Goal: Task Accomplishment & Management: Manage account settings

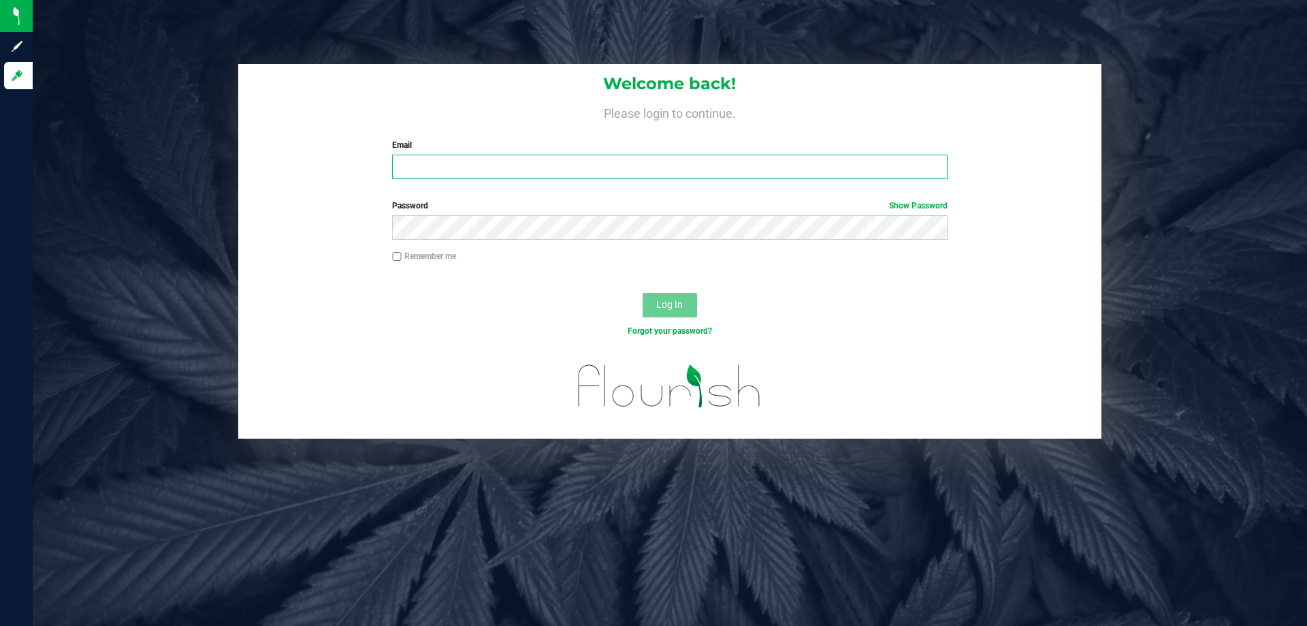
click at [530, 170] on input "Email" at bounding box center [669, 167] width 555 height 25
type input "[EMAIL_ADDRESS][DOMAIN_NAME]"
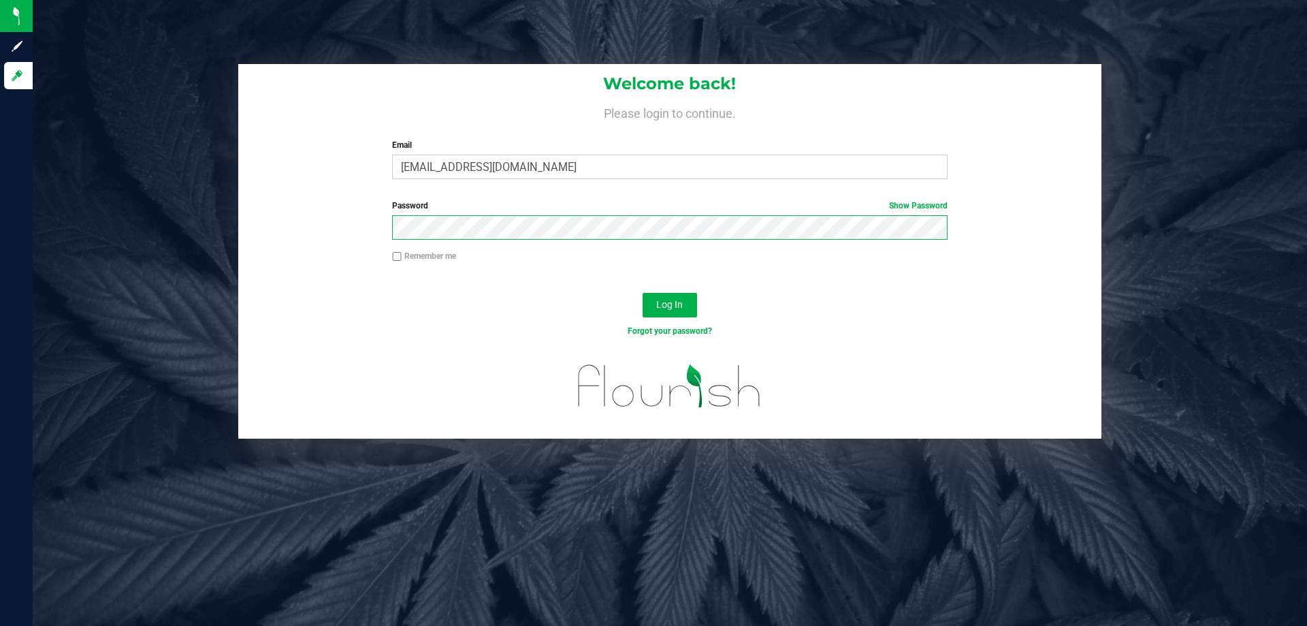
click at [643, 293] on button "Log In" at bounding box center [670, 305] width 54 height 25
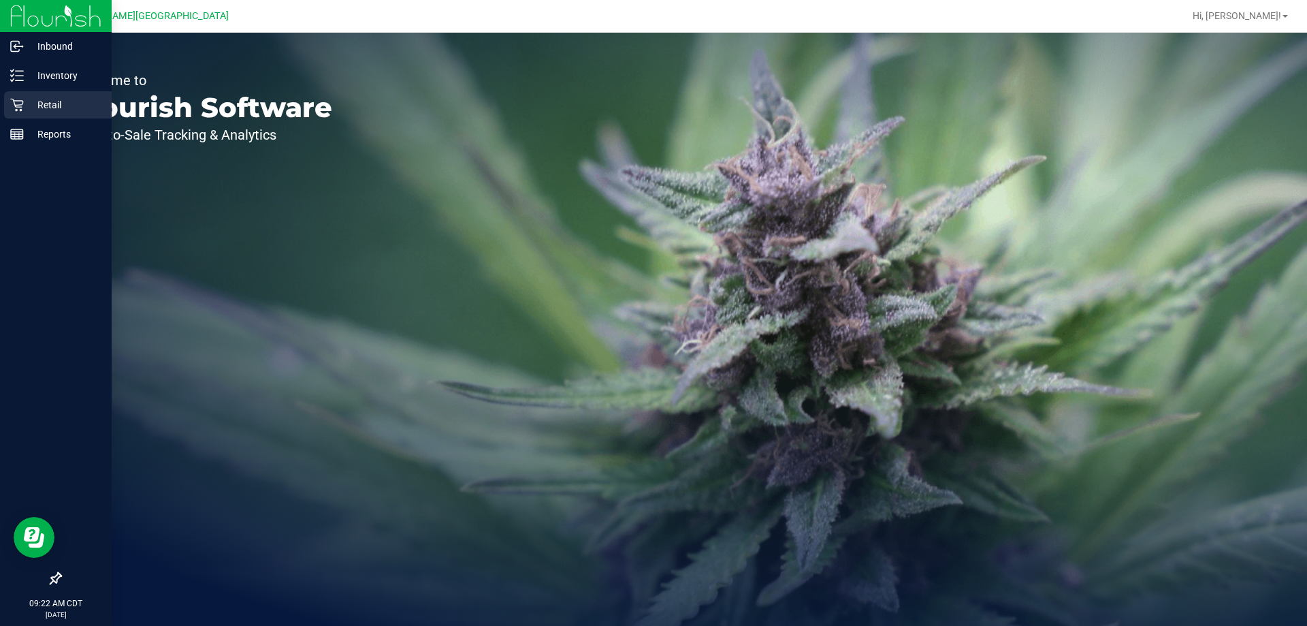
click at [28, 109] on p "Retail" at bounding box center [65, 105] width 82 height 16
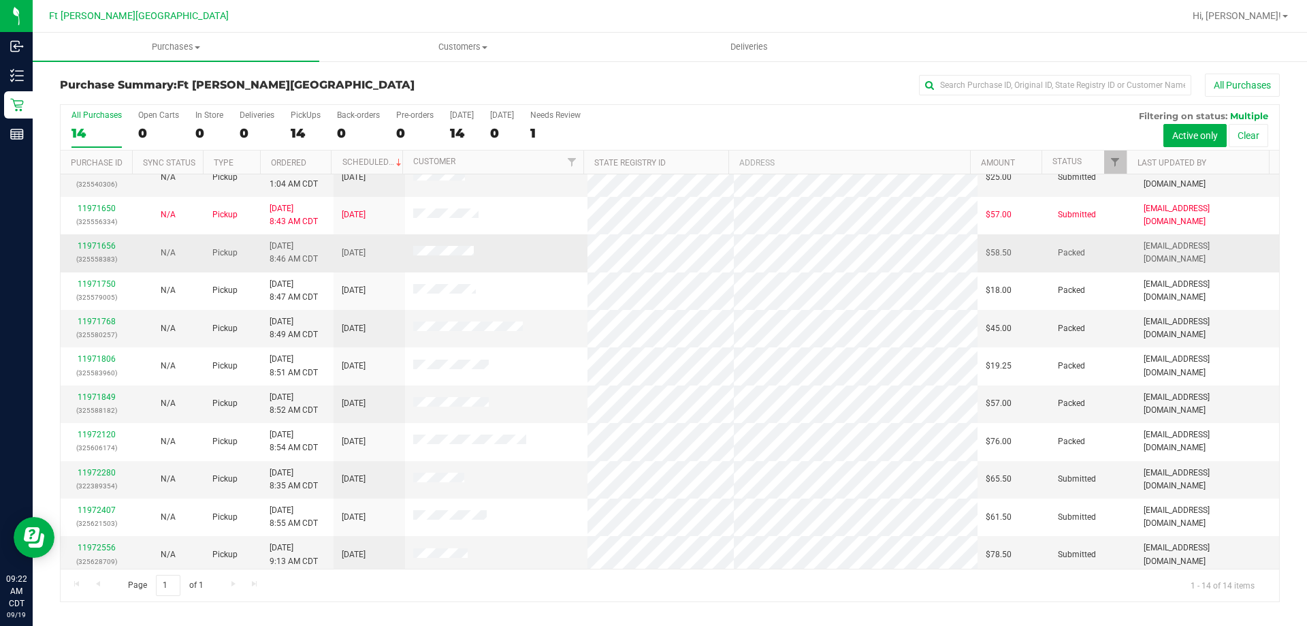
scroll to position [133, 0]
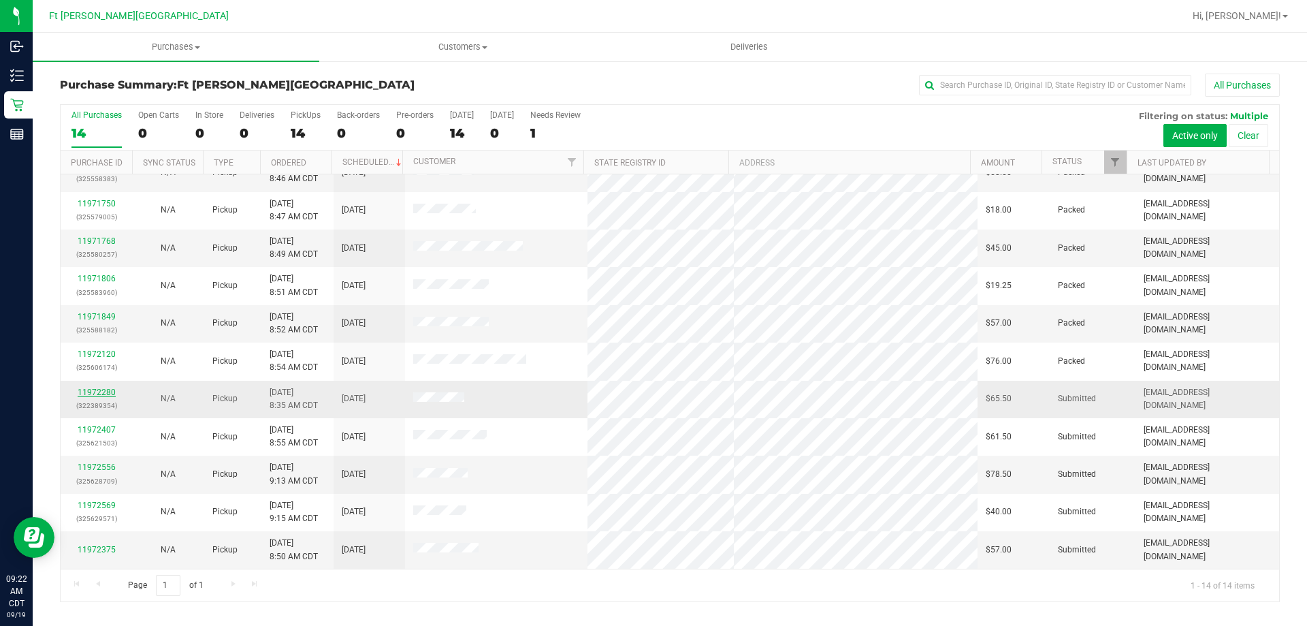
click at [90, 393] on link "11972280" at bounding box center [97, 392] width 38 height 10
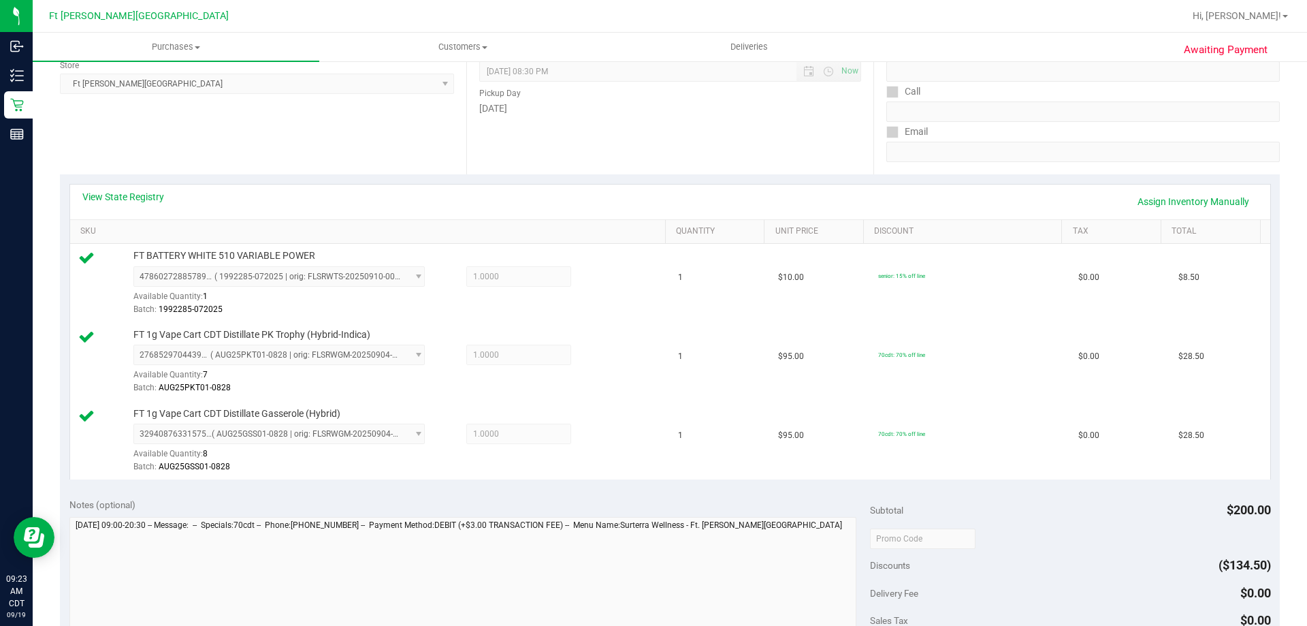
scroll to position [477, 0]
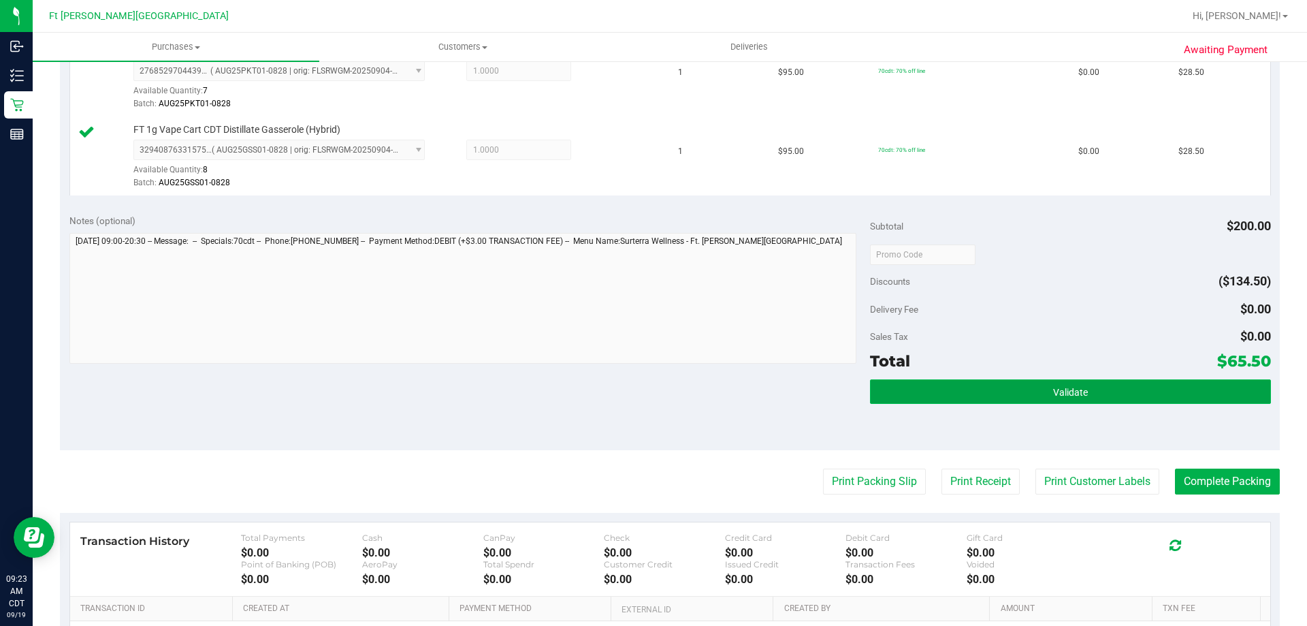
click at [928, 382] on button "Validate" at bounding box center [1070, 391] width 400 height 25
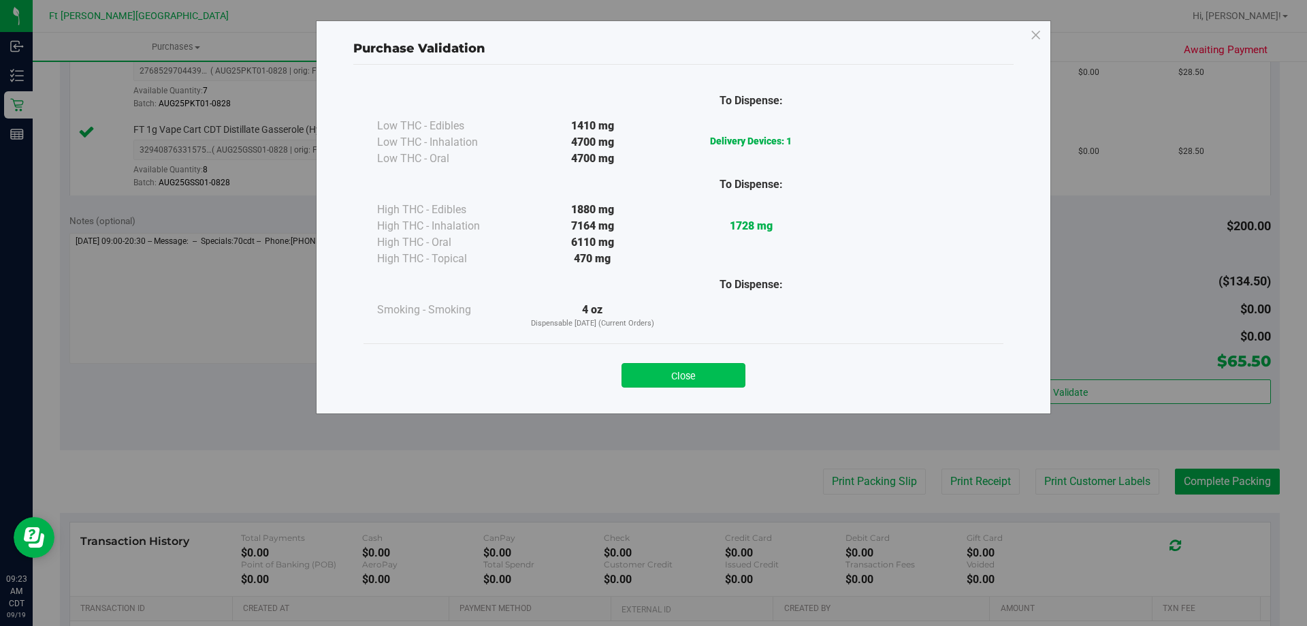
click at [667, 369] on button "Close" at bounding box center [684, 375] width 124 height 25
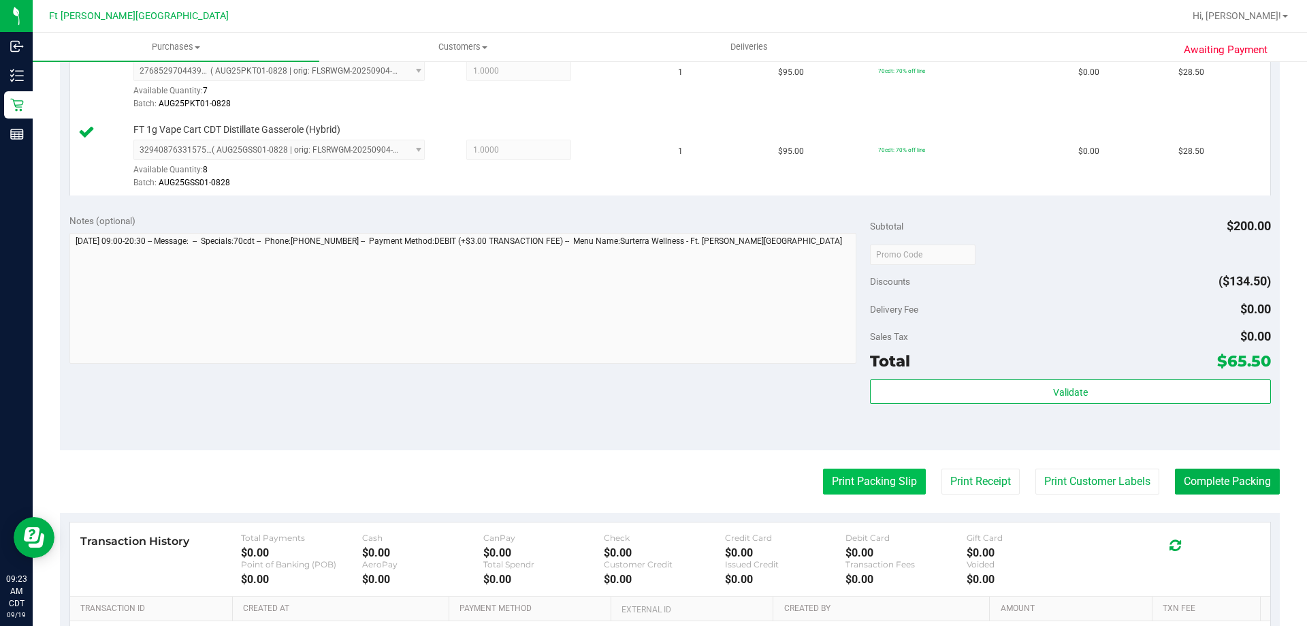
click at [884, 484] on button "Print Packing Slip" at bounding box center [874, 481] width 103 height 26
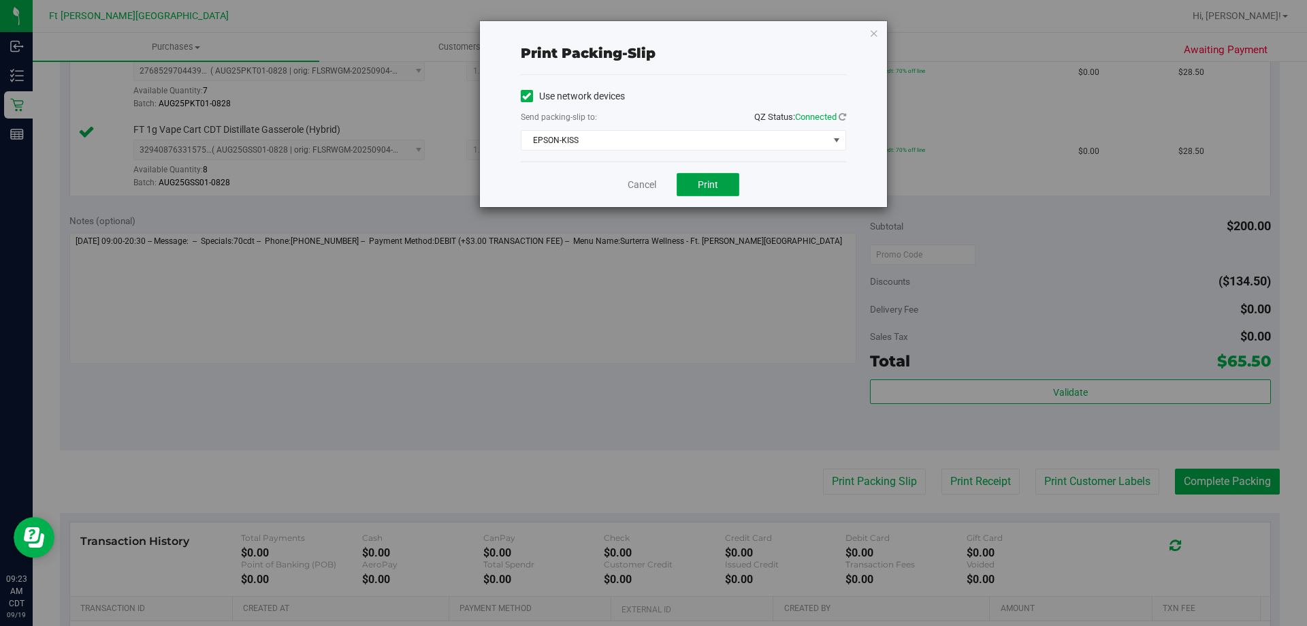
click at [718, 180] on span "Print" at bounding box center [708, 184] width 20 height 11
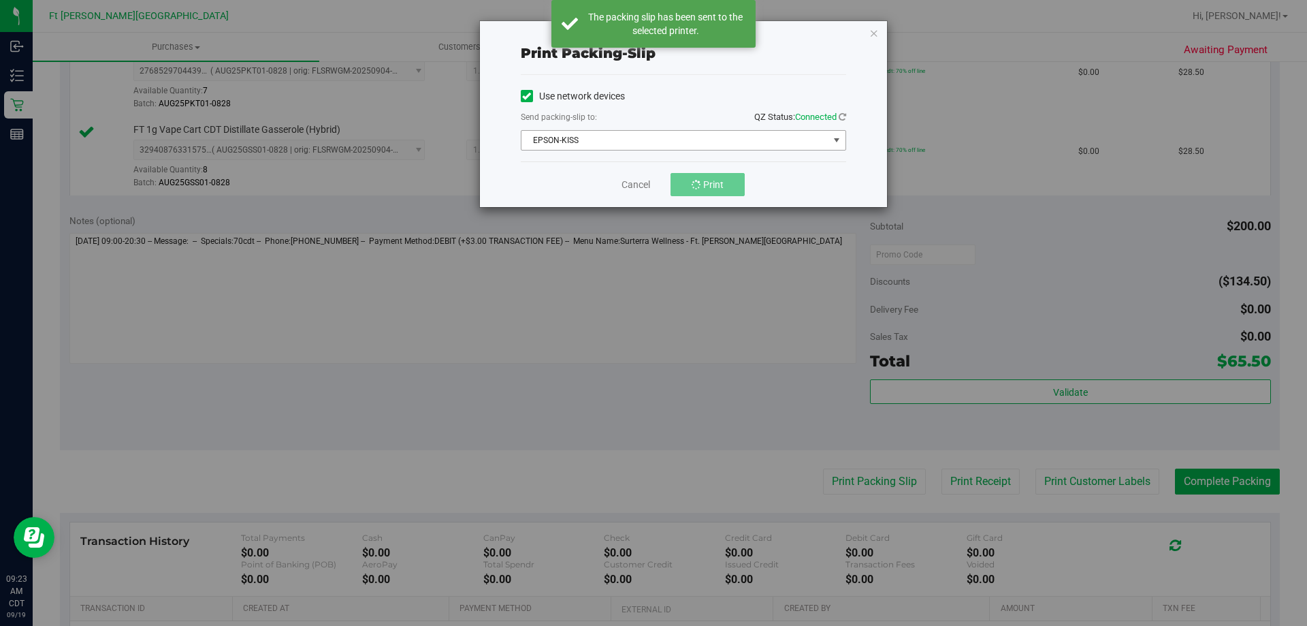
click at [753, 140] on span "EPSON-KISS" at bounding box center [675, 140] width 307 height 19
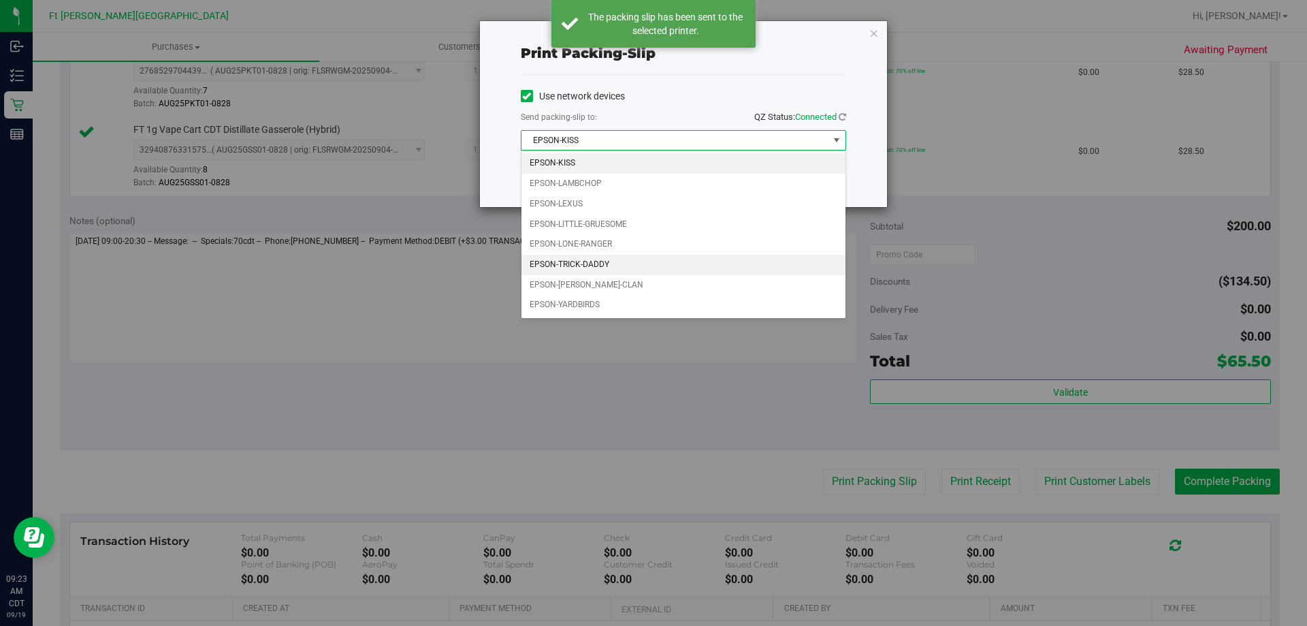
click at [721, 255] on li "EPSON-TRICK-DADDY" at bounding box center [684, 265] width 324 height 20
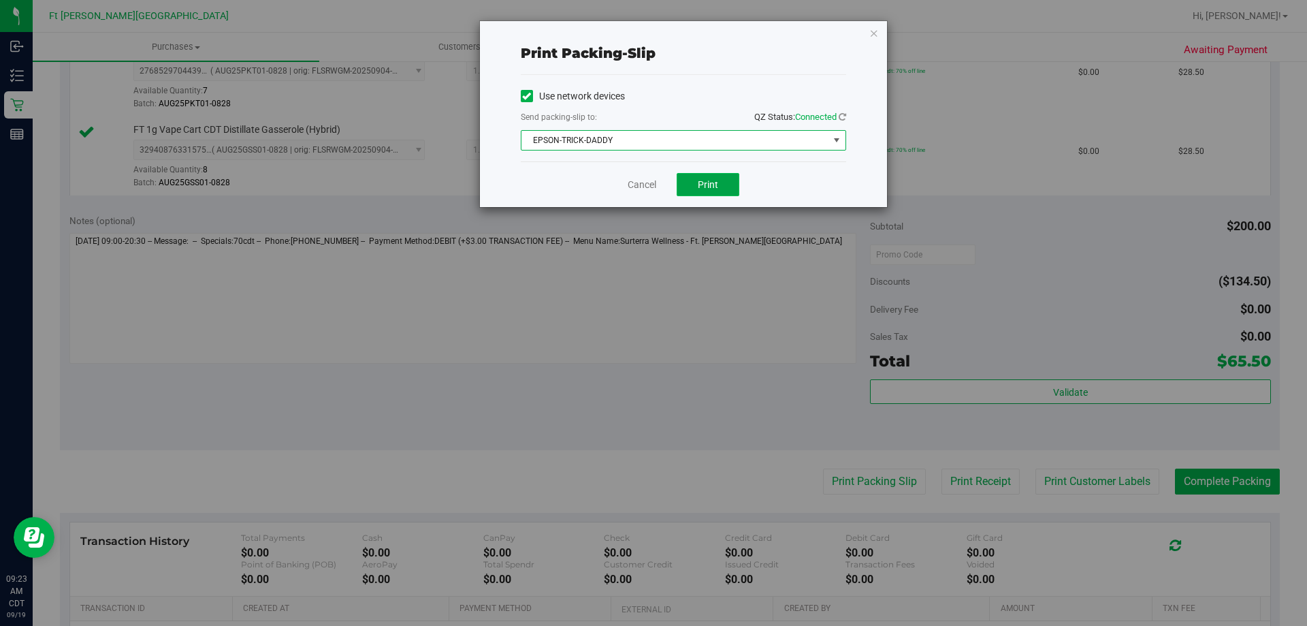
click at [725, 177] on button "Print" at bounding box center [708, 184] width 63 height 23
click at [638, 187] on link "Cancel" at bounding box center [642, 185] width 29 height 14
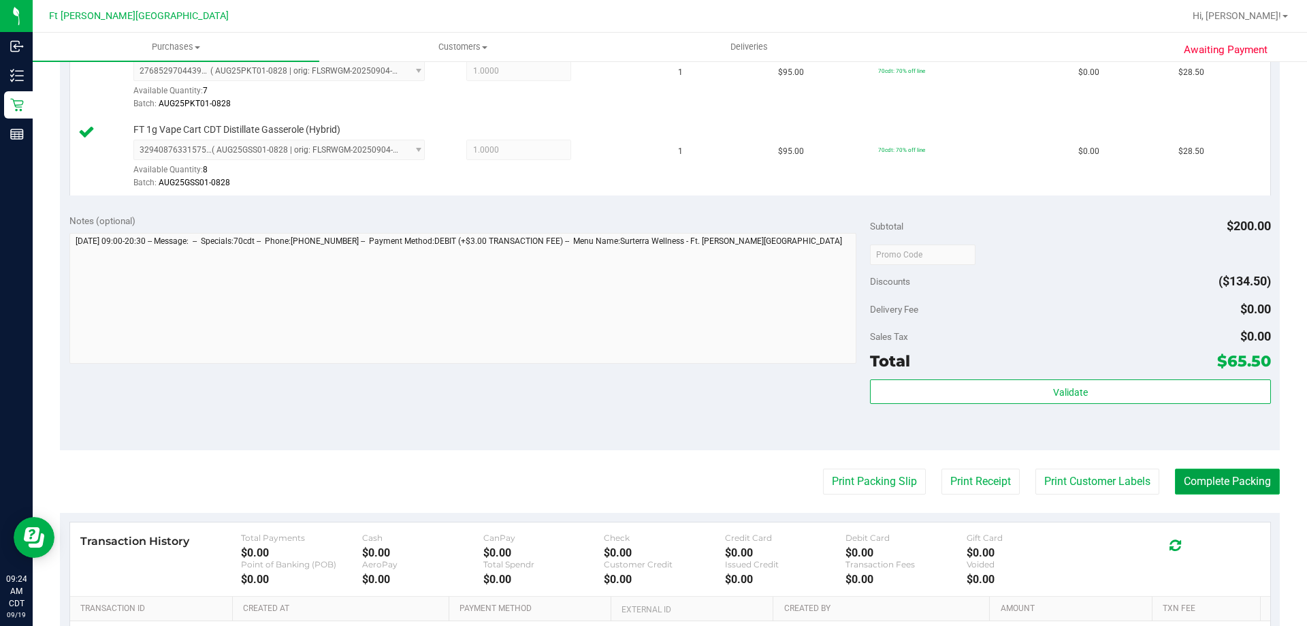
click at [1208, 483] on button "Complete Packing" at bounding box center [1227, 481] width 105 height 26
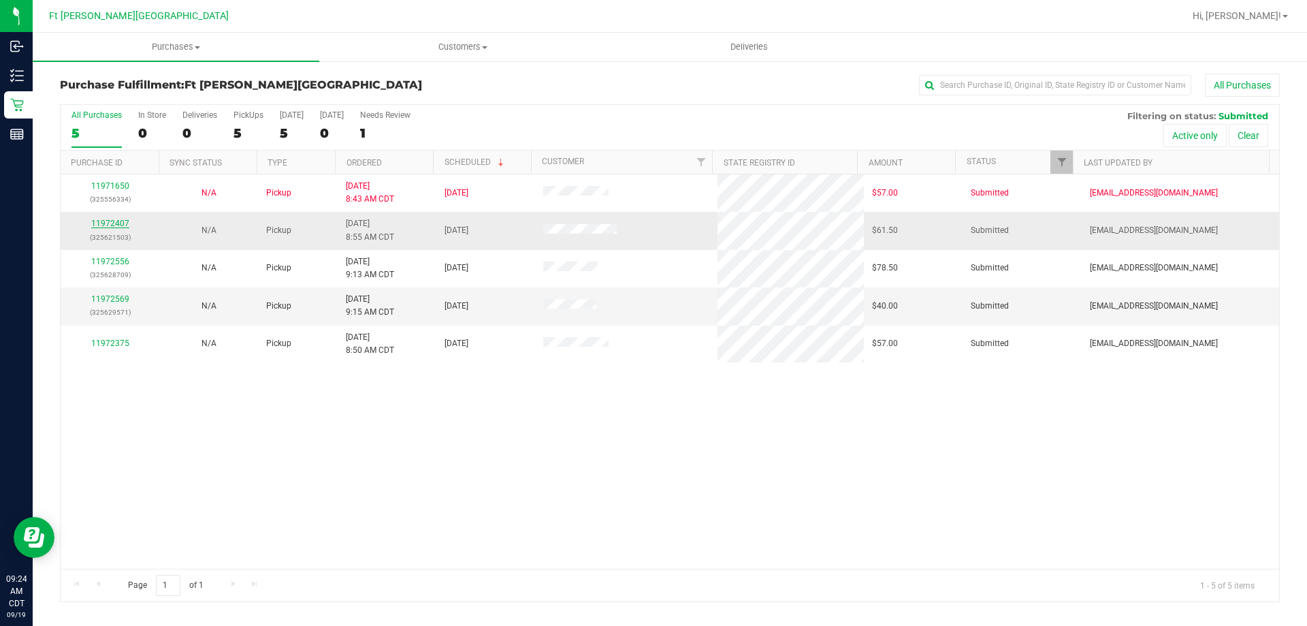
click at [110, 221] on link "11972407" at bounding box center [110, 224] width 38 height 10
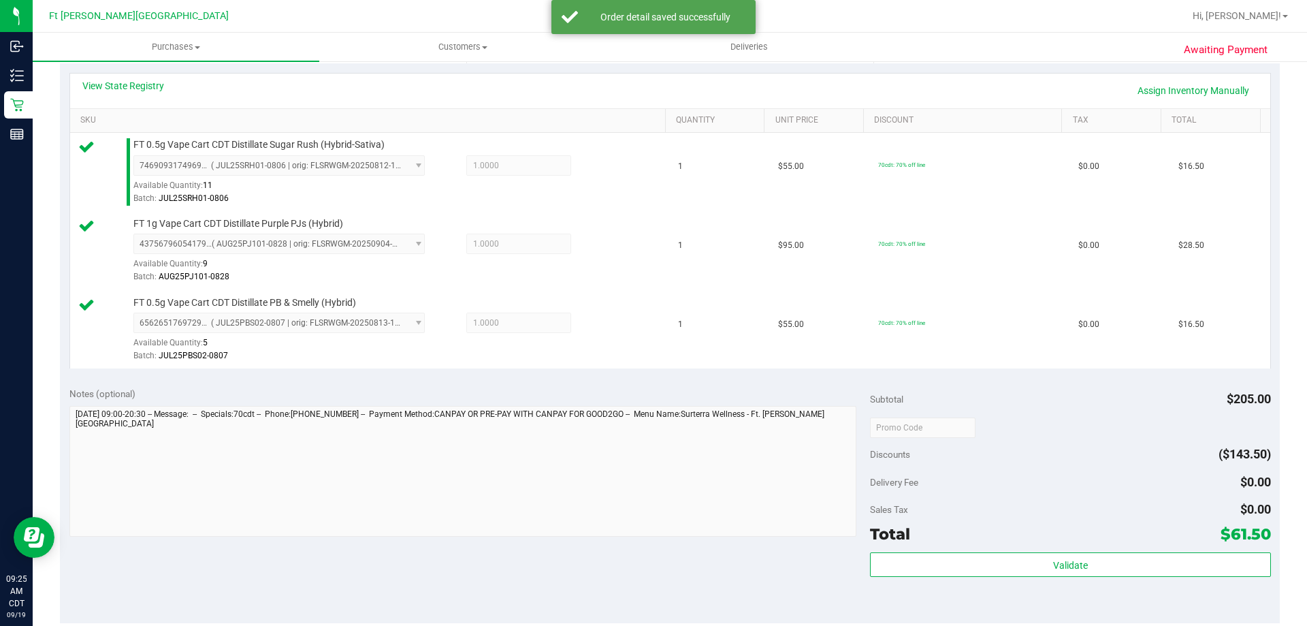
scroll to position [545, 0]
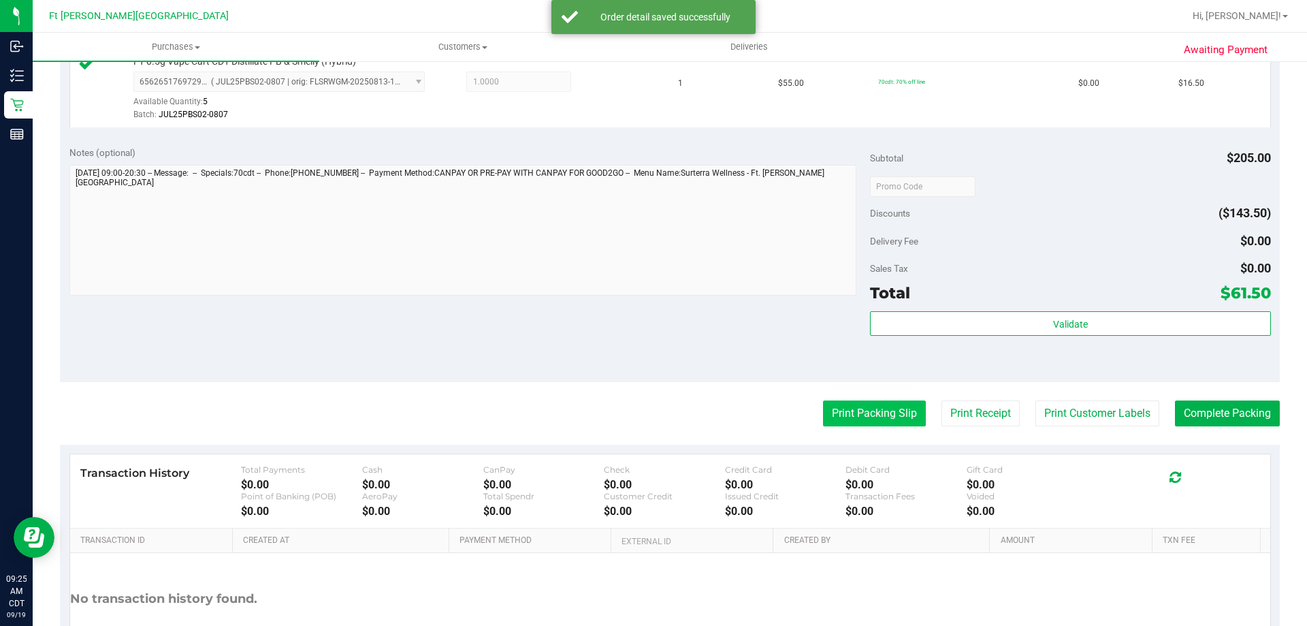
click at [839, 424] on button "Print Packing Slip" at bounding box center [874, 413] width 103 height 26
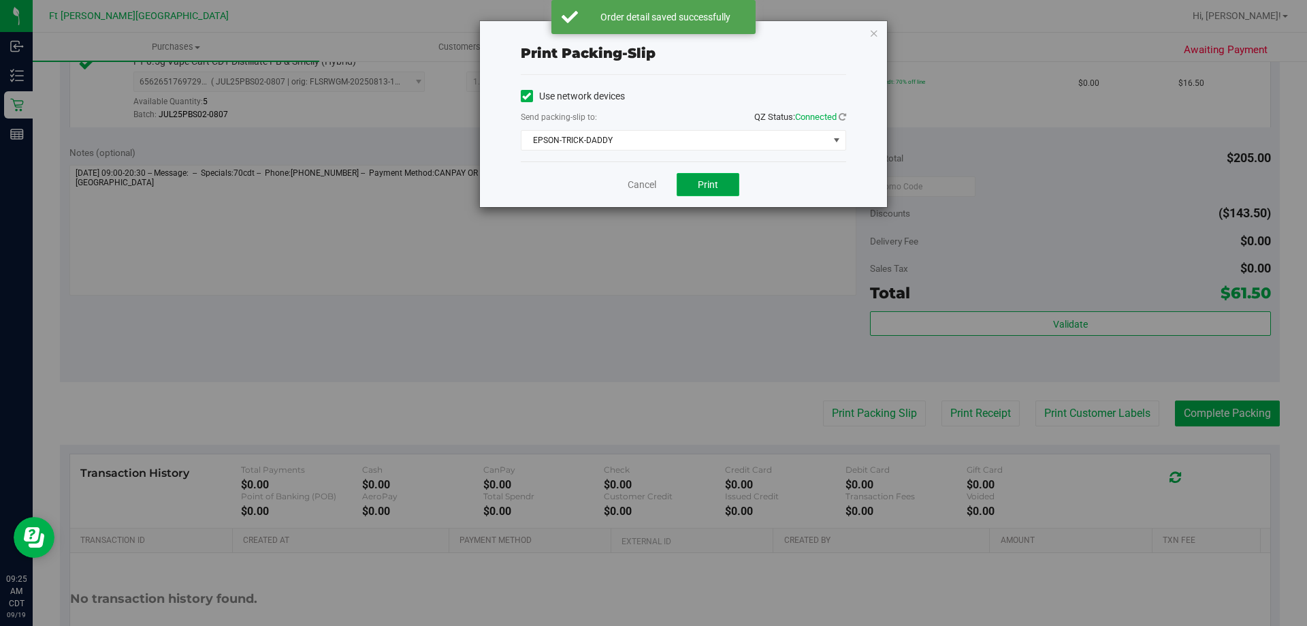
click at [700, 177] on button "Print" at bounding box center [708, 184] width 63 height 23
click at [653, 180] on link "Cancel" at bounding box center [642, 185] width 29 height 14
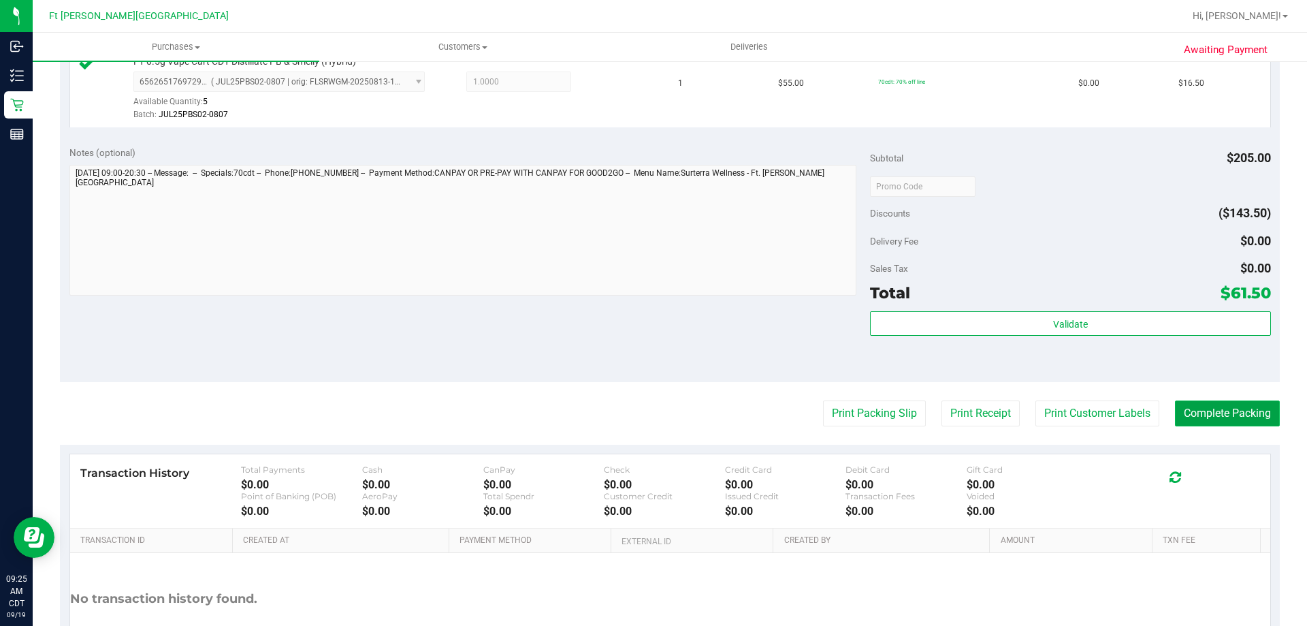
click at [1198, 413] on button "Complete Packing" at bounding box center [1227, 413] width 105 height 26
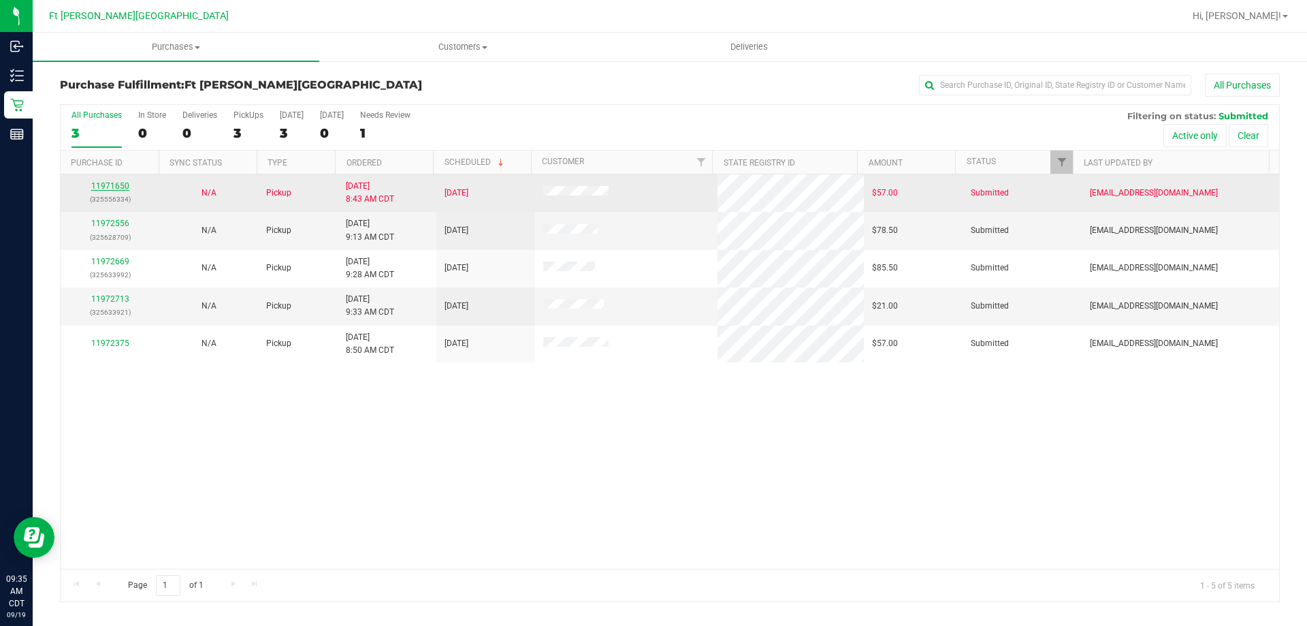
click at [102, 184] on link "11971650" at bounding box center [110, 186] width 38 height 10
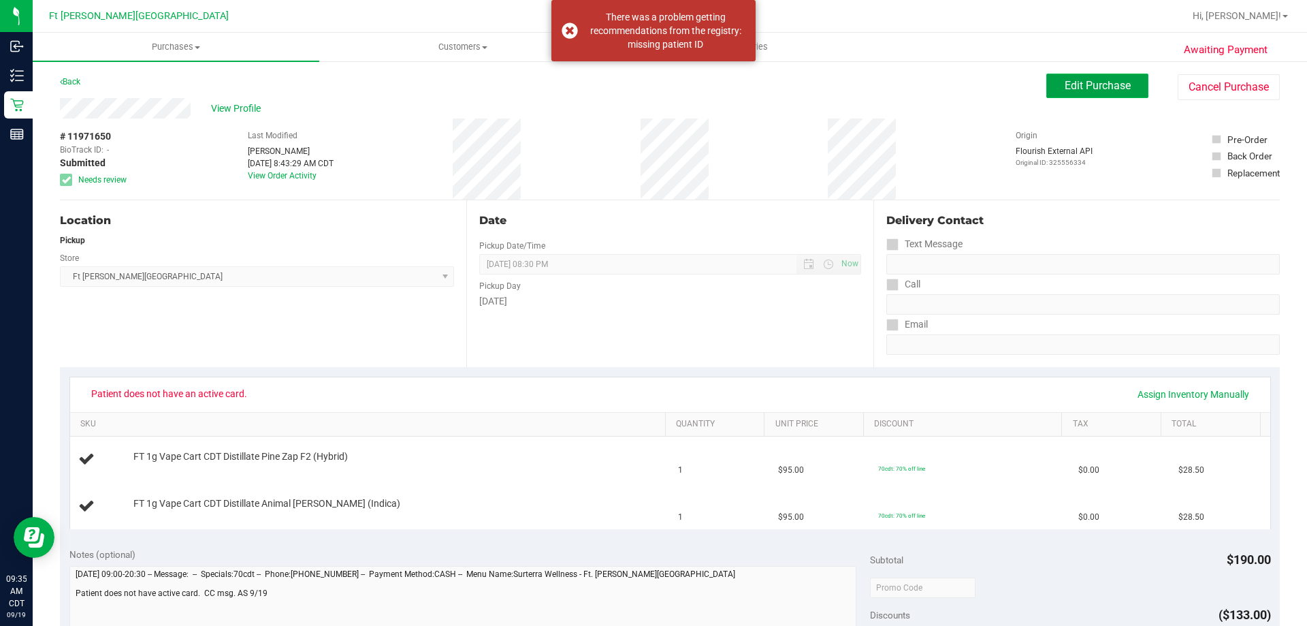
click at [1115, 86] on span "Edit Purchase" at bounding box center [1098, 85] width 66 height 13
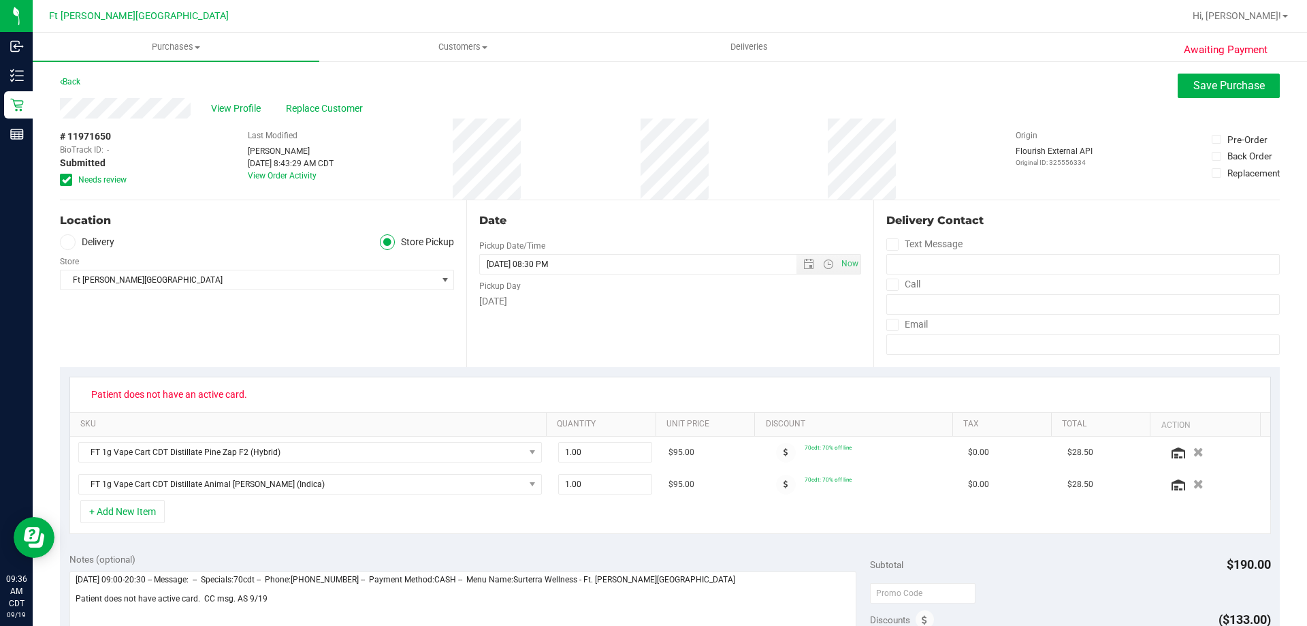
click at [68, 180] on icon at bounding box center [66, 180] width 9 height 0
click at [0, 0] on input "Needs review" at bounding box center [0, 0] width 0 height 0
click at [1194, 83] on span "Save Purchase" at bounding box center [1229, 85] width 71 height 13
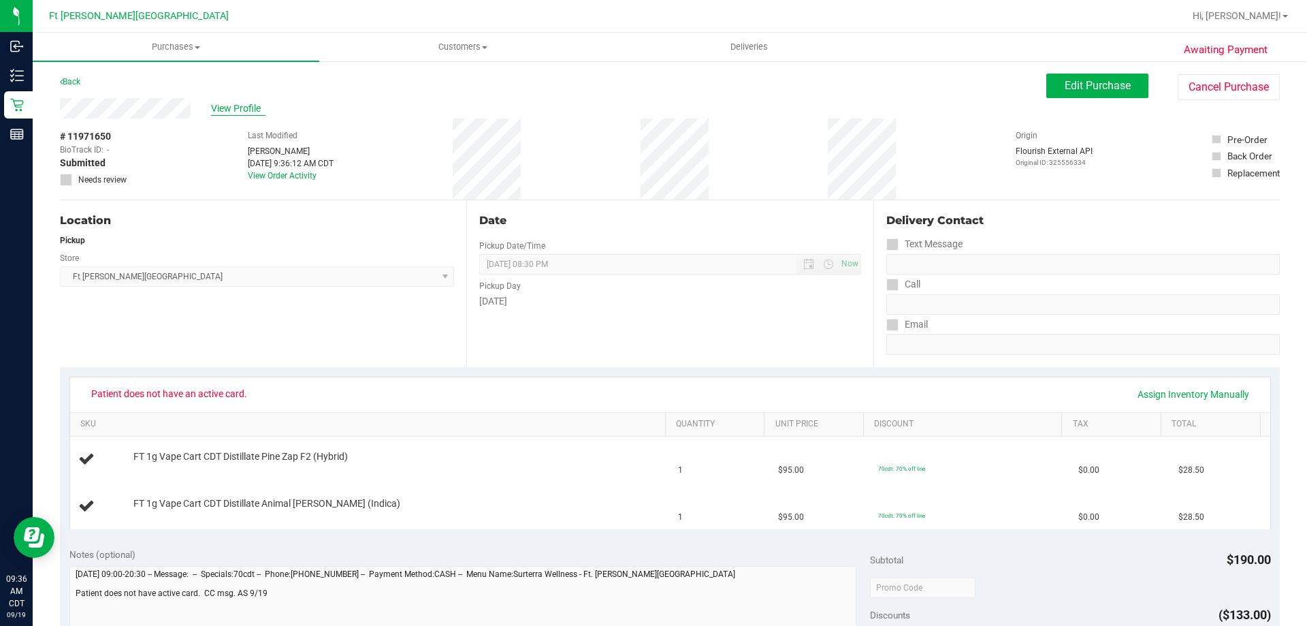
click at [225, 110] on span "View Profile" at bounding box center [238, 108] width 54 height 14
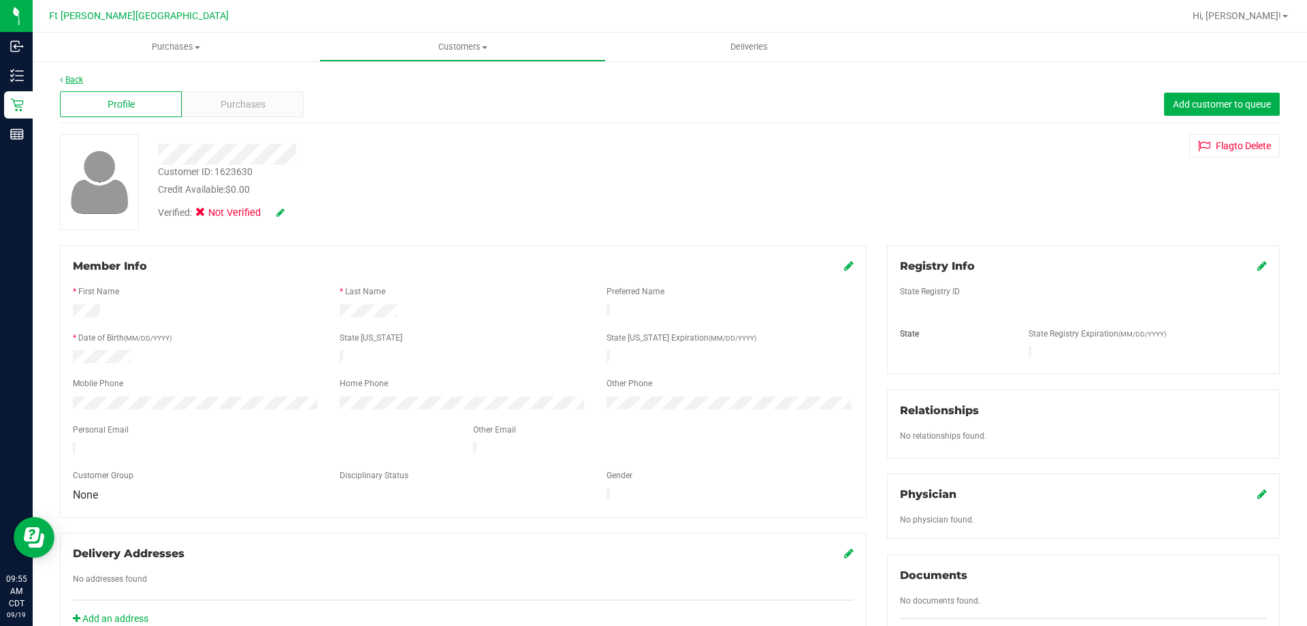
click at [71, 81] on link "Back" at bounding box center [71, 80] width 23 height 10
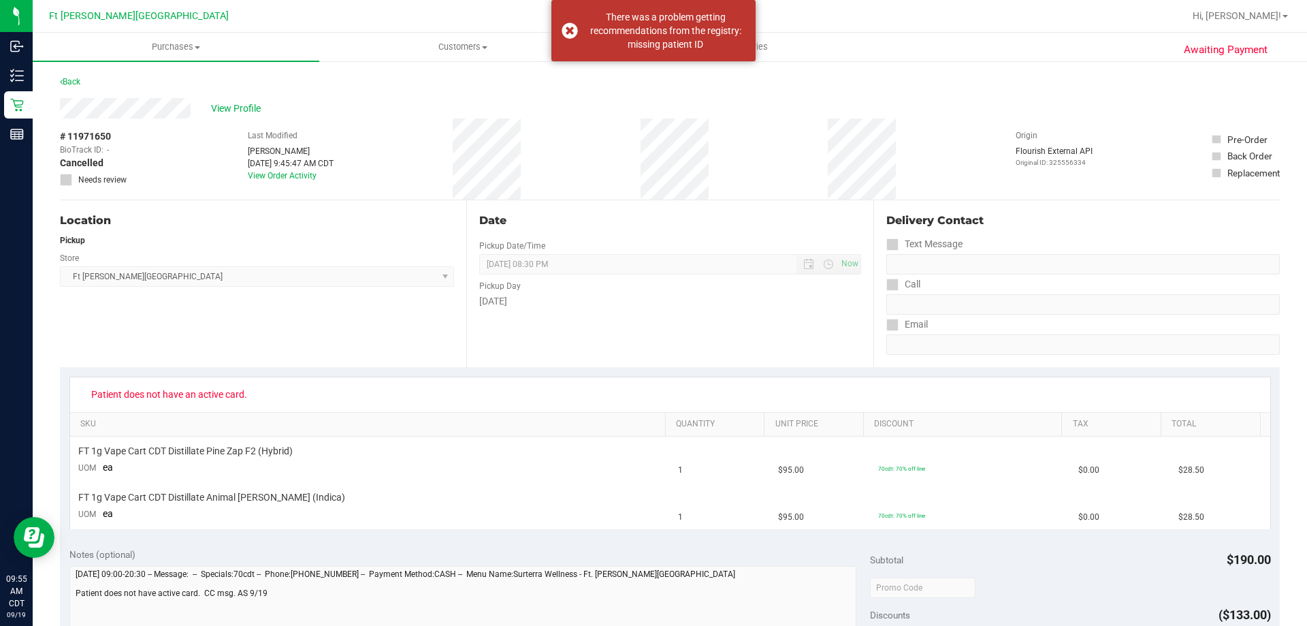
click at [71, 74] on div "Back" at bounding box center [70, 82] width 20 height 16
click at [75, 77] on link "Back" at bounding box center [70, 82] width 20 height 10
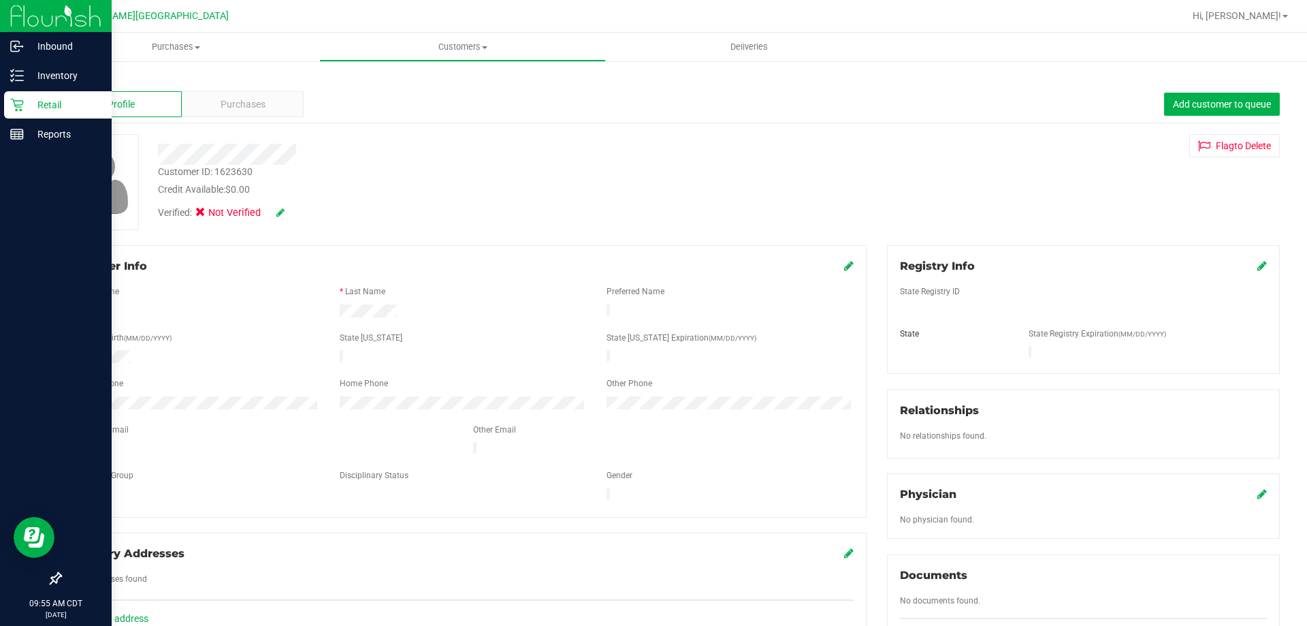
click at [16, 107] on icon at bounding box center [16, 105] width 13 height 13
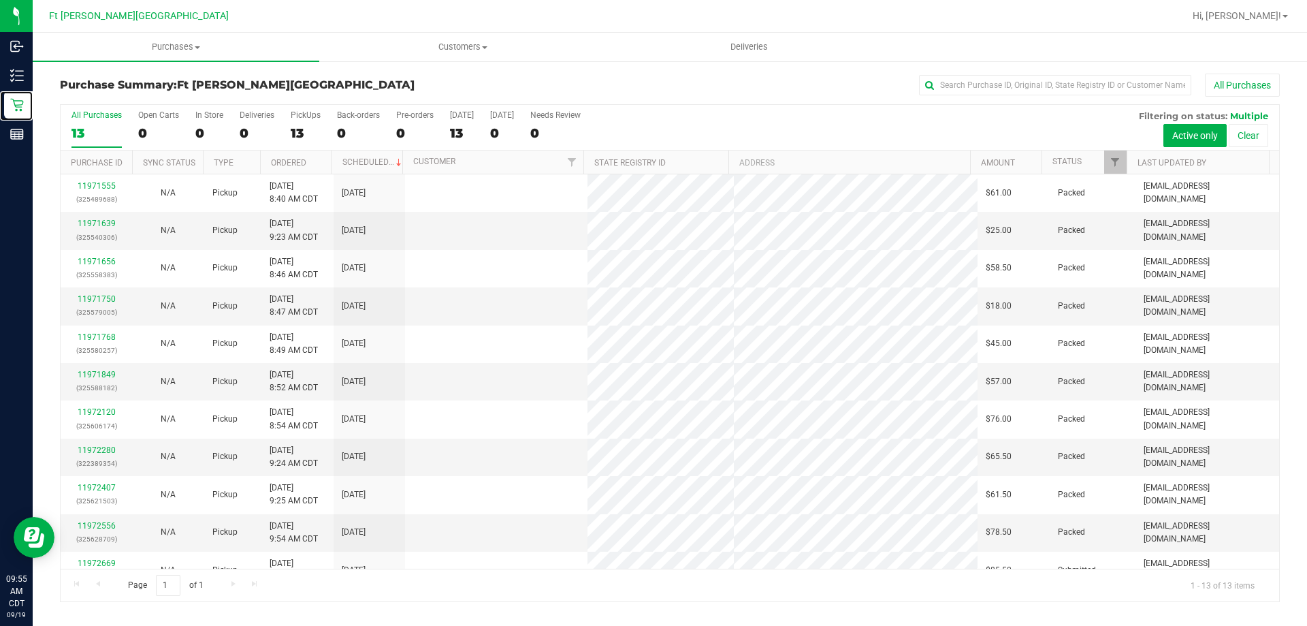
scroll to position [95, 0]
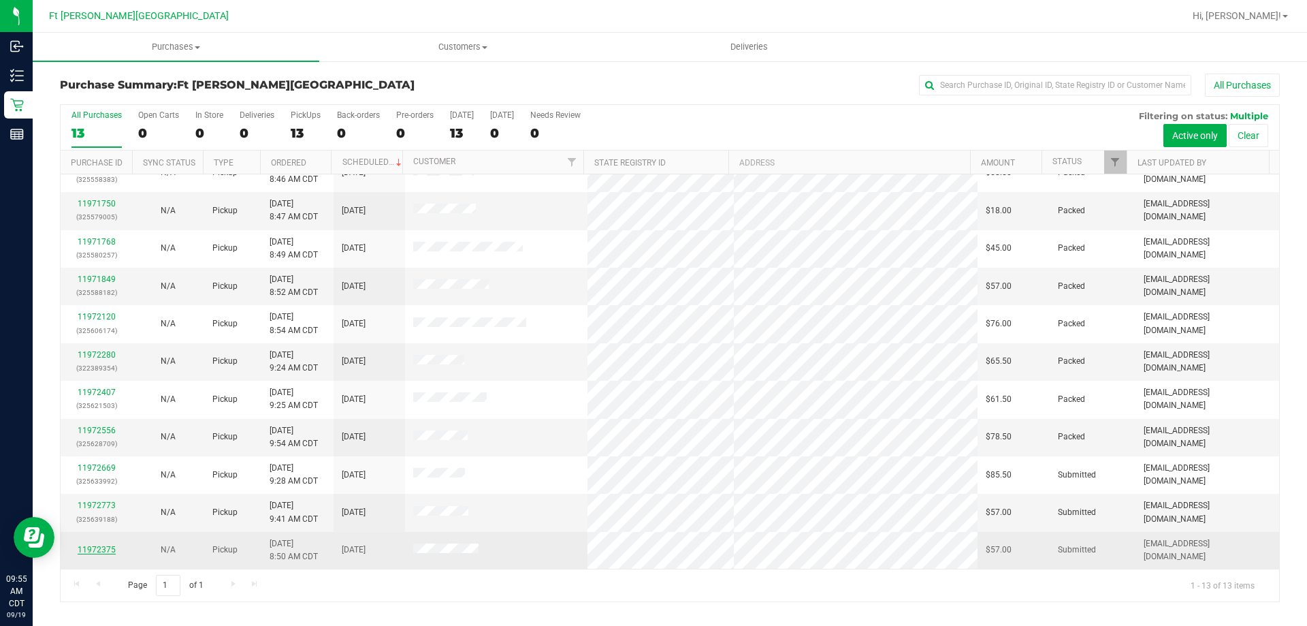
click at [97, 550] on link "11972375" at bounding box center [97, 550] width 38 height 10
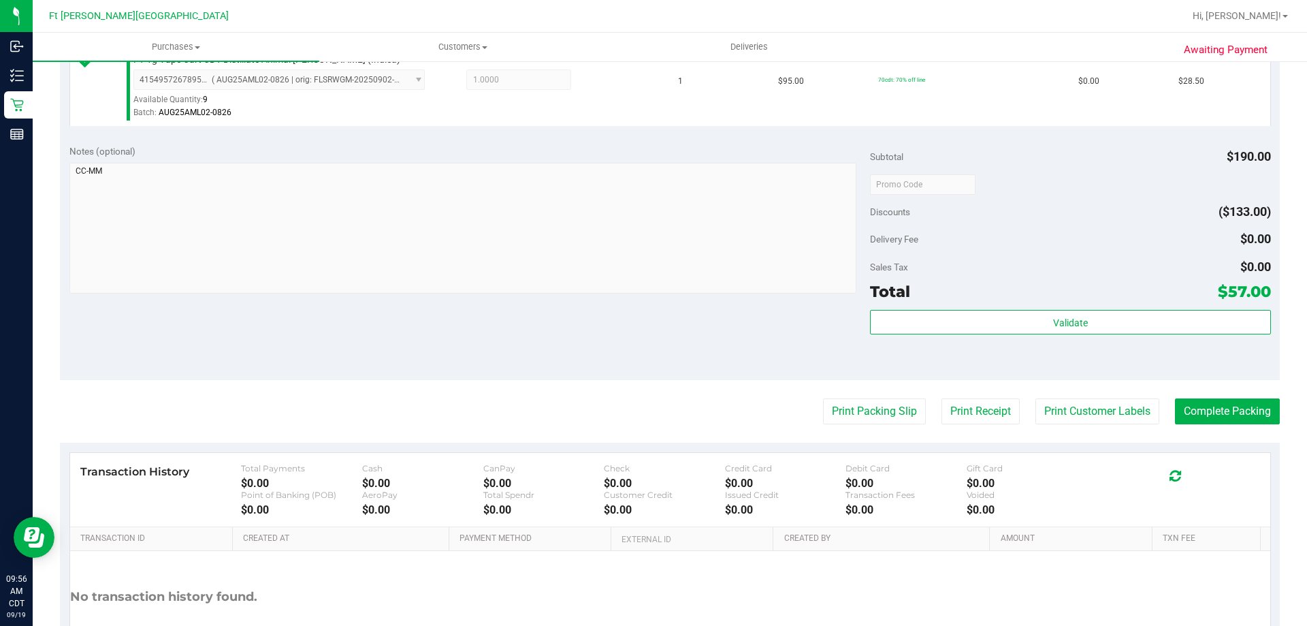
scroll to position [477, 0]
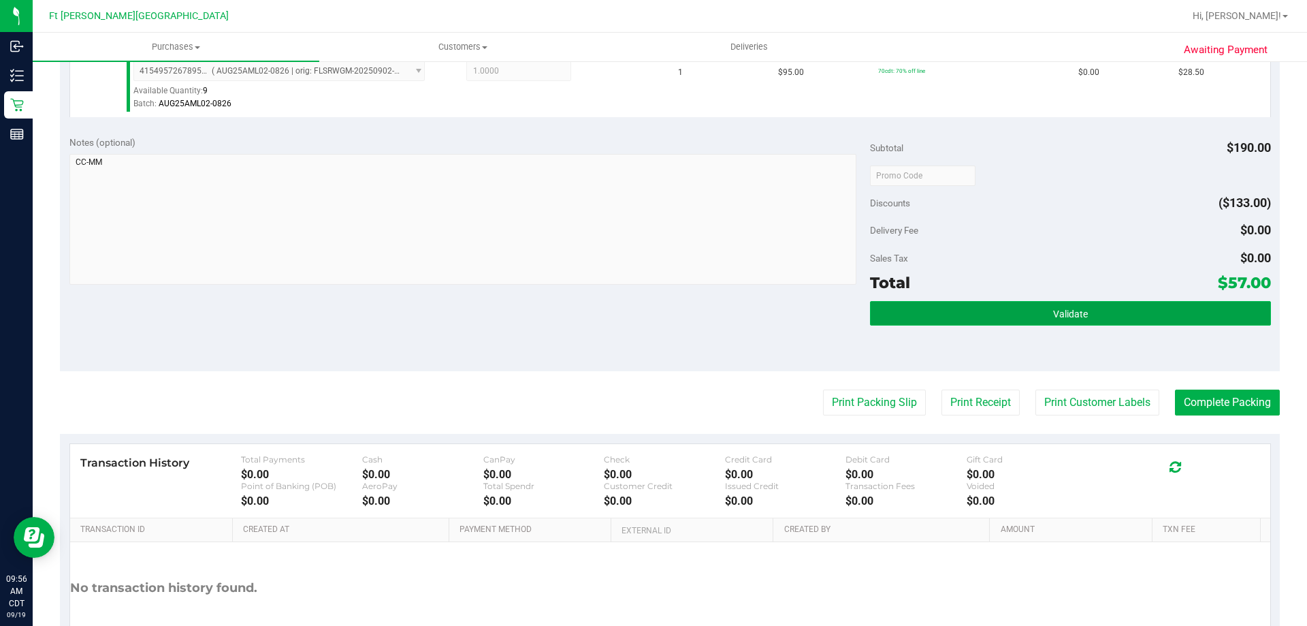
click at [965, 321] on button "Validate" at bounding box center [1070, 313] width 400 height 25
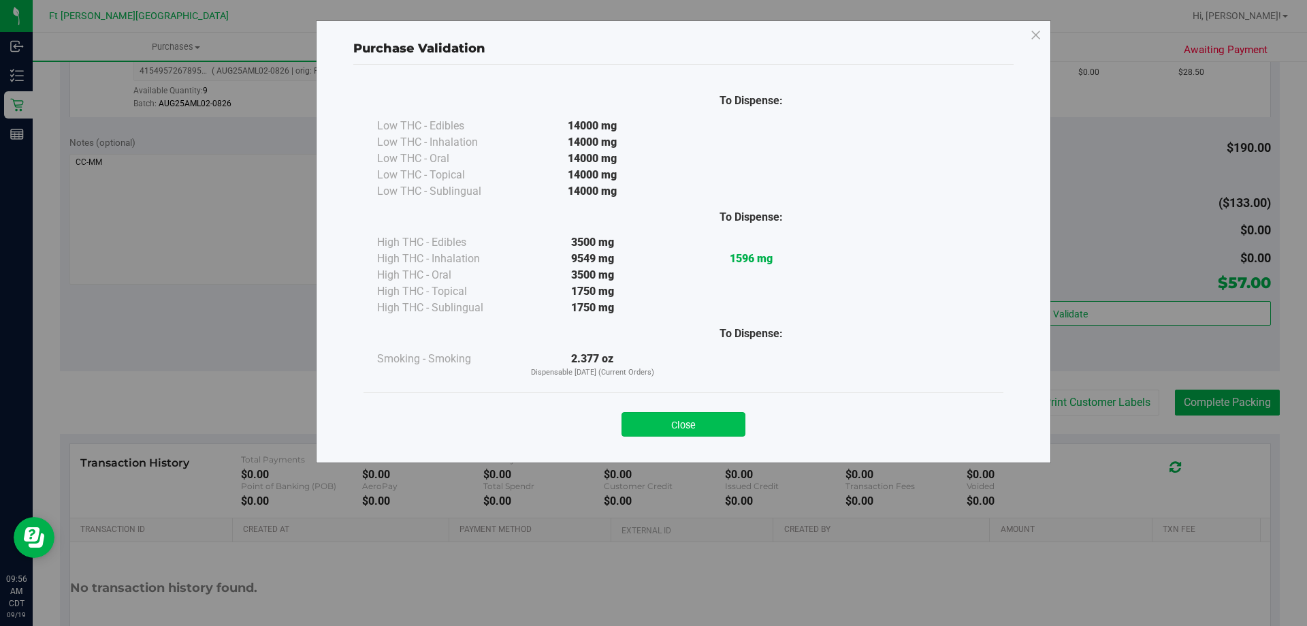
click at [736, 432] on button "Close" at bounding box center [684, 424] width 124 height 25
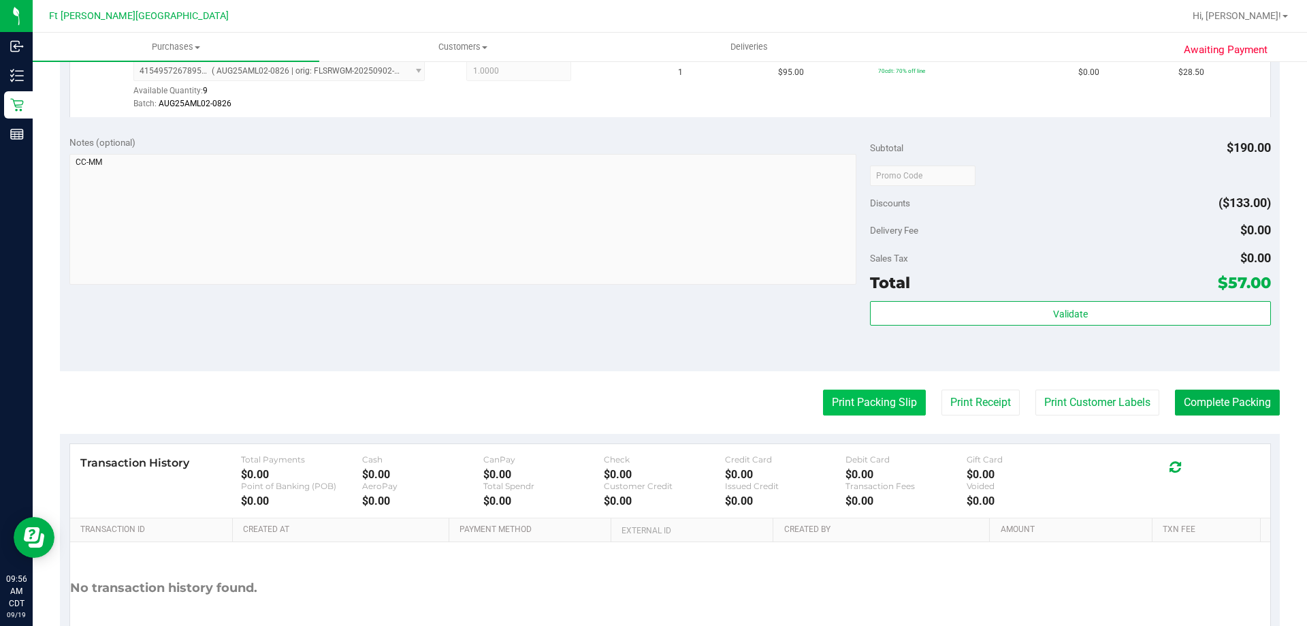
click at [895, 400] on button "Print Packing Slip" at bounding box center [874, 402] width 103 height 26
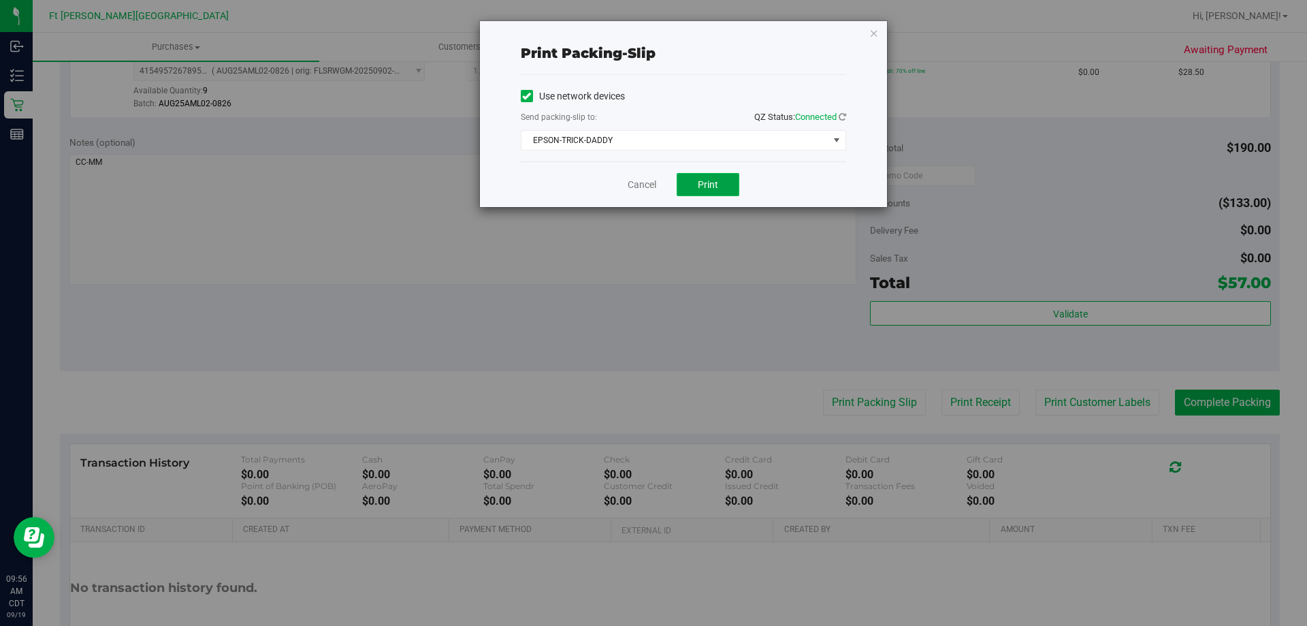
click at [703, 179] on span "Print" at bounding box center [708, 184] width 20 height 11
click at [637, 180] on link "Cancel" at bounding box center [642, 185] width 29 height 14
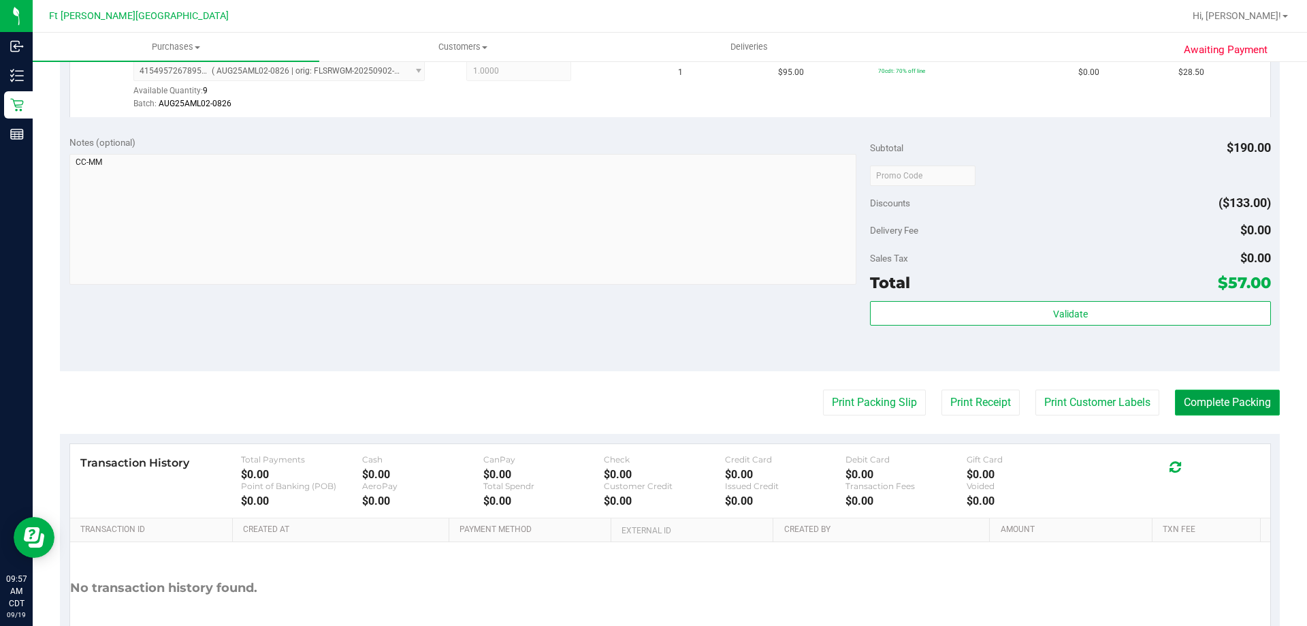
click at [1217, 406] on button "Complete Packing" at bounding box center [1227, 402] width 105 height 26
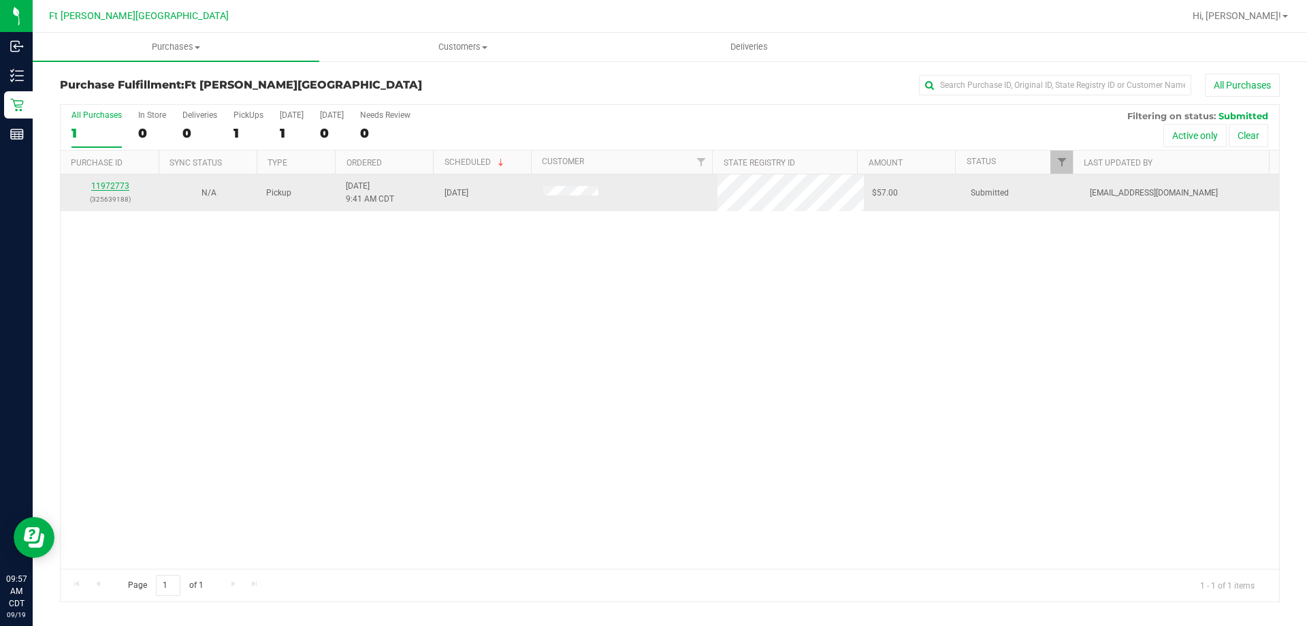
click at [114, 187] on link "11972773" at bounding box center [110, 186] width 38 height 10
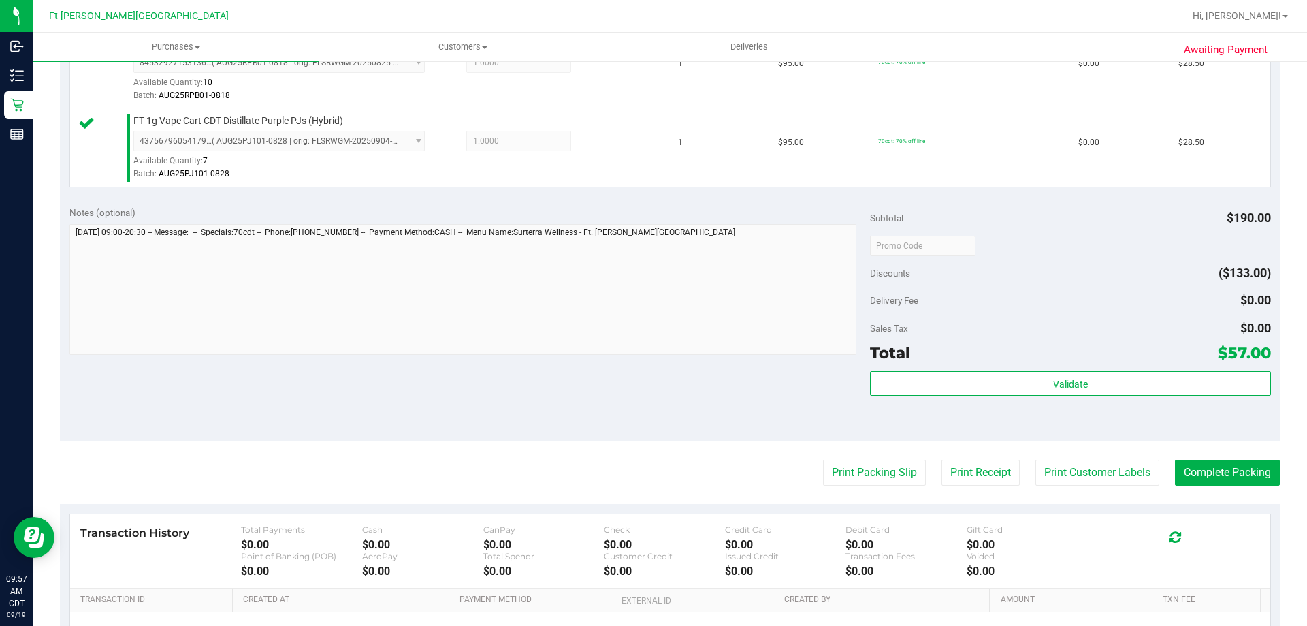
scroll to position [409, 0]
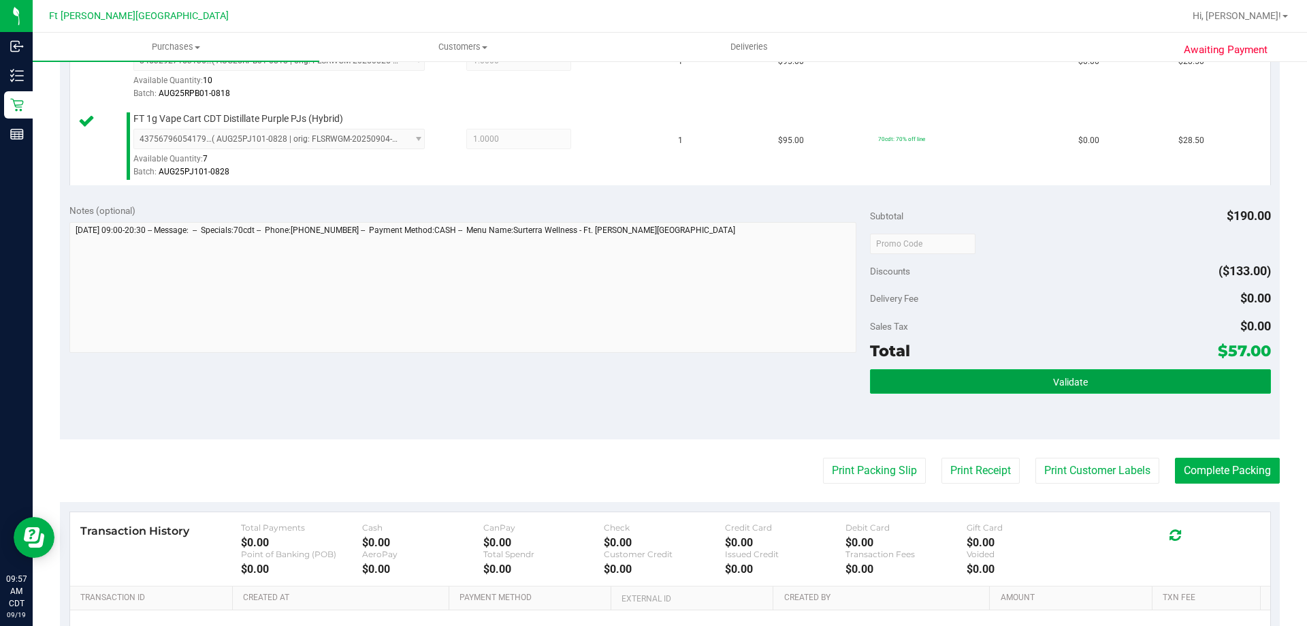
click at [976, 373] on button "Validate" at bounding box center [1070, 381] width 400 height 25
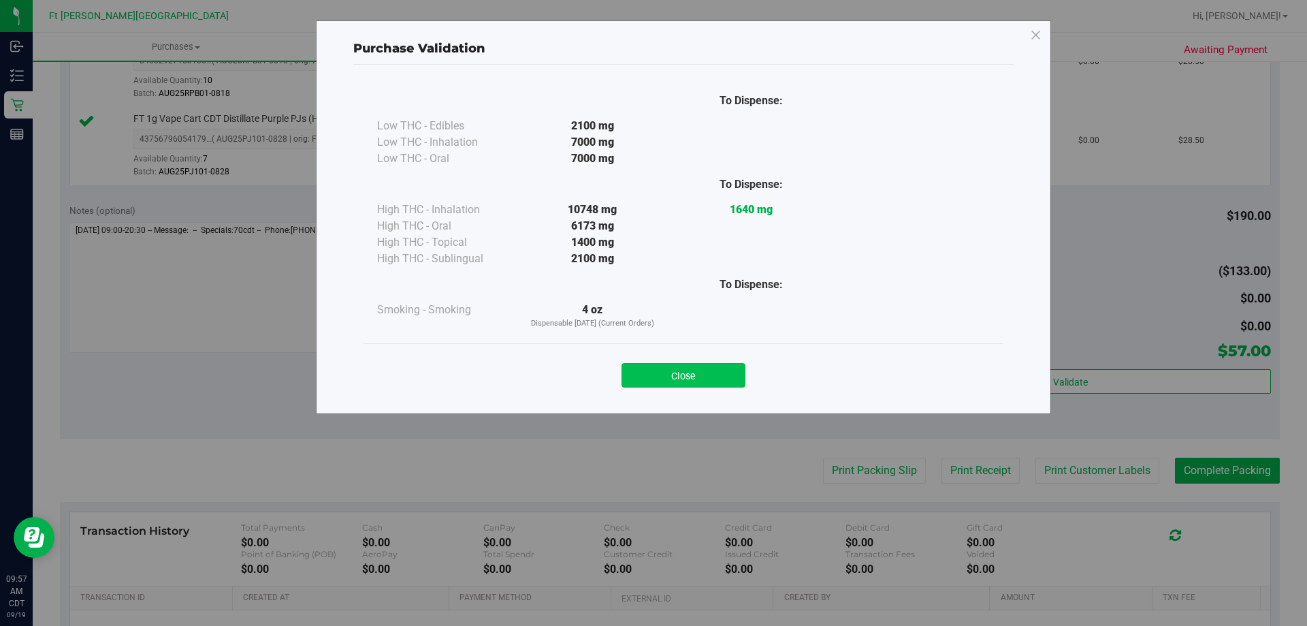
click at [682, 378] on button "Close" at bounding box center [684, 375] width 124 height 25
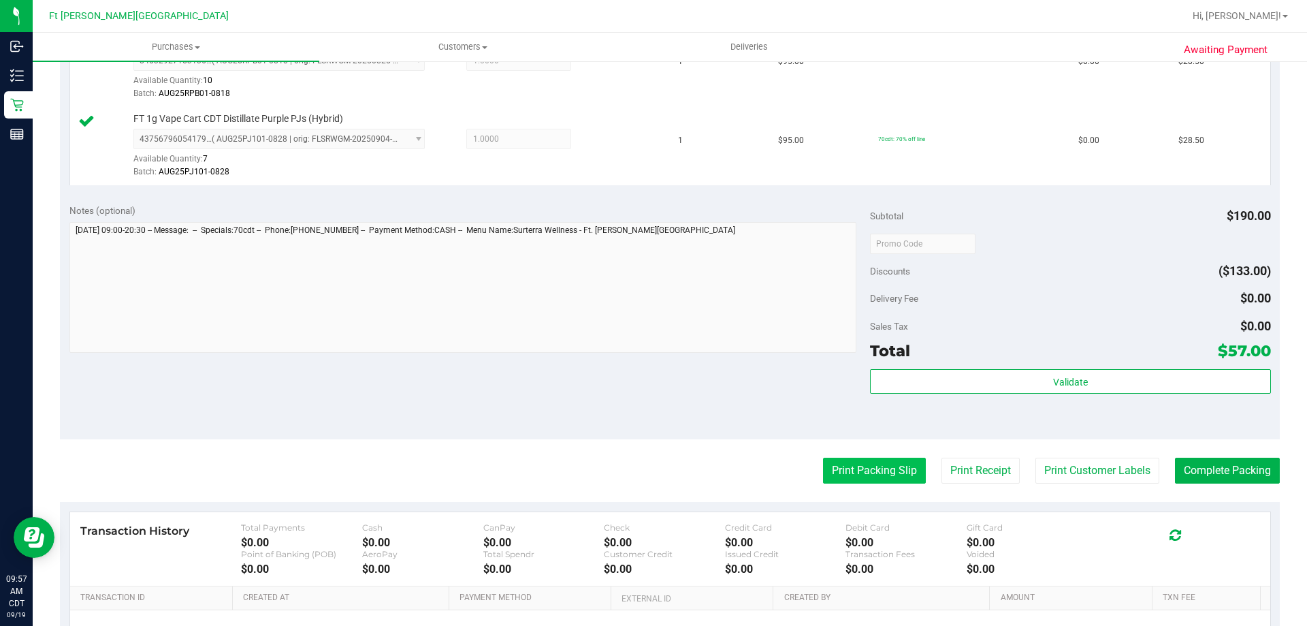
click at [823, 473] on button "Print Packing Slip" at bounding box center [874, 471] width 103 height 26
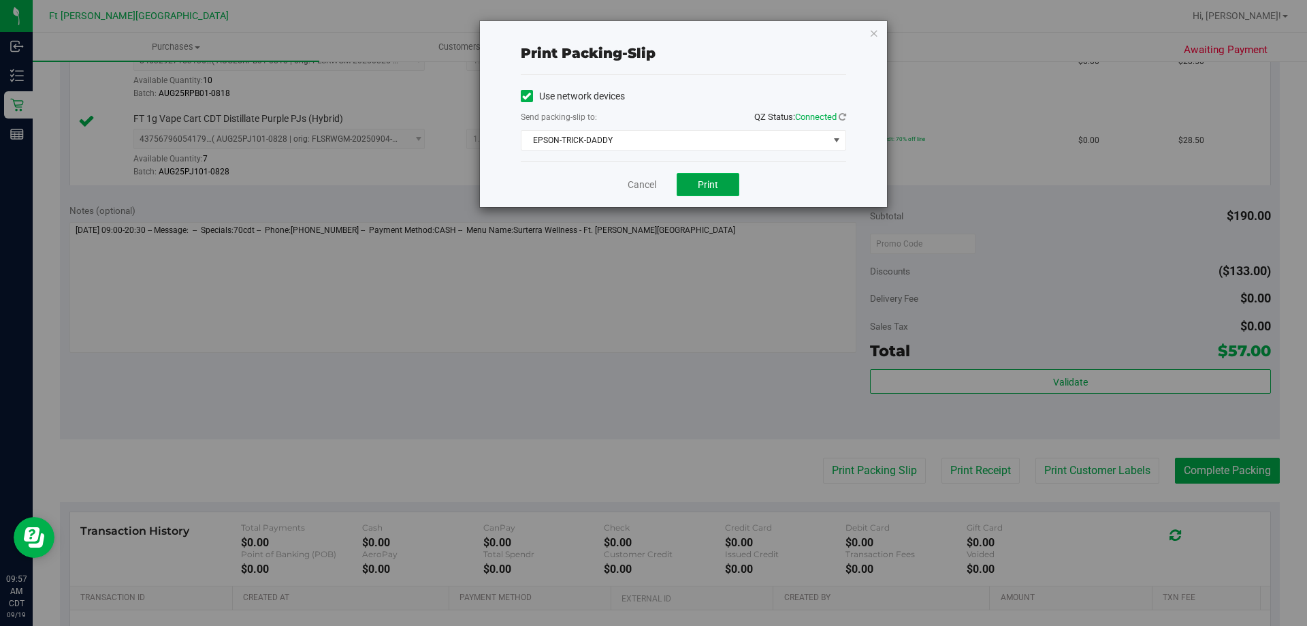
click at [707, 176] on button "Print" at bounding box center [708, 184] width 63 height 23
click at [644, 178] on link "Cancel" at bounding box center [642, 185] width 29 height 14
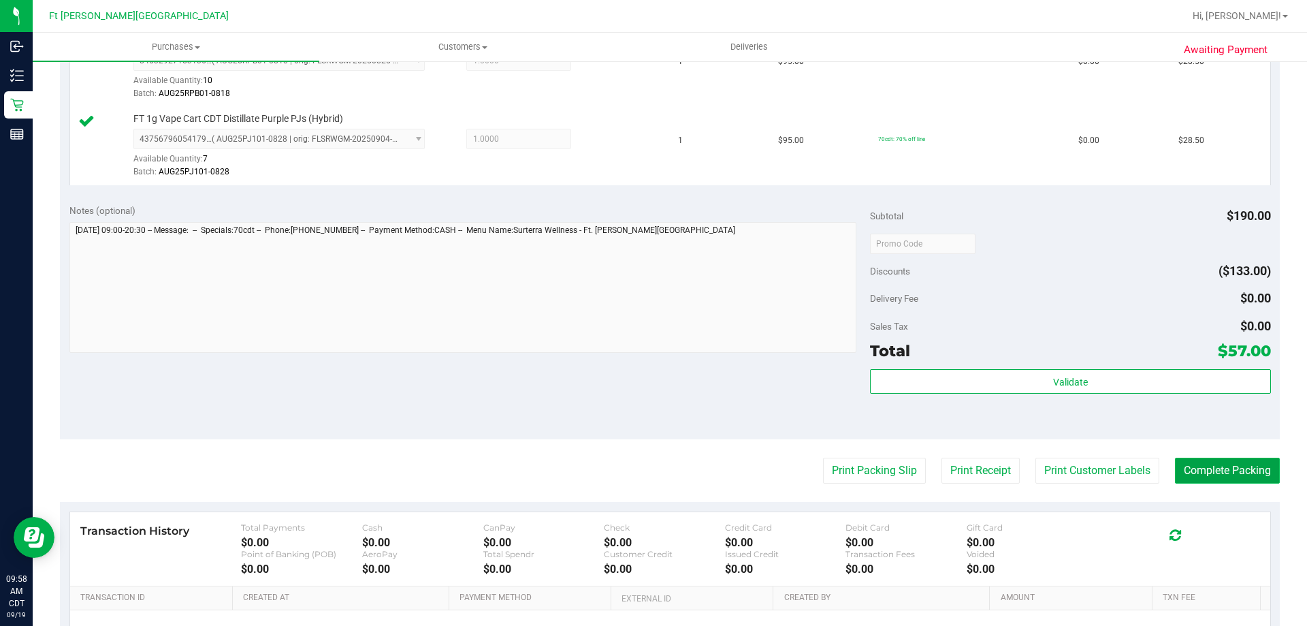
drag, startPoint x: 1232, startPoint y: 469, endPoint x: 1236, endPoint y: 462, distance: 7.9
click at [1232, 468] on button "Complete Packing" at bounding box center [1227, 471] width 105 height 26
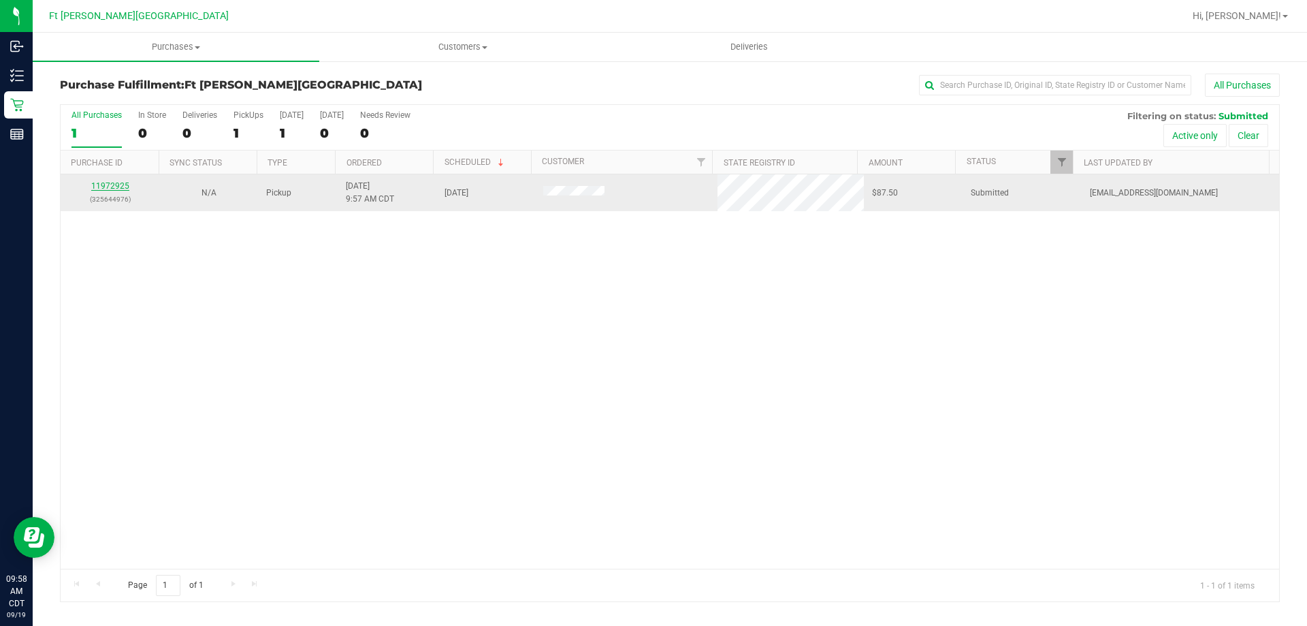
click at [115, 183] on link "11972925" at bounding box center [110, 186] width 38 height 10
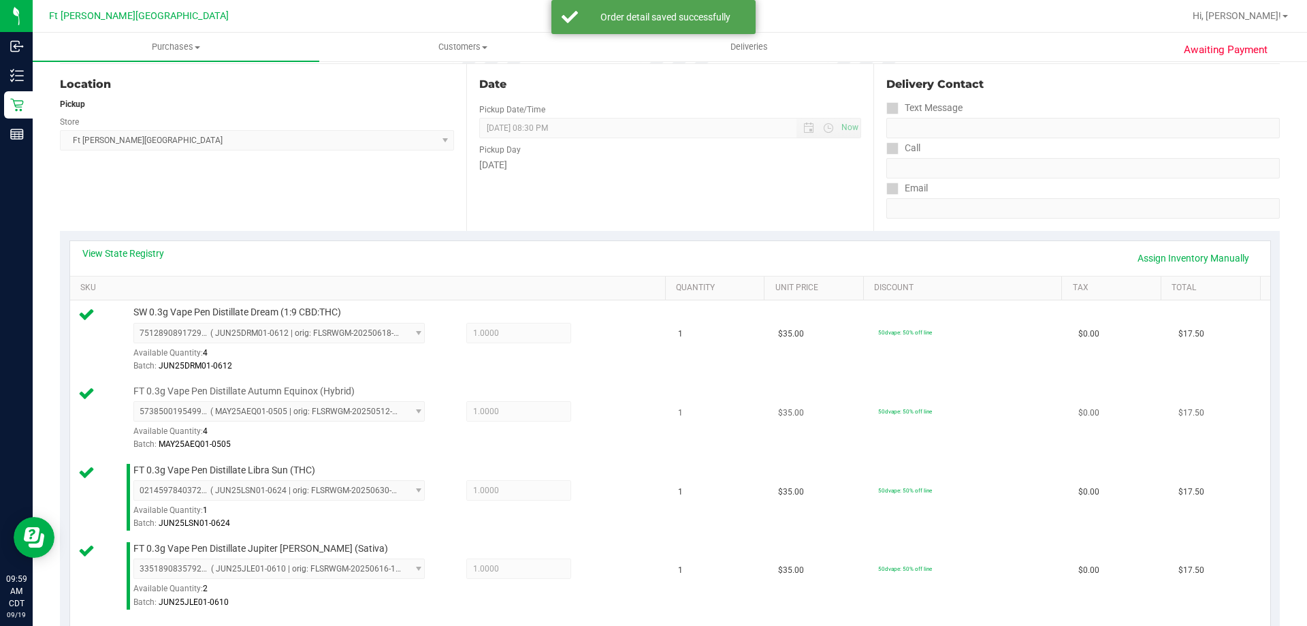
scroll to position [477, 0]
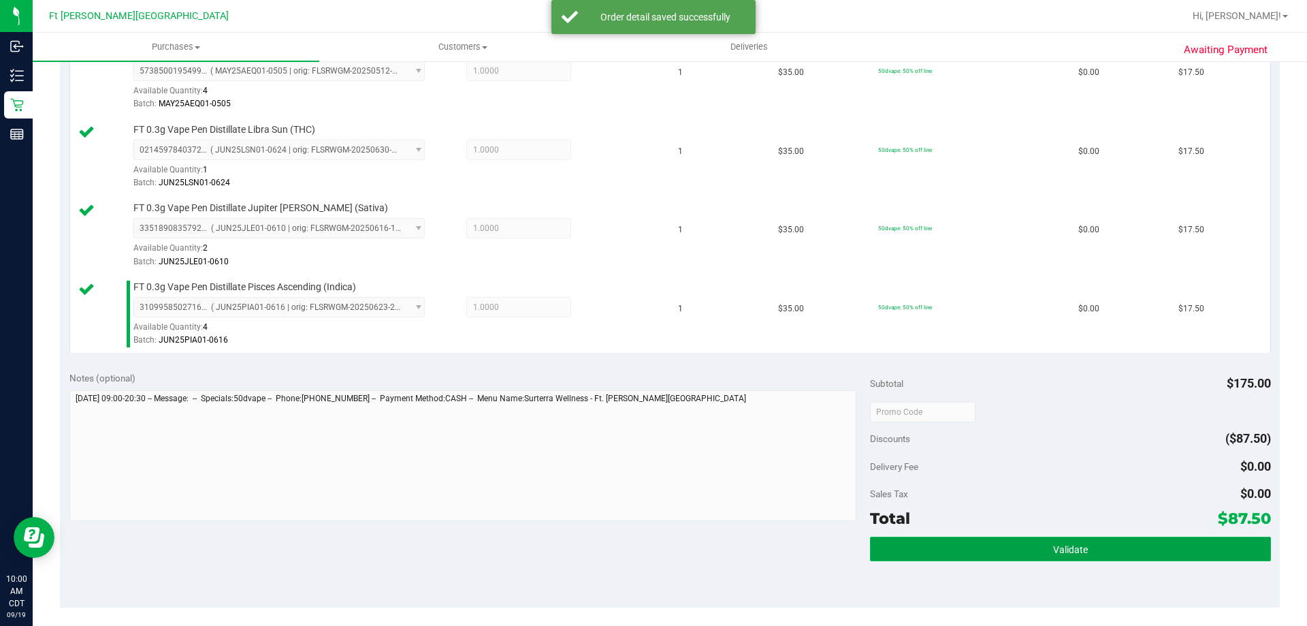
click at [1072, 554] on span "Validate" at bounding box center [1070, 549] width 35 height 11
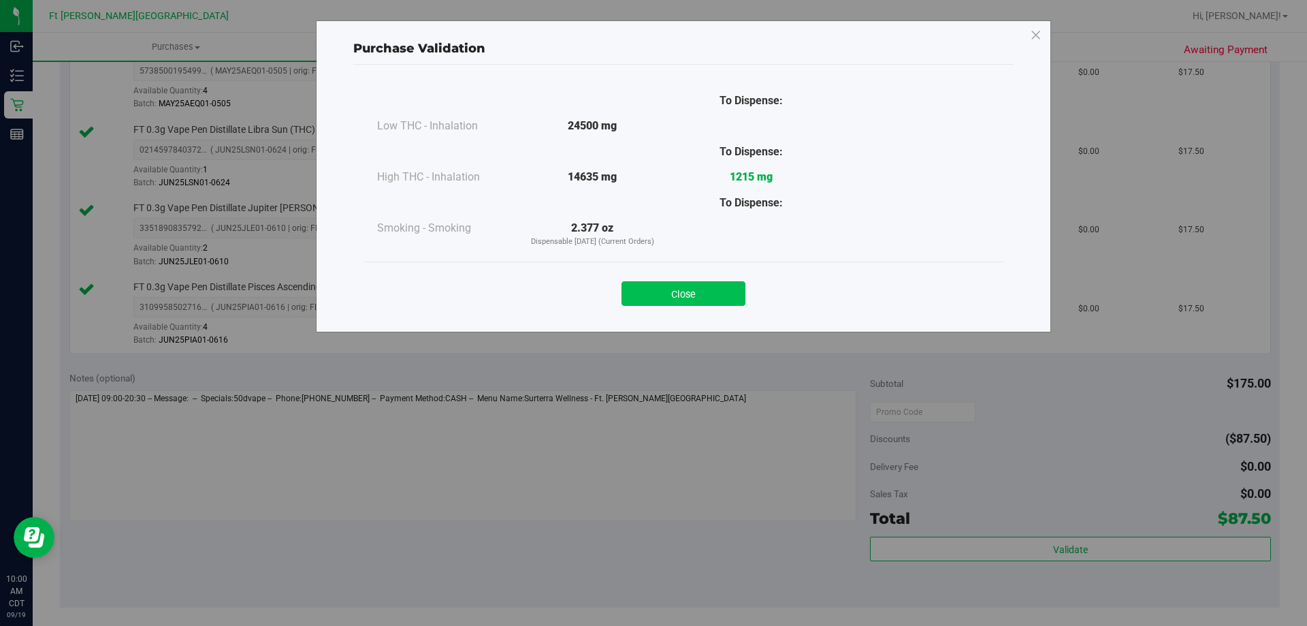
click at [693, 300] on button "Close" at bounding box center [684, 293] width 124 height 25
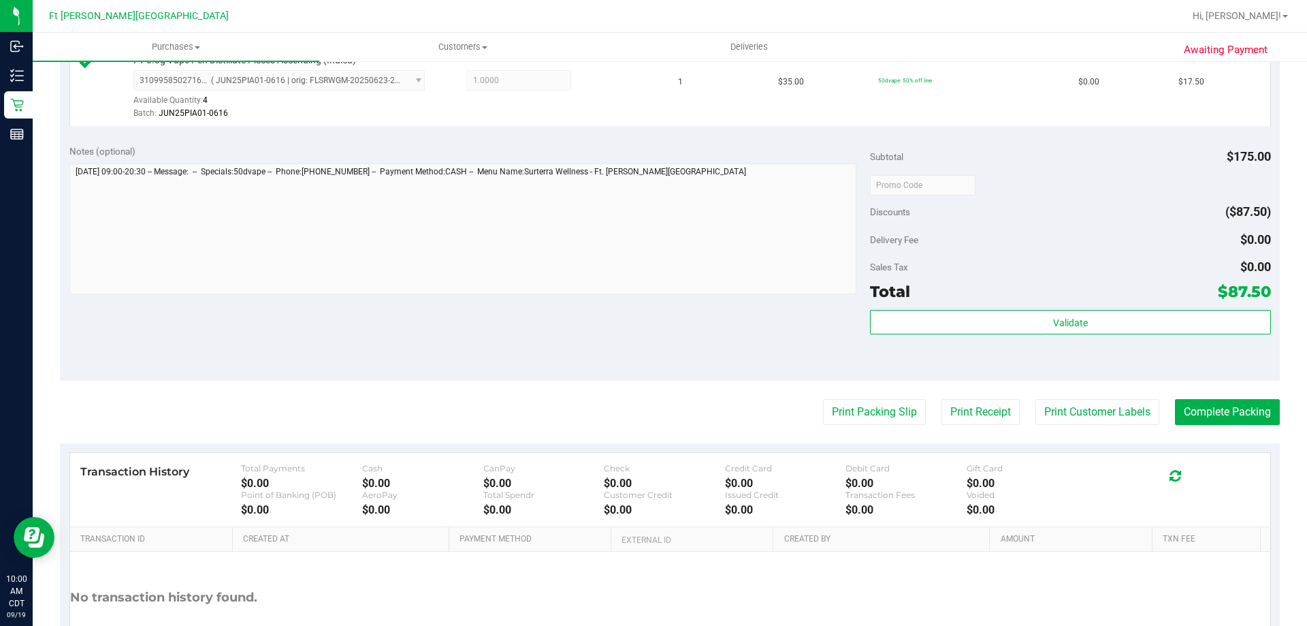
scroll to position [803, 0]
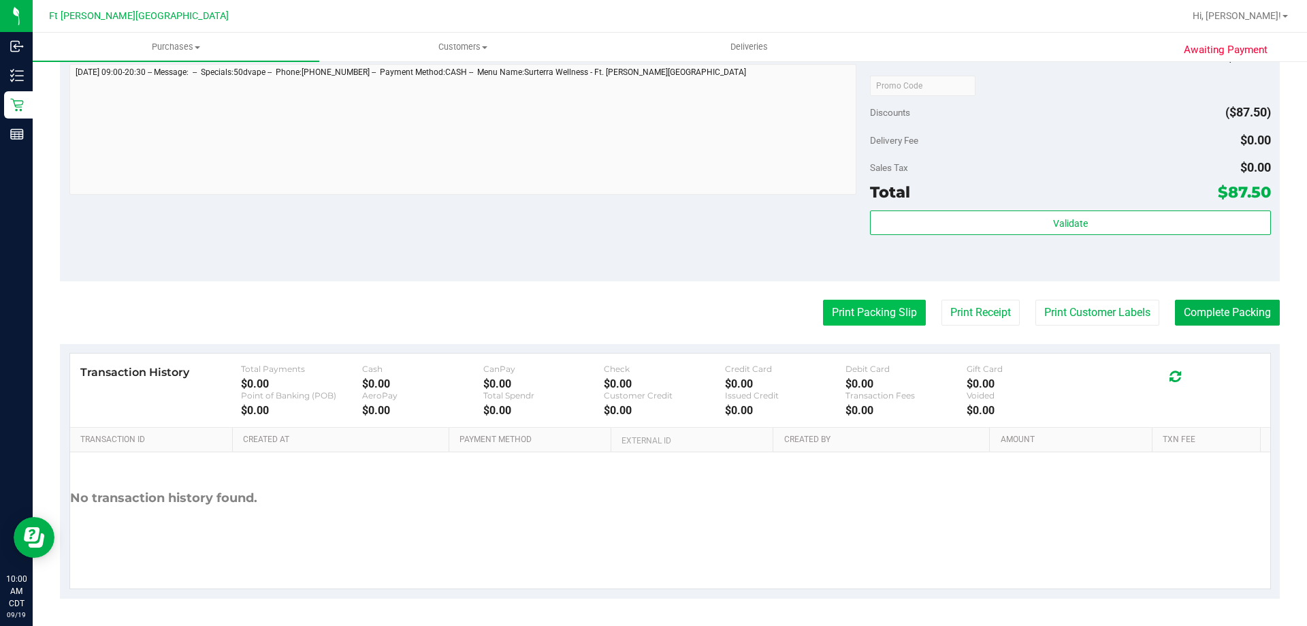
click at [841, 301] on button "Print Packing Slip" at bounding box center [874, 313] width 103 height 26
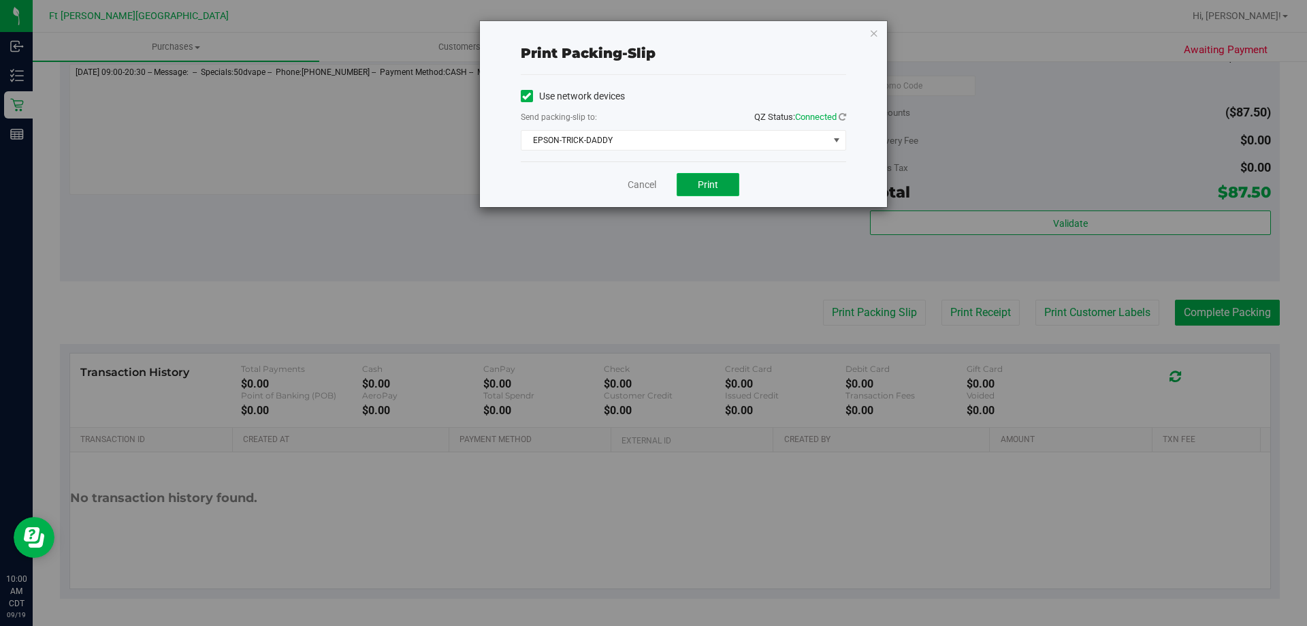
click at [716, 189] on span "Print" at bounding box center [708, 184] width 20 height 11
drag, startPoint x: 718, startPoint y: 191, endPoint x: 876, endPoint y: 32, distance: 223.9
click at [877, 33] on icon "button" at bounding box center [875, 33] width 10 height 16
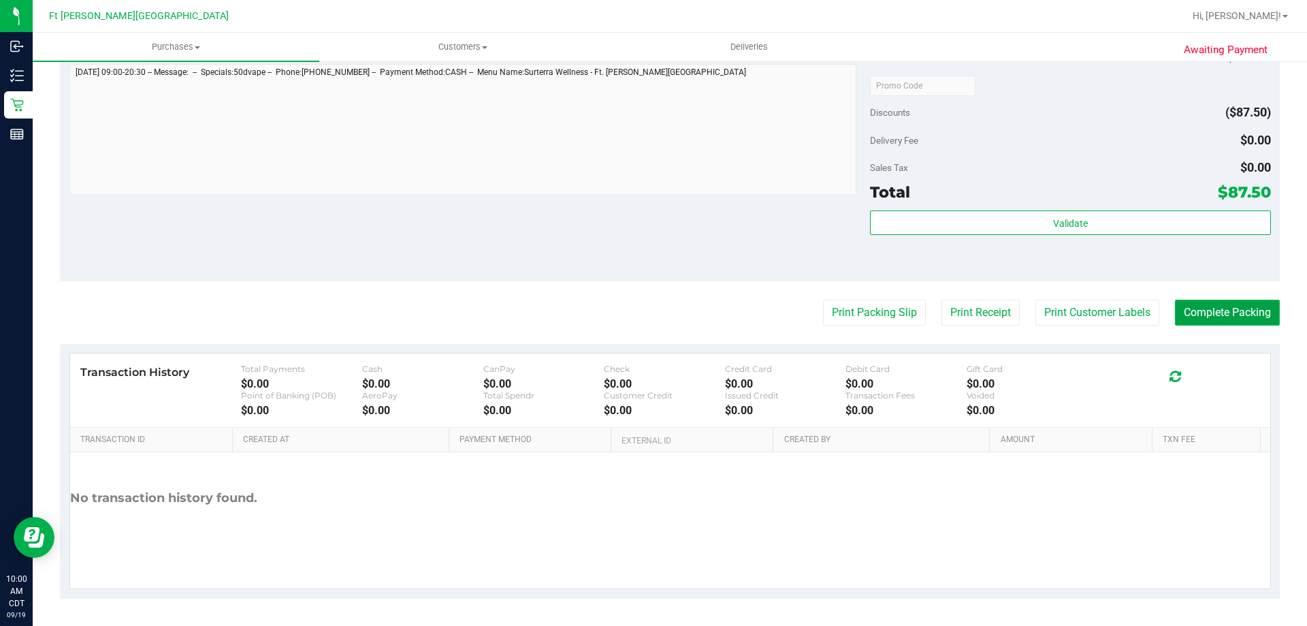
click at [1235, 306] on button "Complete Packing" at bounding box center [1227, 313] width 105 height 26
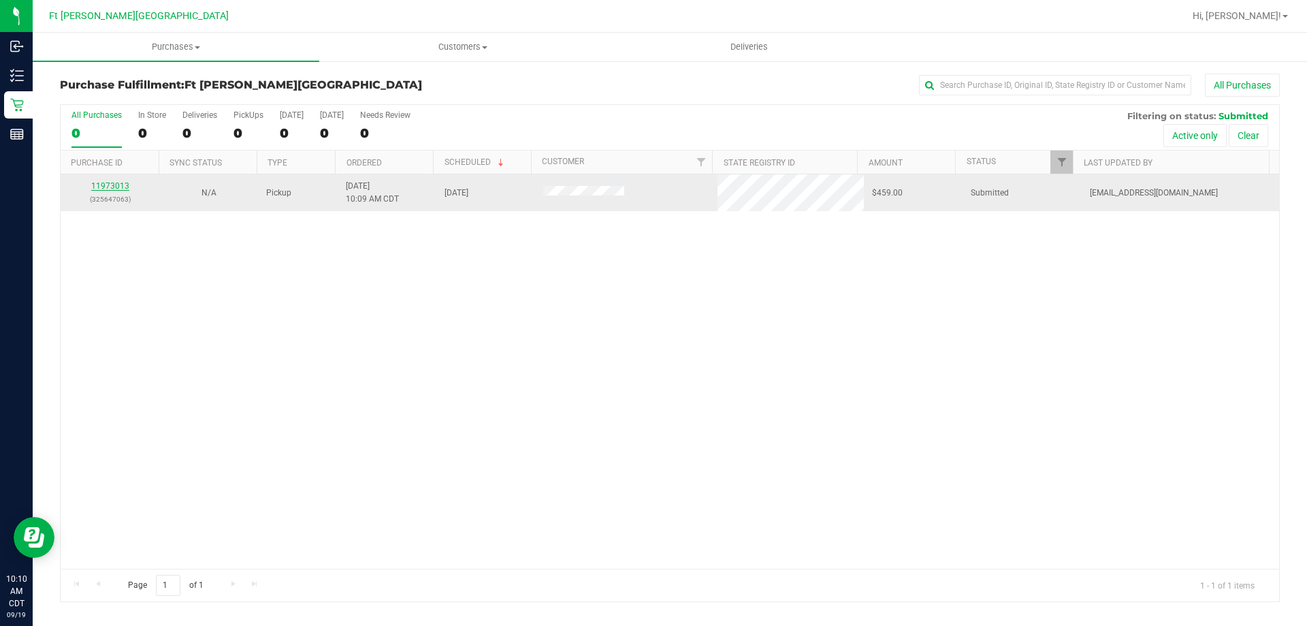
click at [118, 186] on link "11973013" at bounding box center [110, 186] width 38 height 10
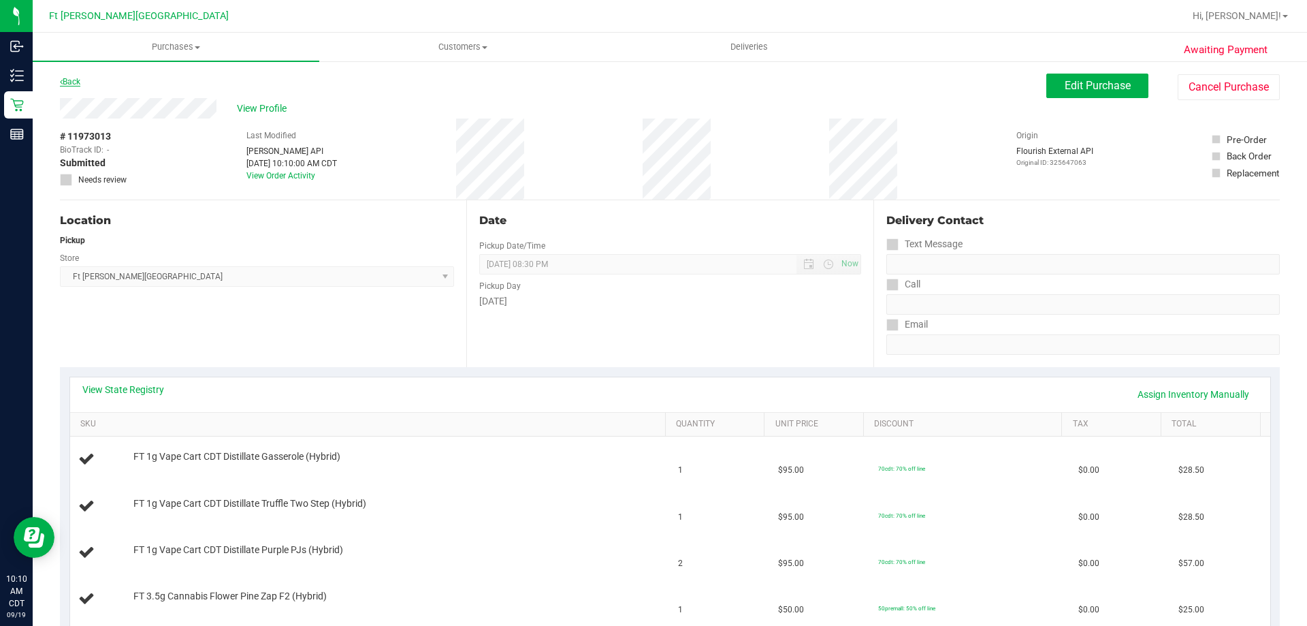
click at [72, 78] on link "Back" at bounding box center [70, 82] width 20 height 10
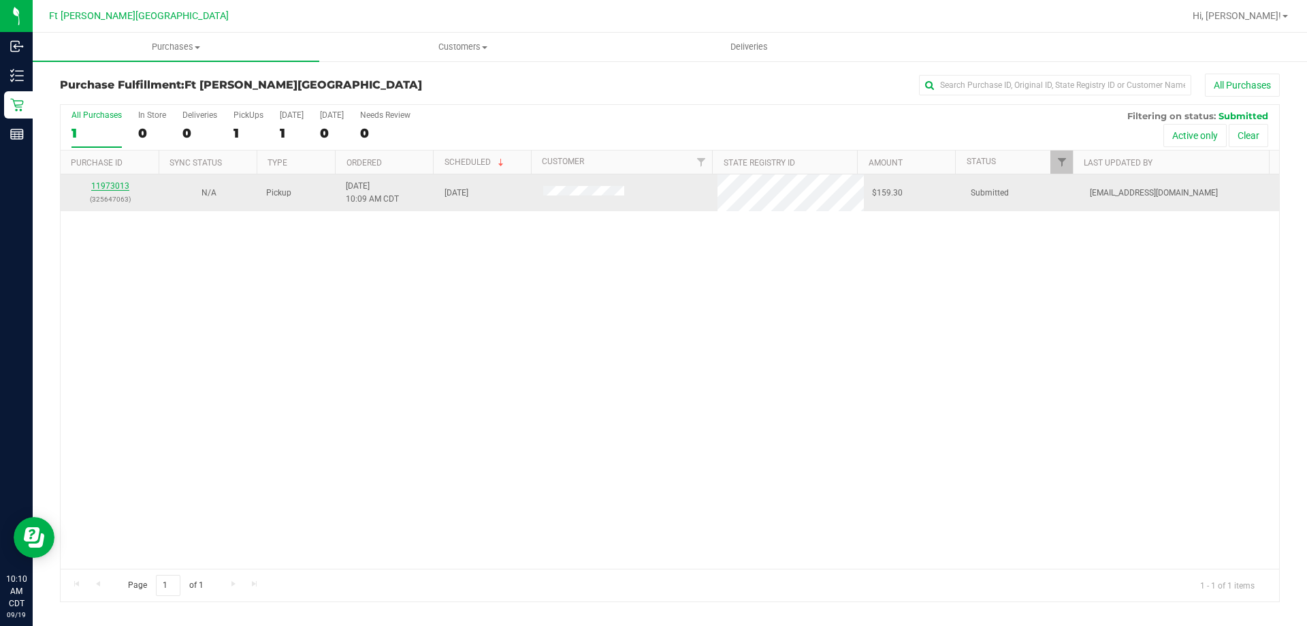
click at [110, 185] on link "11973013" at bounding box center [110, 186] width 38 height 10
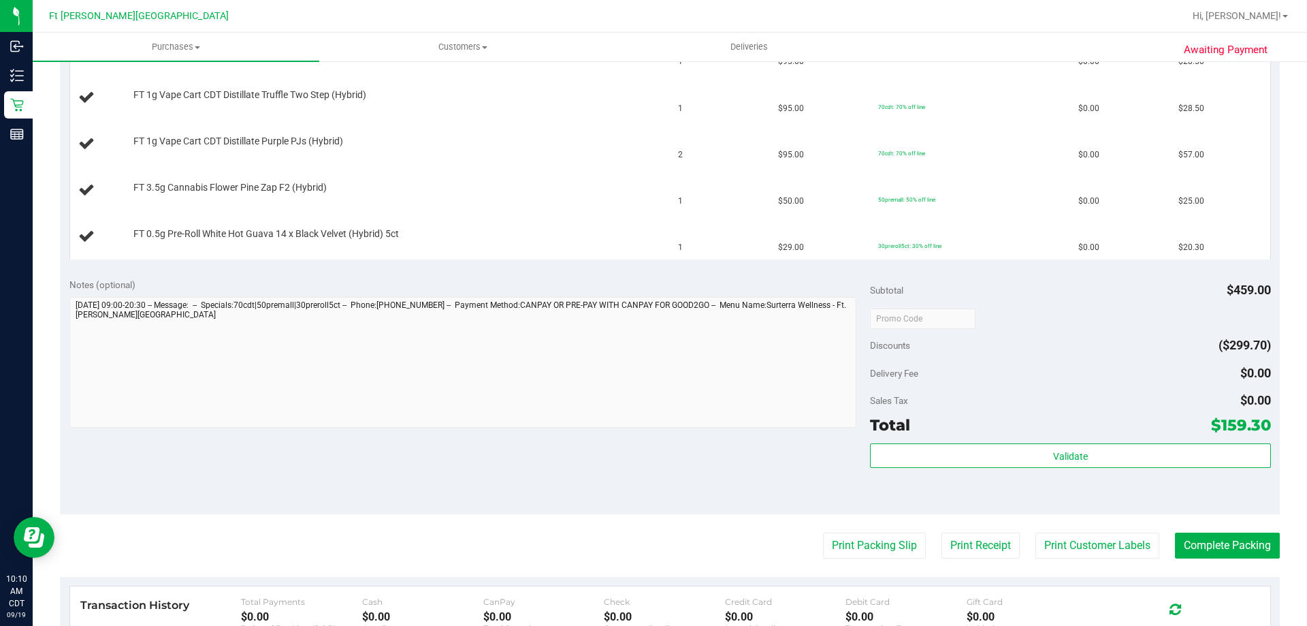
scroll to position [477, 0]
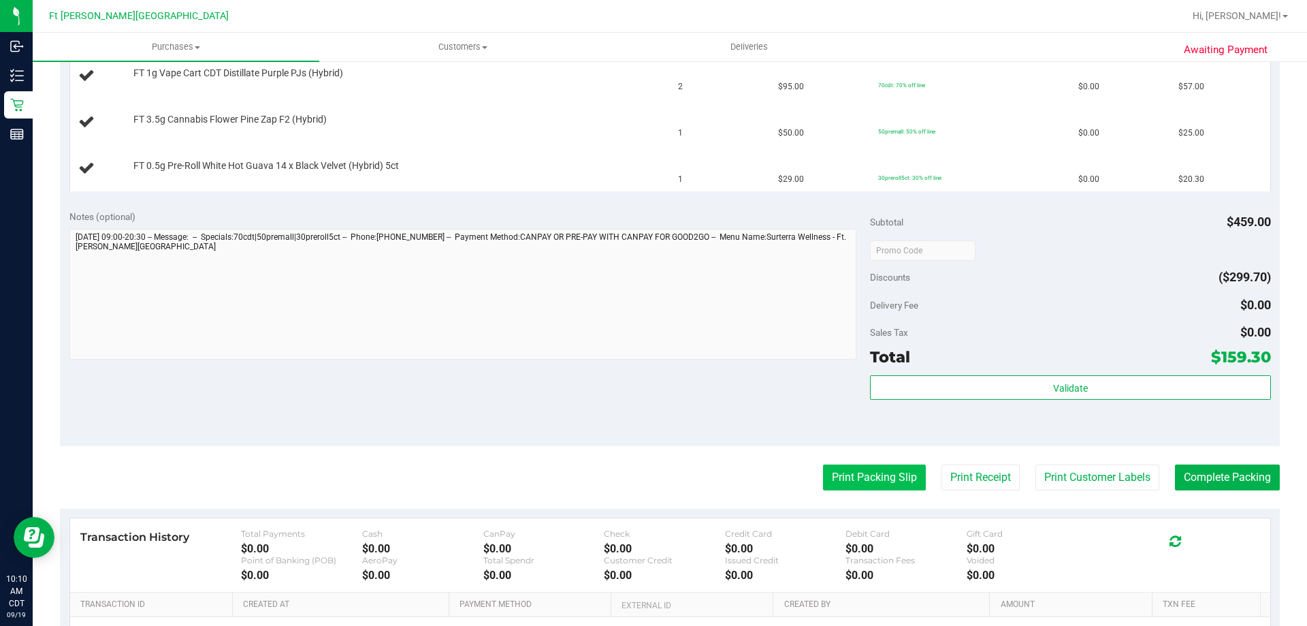
click at [843, 476] on button "Print Packing Slip" at bounding box center [874, 477] width 103 height 26
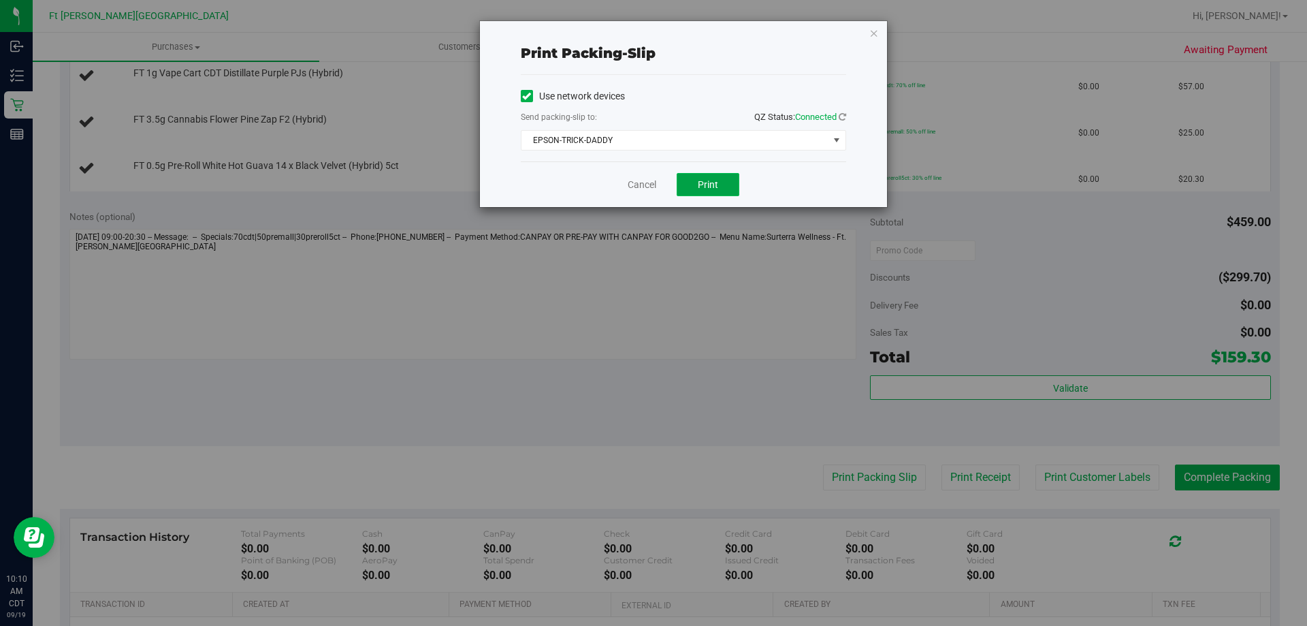
click at [718, 187] on span "Print" at bounding box center [708, 184] width 20 height 11
click at [632, 179] on link "Cancel" at bounding box center [642, 185] width 29 height 14
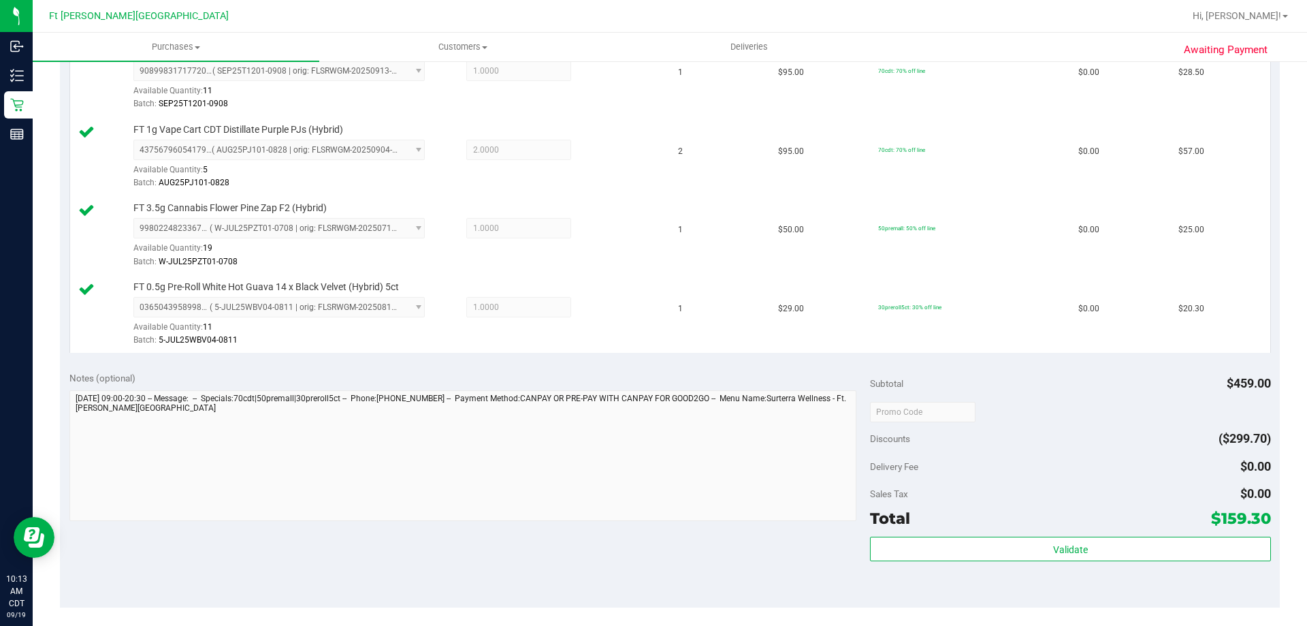
scroll to position [545, 0]
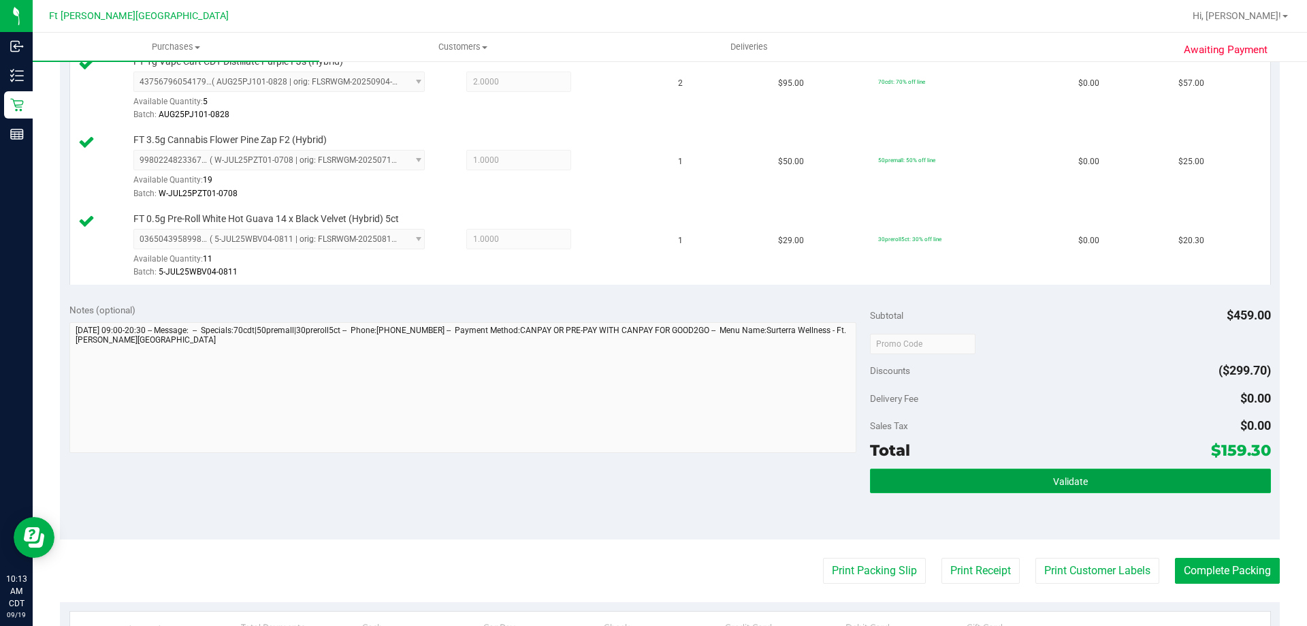
click at [913, 484] on button "Validate" at bounding box center [1070, 480] width 400 height 25
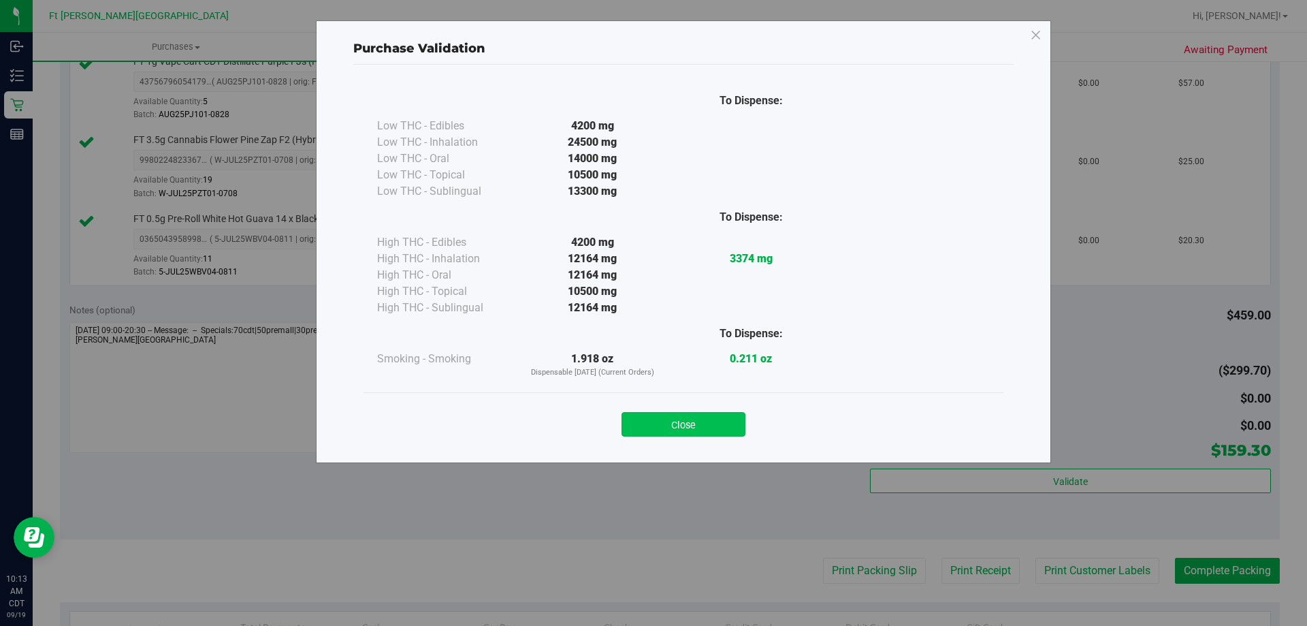
click at [648, 428] on button "Close" at bounding box center [684, 424] width 124 height 25
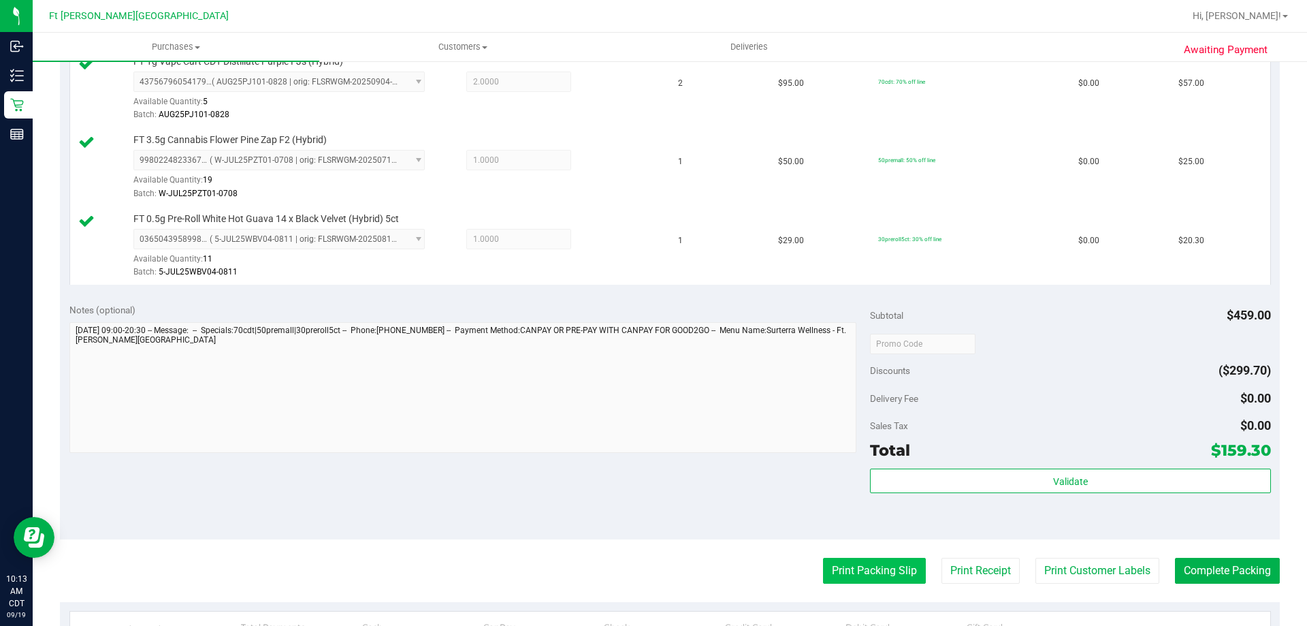
click at [887, 569] on button "Print Packing Slip" at bounding box center [874, 571] width 103 height 26
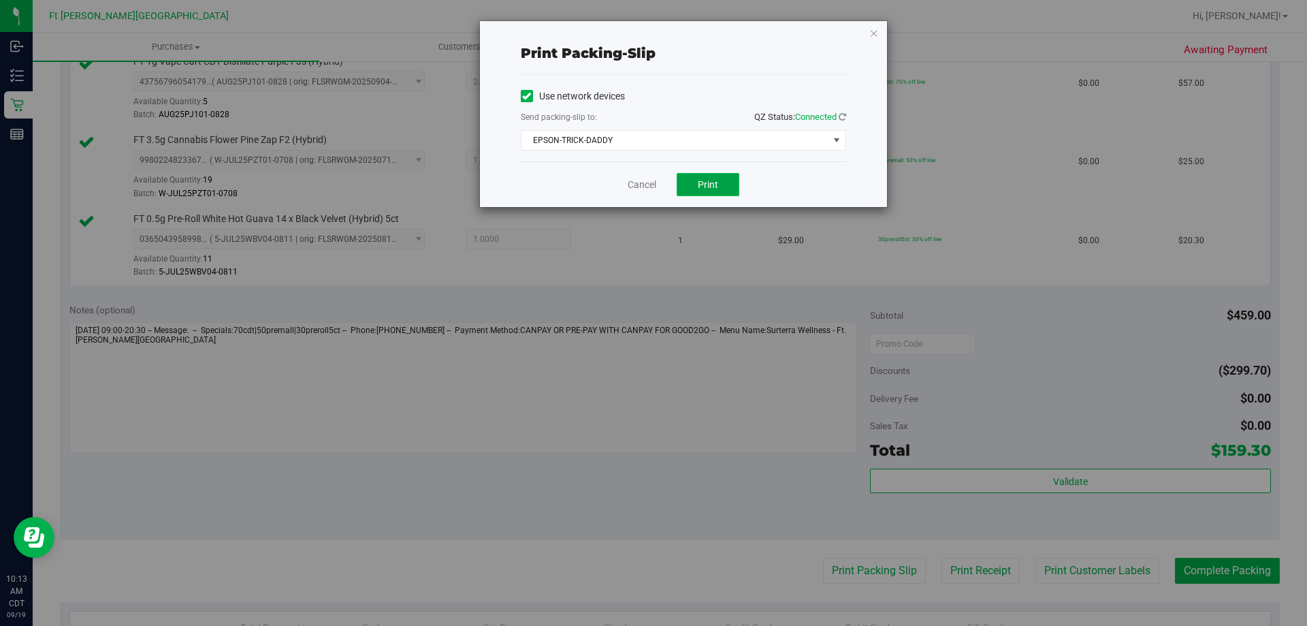
click at [718, 187] on span "Print" at bounding box center [708, 184] width 20 height 11
drag, startPoint x: 875, startPoint y: 34, endPoint x: 892, endPoint y: 82, distance: 51.3
click at [874, 34] on icon "button" at bounding box center [875, 33] width 10 height 16
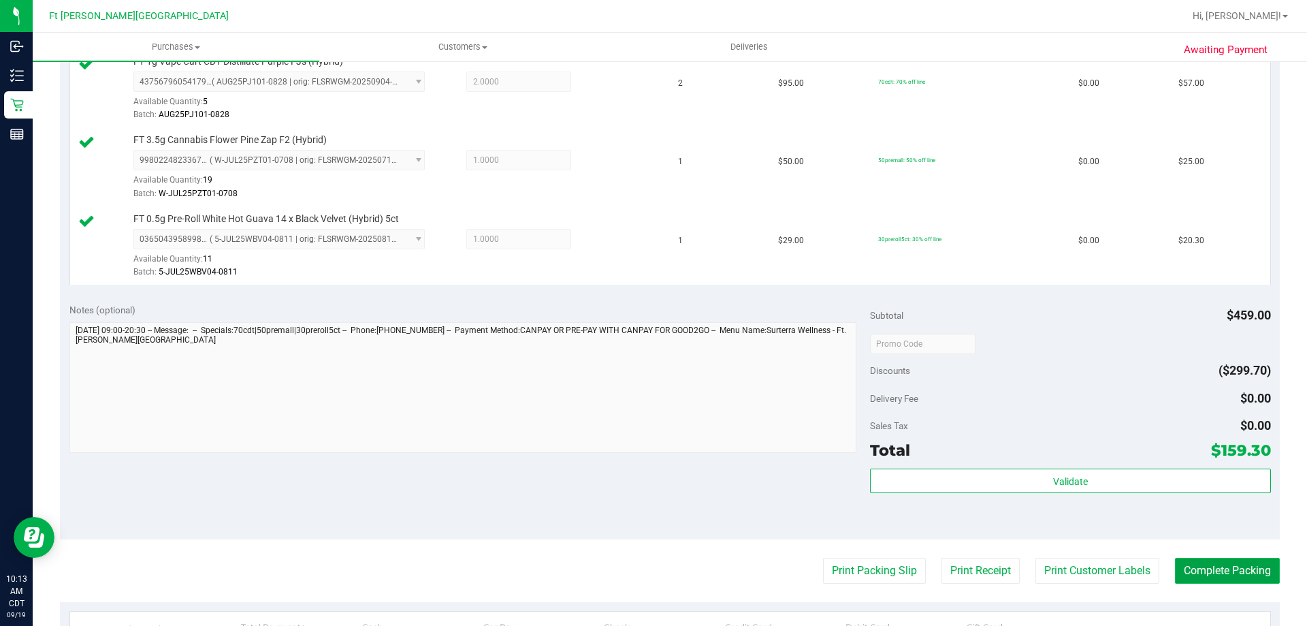
click at [1228, 576] on button "Complete Packing" at bounding box center [1227, 571] width 105 height 26
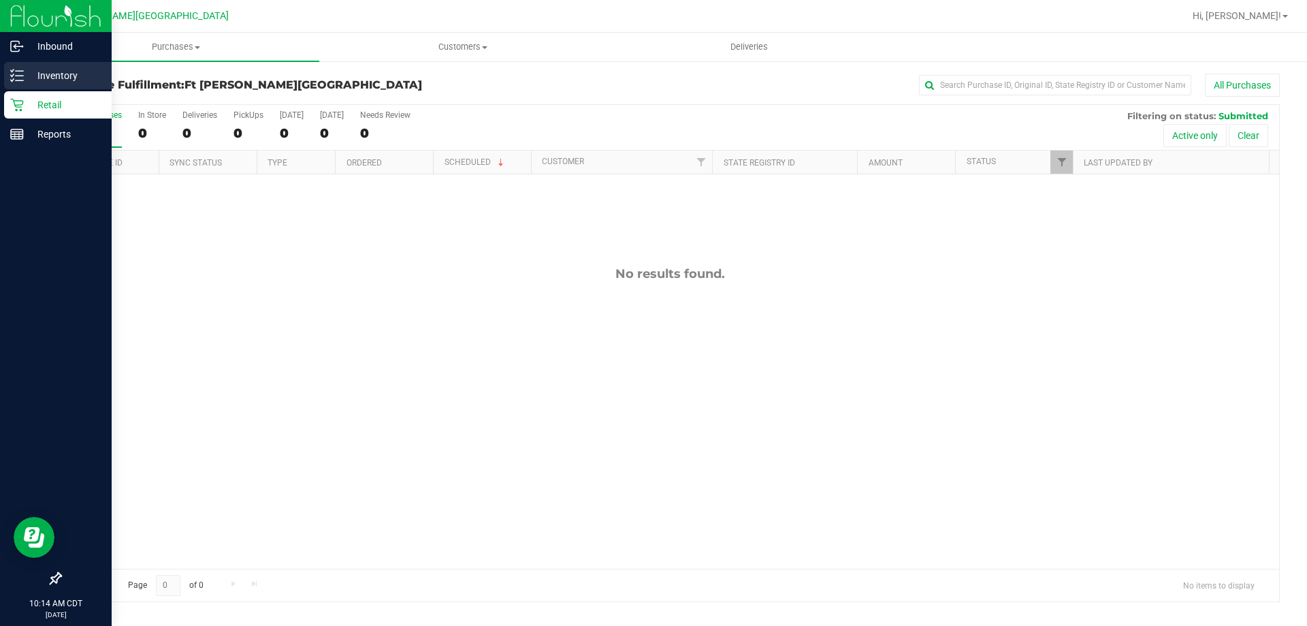
click at [68, 87] on div "Inventory" at bounding box center [58, 75] width 108 height 27
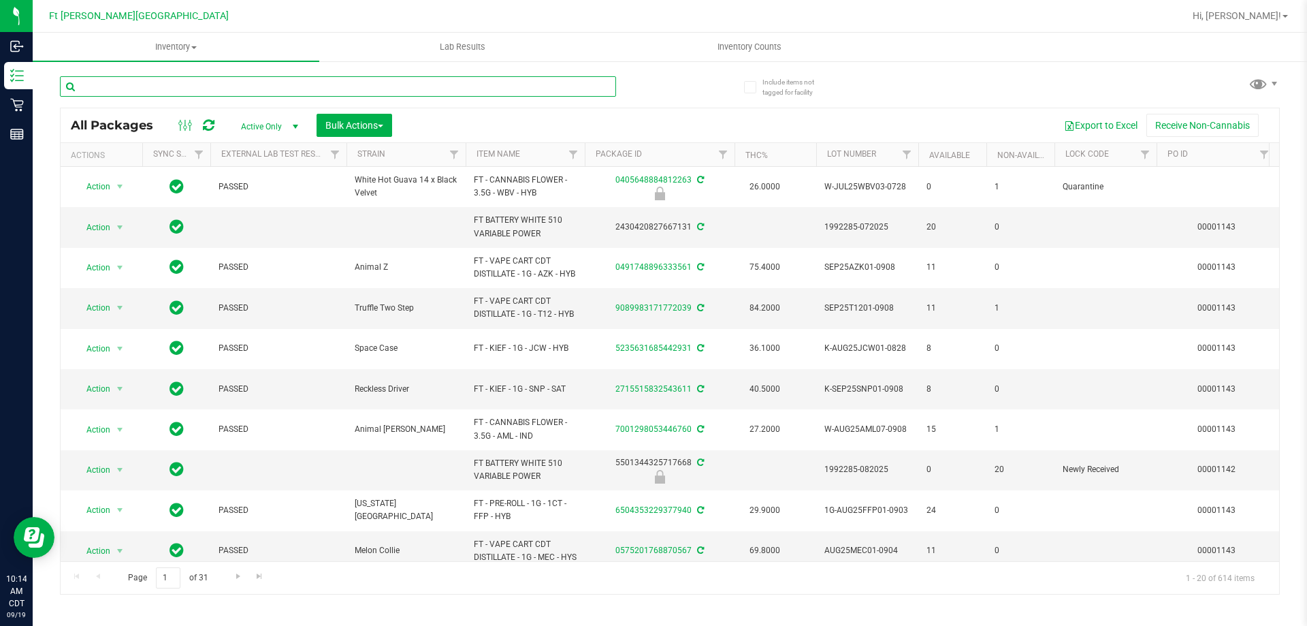
click at [186, 84] on input "text" at bounding box center [338, 86] width 556 height 20
type input "pebble"
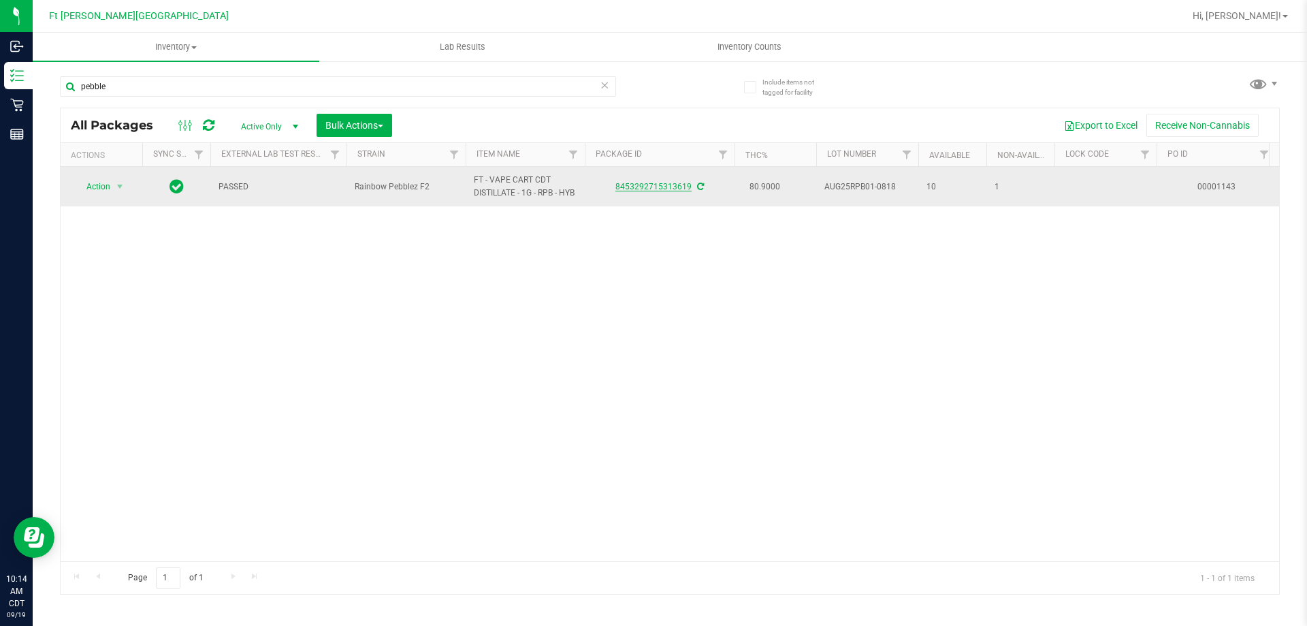
click at [631, 191] on link "8453292715313619" at bounding box center [654, 187] width 76 height 10
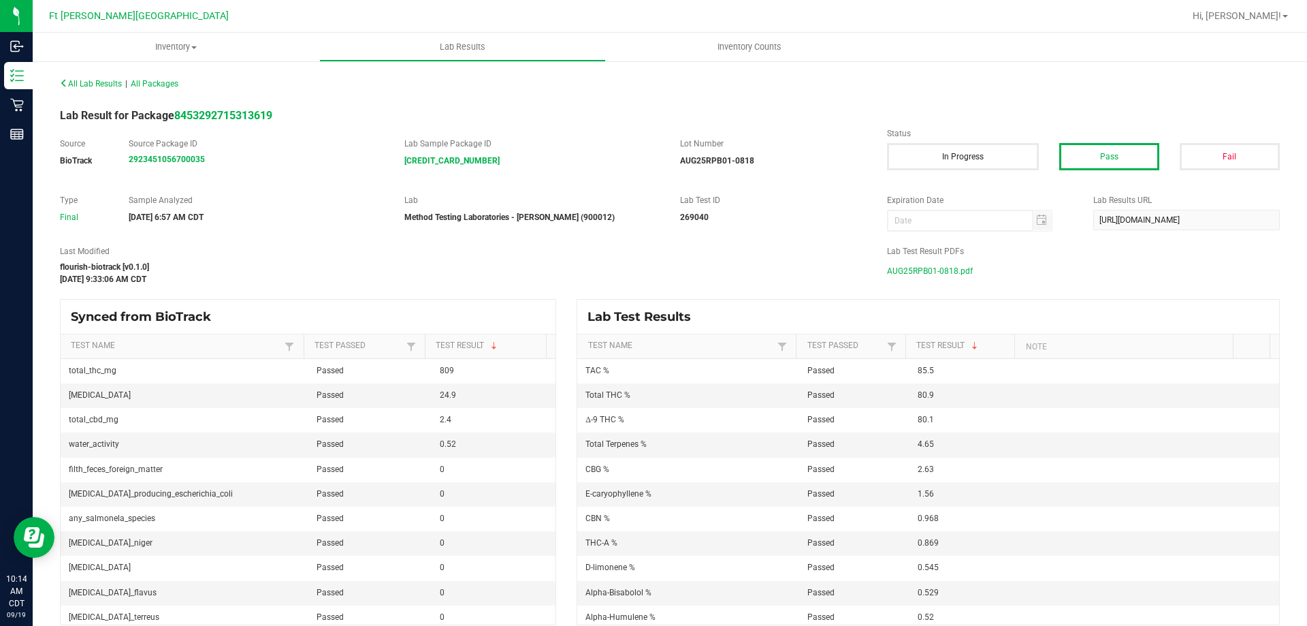
click at [927, 267] on span "AUG25RPB01-0818.pdf" at bounding box center [930, 271] width 86 height 20
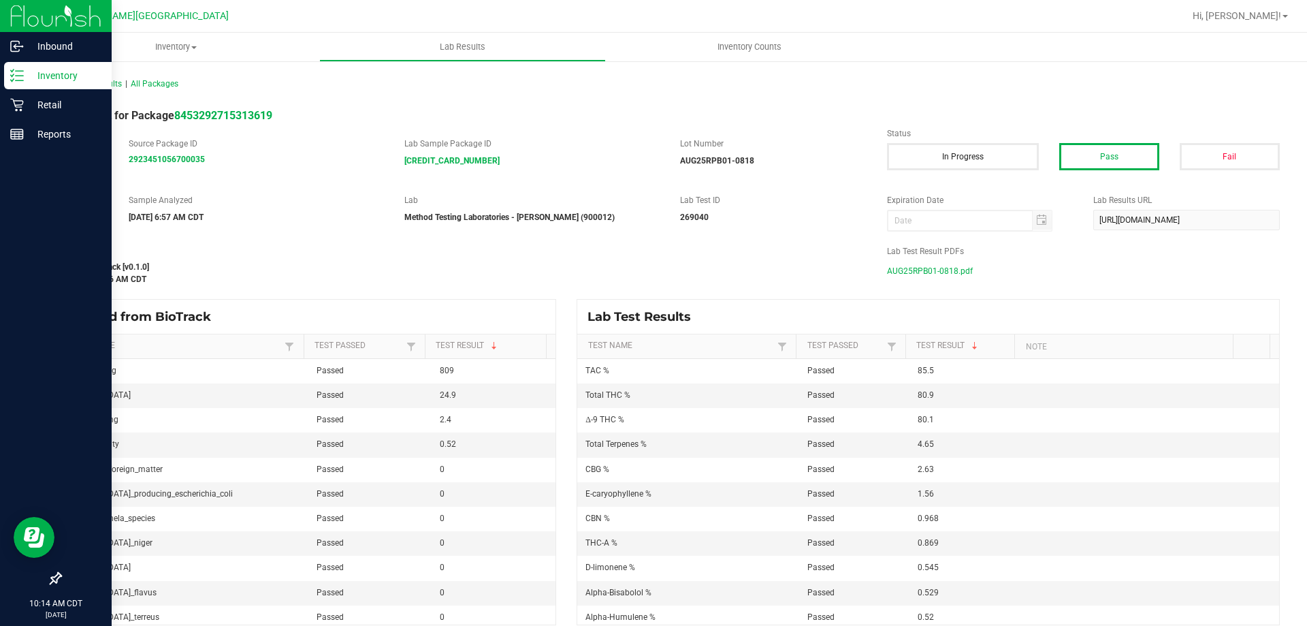
click at [18, 70] on icon at bounding box center [17, 76] width 14 height 14
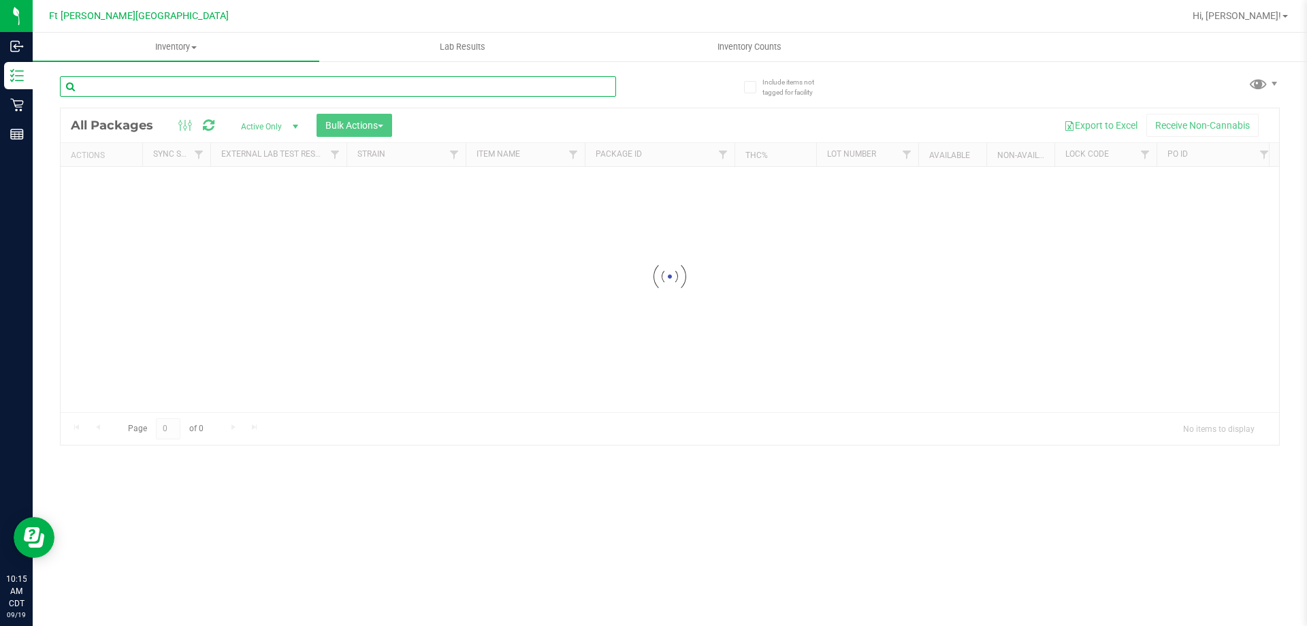
click at [296, 88] on input "text" at bounding box center [338, 86] width 556 height 20
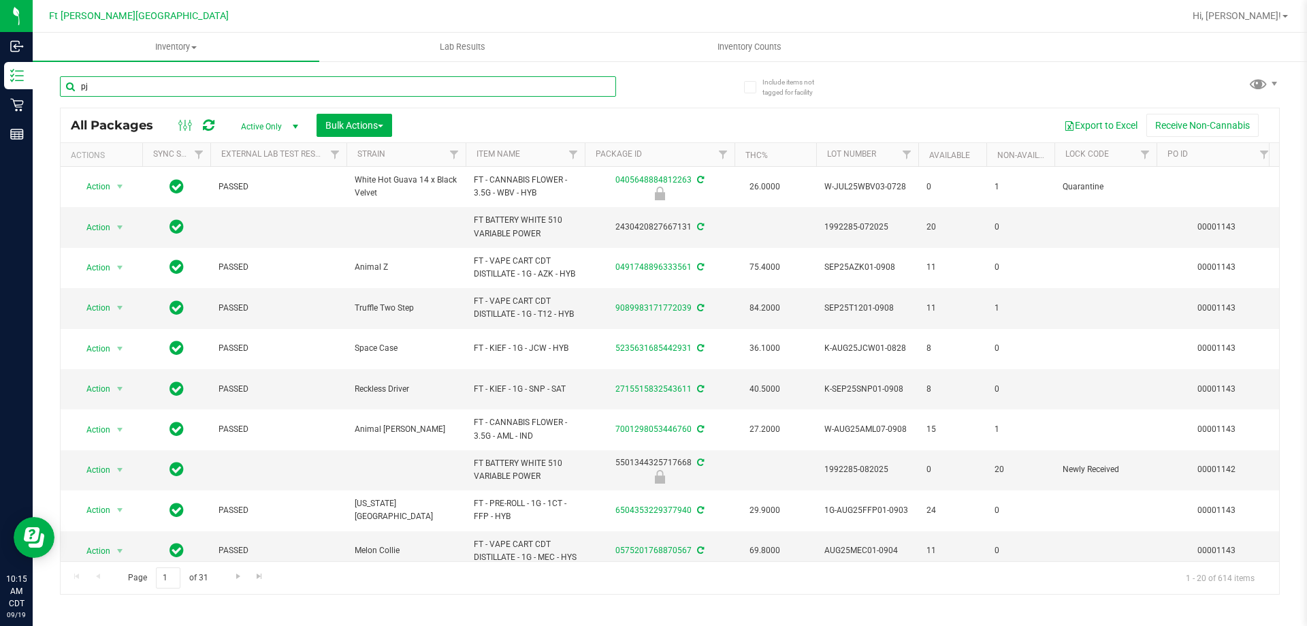
type input "pj"
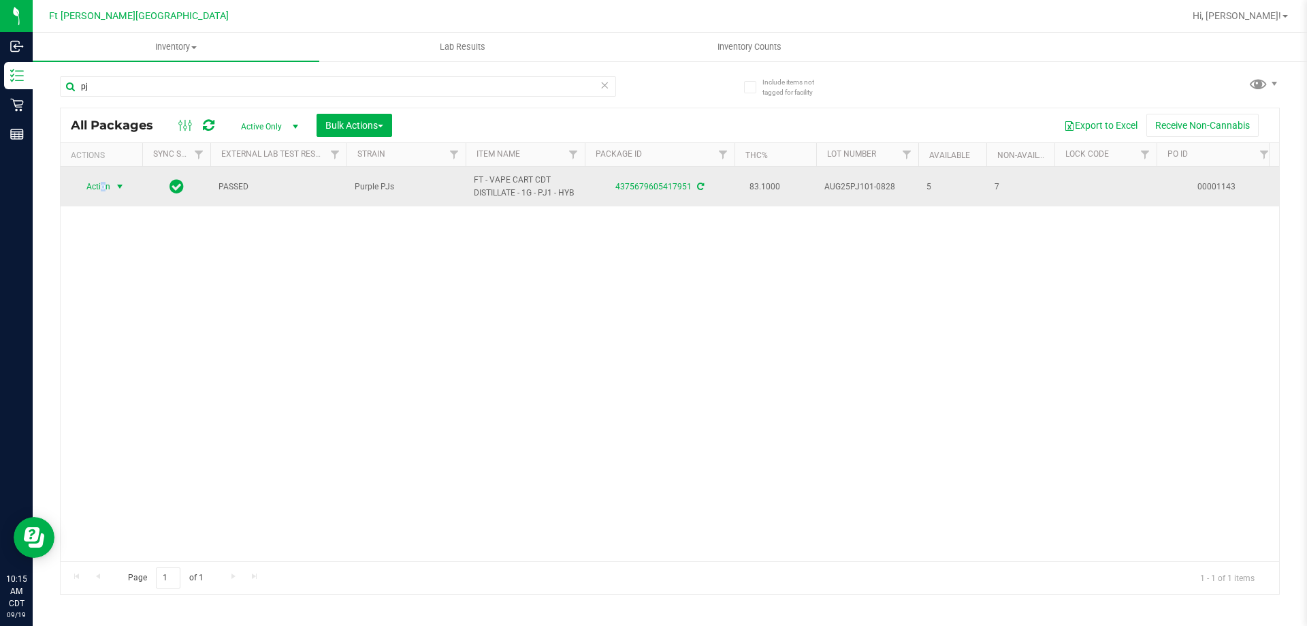
click at [103, 185] on span "Action" at bounding box center [92, 186] width 37 height 19
click at [636, 185] on link "4375679605417951" at bounding box center [654, 187] width 76 height 10
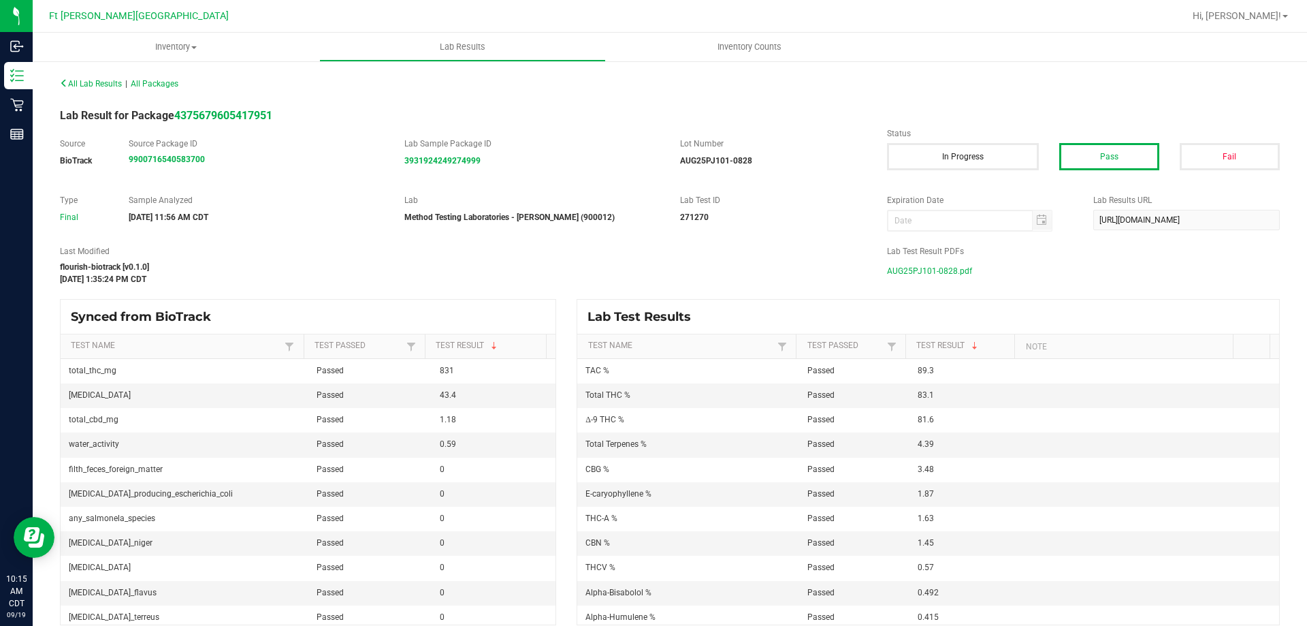
click at [888, 268] on span "AUG25PJ101-0828.pdf" at bounding box center [929, 271] width 85 height 20
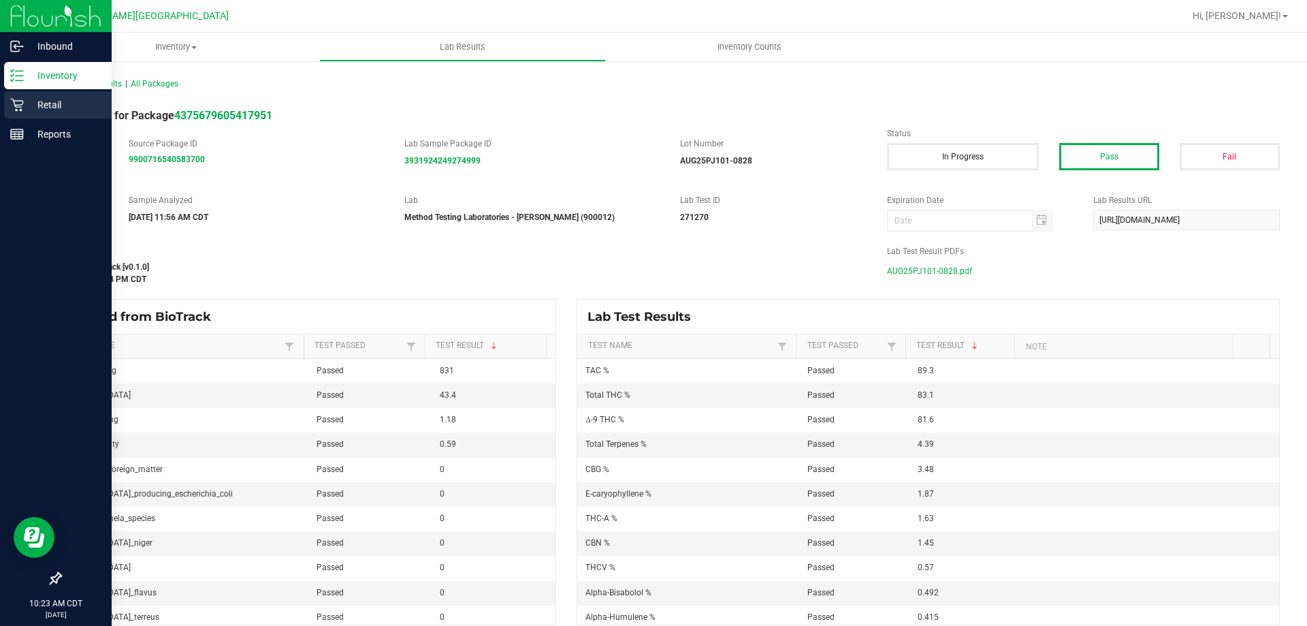
click at [42, 106] on p "Retail" at bounding box center [65, 105] width 82 height 16
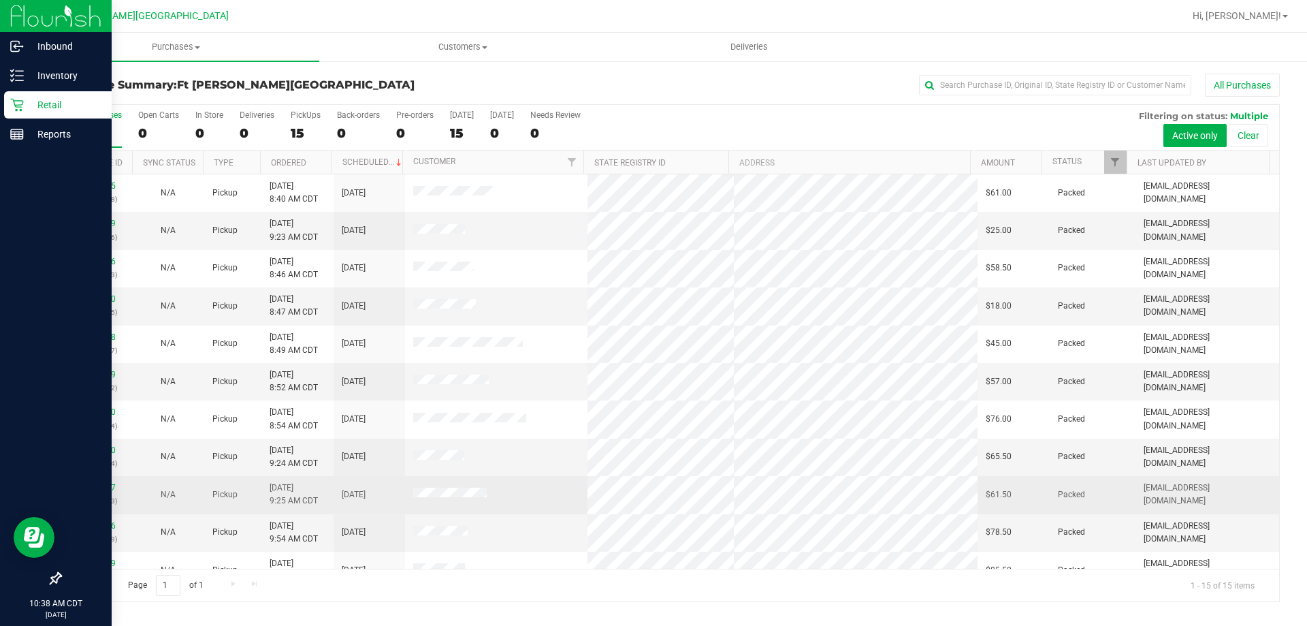
click at [116, 499] on p "(325621503)" at bounding box center [96, 500] width 55 height 13
click at [104, 491] on link "11972407" at bounding box center [97, 488] width 38 height 10
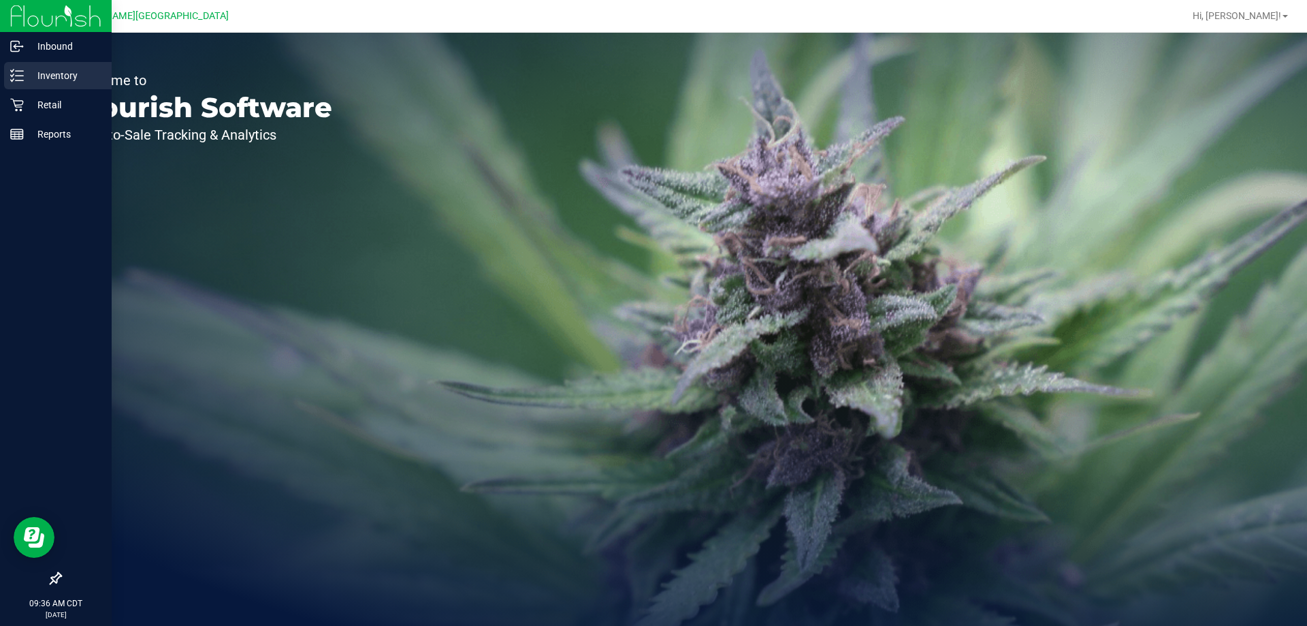
click at [16, 78] on icon at bounding box center [17, 76] width 14 height 14
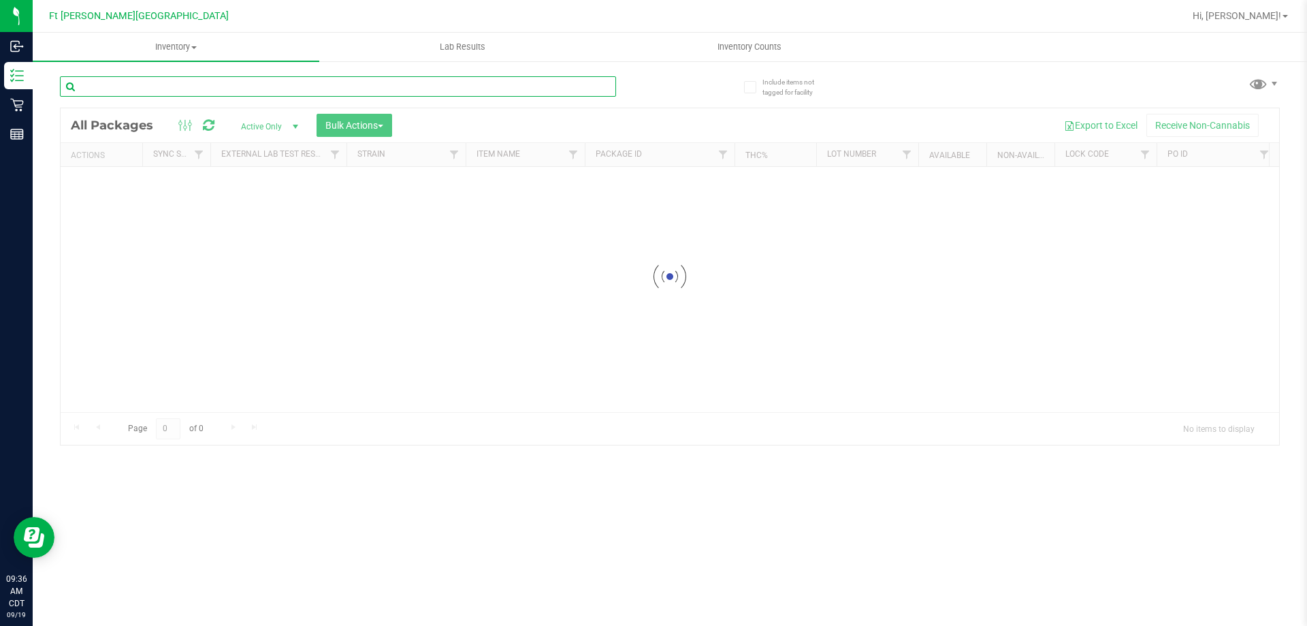
click at [254, 89] on input "text" at bounding box center [338, 86] width 556 height 20
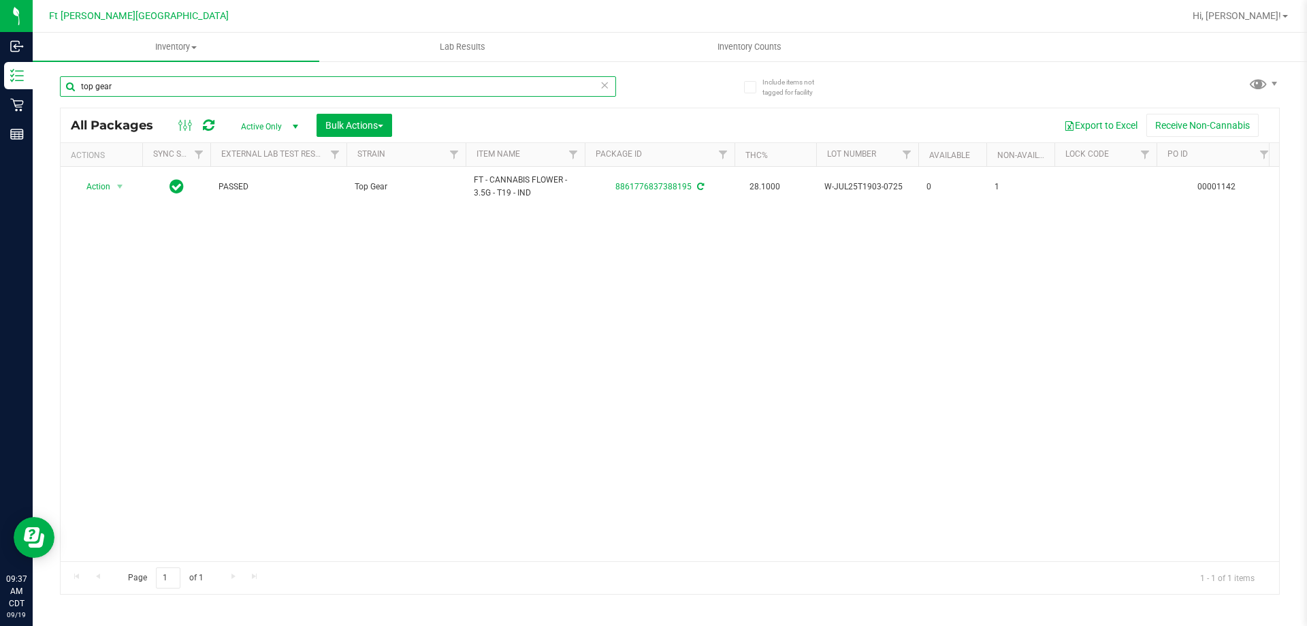
click at [200, 84] on input "top gear" at bounding box center [338, 86] width 556 height 20
click at [198, 83] on input "top gear" at bounding box center [338, 86] width 556 height 20
type input "t"
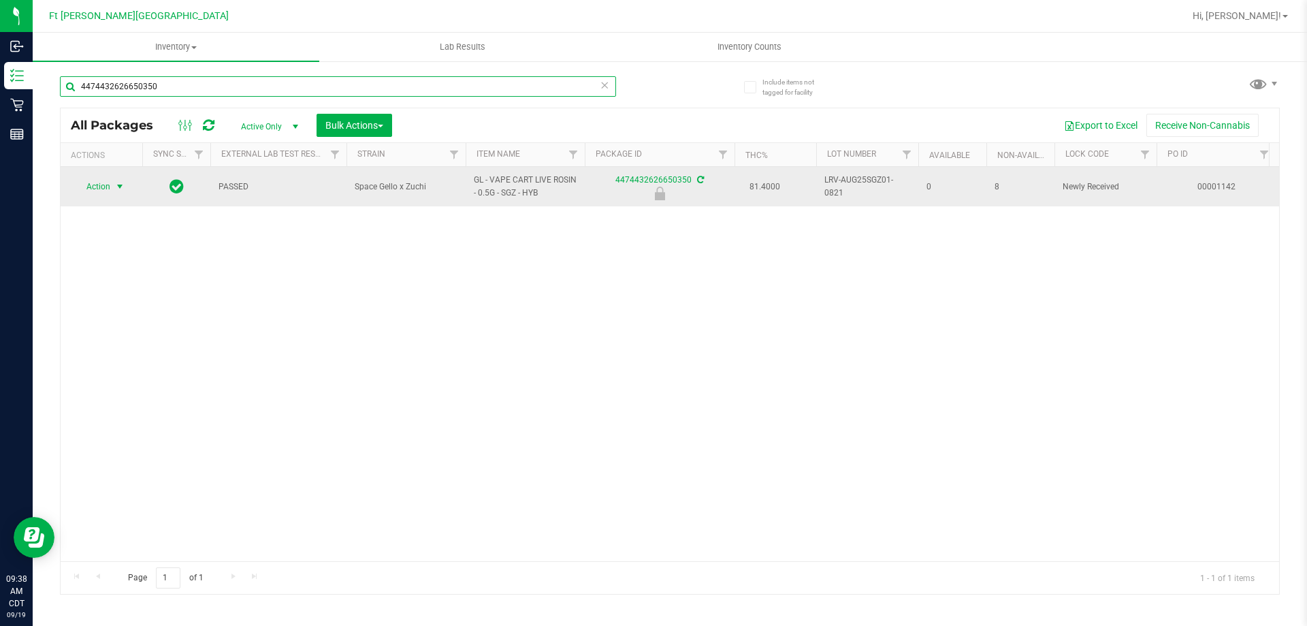
type input "4474432626650350"
click at [106, 190] on span "Action" at bounding box center [92, 186] width 37 height 19
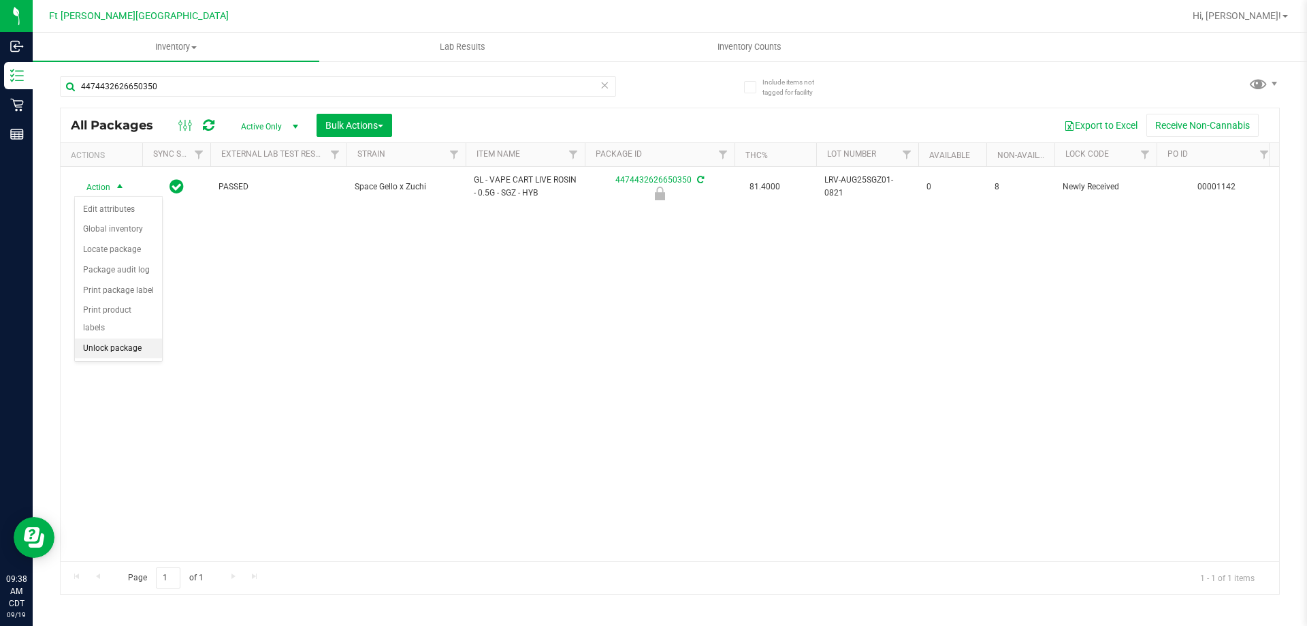
click at [124, 338] on li "Unlock package" at bounding box center [118, 348] width 87 height 20
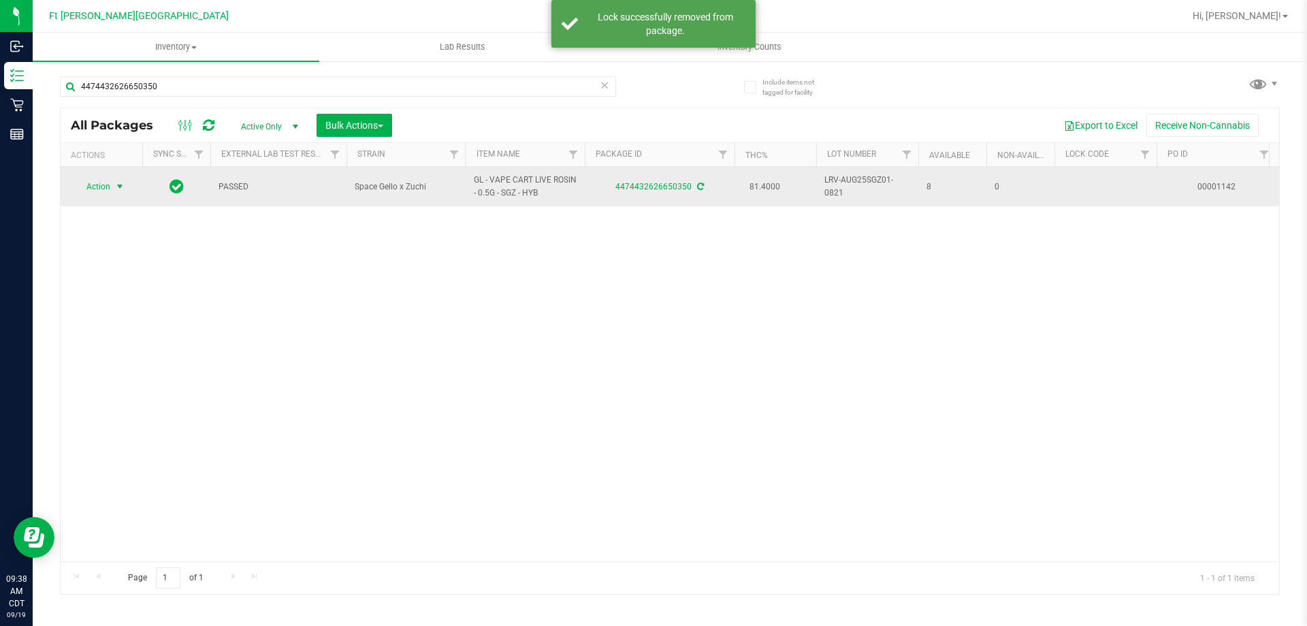
click at [118, 188] on span "select" at bounding box center [119, 186] width 11 height 11
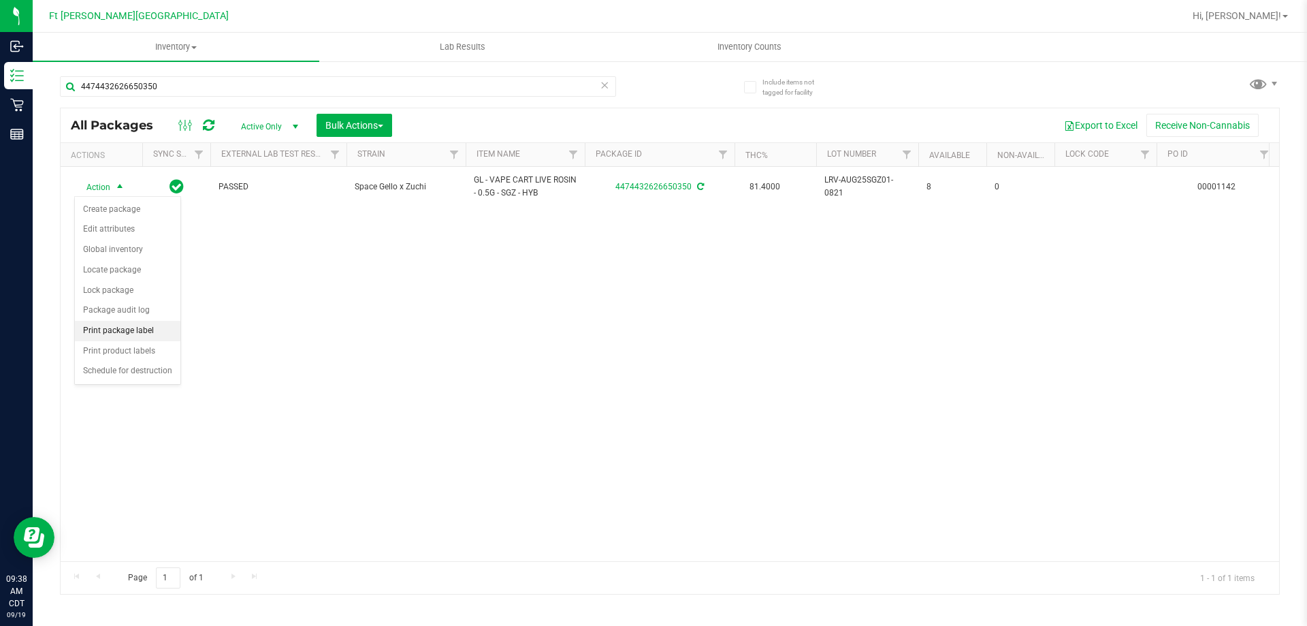
click at [148, 330] on li "Print package label" at bounding box center [128, 331] width 106 height 20
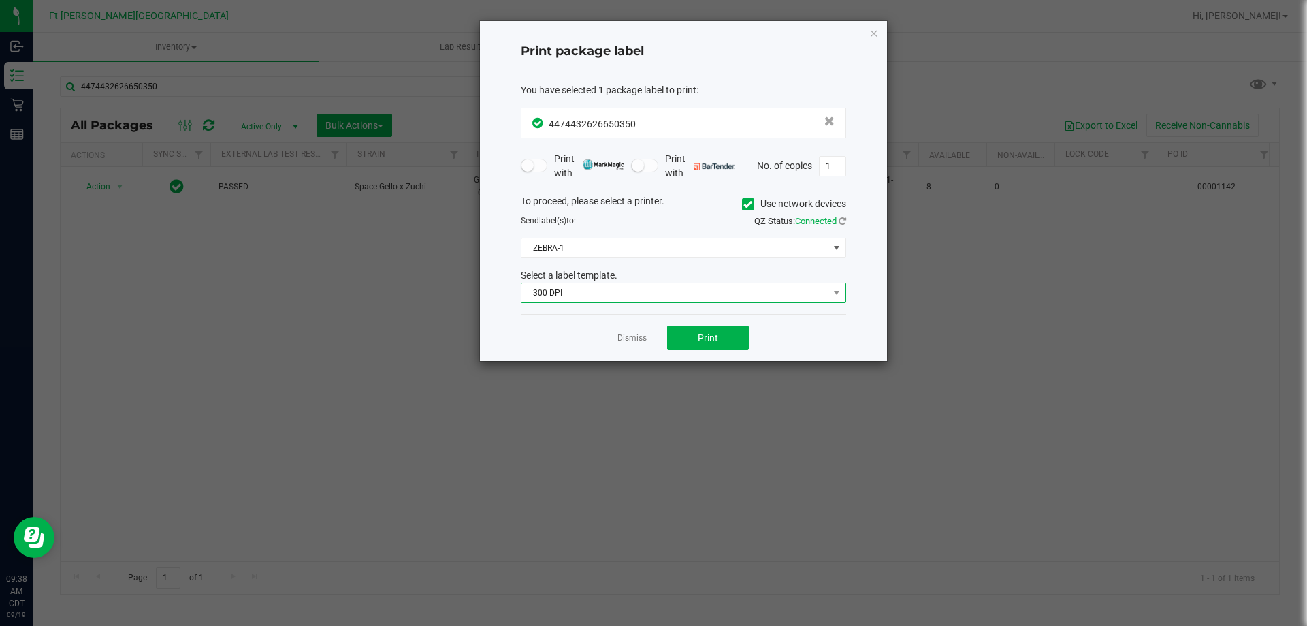
click at [581, 300] on span "300 DPI" at bounding box center [675, 292] width 307 height 19
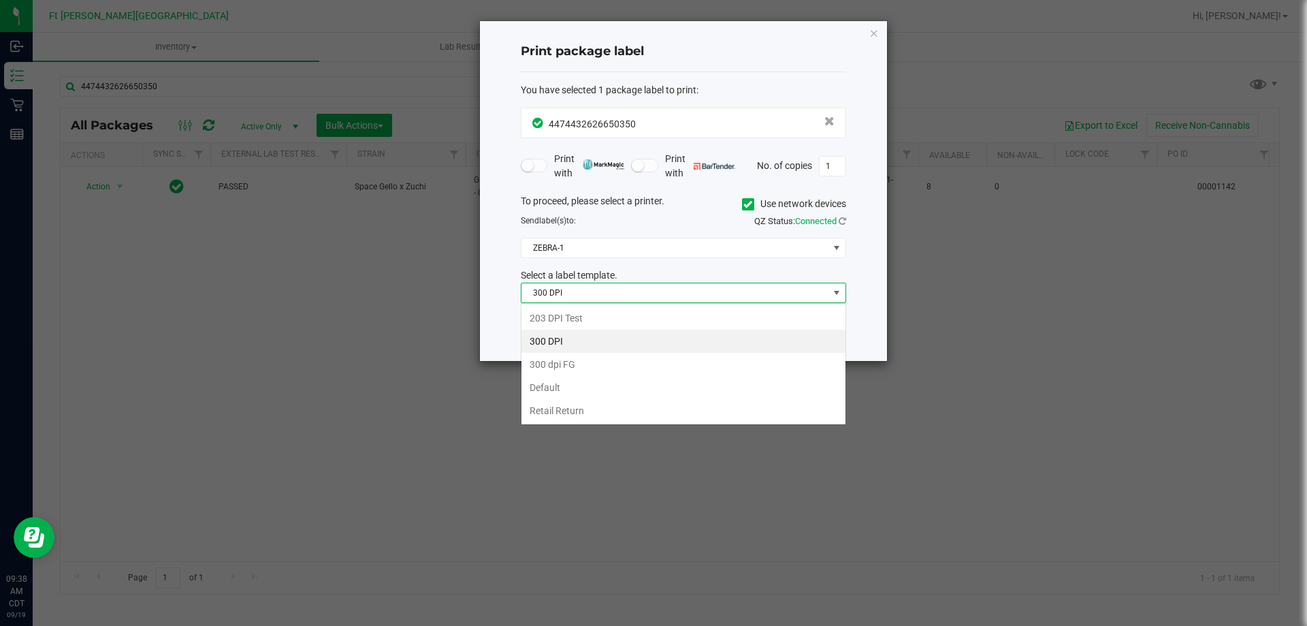
scroll to position [20, 325]
click at [577, 315] on li "203 DPI Test" at bounding box center [684, 317] width 324 height 23
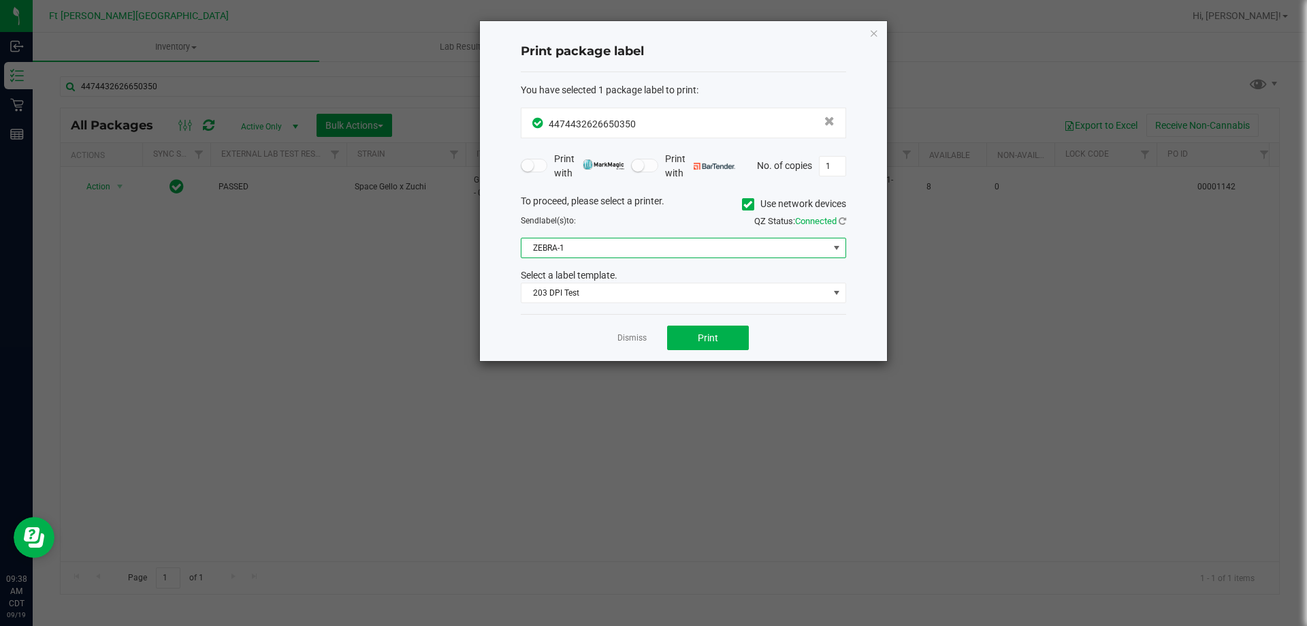
click at [565, 253] on span "ZEBRA-1" at bounding box center [675, 247] width 307 height 19
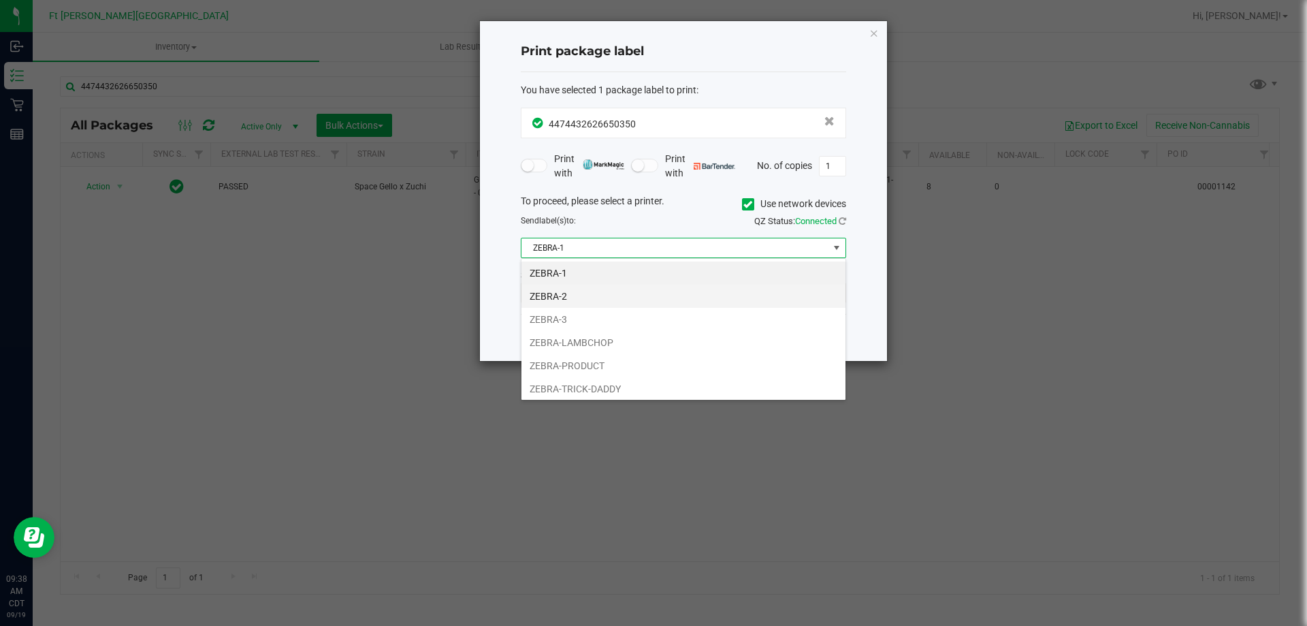
click at [569, 293] on li "ZEBRA-2" at bounding box center [684, 296] width 324 height 23
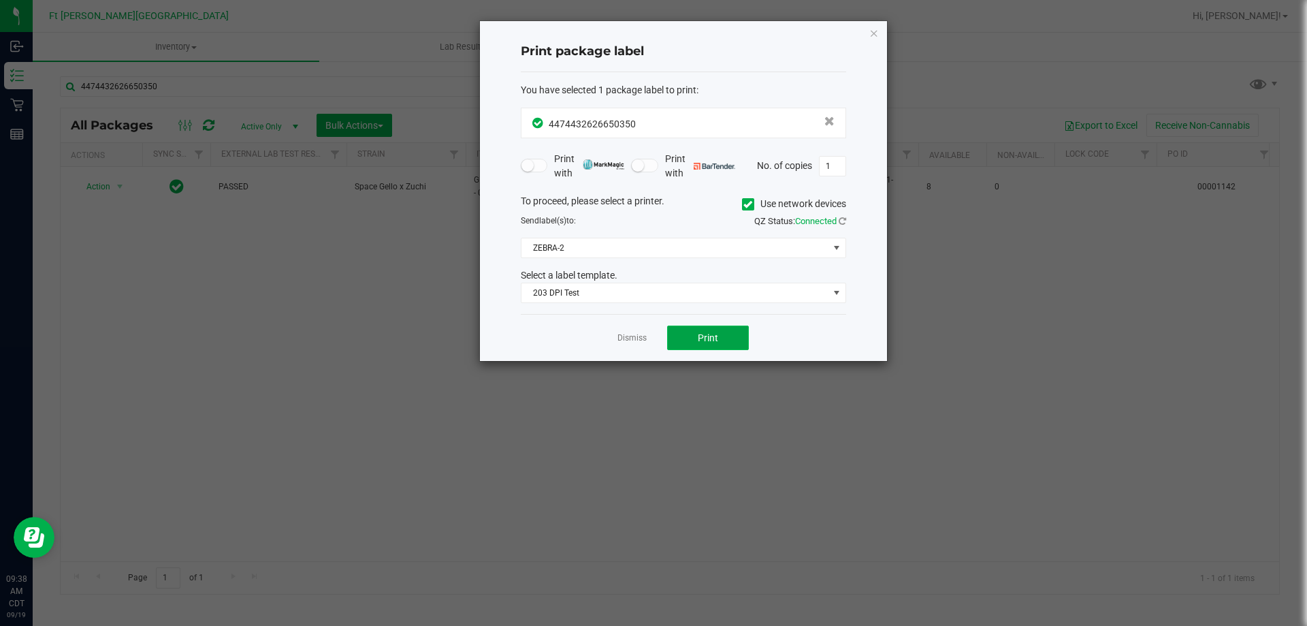
click at [697, 338] on button "Print" at bounding box center [708, 337] width 82 height 25
click at [873, 33] on icon "button" at bounding box center [875, 33] width 10 height 16
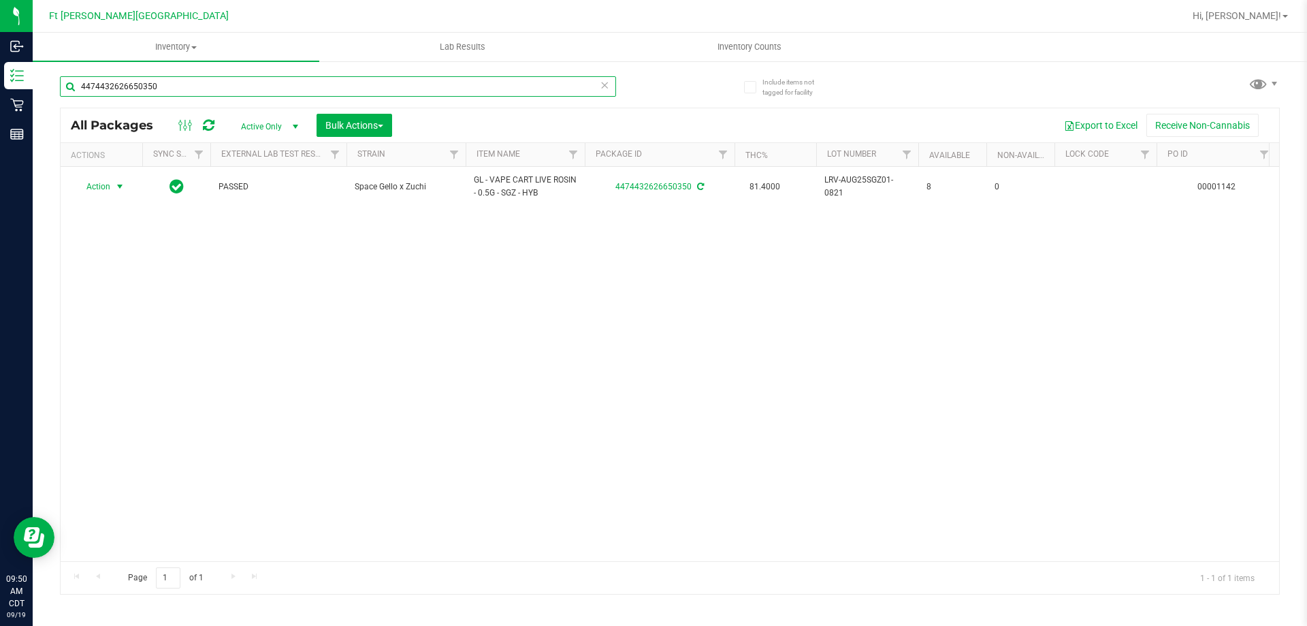
click at [170, 85] on input "4474432626650350" at bounding box center [338, 86] width 556 height 20
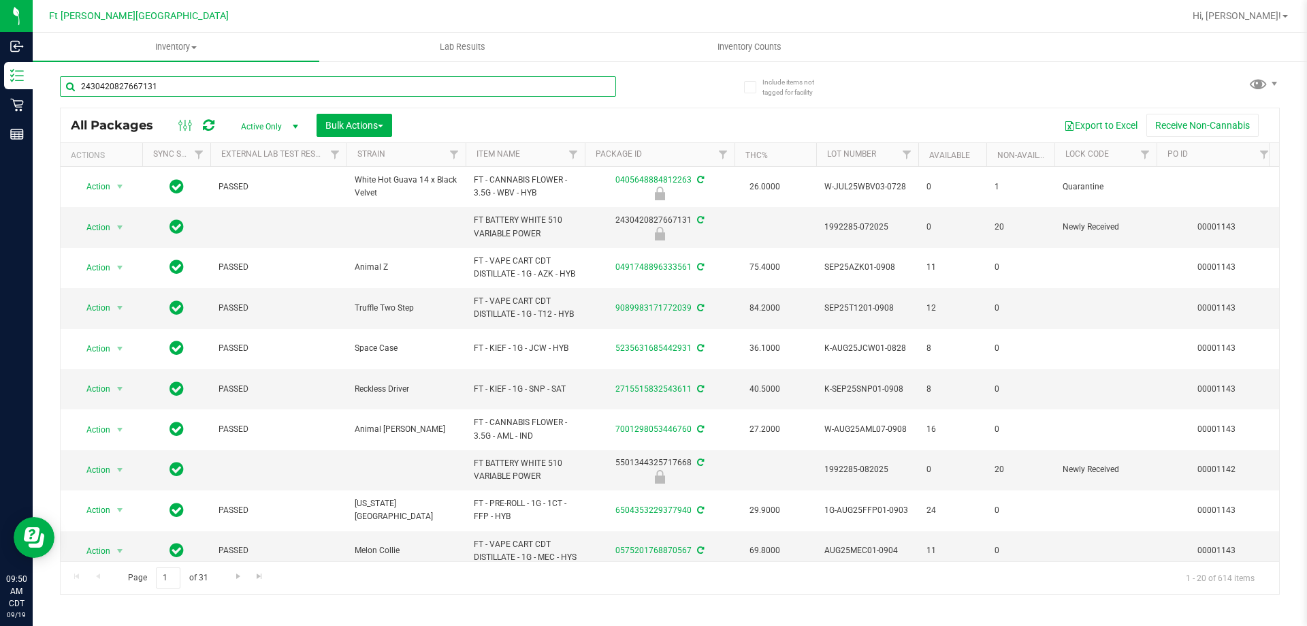
type input "2430420827667131"
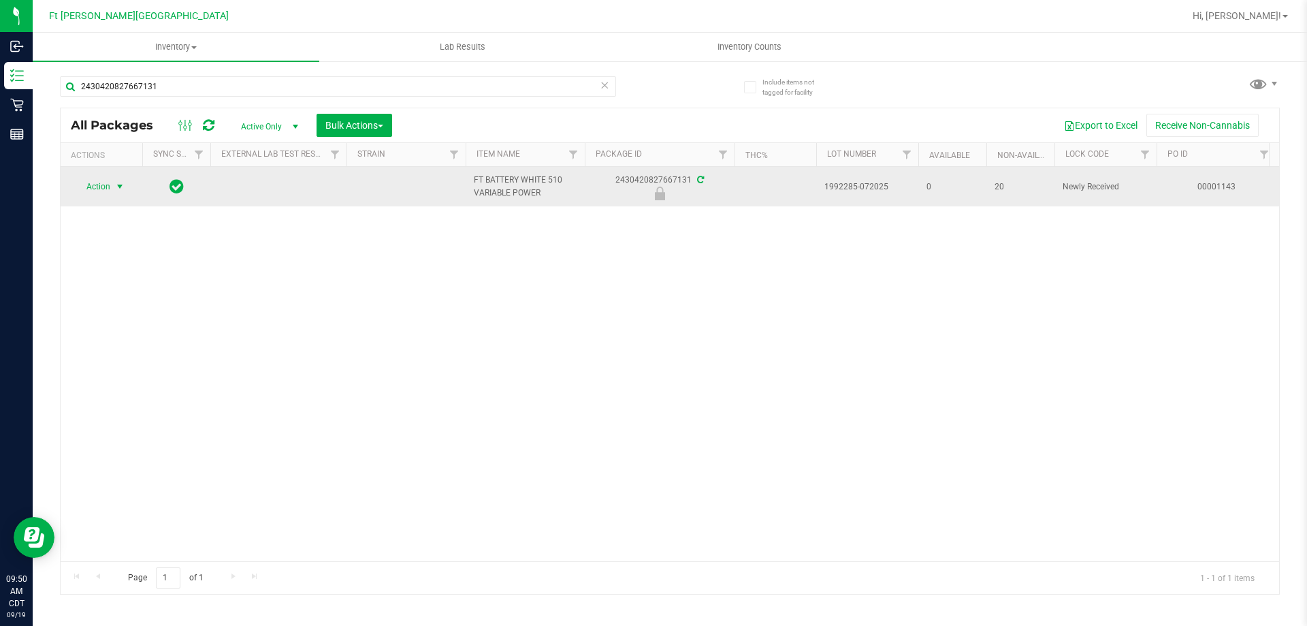
click at [101, 192] on span "Action" at bounding box center [92, 186] width 37 height 19
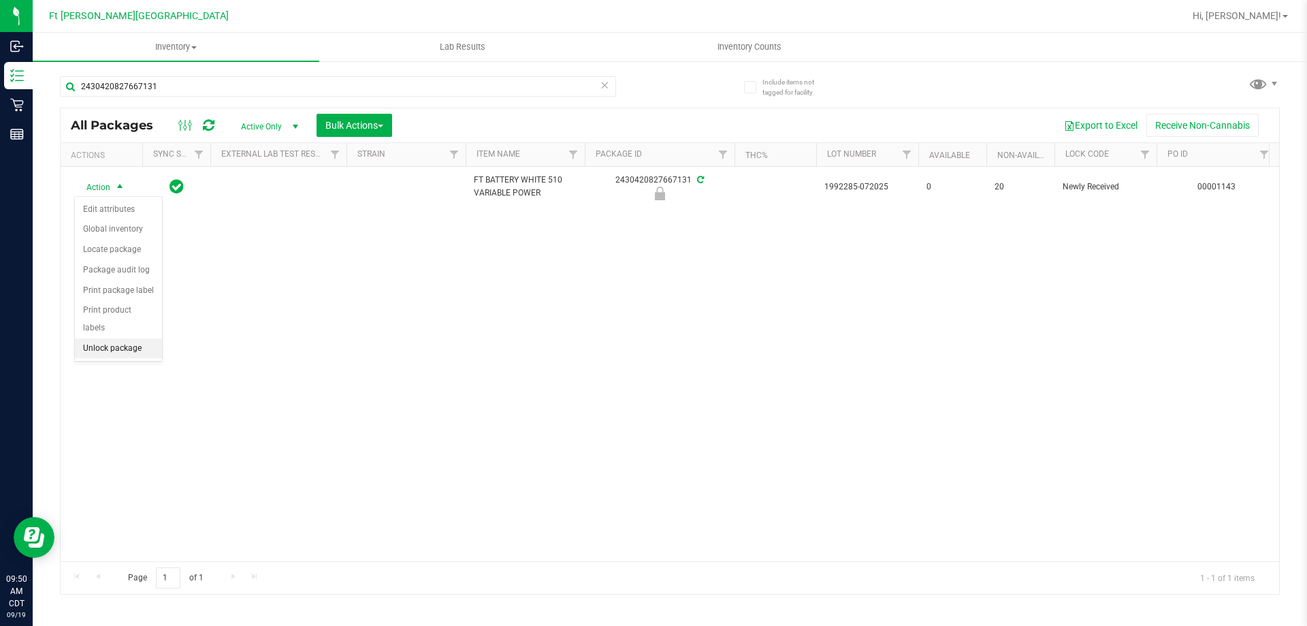
click at [112, 338] on li "Unlock package" at bounding box center [118, 348] width 87 height 20
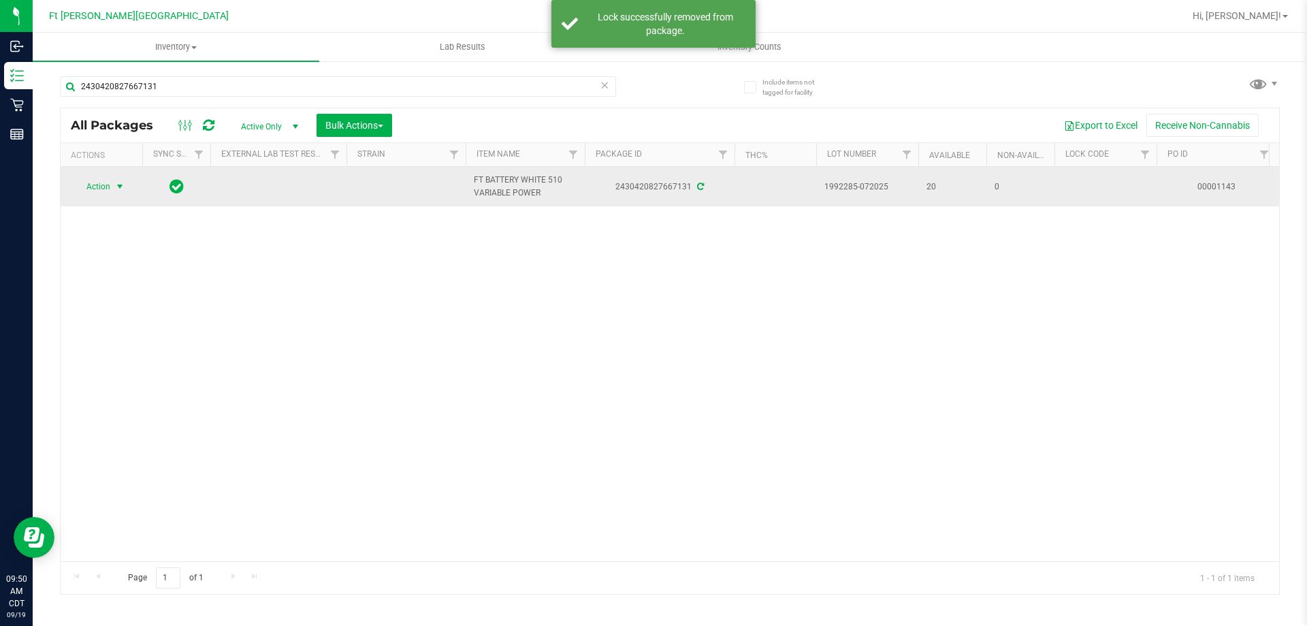
click at [99, 187] on span "Action" at bounding box center [92, 186] width 37 height 19
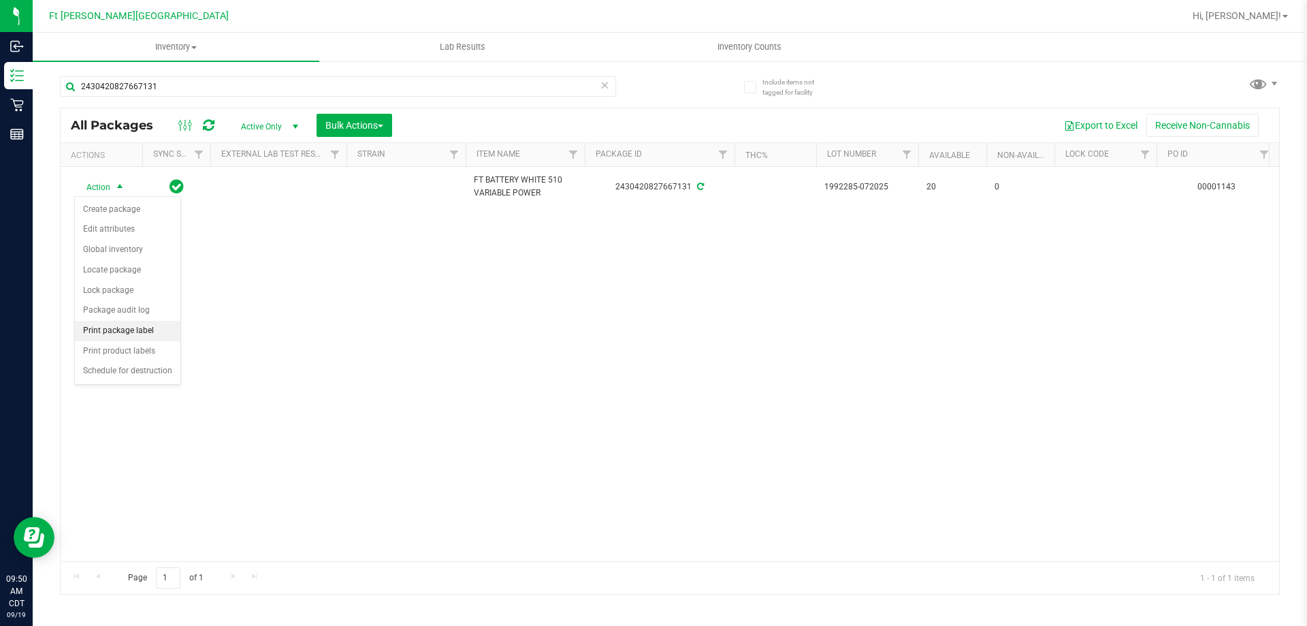
click at [157, 329] on li "Print package label" at bounding box center [128, 331] width 106 height 20
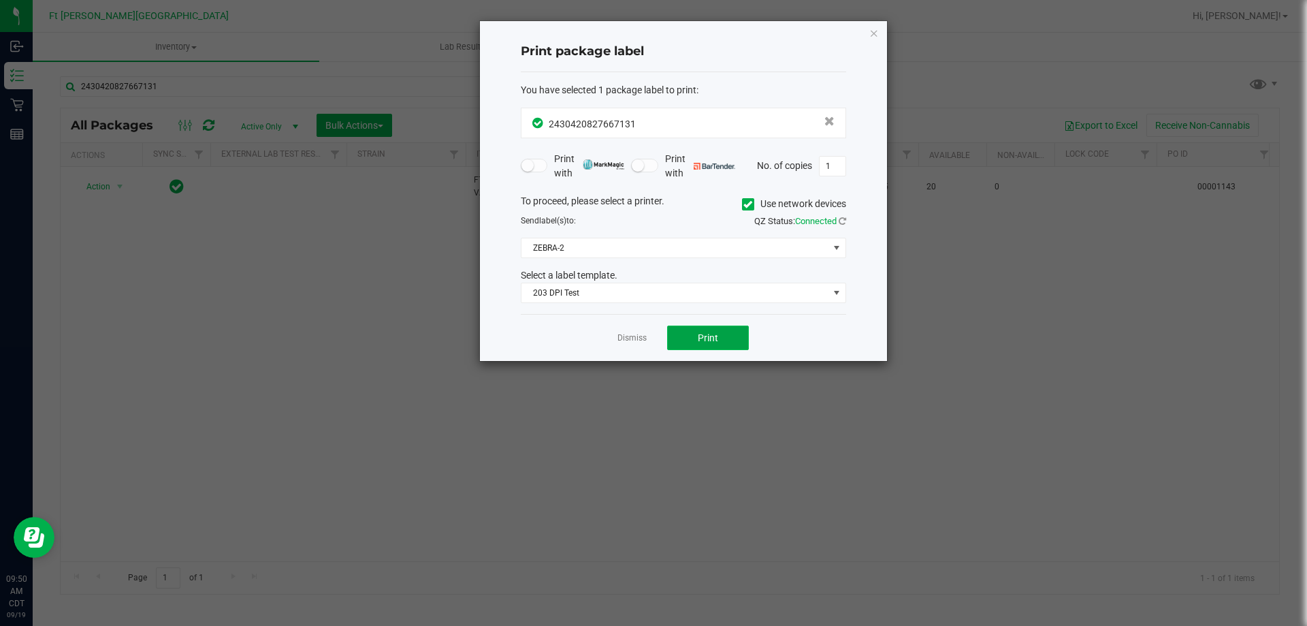
click at [705, 340] on span "Print" at bounding box center [708, 337] width 20 height 11
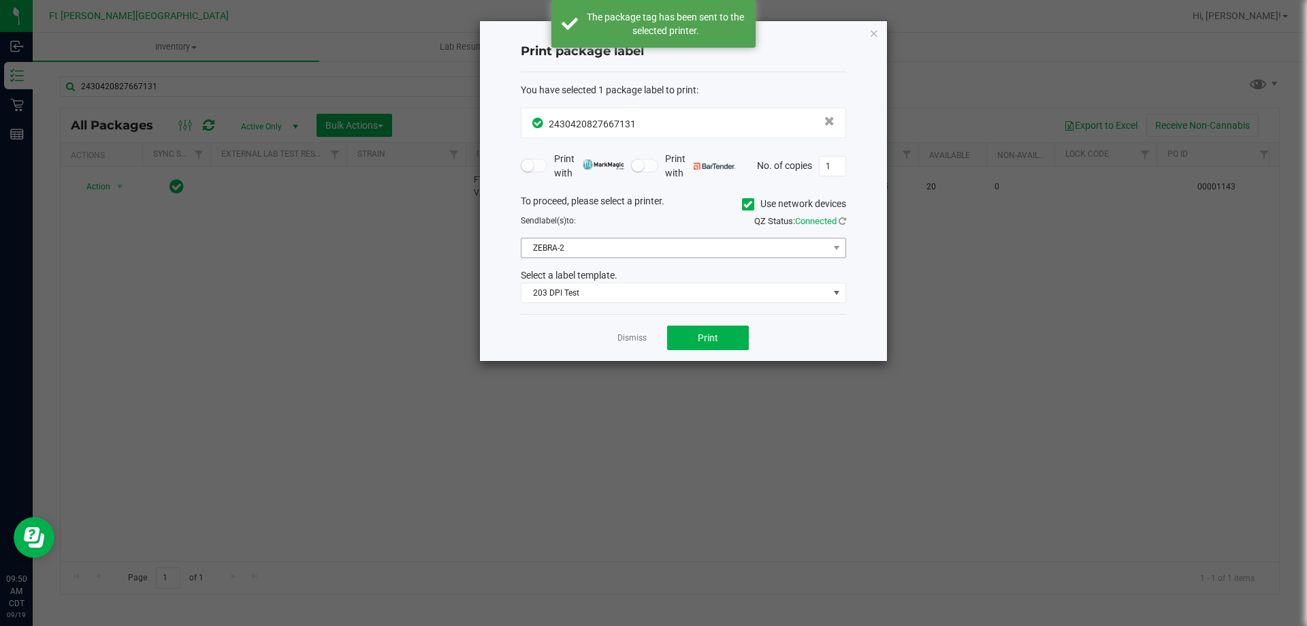
click at [683, 236] on div "To proceed, please select a printer. Use network devices Send label(s) to: QZ S…" at bounding box center [683, 249] width 325 height 110
click at [683, 241] on span "ZEBRA-2" at bounding box center [675, 247] width 307 height 19
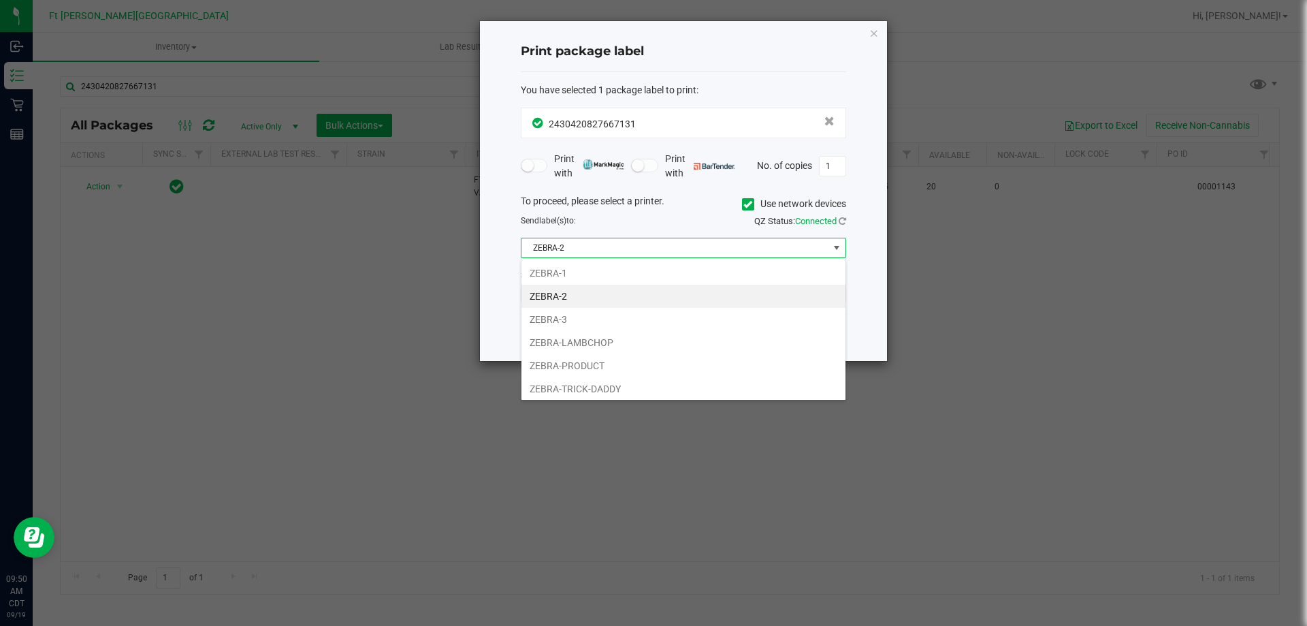
scroll to position [20, 325]
click at [632, 387] on li "ZEBRA-TRICK-DADDY" at bounding box center [684, 388] width 324 height 23
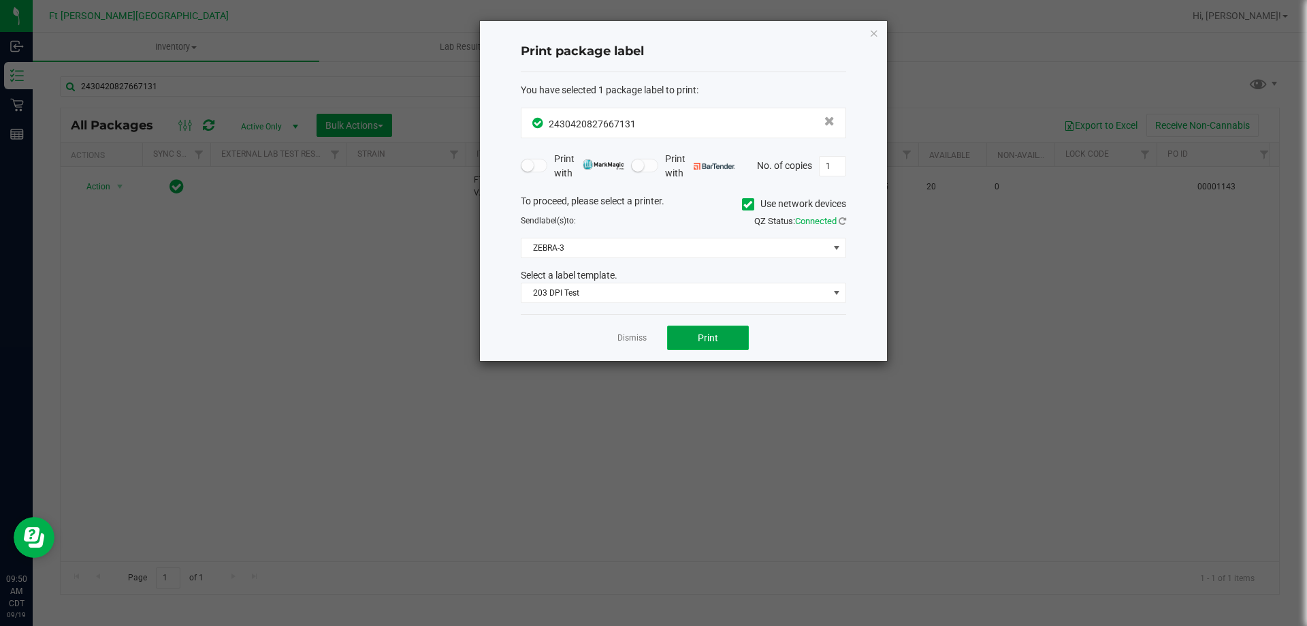
click at [685, 345] on button "Print" at bounding box center [708, 337] width 82 height 25
click at [637, 333] on link "Dismiss" at bounding box center [632, 338] width 29 height 12
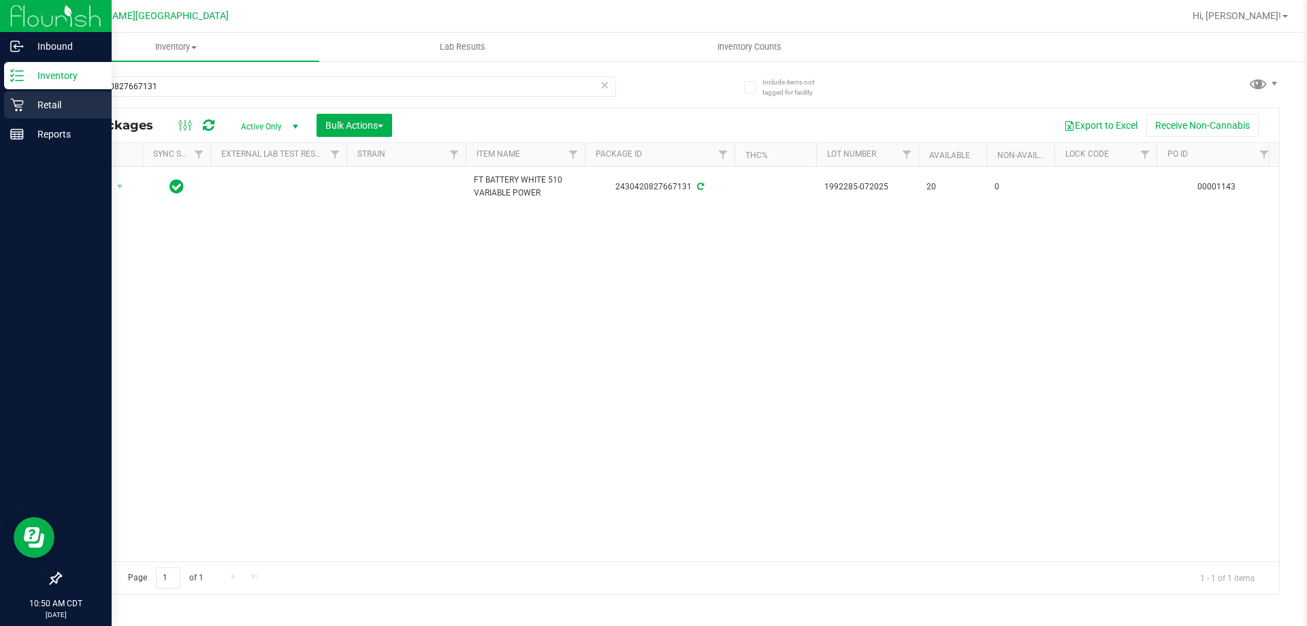
click at [37, 103] on p "Retail" at bounding box center [65, 105] width 82 height 16
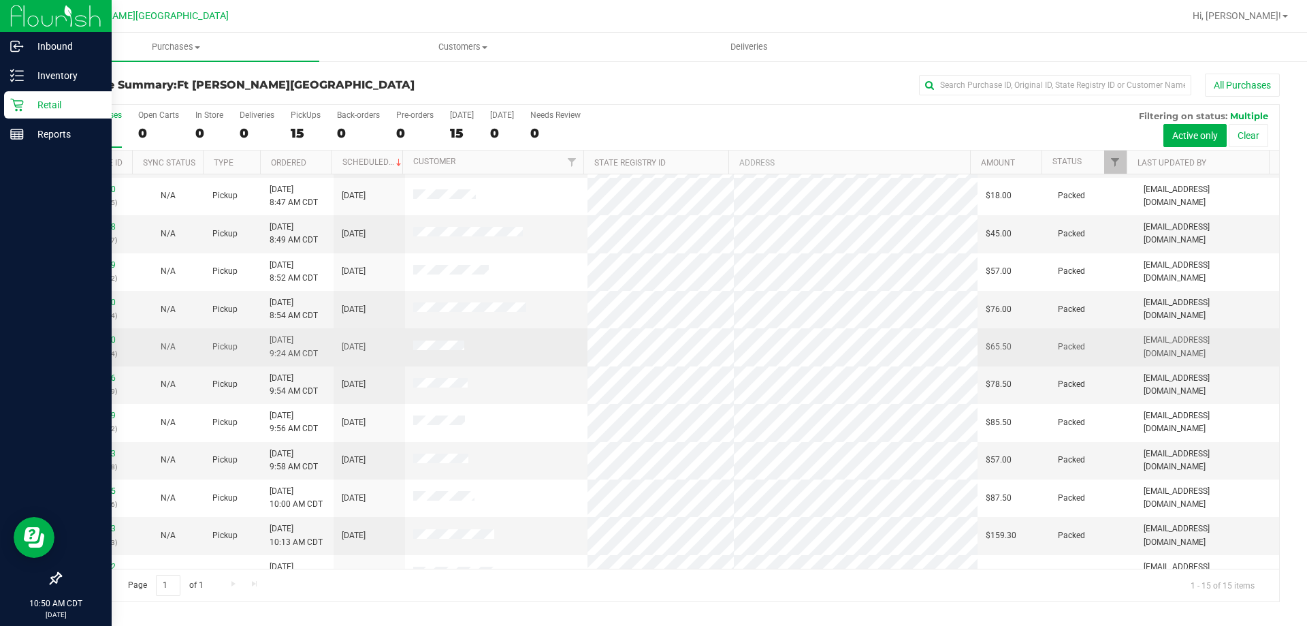
scroll to position [171, 0]
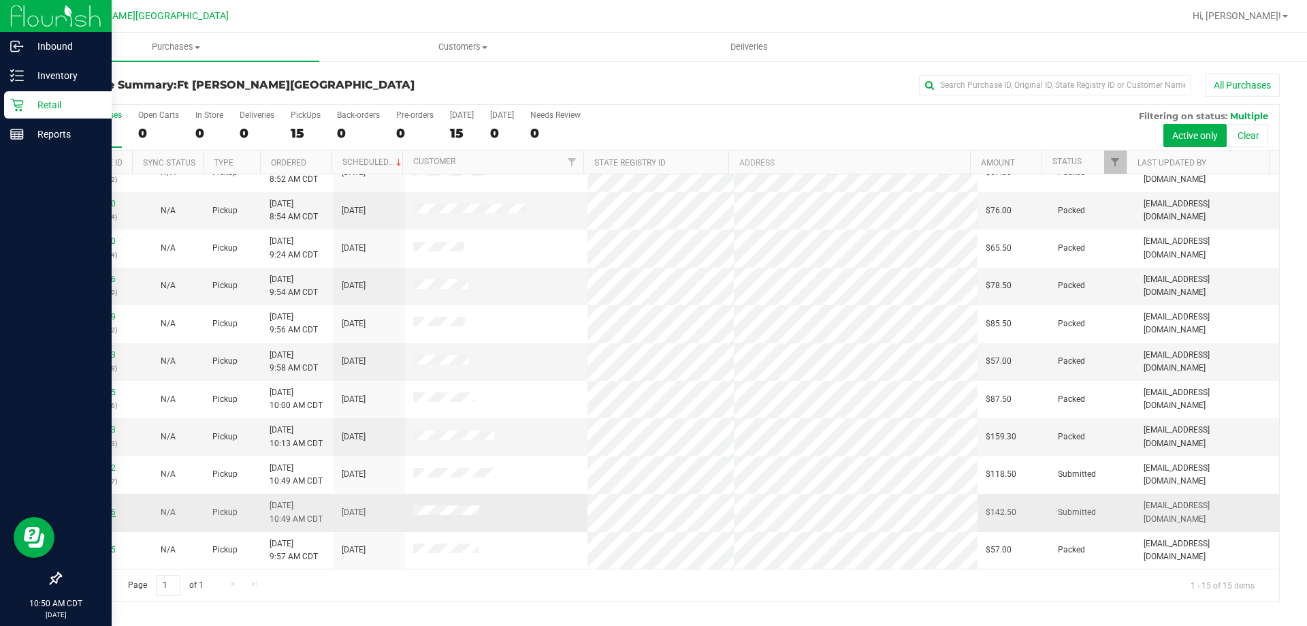
click at [89, 512] on link "11973326" at bounding box center [97, 512] width 38 height 10
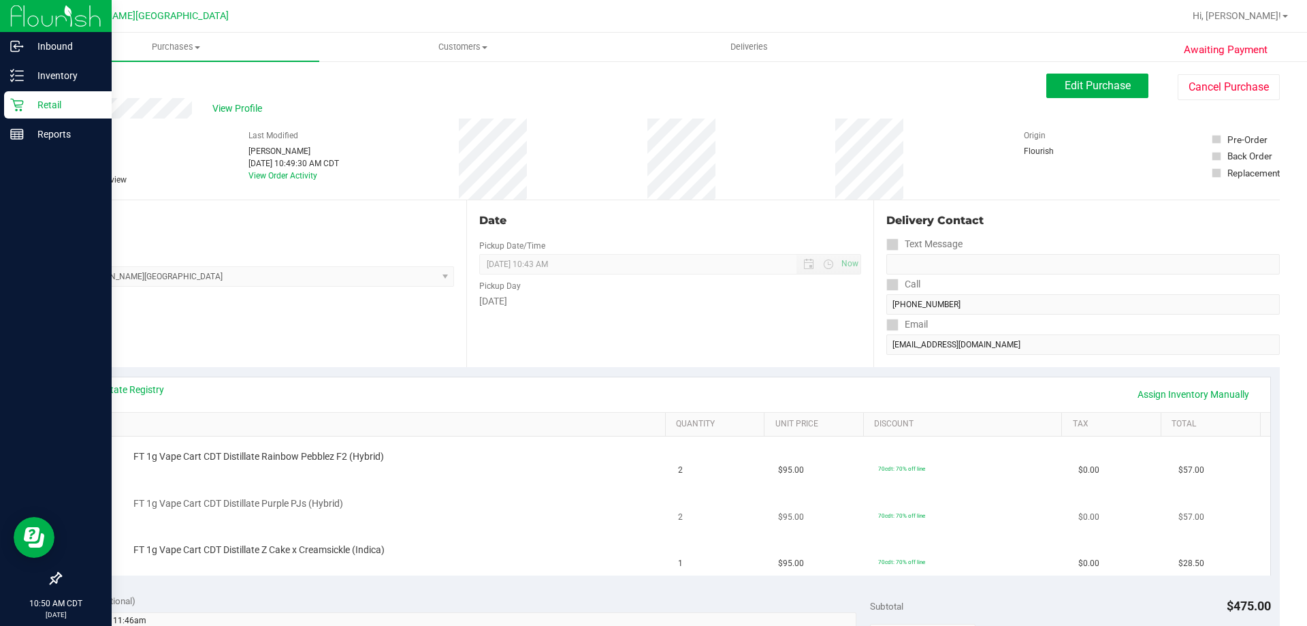
scroll to position [68, 0]
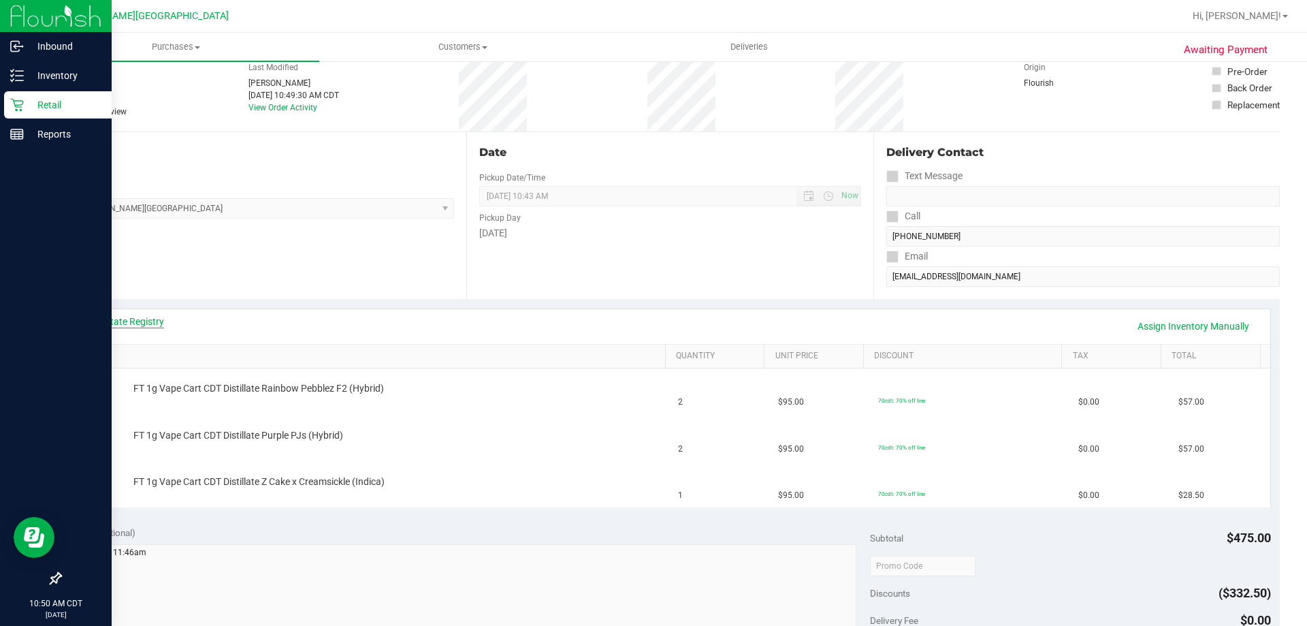
click at [96, 327] on link "View State Registry" at bounding box center [123, 322] width 82 height 14
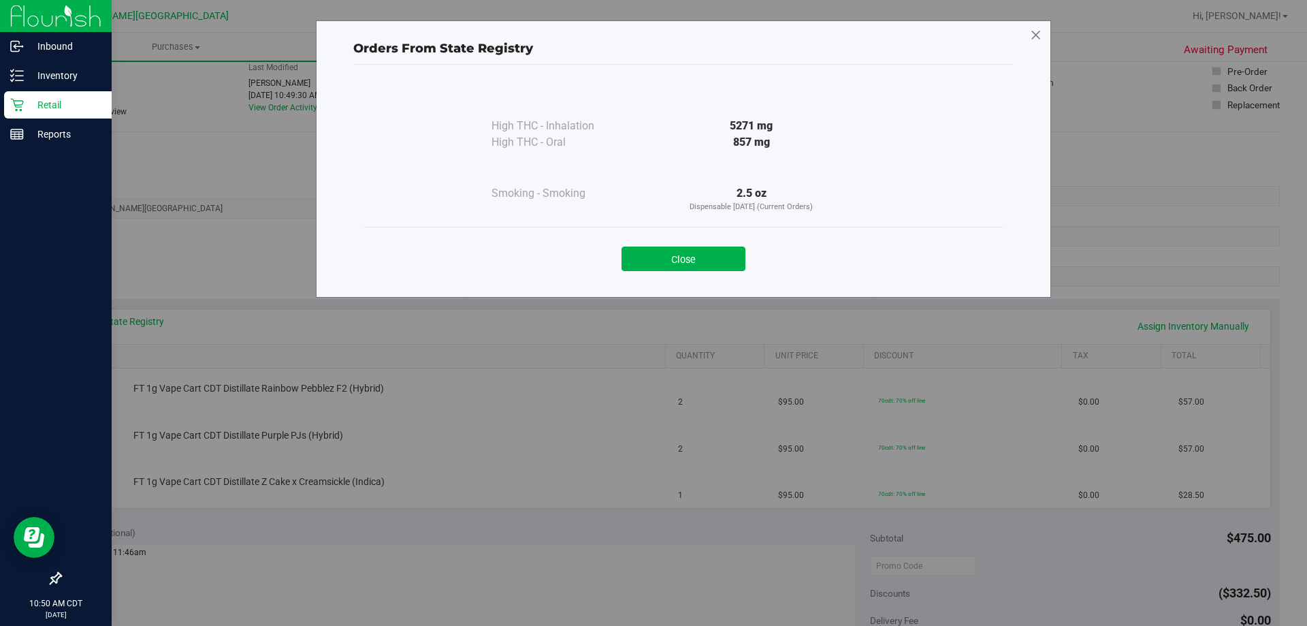
click at [1036, 35] on icon at bounding box center [1036, 36] width 12 height 22
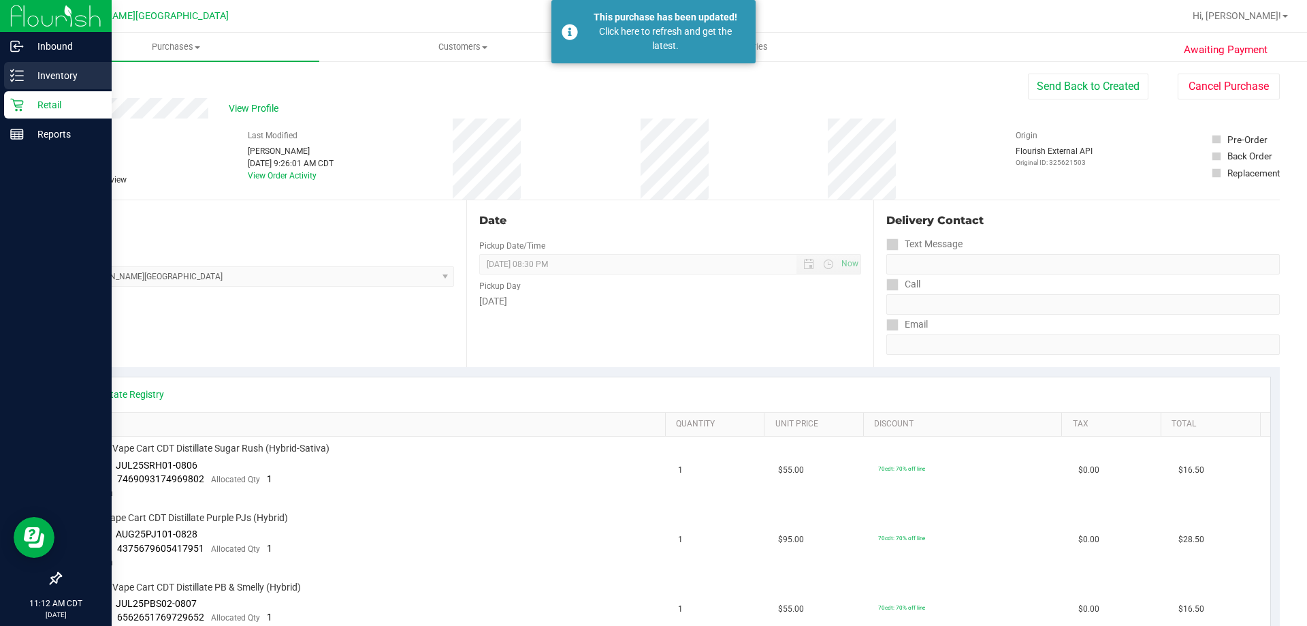
click at [23, 78] on icon at bounding box center [17, 76] width 14 height 14
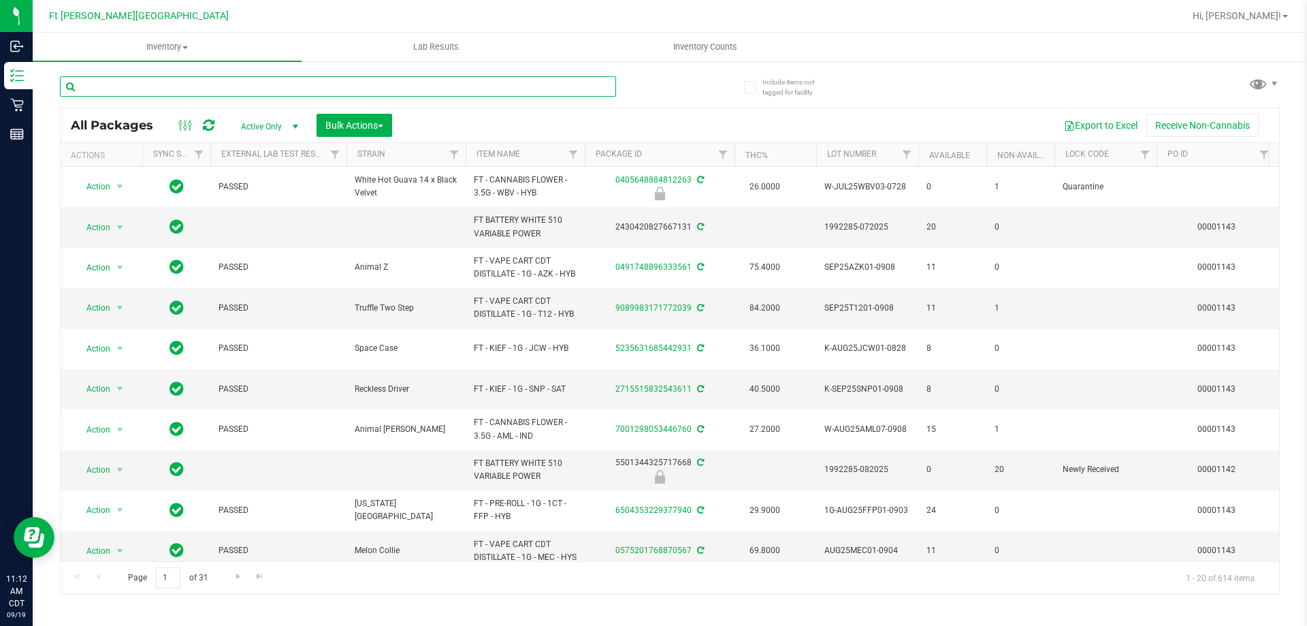
click at [204, 91] on input "text" at bounding box center [338, 86] width 556 height 20
click at [227, 86] on input "text" at bounding box center [338, 86] width 556 height 20
type input "muffin"
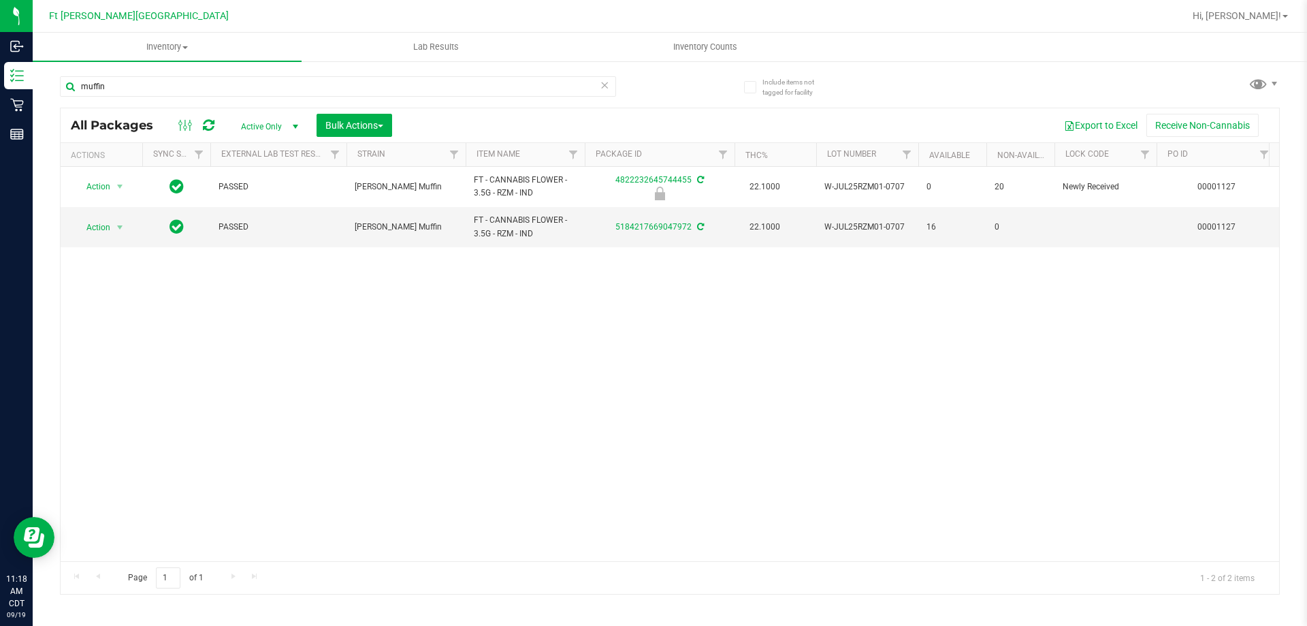
click at [307, 278] on div "Action Action Edit attributes Global inventory Locate package Package audit log…" at bounding box center [670, 364] width 1219 height 394
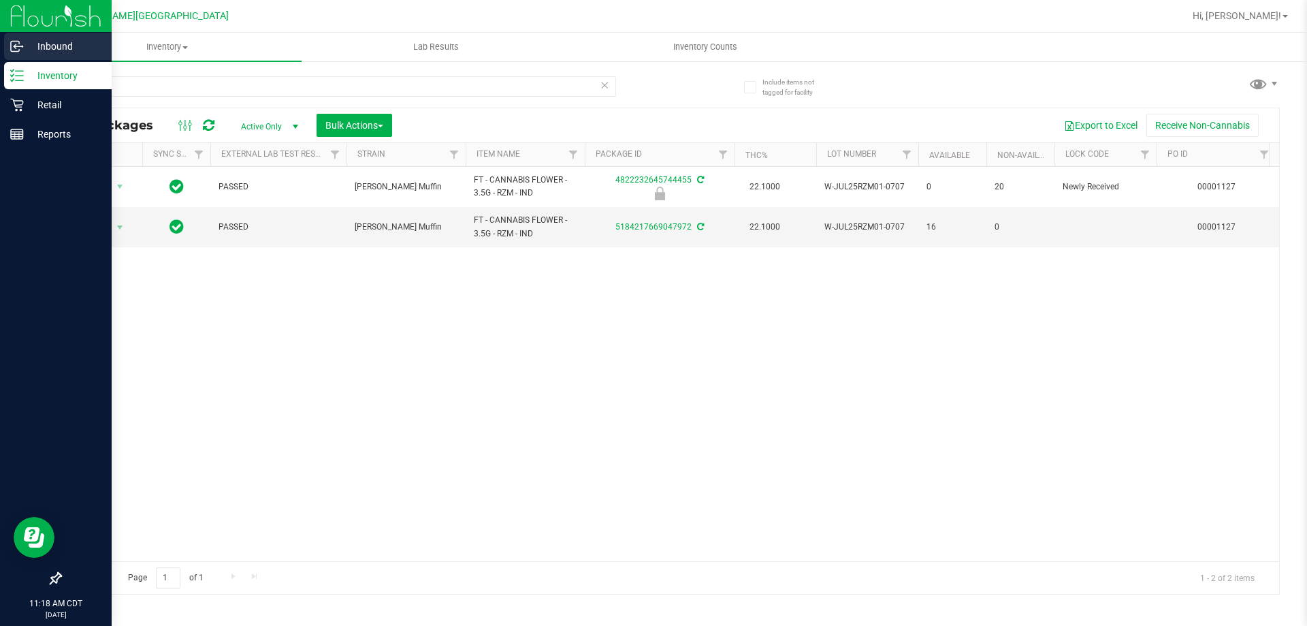
click at [58, 53] on p "Inbound" at bounding box center [65, 46] width 82 height 16
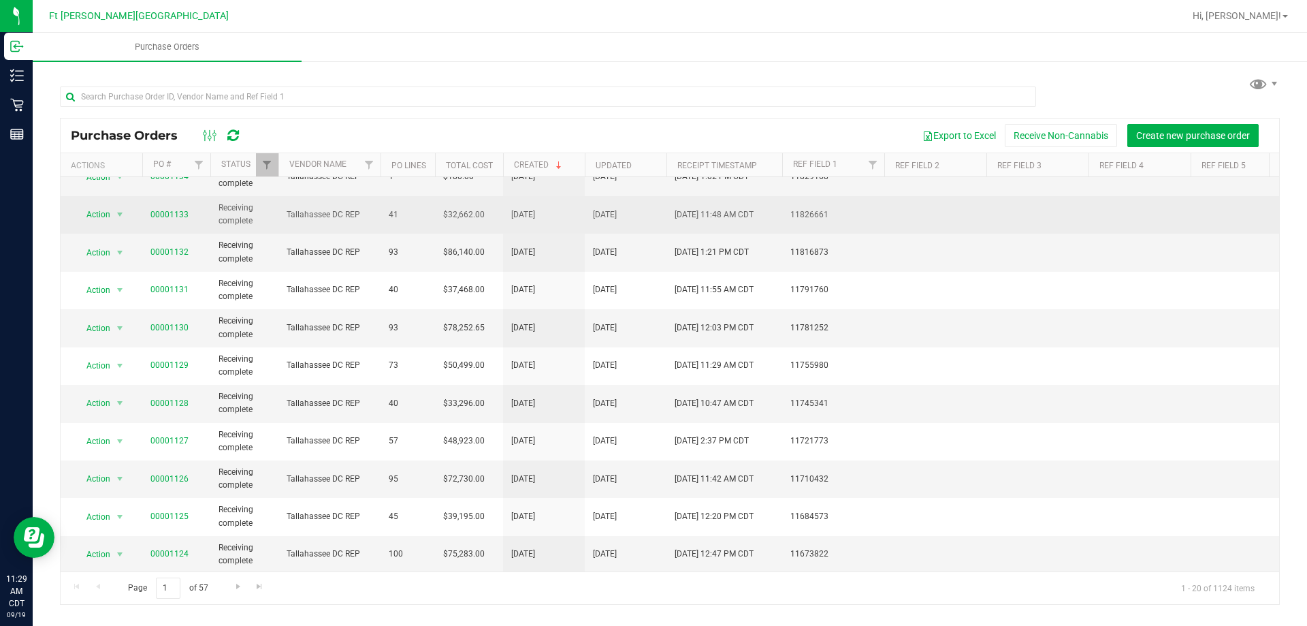
scroll to position [370, 0]
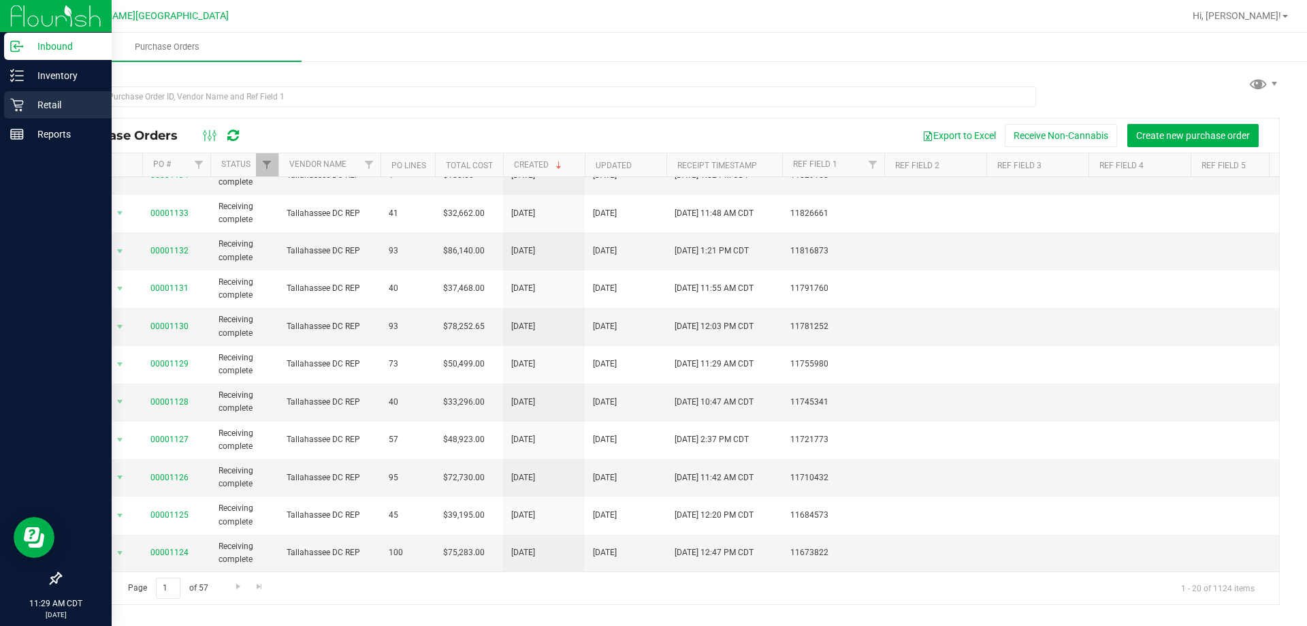
click at [33, 100] on p "Retail" at bounding box center [65, 105] width 82 height 16
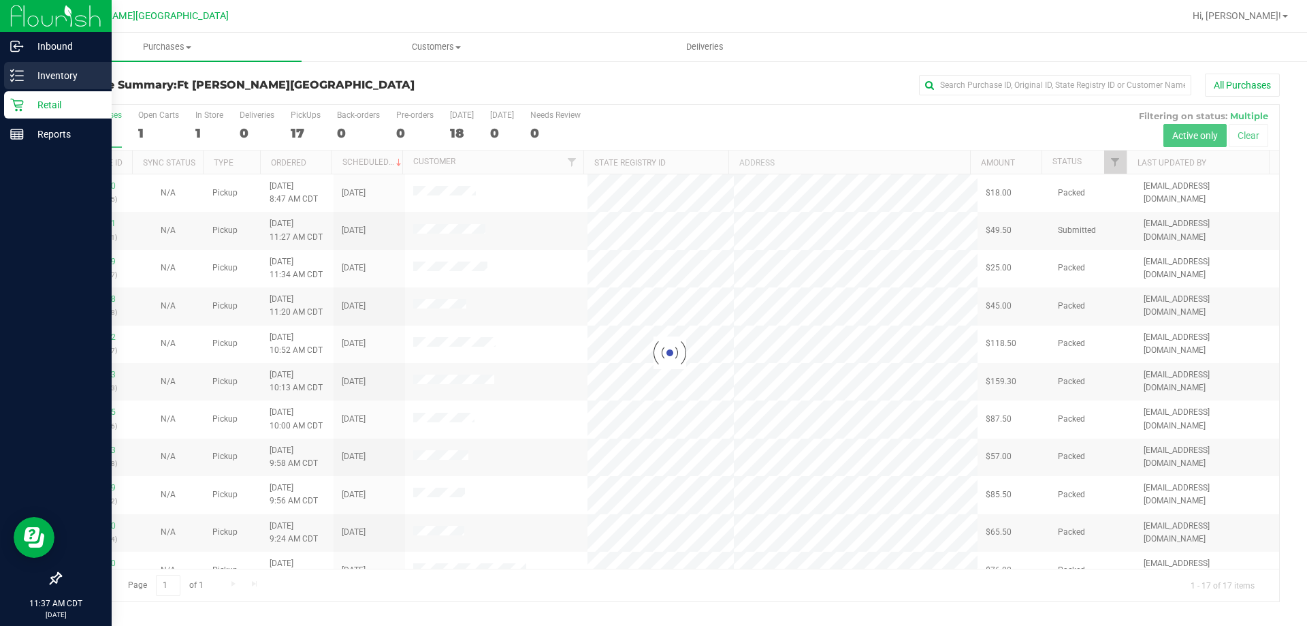
click at [24, 74] on p "Inventory" at bounding box center [65, 75] width 82 height 16
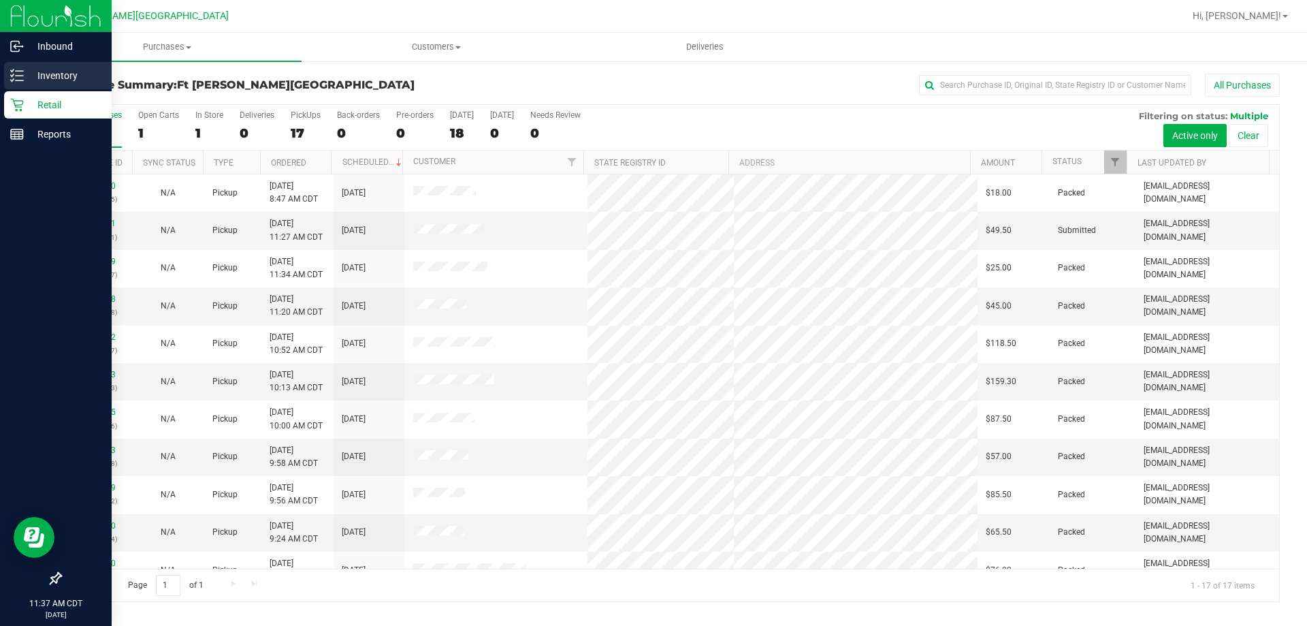
click at [22, 77] on icon at bounding box center [17, 76] width 14 height 14
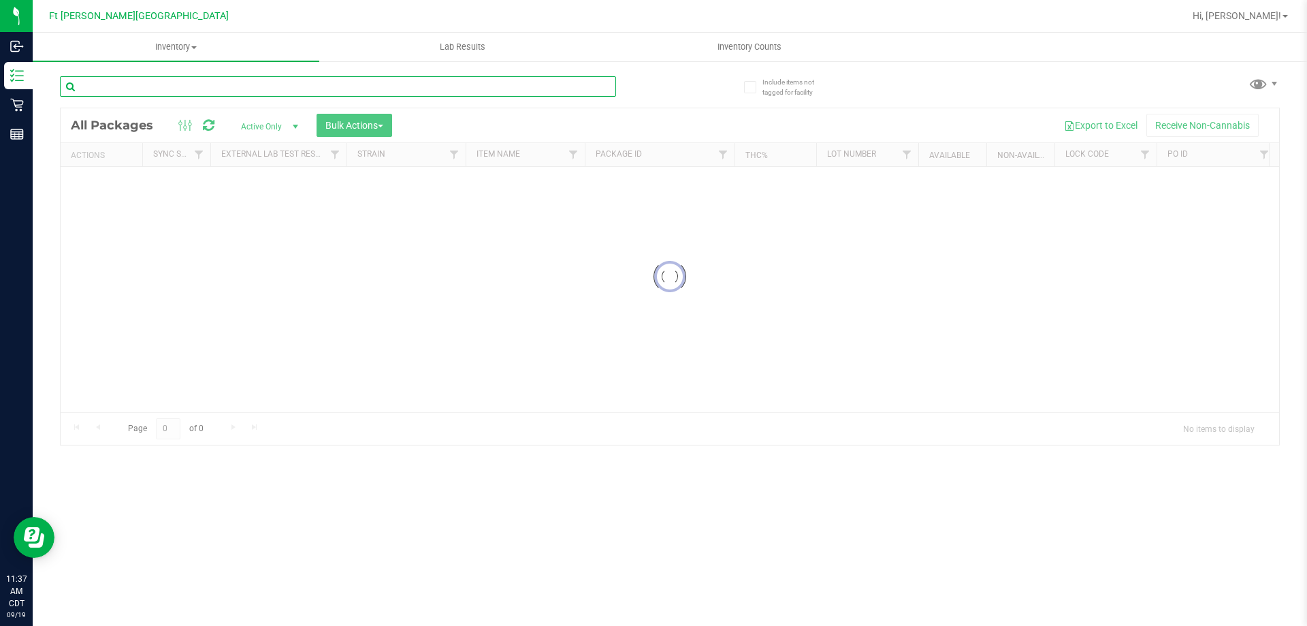
click at [279, 85] on input "text" at bounding box center [338, 86] width 556 height 20
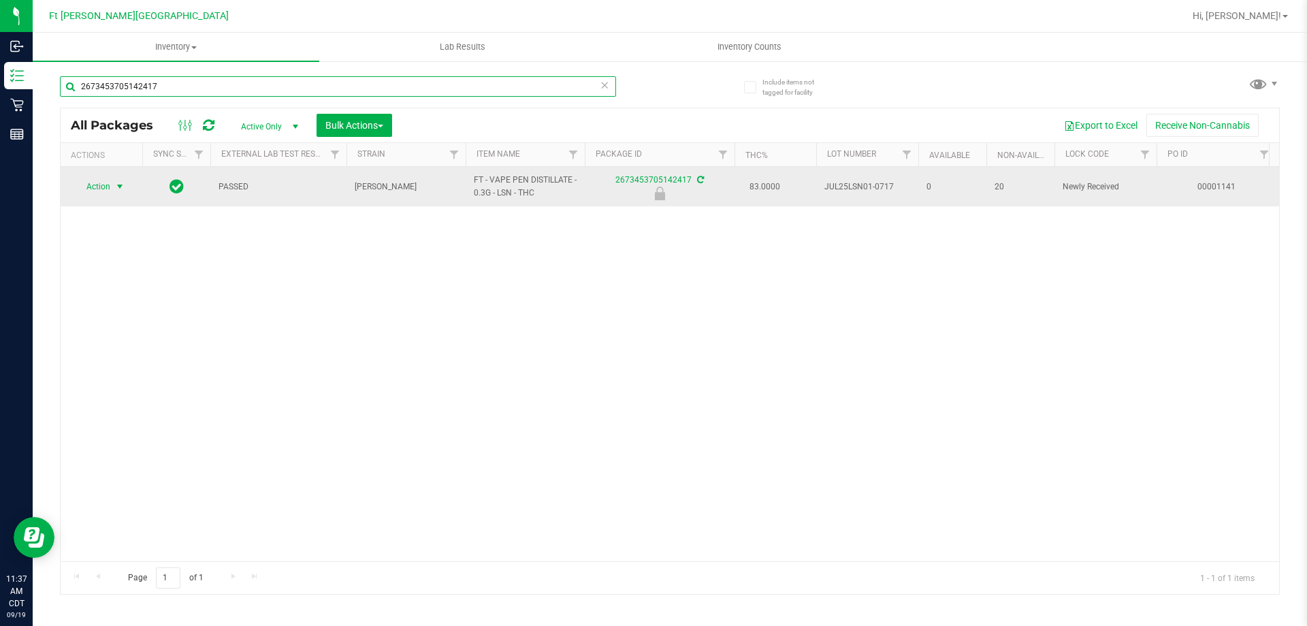
type input "2673453705142417"
click at [89, 193] on span "Action" at bounding box center [92, 186] width 37 height 19
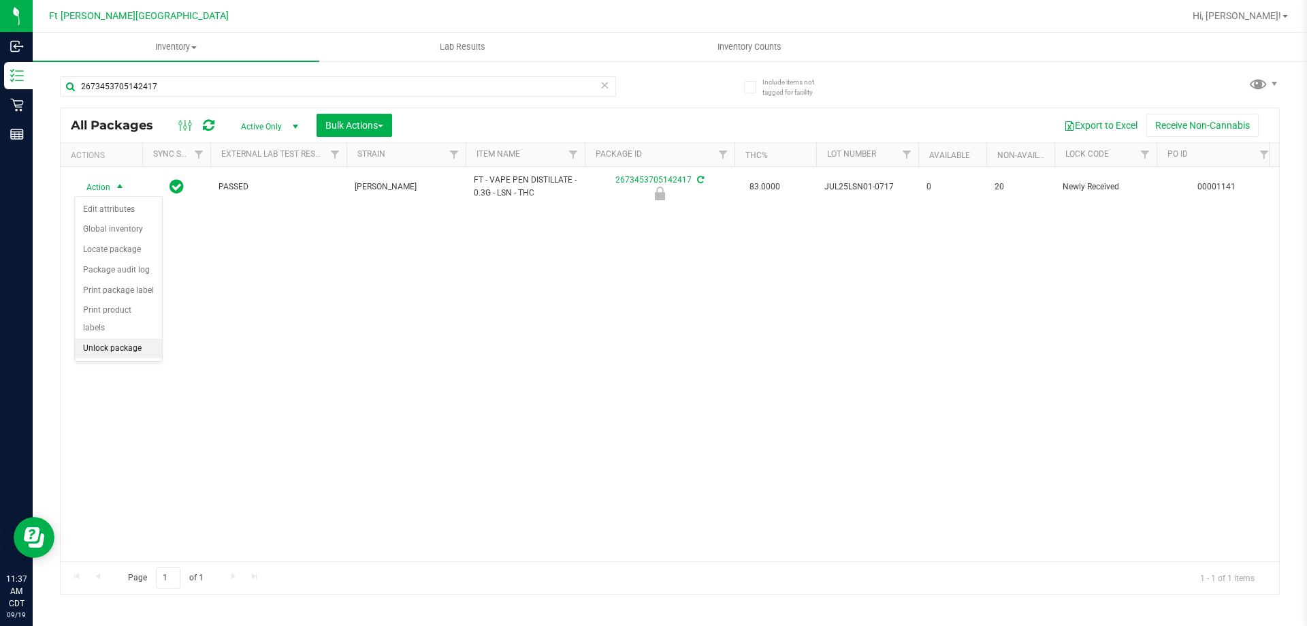
click at [93, 338] on li "Unlock package" at bounding box center [118, 348] width 87 height 20
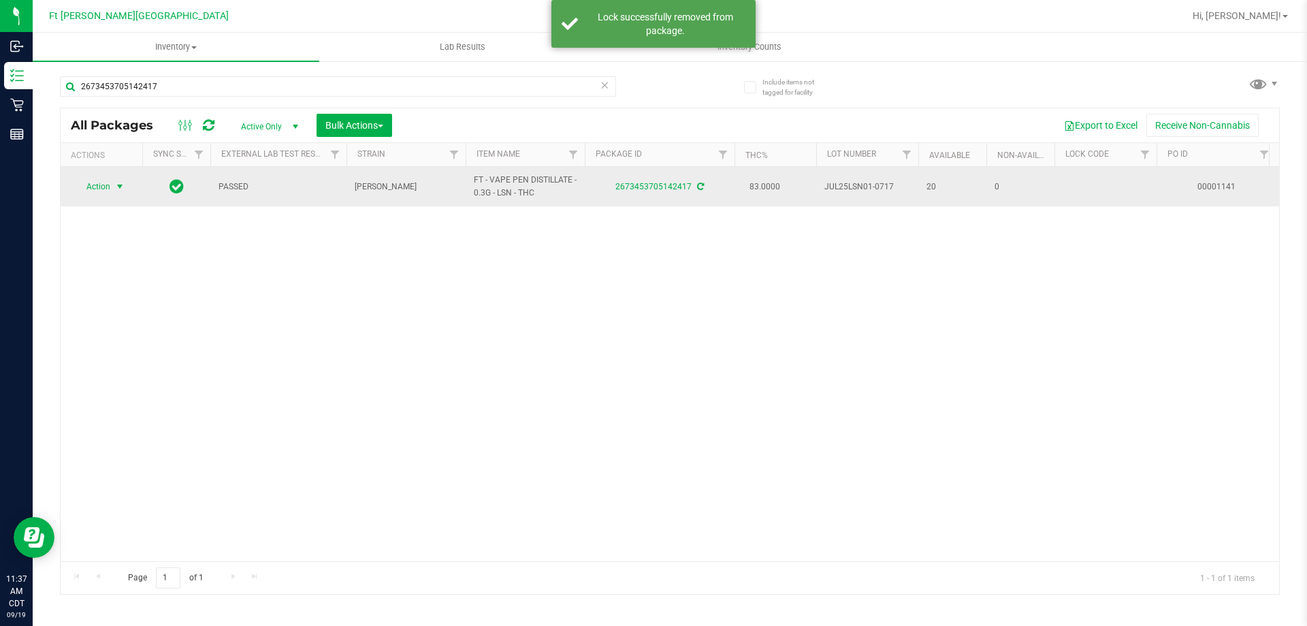
click at [92, 188] on span "Action" at bounding box center [92, 186] width 37 height 19
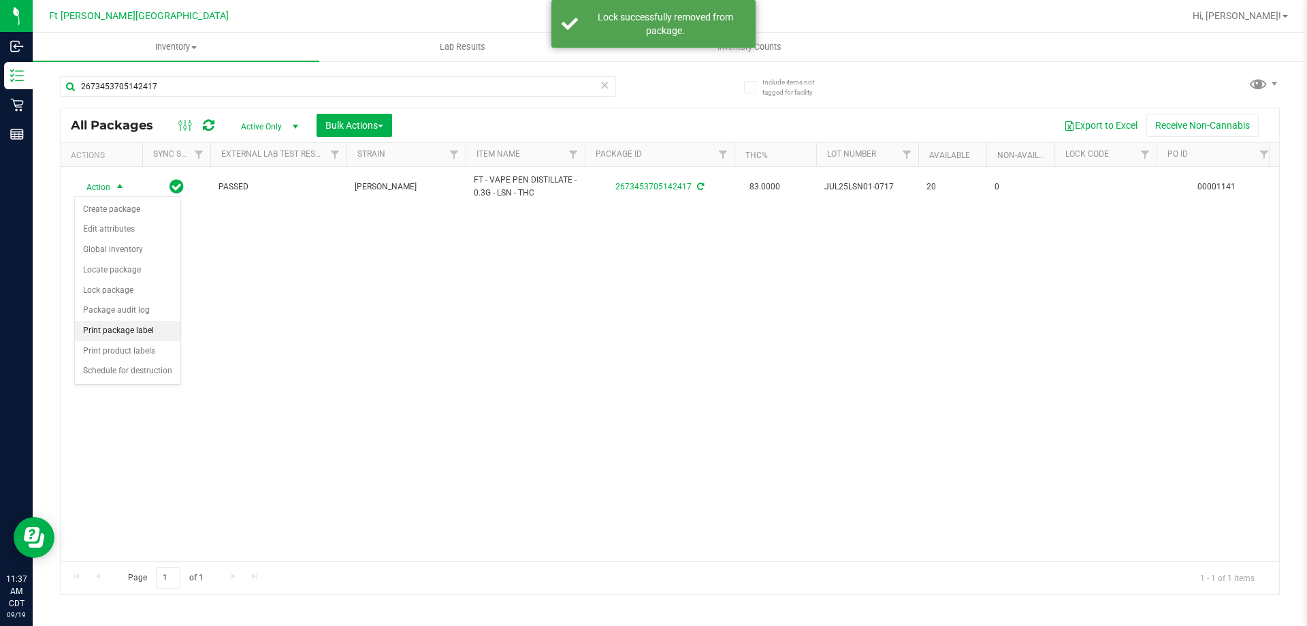
click at [127, 328] on li "Print package label" at bounding box center [128, 331] width 106 height 20
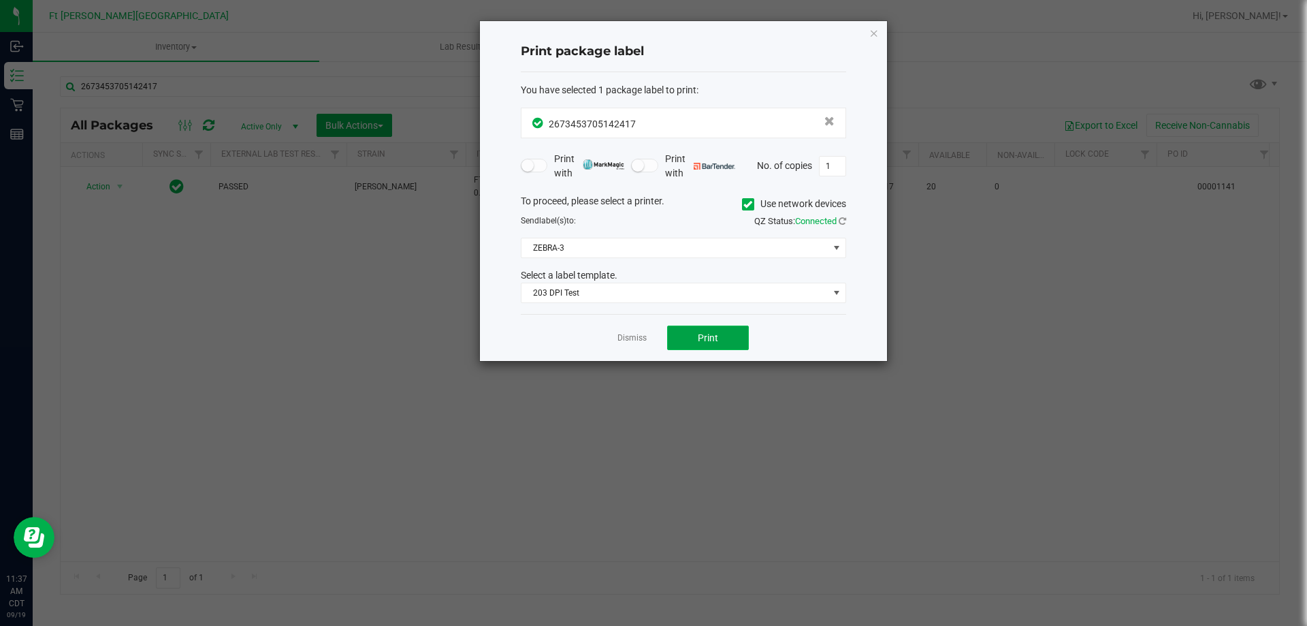
click at [681, 332] on button "Print" at bounding box center [708, 337] width 82 height 25
click at [642, 347] on div "Dismiss Print" at bounding box center [683, 337] width 325 height 47
click at [636, 344] on link "Dismiss" at bounding box center [632, 338] width 29 height 12
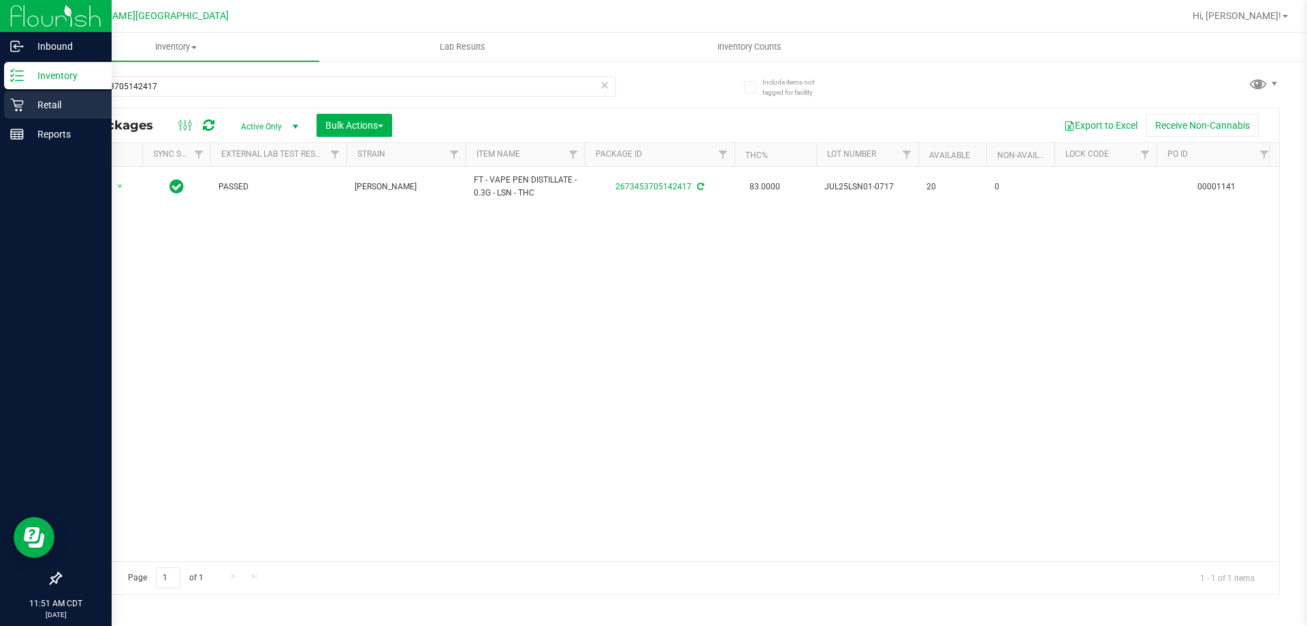
click at [31, 108] on p "Retail" at bounding box center [65, 105] width 82 height 16
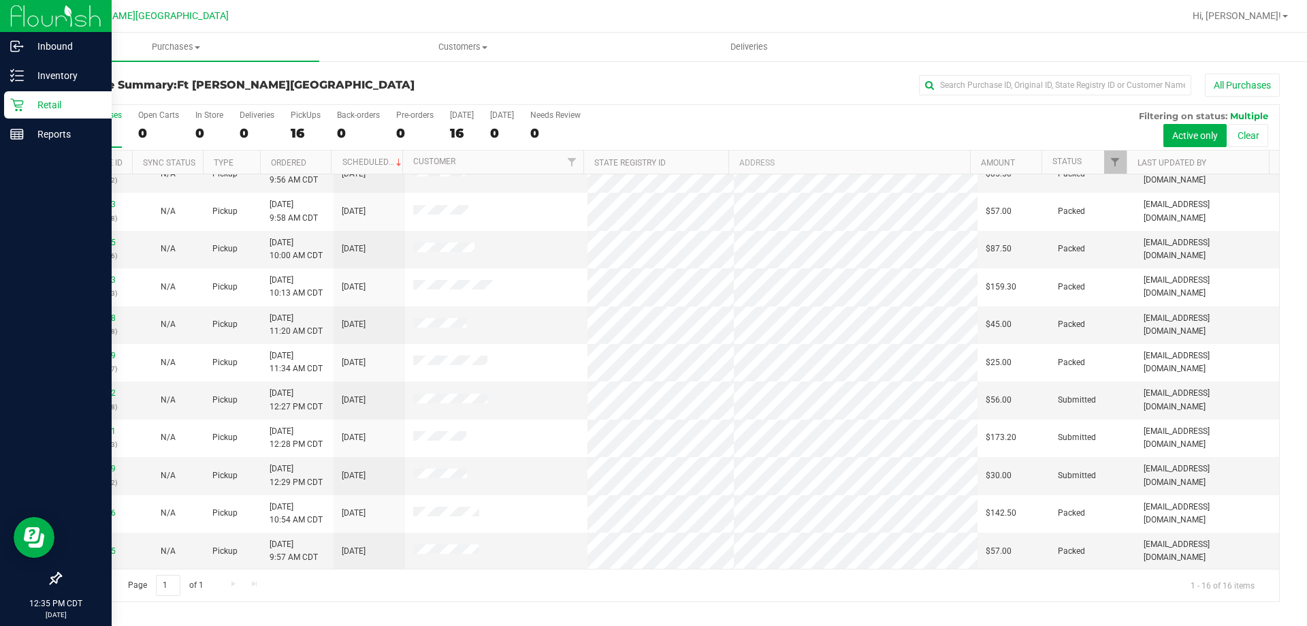
scroll to position [209, 0]
click at [99, 392] on link "11974282" at bounding box center [97, 392] width 38 height 10
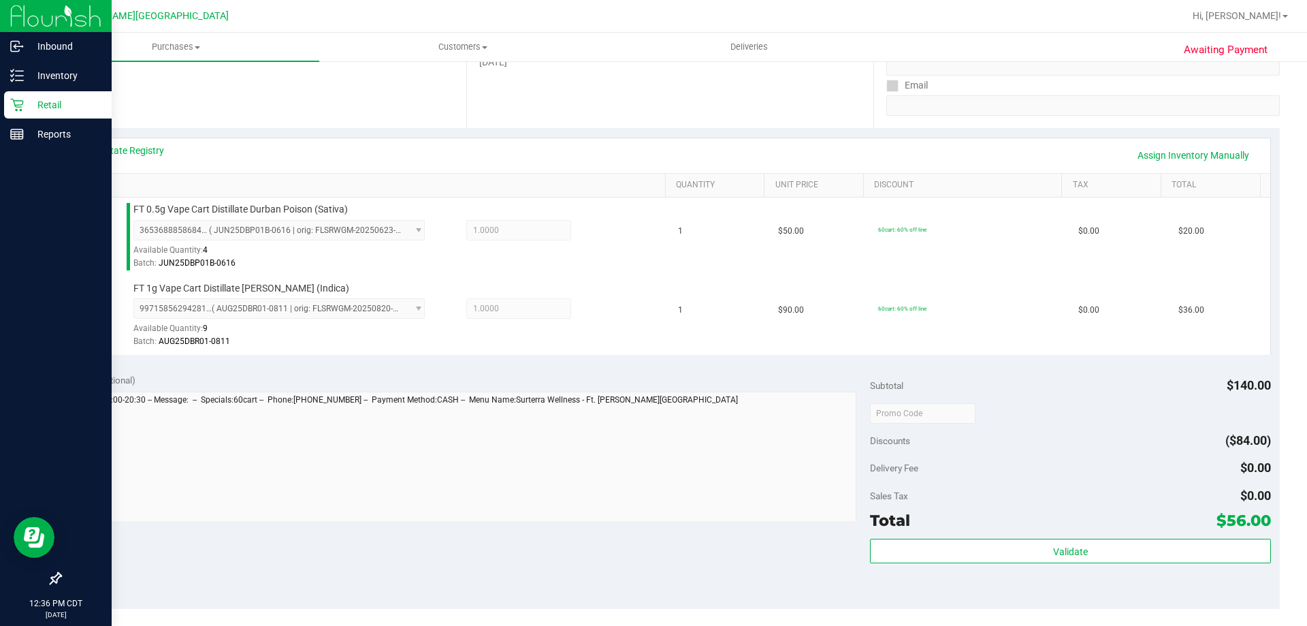
scroll to position [409, 0]
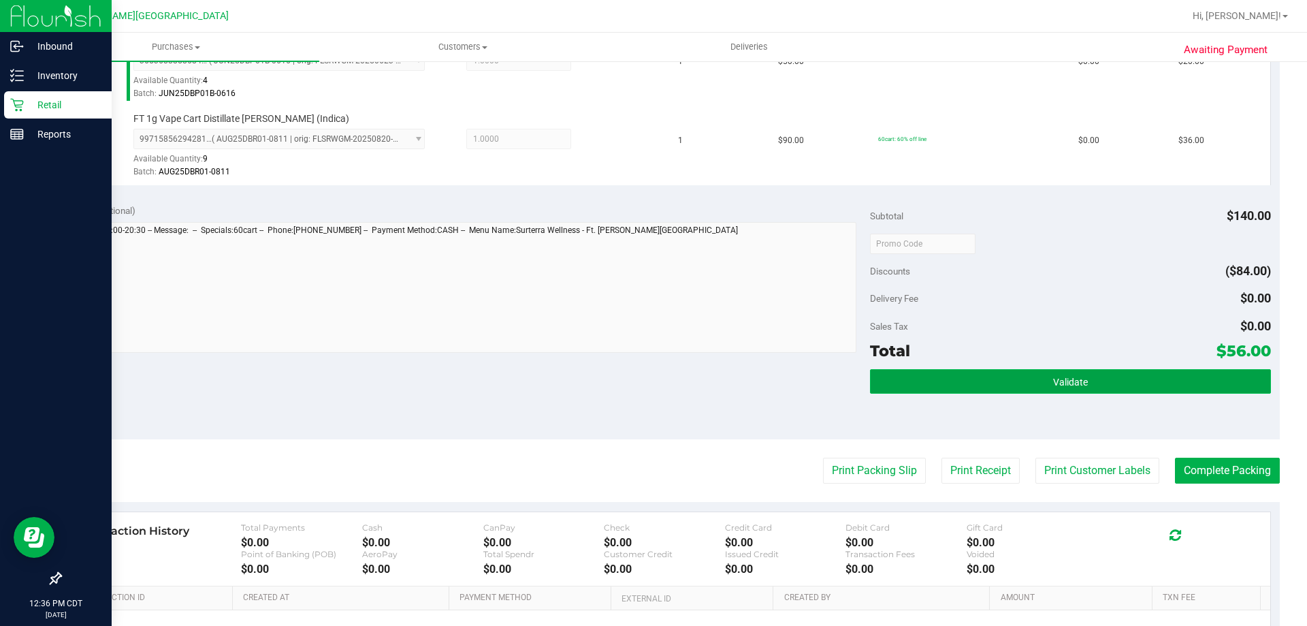
click at [1027, 373] on button "Validate" at bounding box center [1070, 381] width 400 height 25
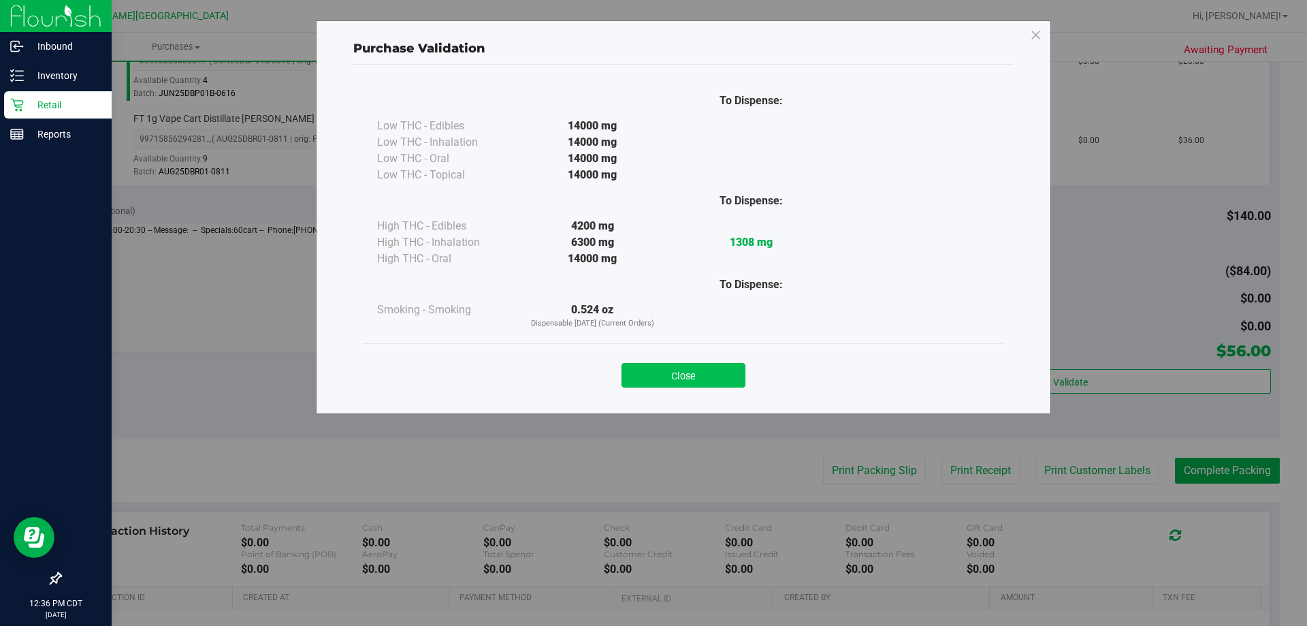
click at [625, 375] on button "Close" at bounding box center [684, 375] width 124 height 25
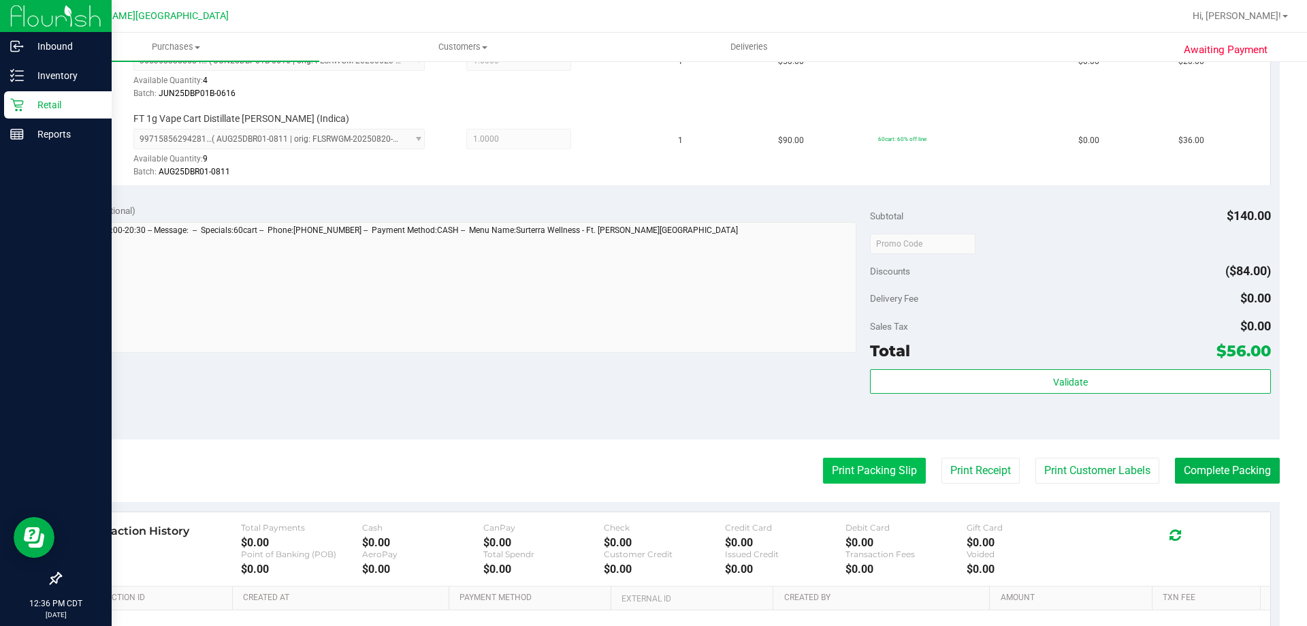
click at [850, 472] on button "Print Packing Slip" at bounding box center [874, 471] width 103 height 26
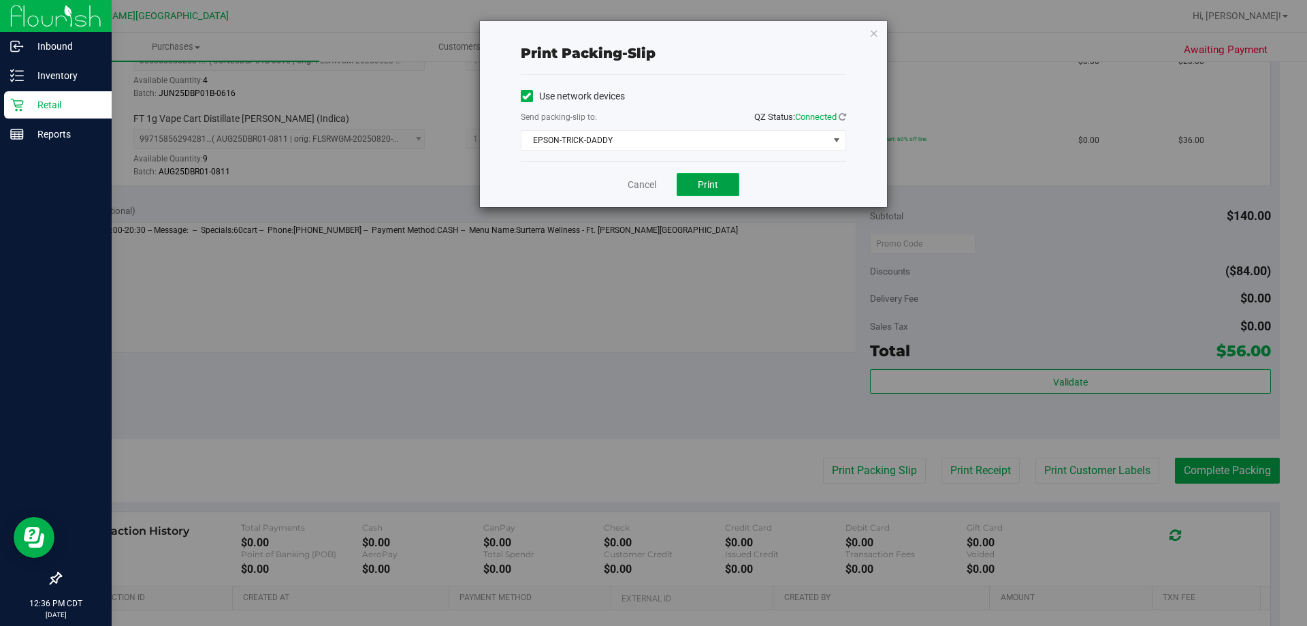
click at [709, 185] on span "Print" at bounding box center [708, 184] width 20 height 11
click at [646, 179] on link "Cancel" at bounding box center [642, 185] width 29 height 14
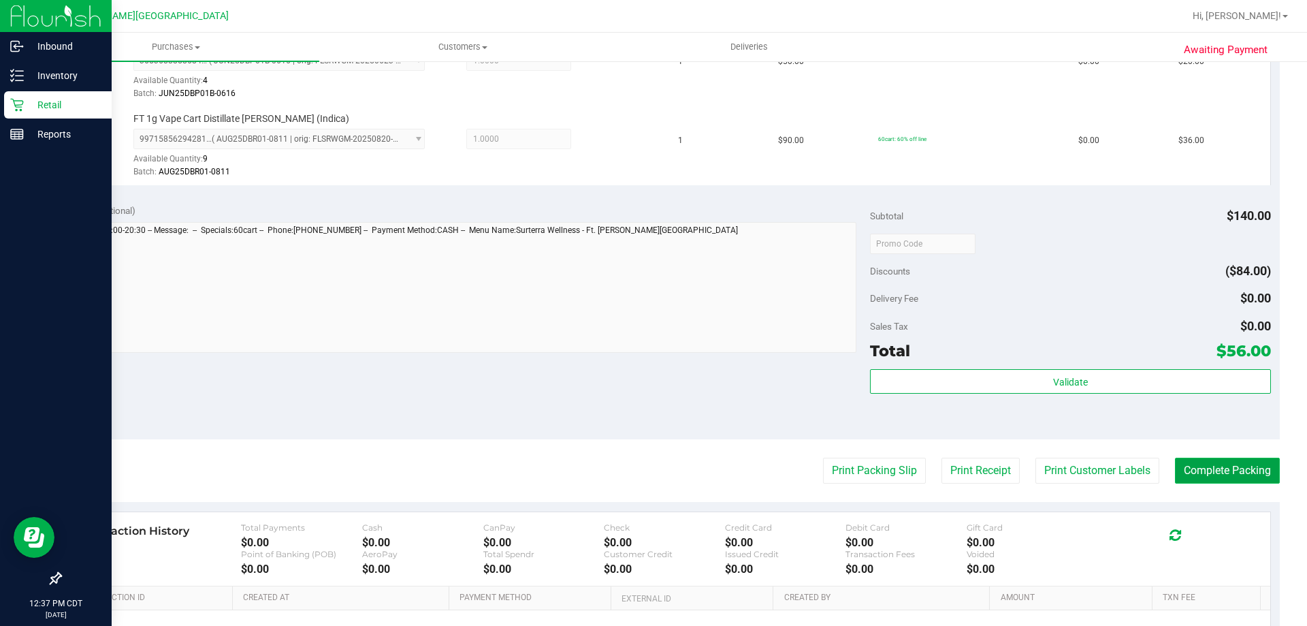
click at [1196, 477] on button "Complete Packing" at bounding box center [1227, 471] width 105 height 26
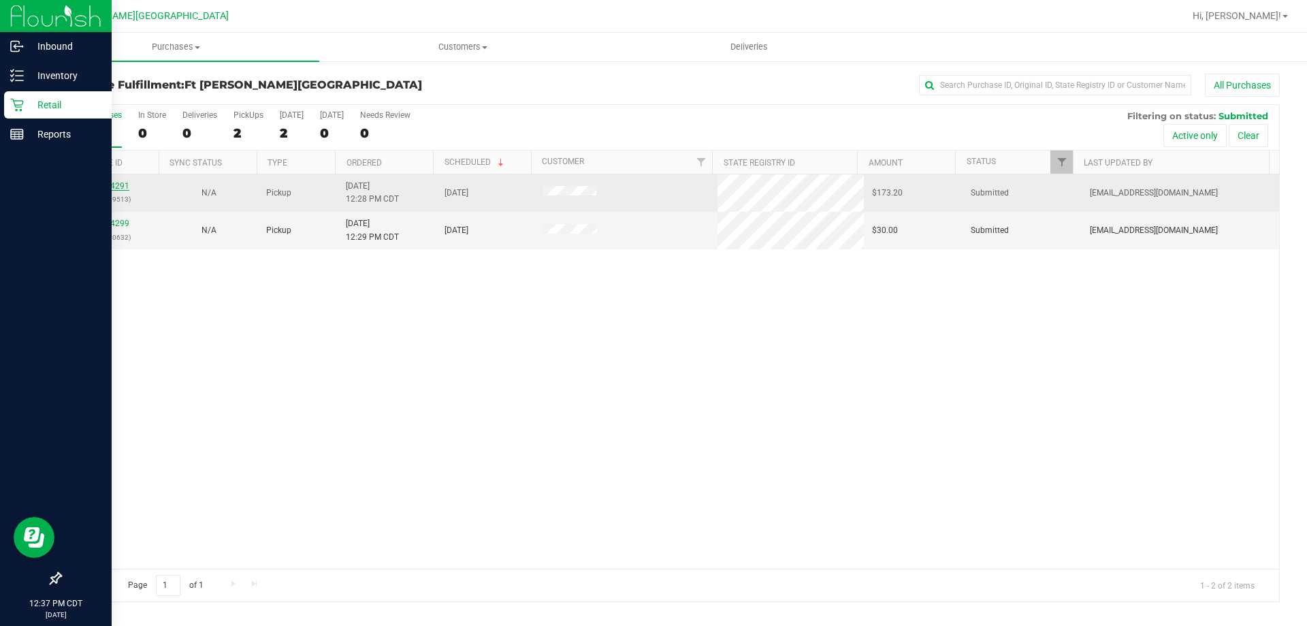
click at [103, 187] on link "11974291" at bounding box center [110, 186] width 38 height 10
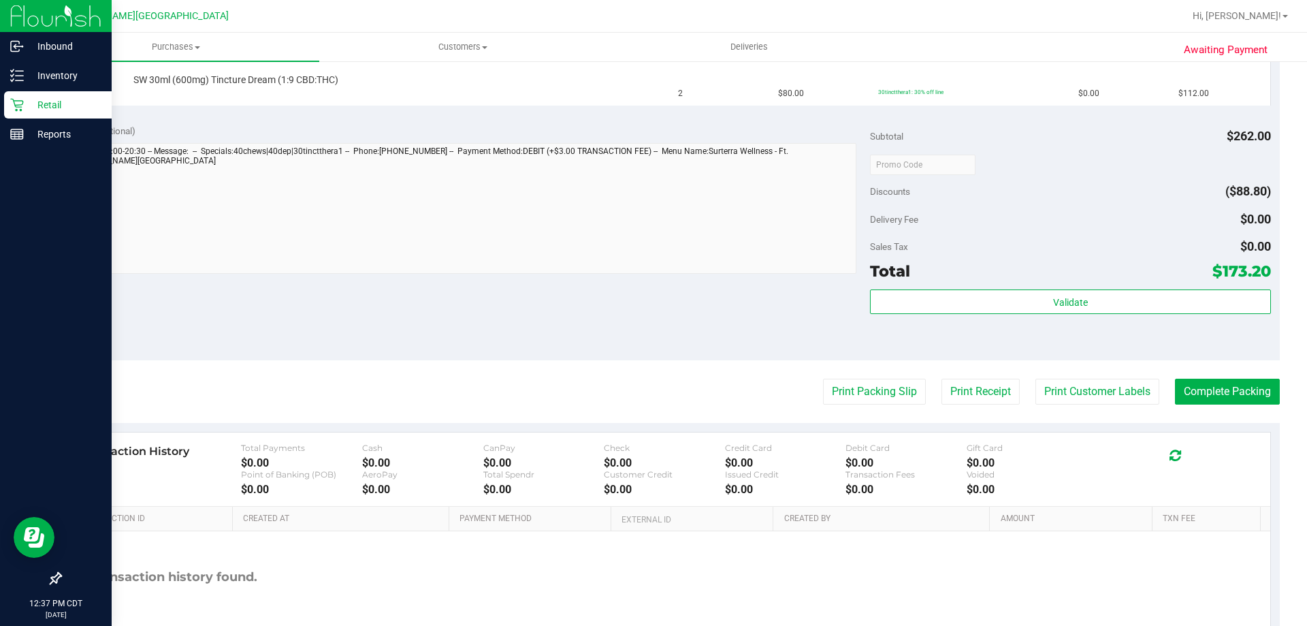
scroll to position [545, 0]
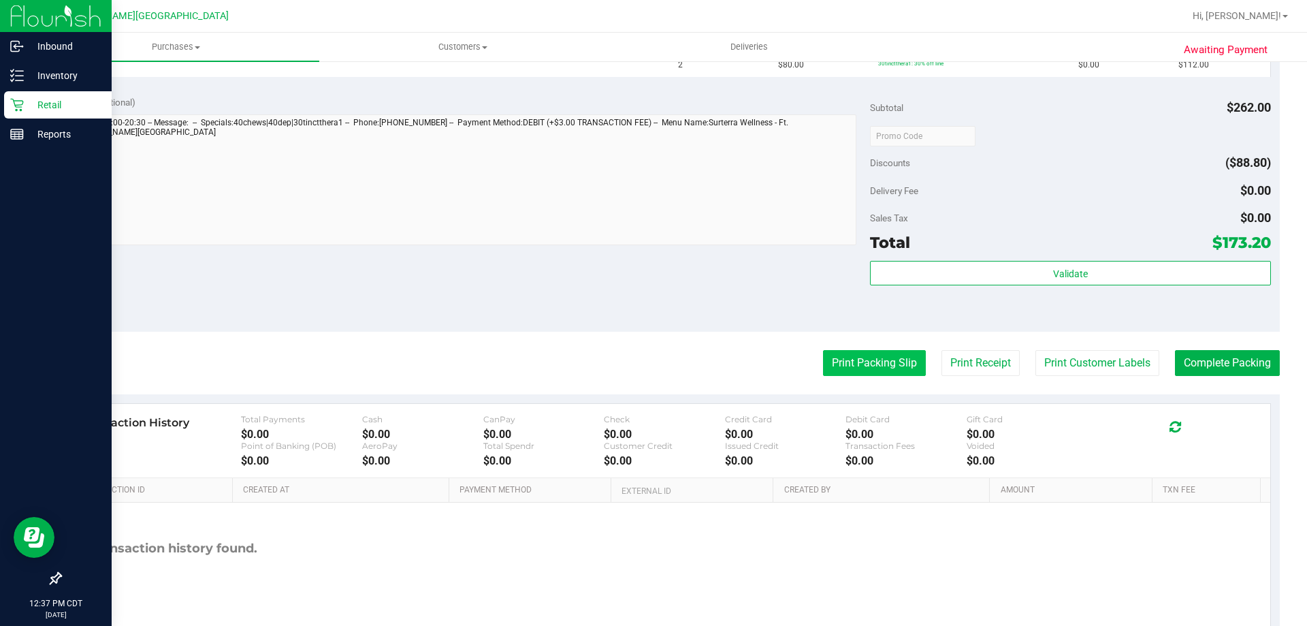
click at [838, 364] on button "Print Packing Slip" at bounding box center [874, 363] width 103 height 26
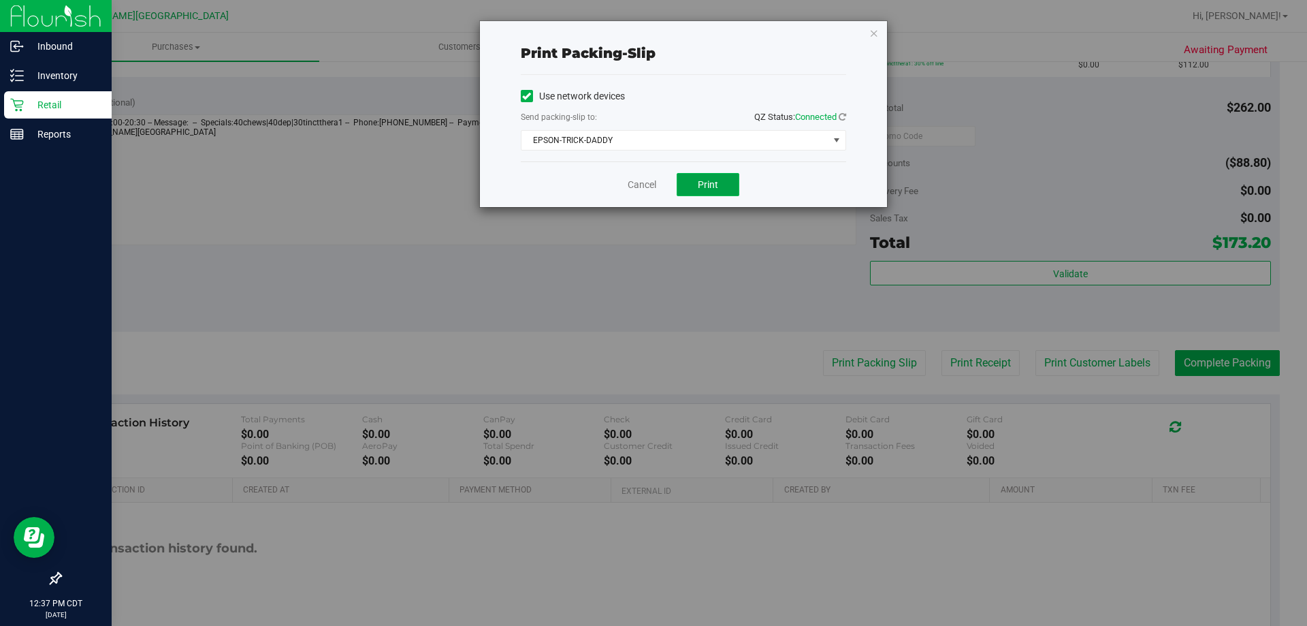
click at [728, 187] on button "Print" at bounding box center [708, 184] width 63 height 23
click at [875, 33] on icon "button" at bounding box center [875, 33] width 10 height 16
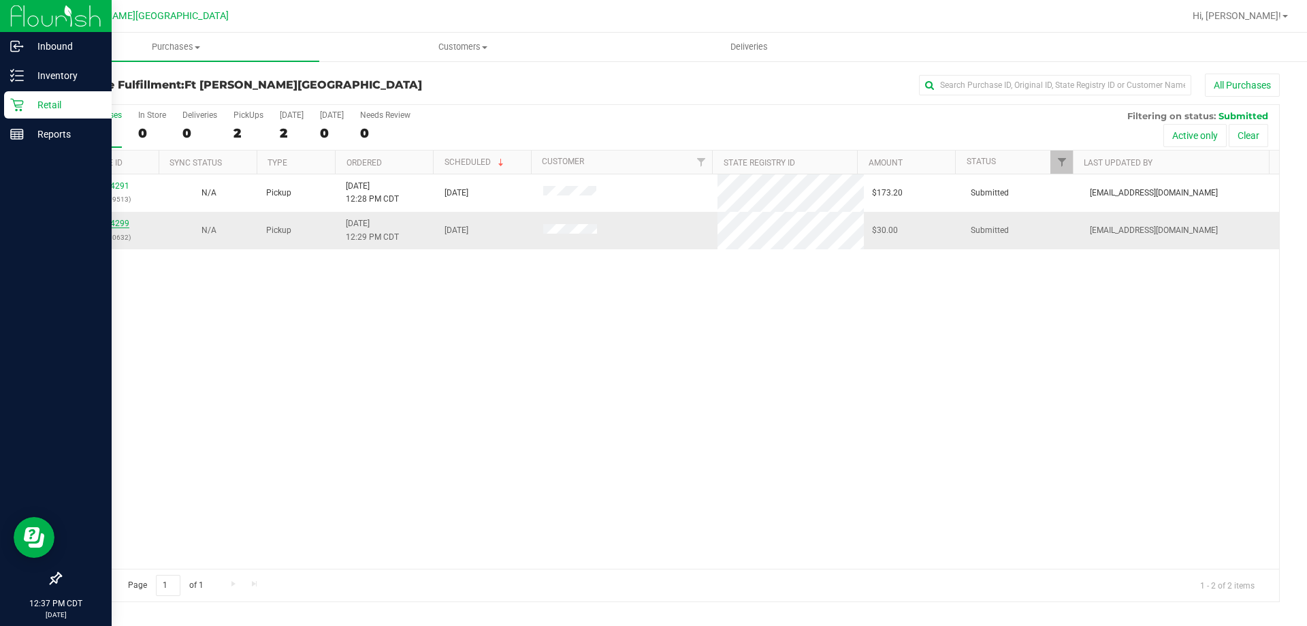
click at [127, 221] on link "11974299" at bounding box center [110, 224] width 38 height 10
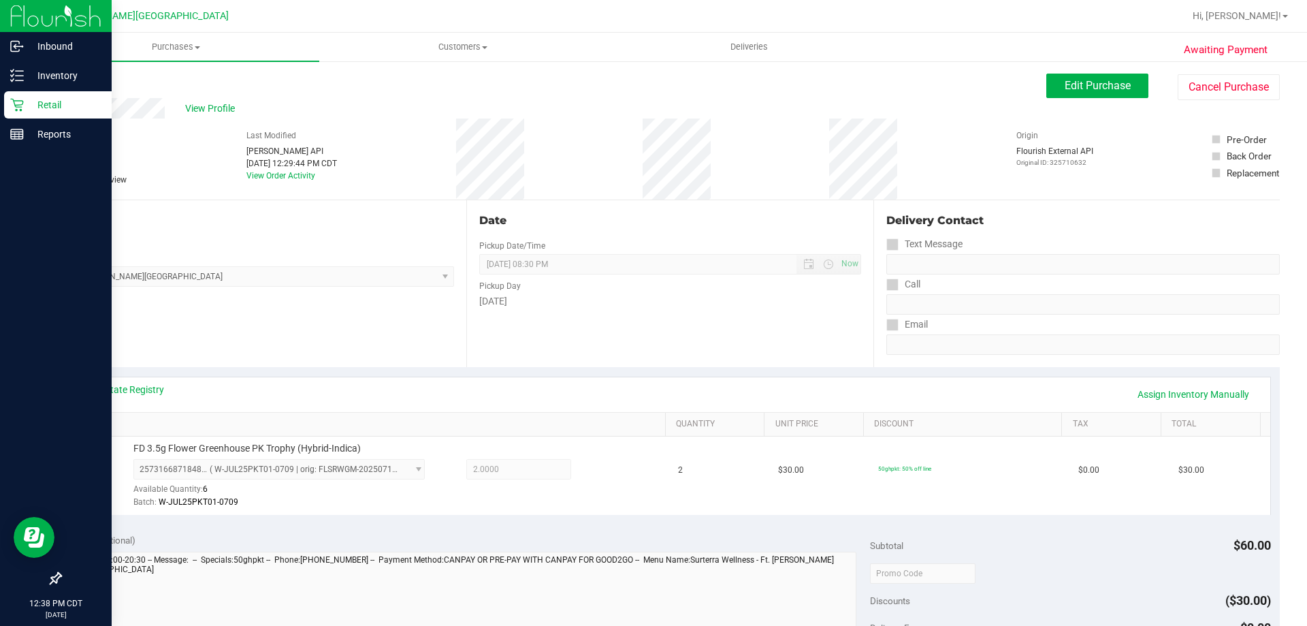
scroll to position [477, 0]
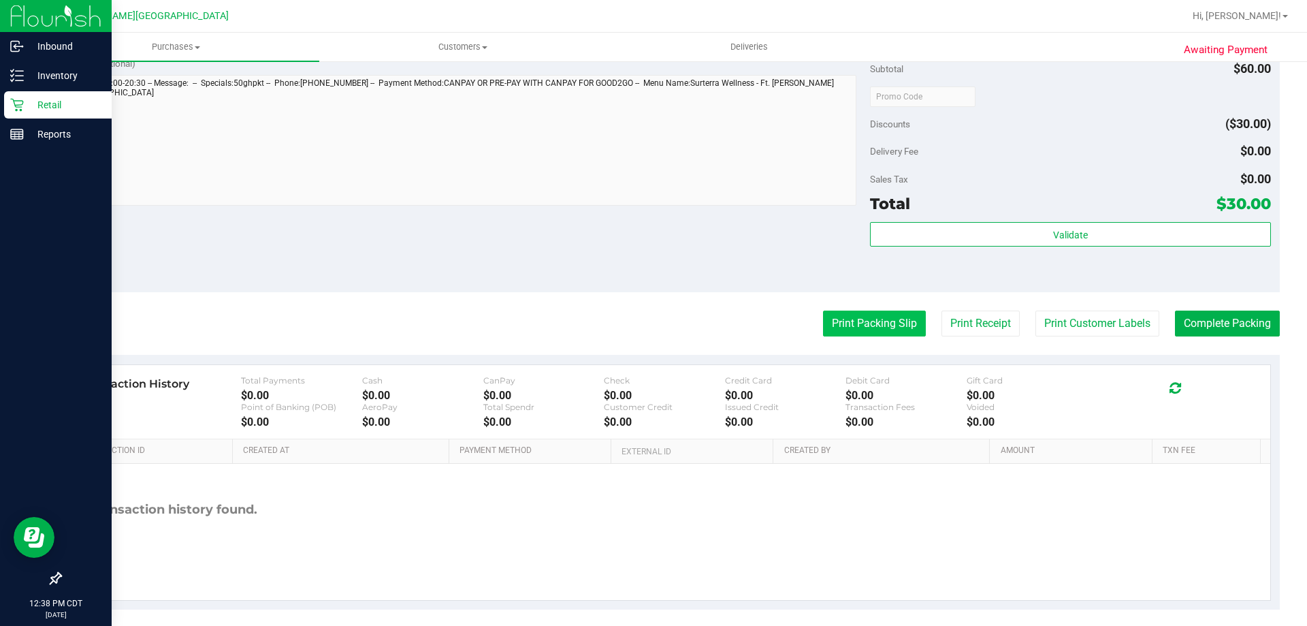
click at [823, 320] on button "Print Packing Slip" at bounding box center [874, 323] width 103 height 26
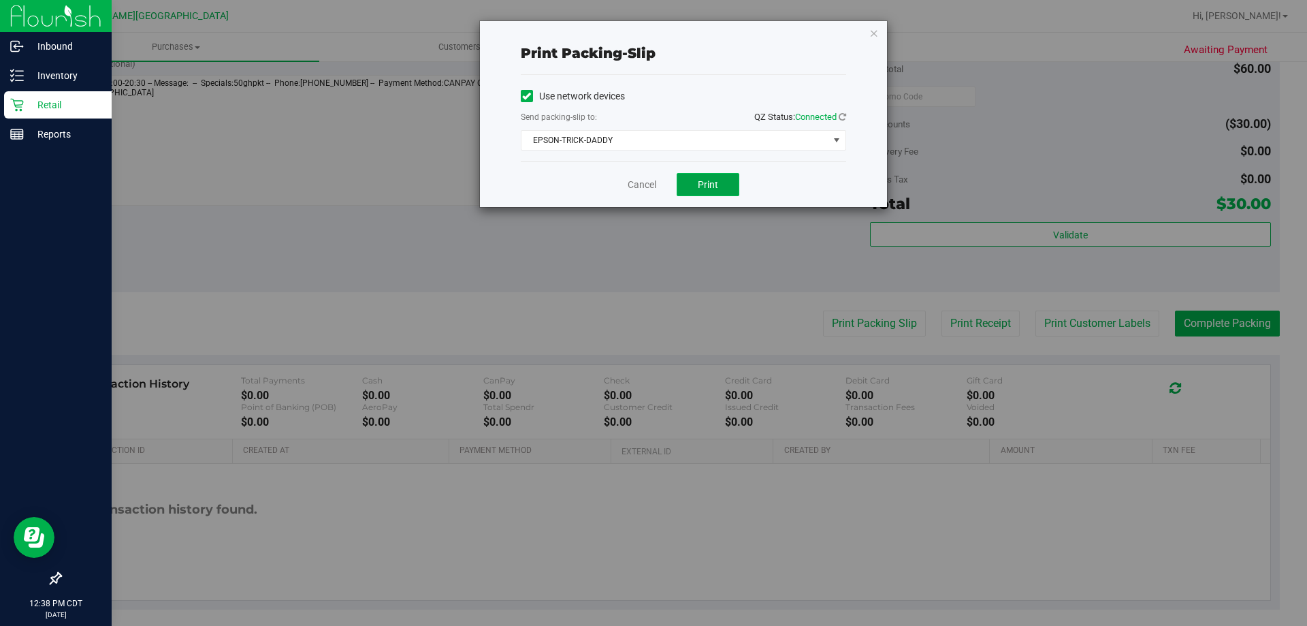
click at [717, 179] on span "Print" at bounding box center [708, 184] width 20 height 11
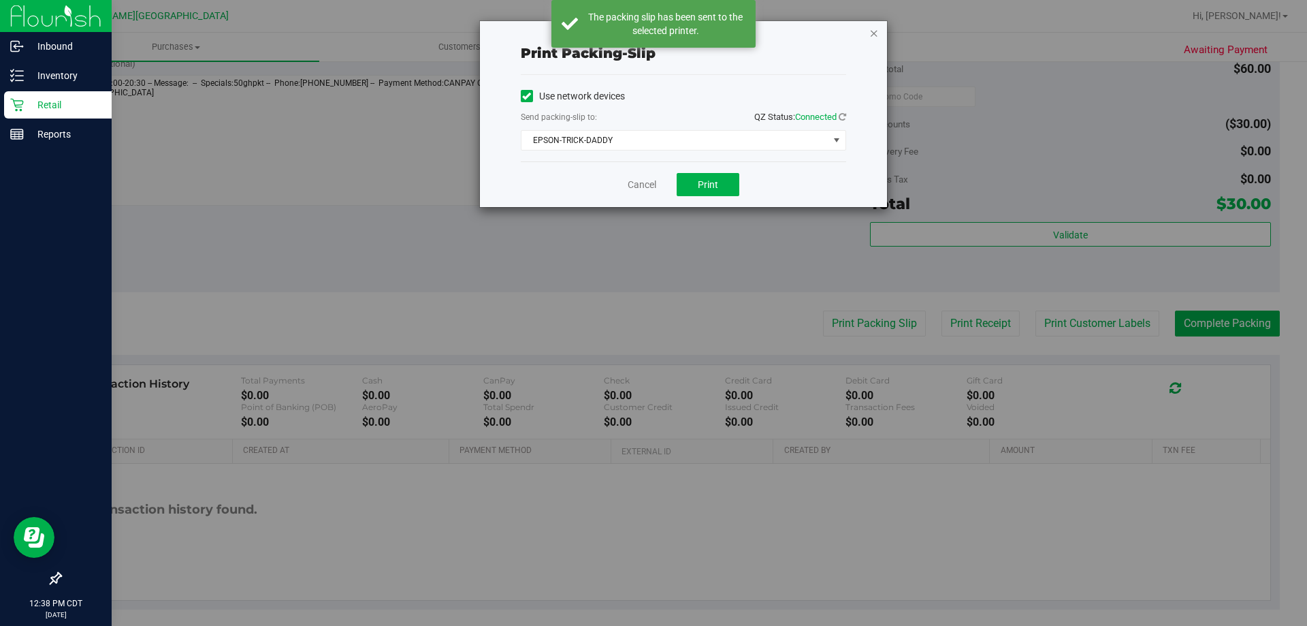
click at [872, 36] on icon "button" at bounding box center [875, 33] width 10 height 16
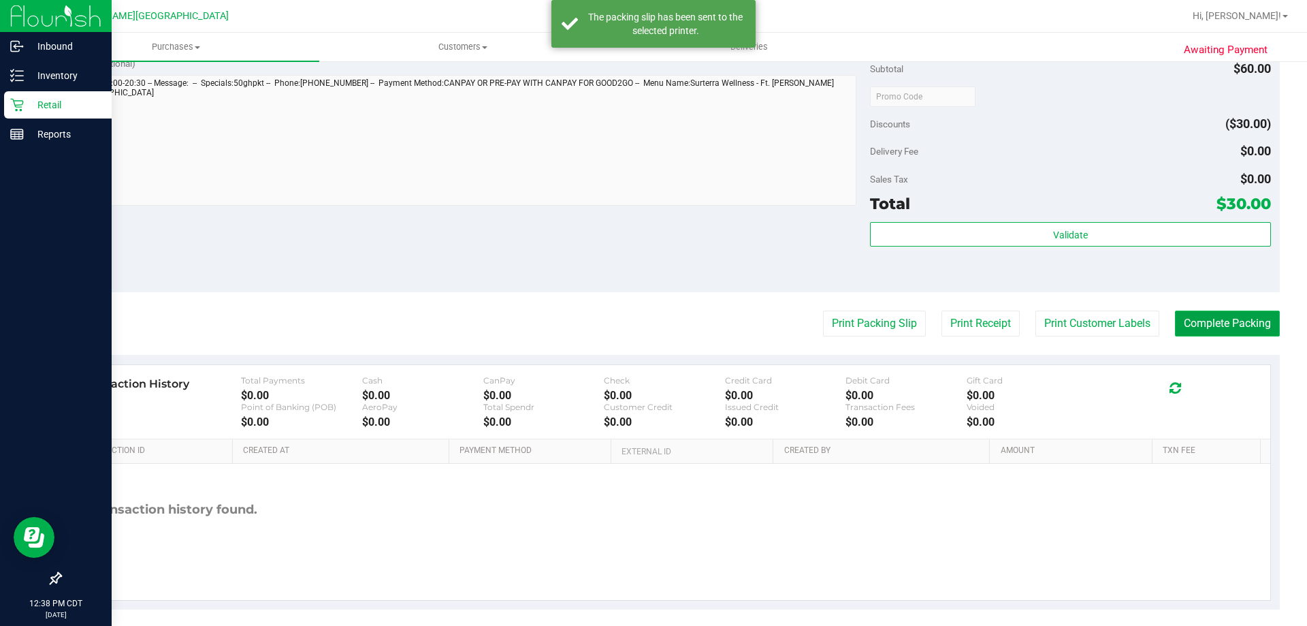
click at [1183, 320] on button "Complete Packing" at bounding box center [1227, 323] width 105 height 26
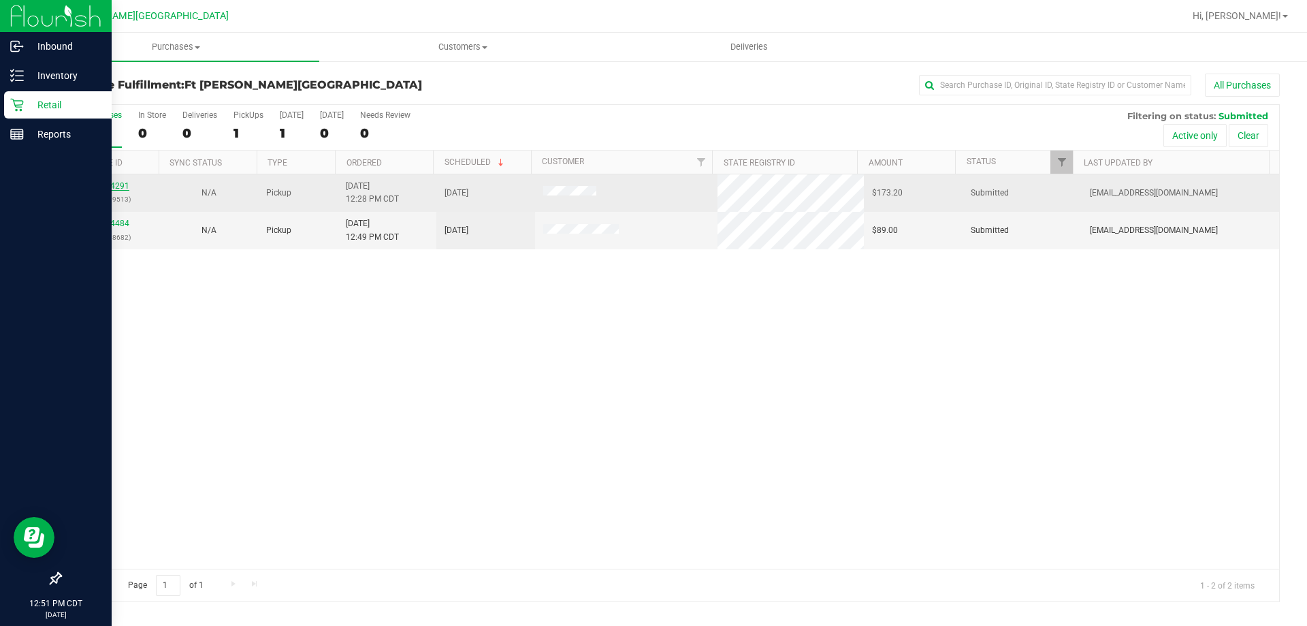
click at [122, 183] on link "11974291" at bounding box center [110, 186] width 38 height 10
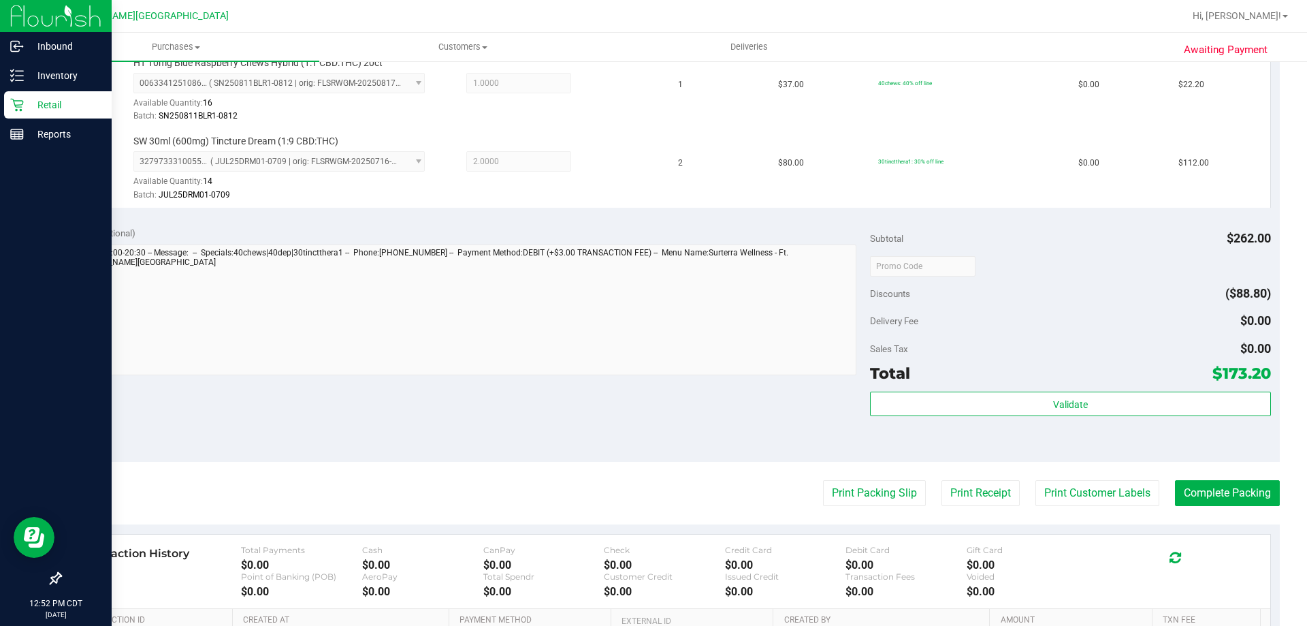
scroll to position [545, 0]
click at [833, 498] on button "Print Packing Slip" at bounding box center [874, 492] width 103 height 26
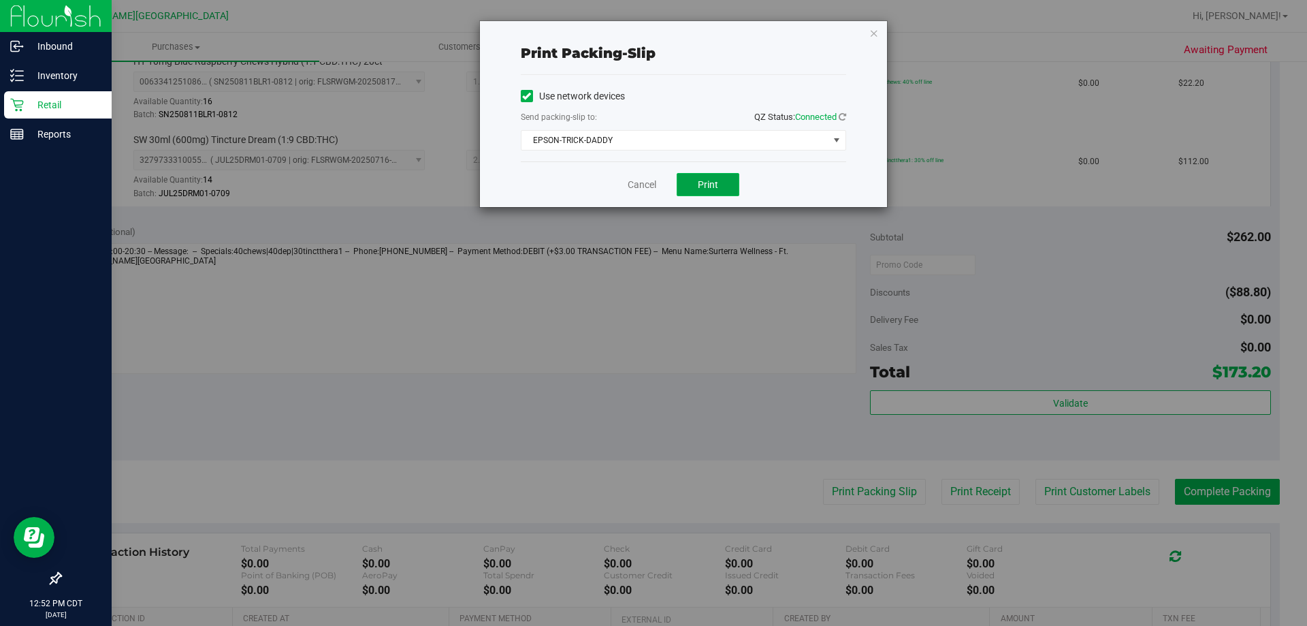
click at [711, 174] on button "Print" at bounding box center [708, 184] width 63 height 23
click at [638, 182] on link "Cancel" at bounding box center [642, 185] width 29 height 14
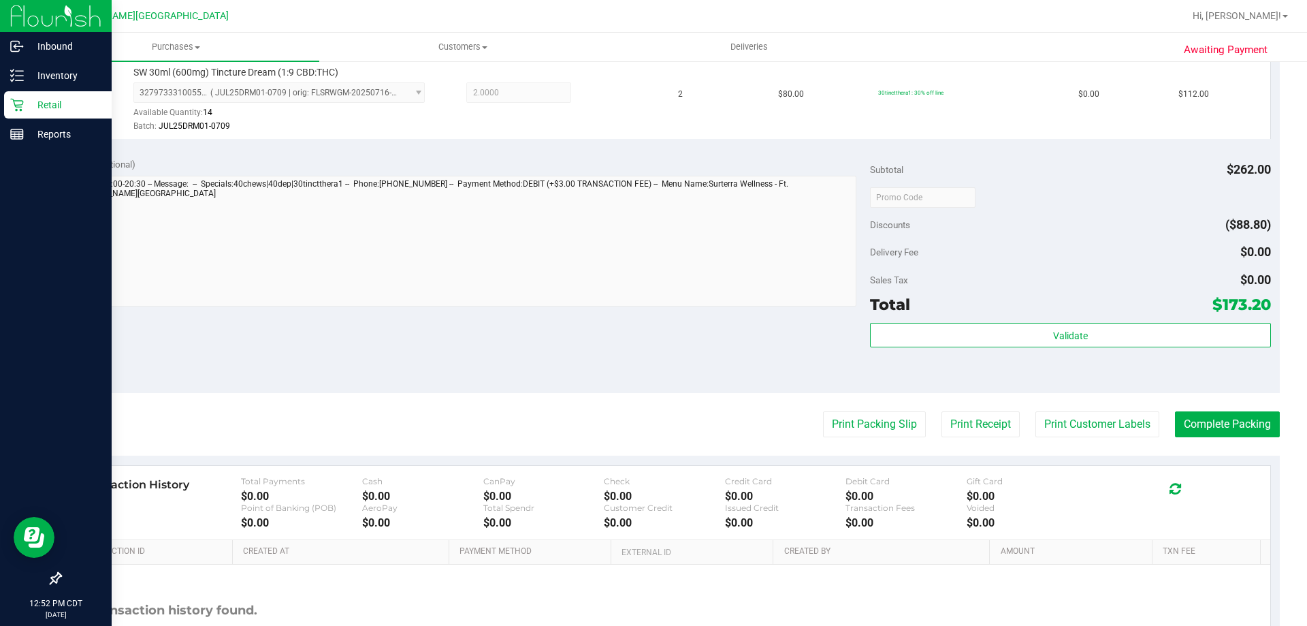
scroll to position [724, 0]
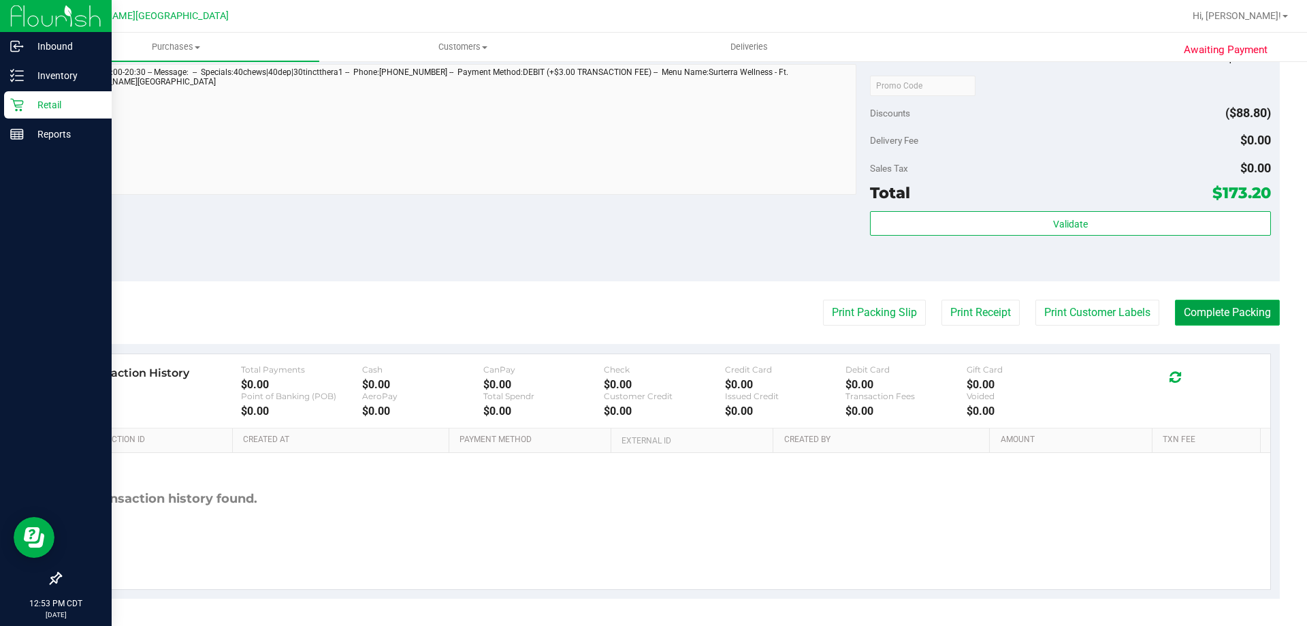
click at [1222, 313] on button "Complete Packing" at bounding box center [1227, 313] width 105 height 26
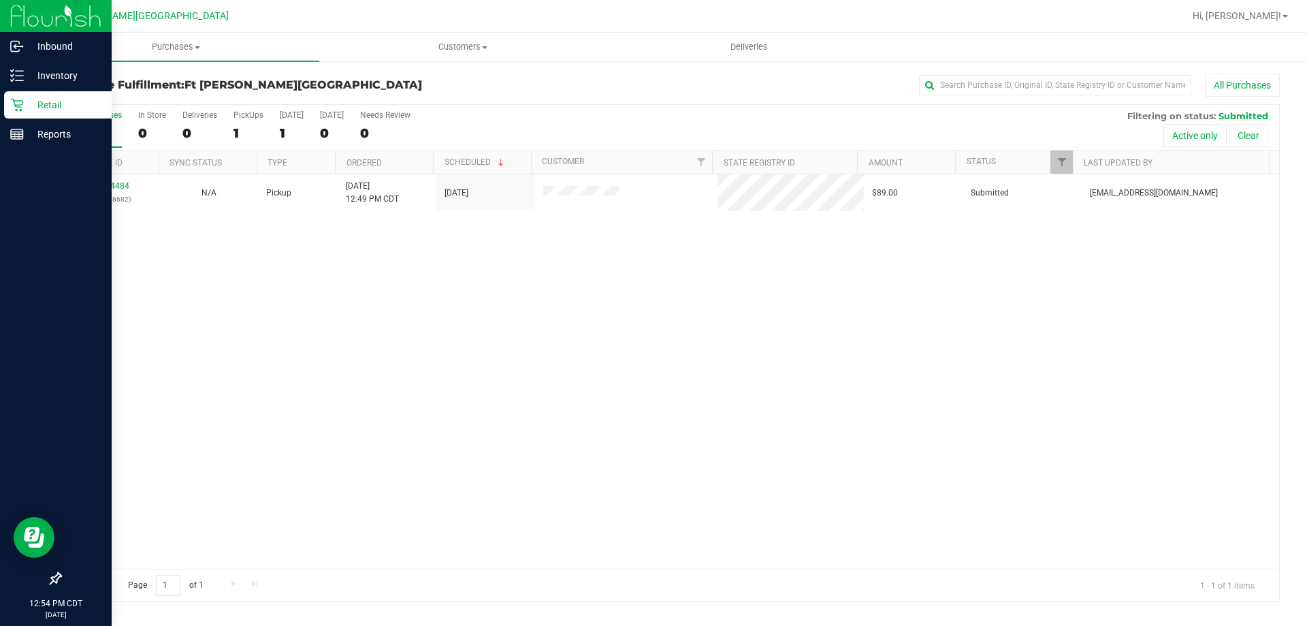
click at [44, 111] on p "Retail" at bounding box center [65, 105] width 82 height 16
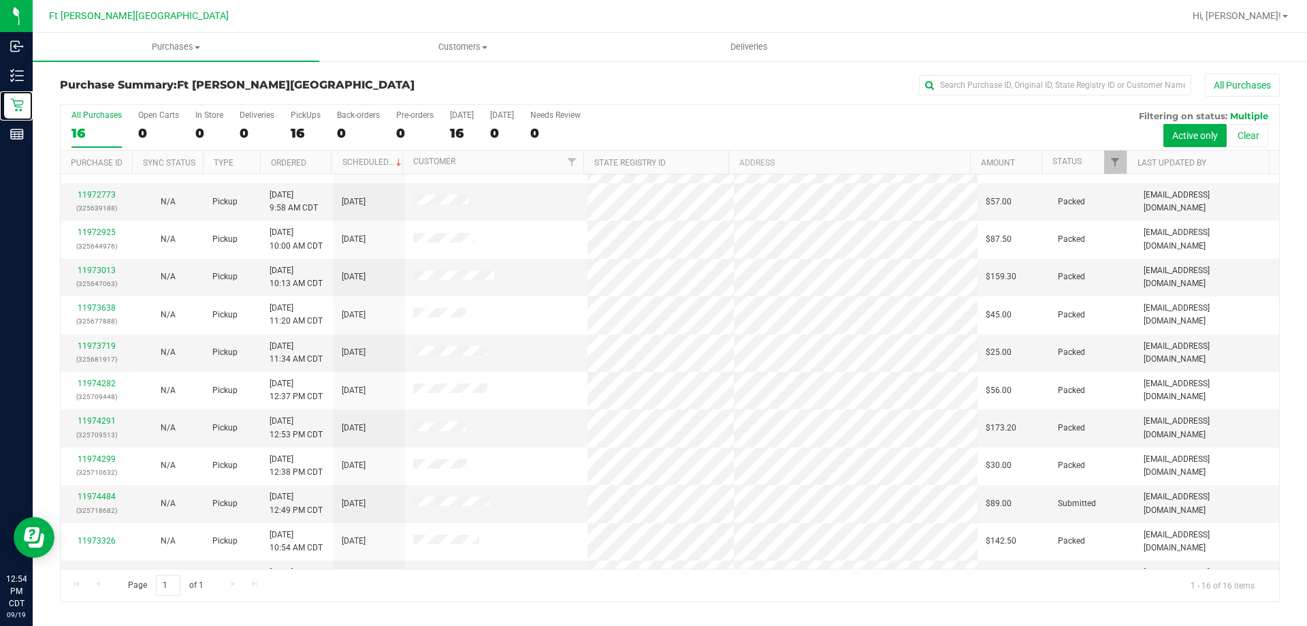
scroll to position [204, 0]
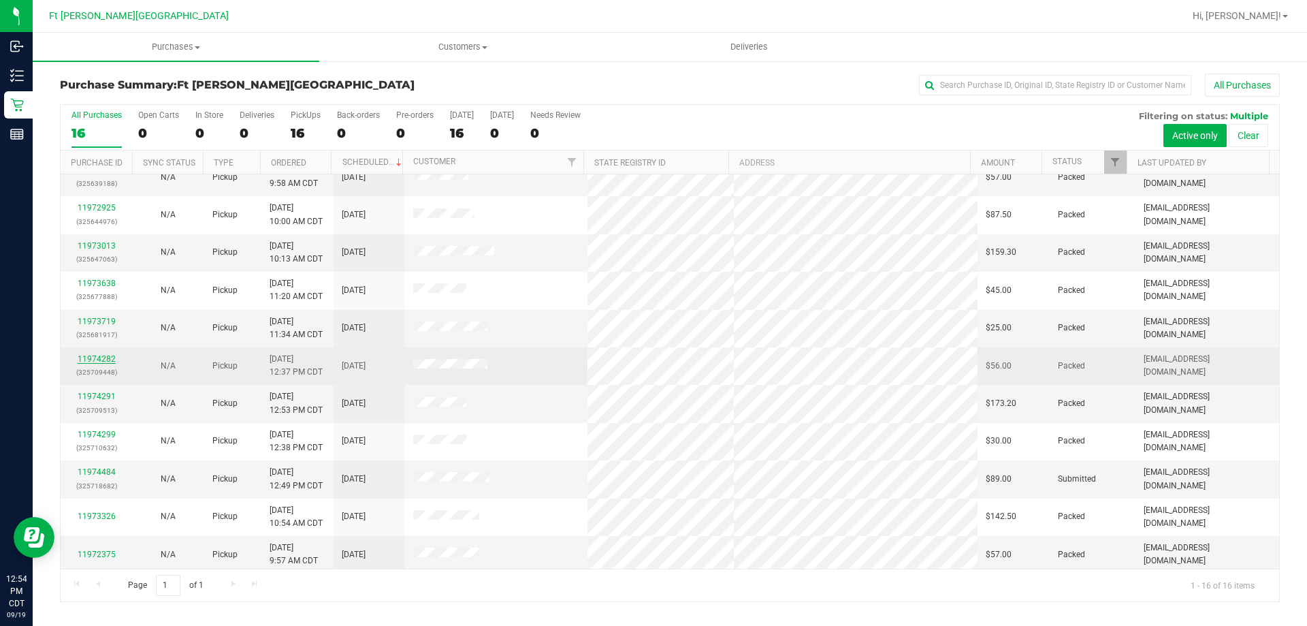
click at [99, 360] on link "11974282" at bounding box center [97, 359] width 38 height 10
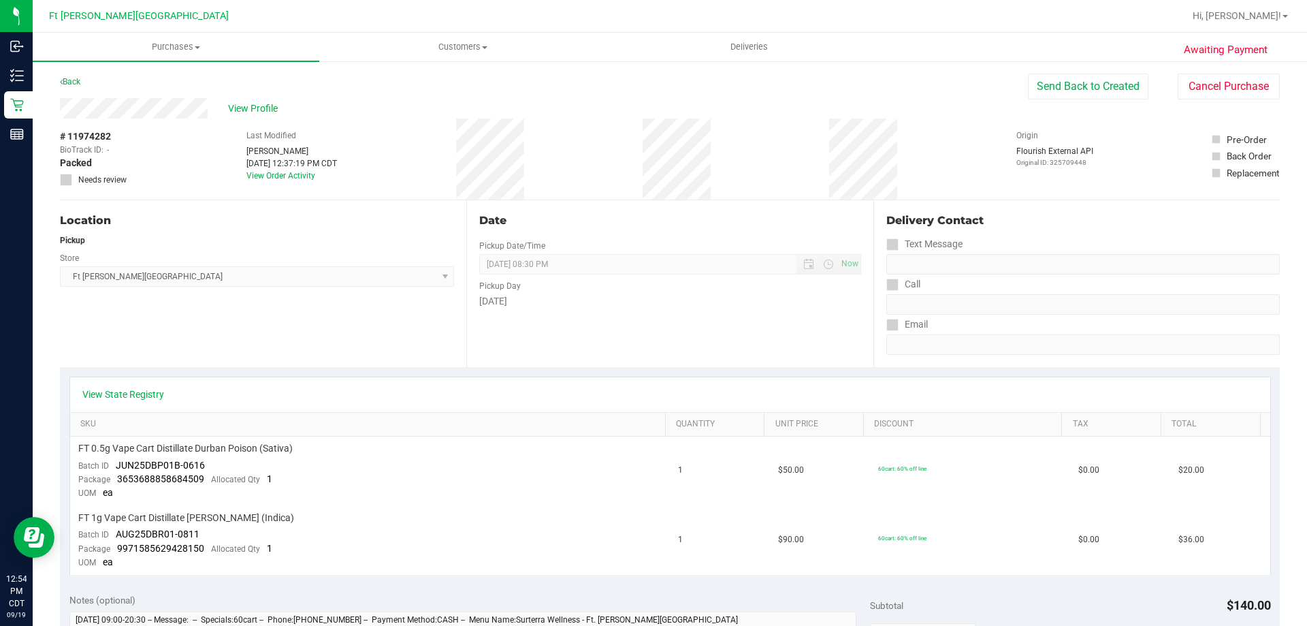
scroll to position [68, 0]
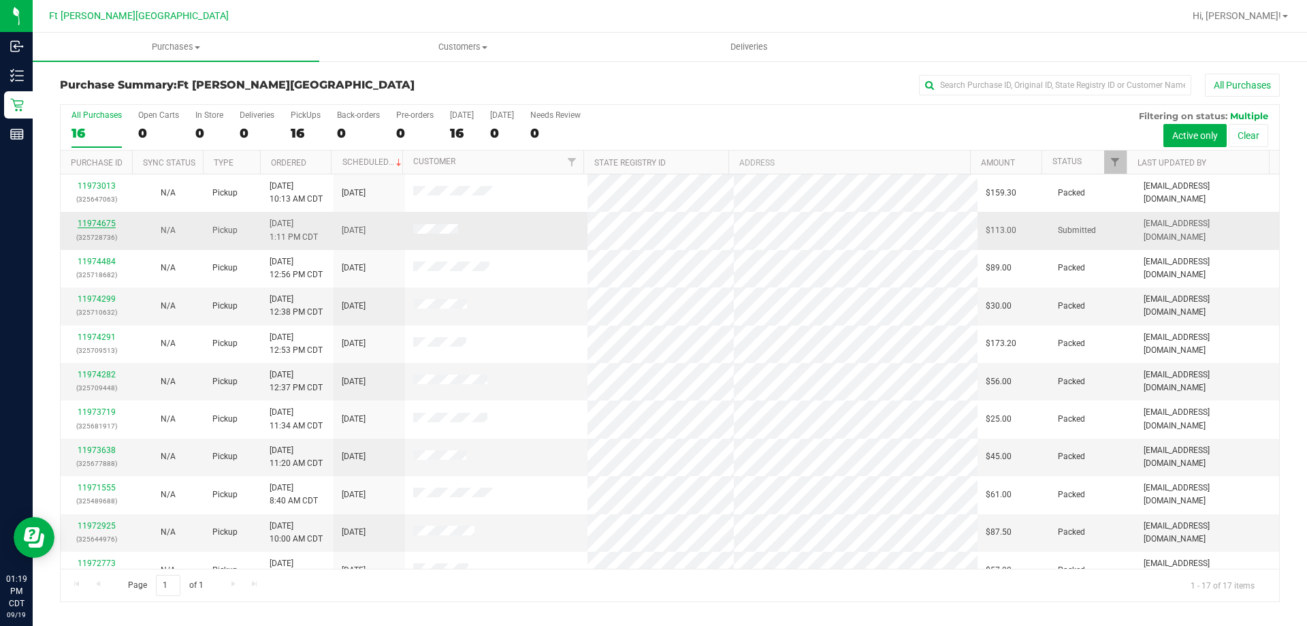
click at [87, 221] on link "11974675" at bounding box center [97, 224] width 38 height 10
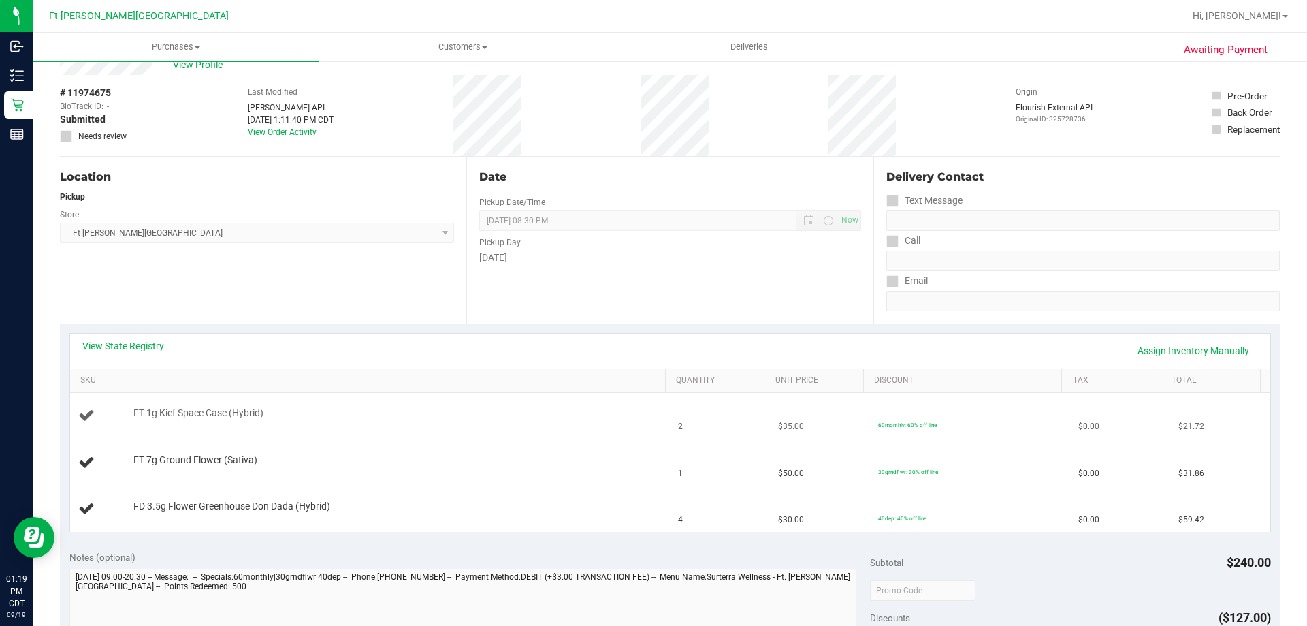
scroll to position [68, 0]
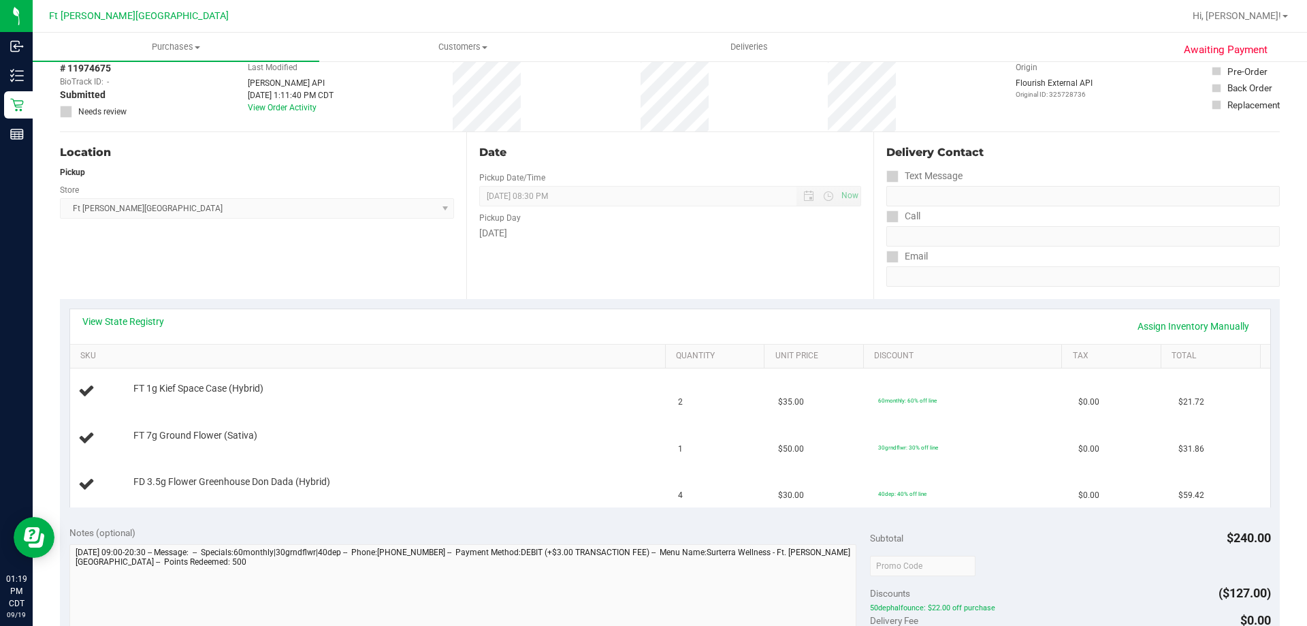
click at [138, 313] on div "View State Registry Assign Inventory Manually" at bounding box center [670, 326] width 1200 height 35
click at [136, 331] on div "View State Registry Assign Inventory Manually" at bounding box center [670, 326] width 1176 height 23
click at [140, 325] on link "View State Registry" at bounding box center [123, 322] width 82 height 14
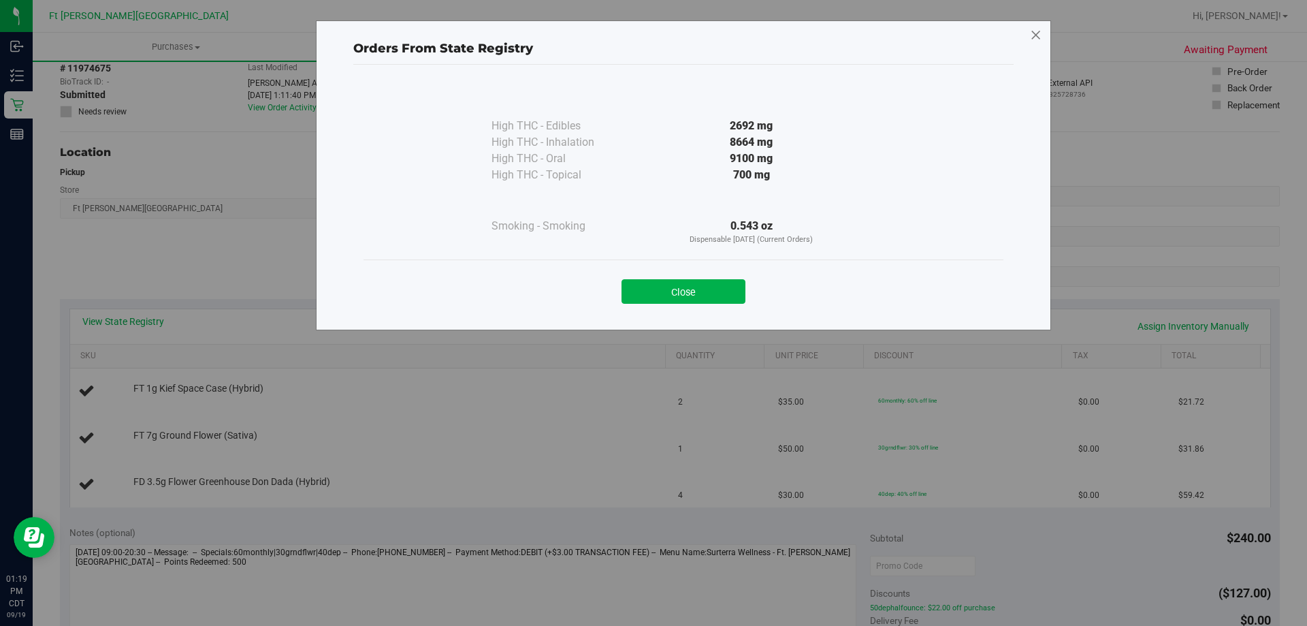
click at [1035, 32] on icon at bounding box center [1036, 36] width 12 height 22
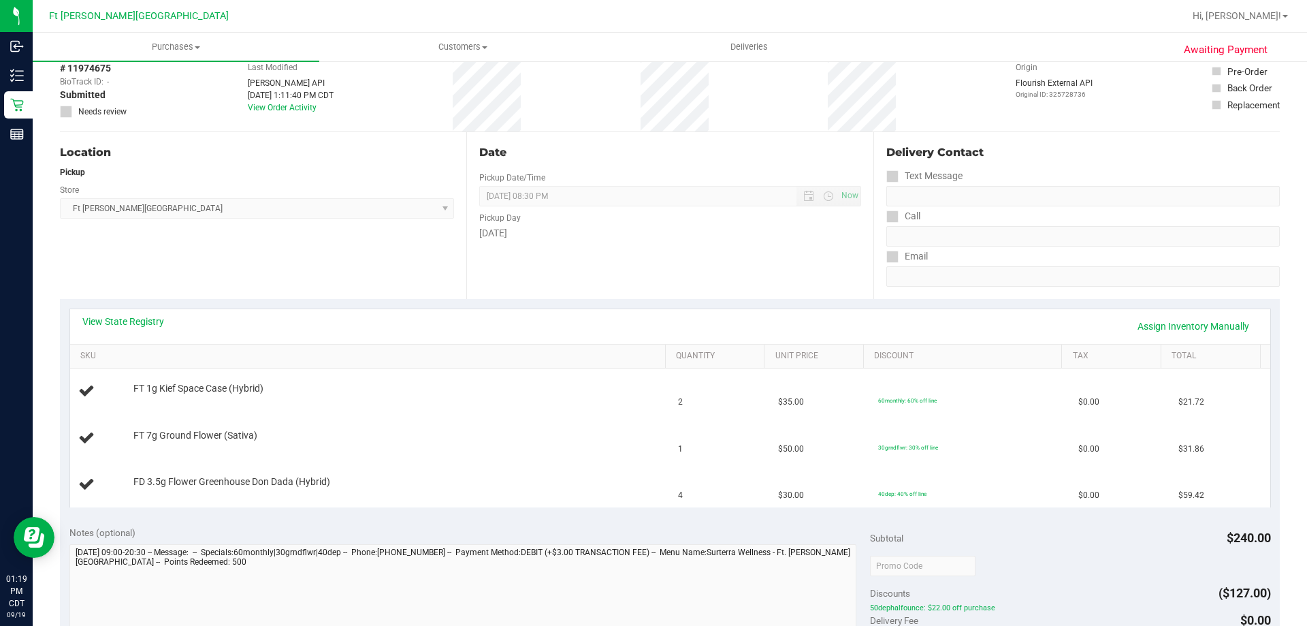
scroll to position [0, 0]
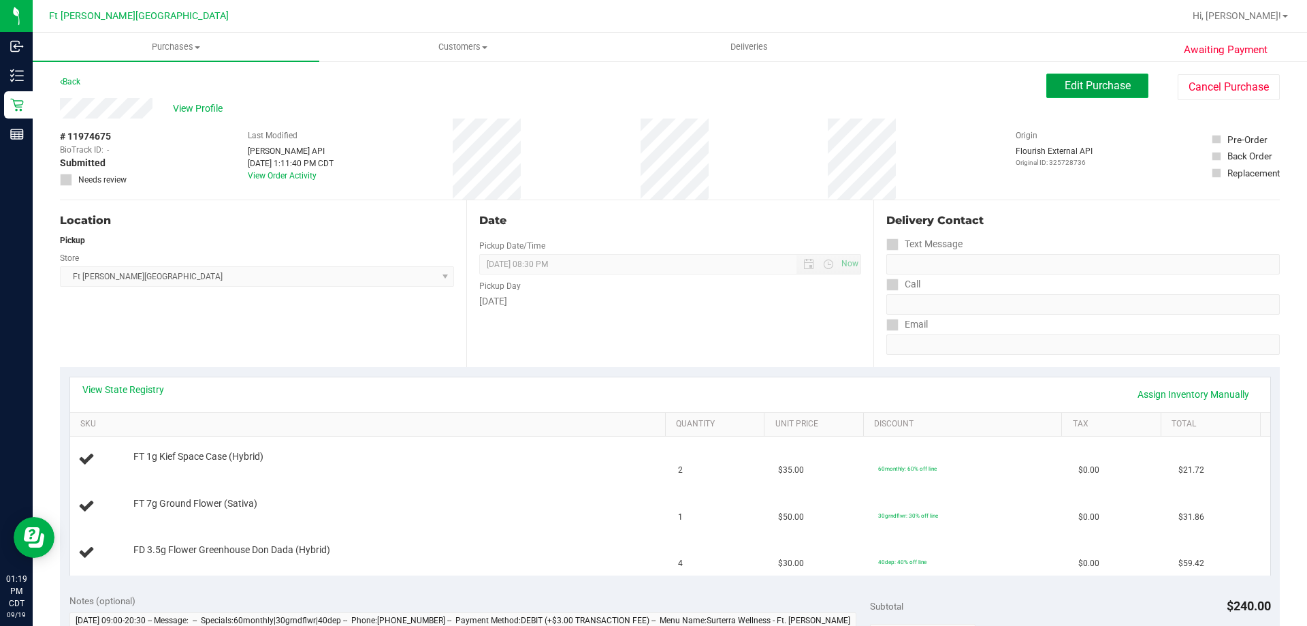
click at [1083, 82] on span "Edit Purchase" at bounding box center [1098, 85] width 66 height 13
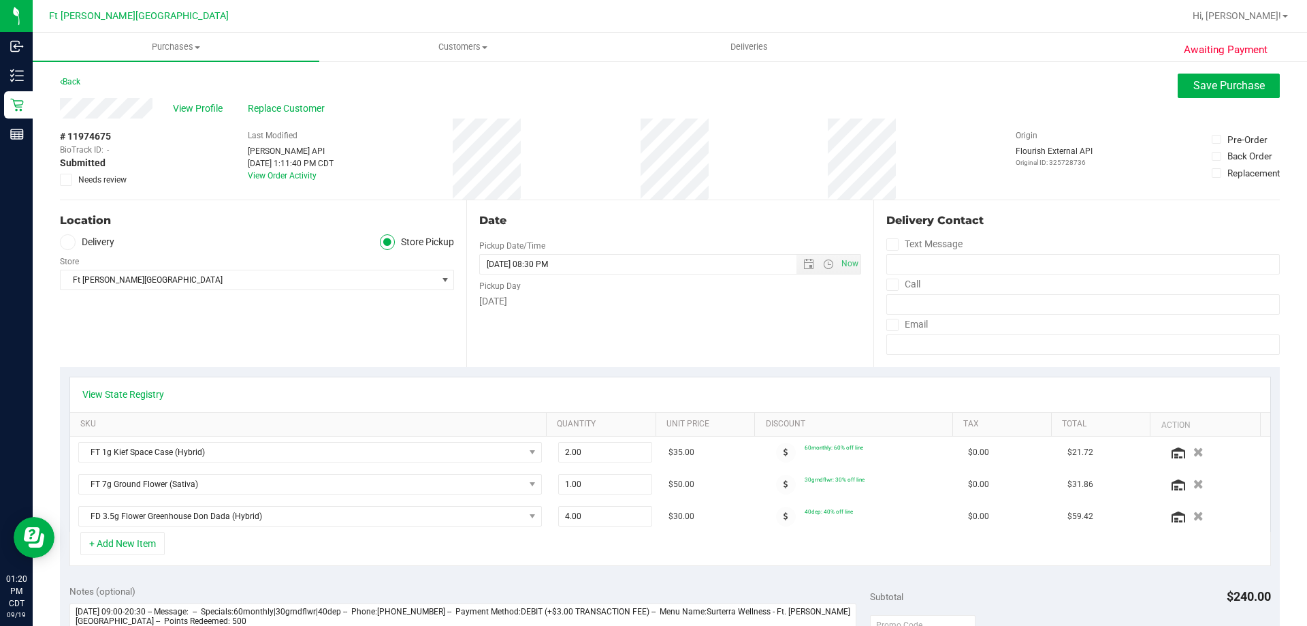
click at [110, 384] on div "View State Registry" at bounding box center [670, 394] width 1200 height 35
click at [116, 392] on link "View State Registry" at bounding box center [123, 394] width 82 height 14
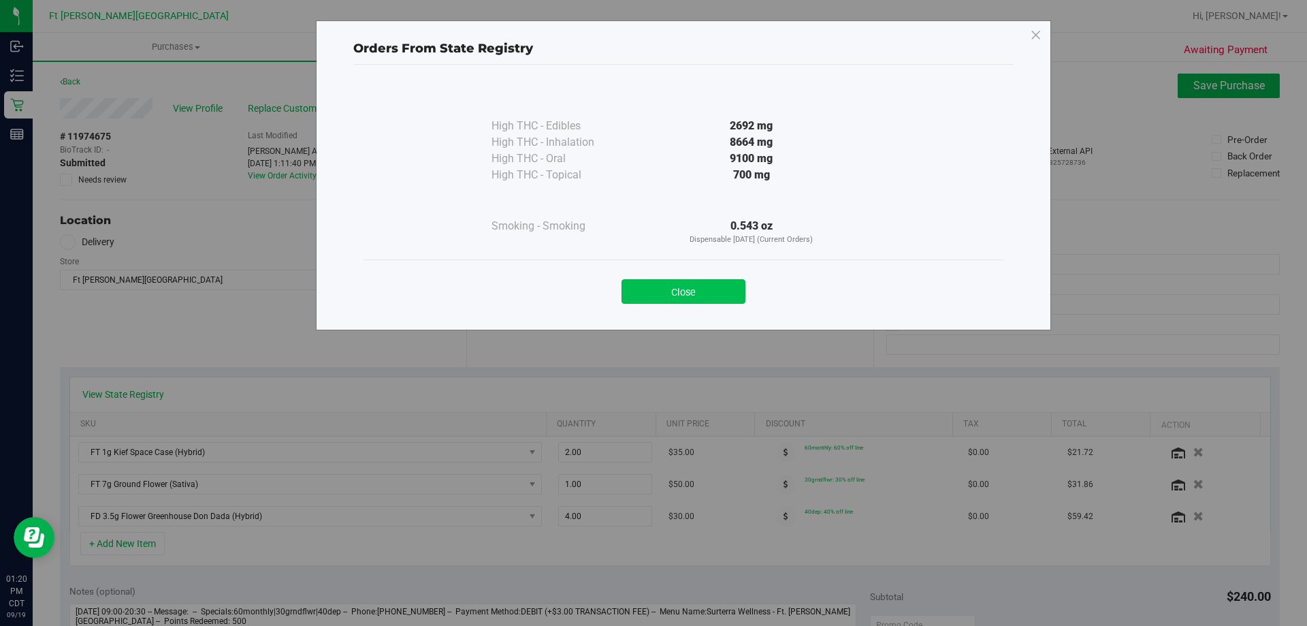
click at [713, 285] on button "Close" at bounding box center [684, 291] width 124 height 25
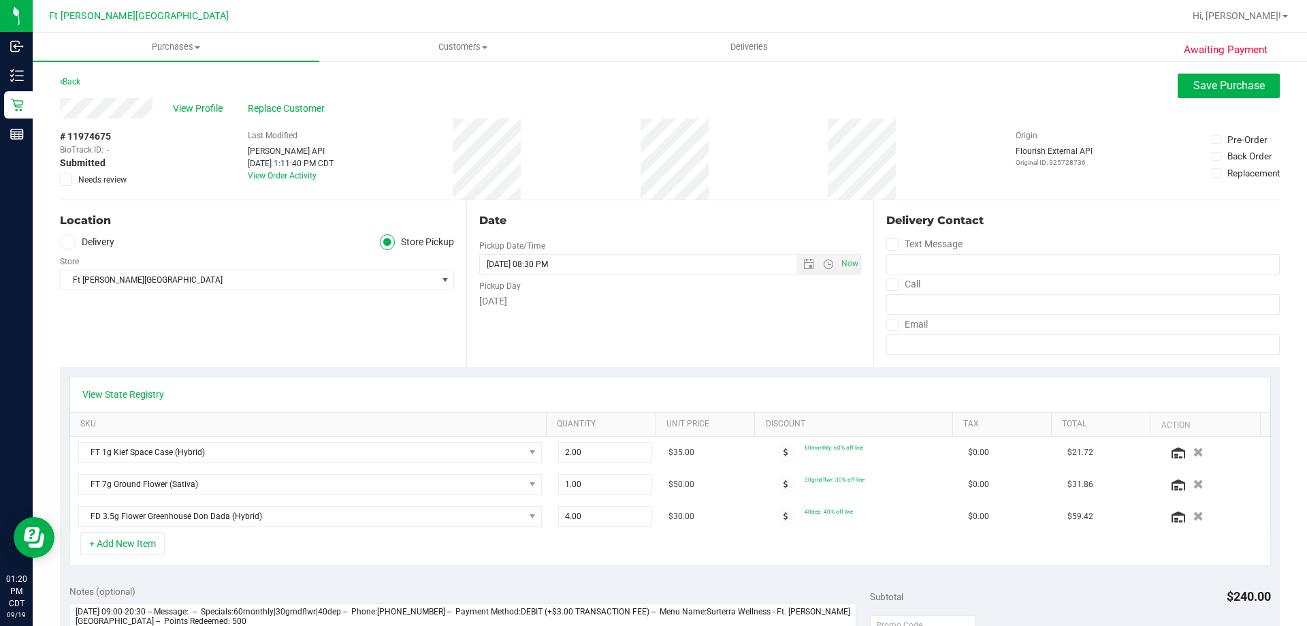
click at [73, 185] on label "Needs review" at bounding box center [94, 180] width 68 height 12
click at [0, 0] on input "Needs review" at bounding box center [0, 0] width 0 height 0
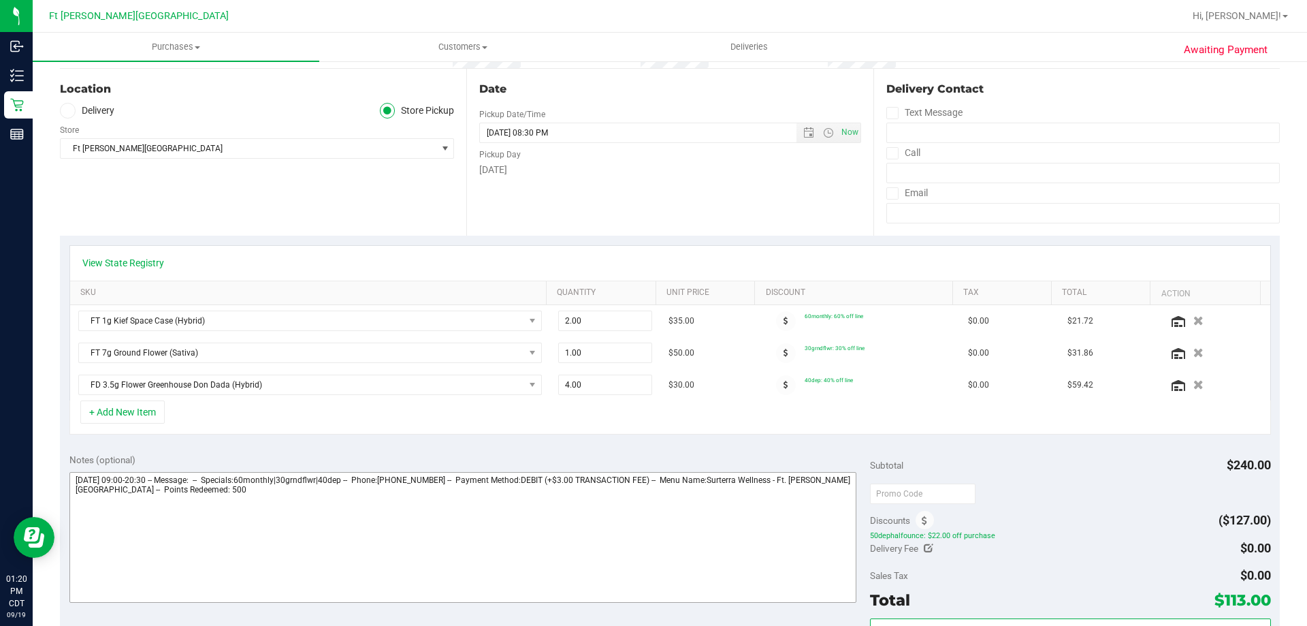
scroll to position [340, 0]
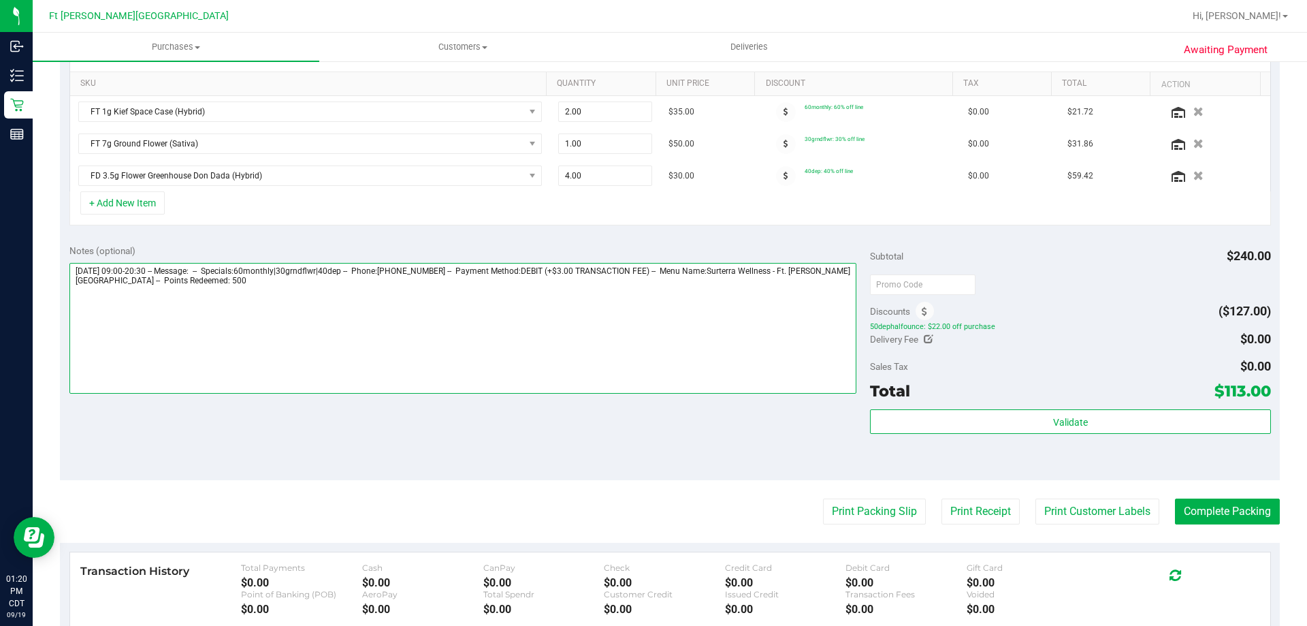
click at [175, 315] on textarea at bounding box center [463, 328] width 788 height 131
click at [229, 289] on textarea at bounding box center [463, 328] width 788 height 131
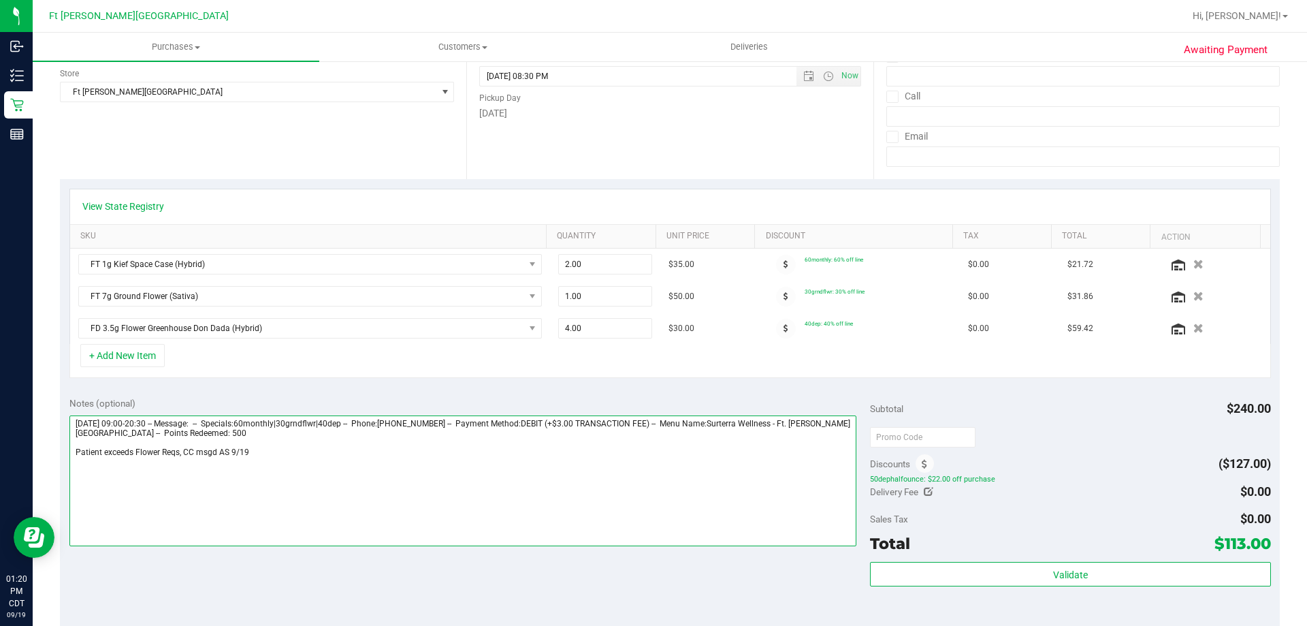
scroll to position [0, 0]
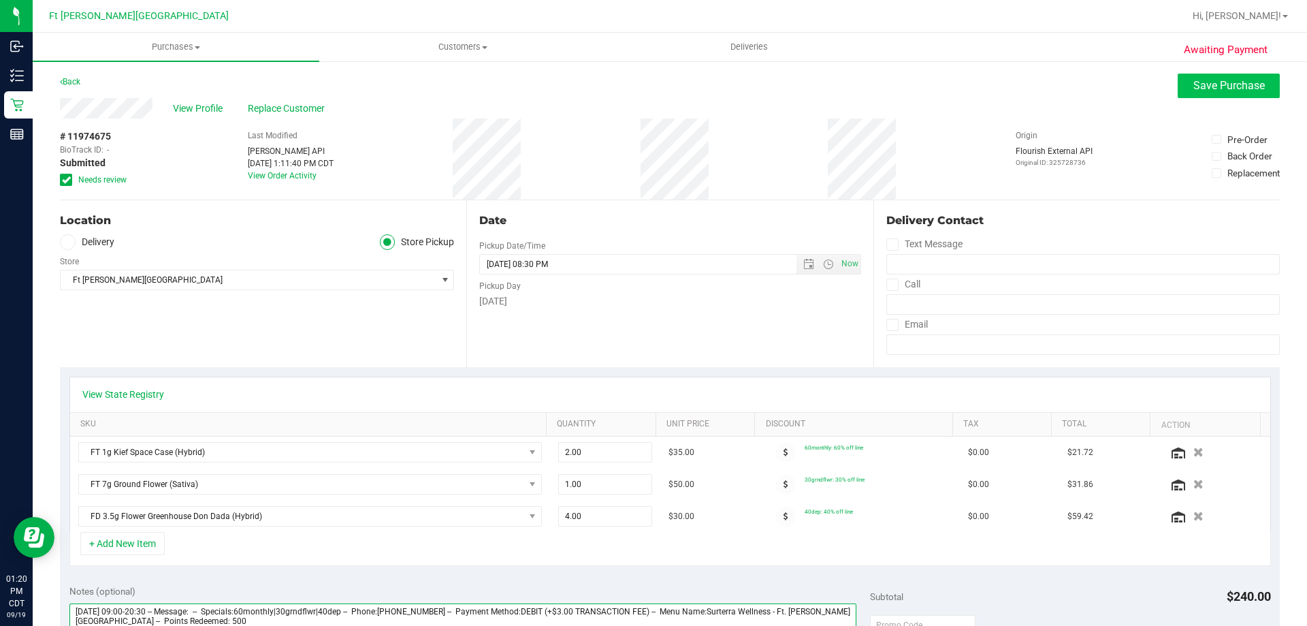
type textarea "Friday 09/19/2025 09:00-20:30 -- Message: -- Specials:60monthly|30grndflwr|40de…"
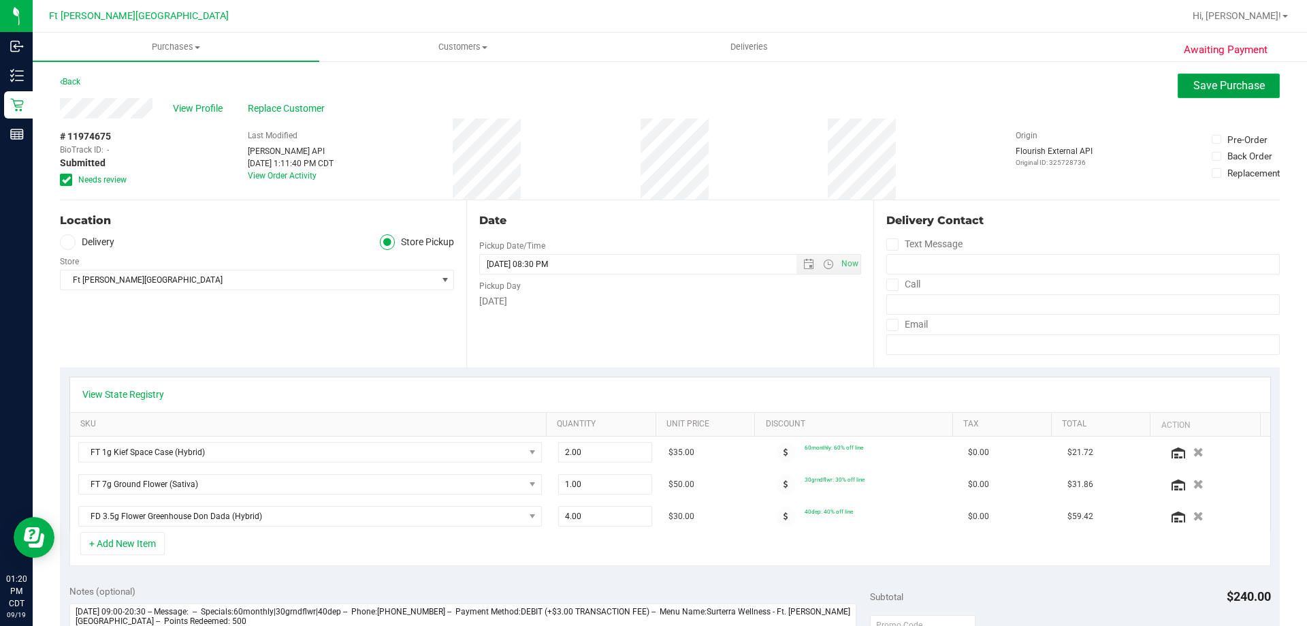
click at [1204, 91] on span "Save Purchase" at bounding box center [1229, 85] width 71 height 13
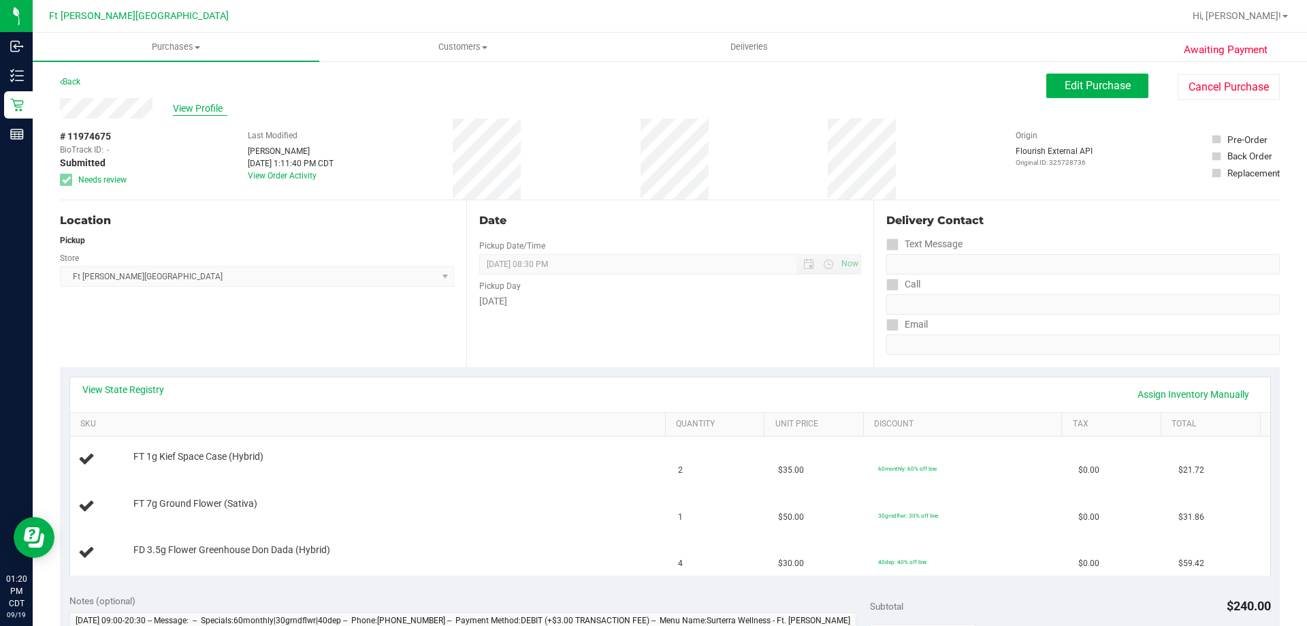
click at [187, 112] on span "View Profile" at bounding box center [200, 108] width 54 height 14
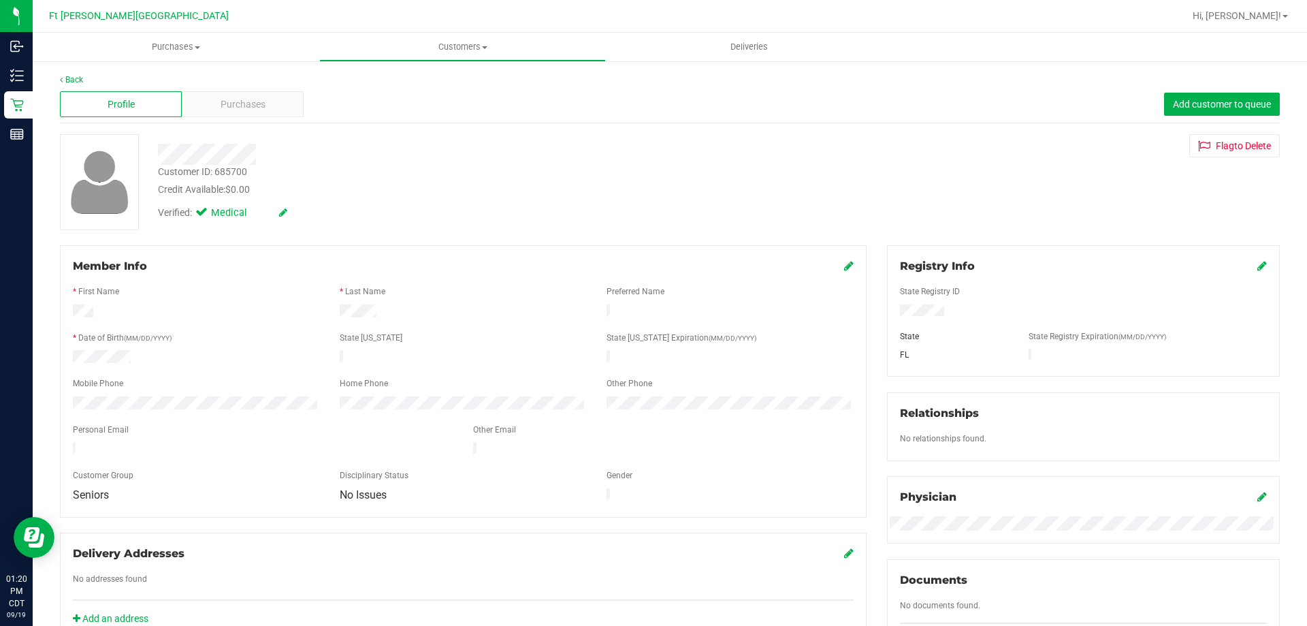
click at [199, 173] on div "Customer ID: 685700" at bounding box center [202, 172] width 89 height 14
click at [198, 173] on div "Customer ID: 685700" at bounding box center [202, 172] width 89 height 14
click at [202, 174] on div "Customer ID: 685700" at bounding box center [202, 172] width 89 height 14
click at [201, 172] on div "Customer ID: 685700" at bounding box center [202, 172] width 89 height 14
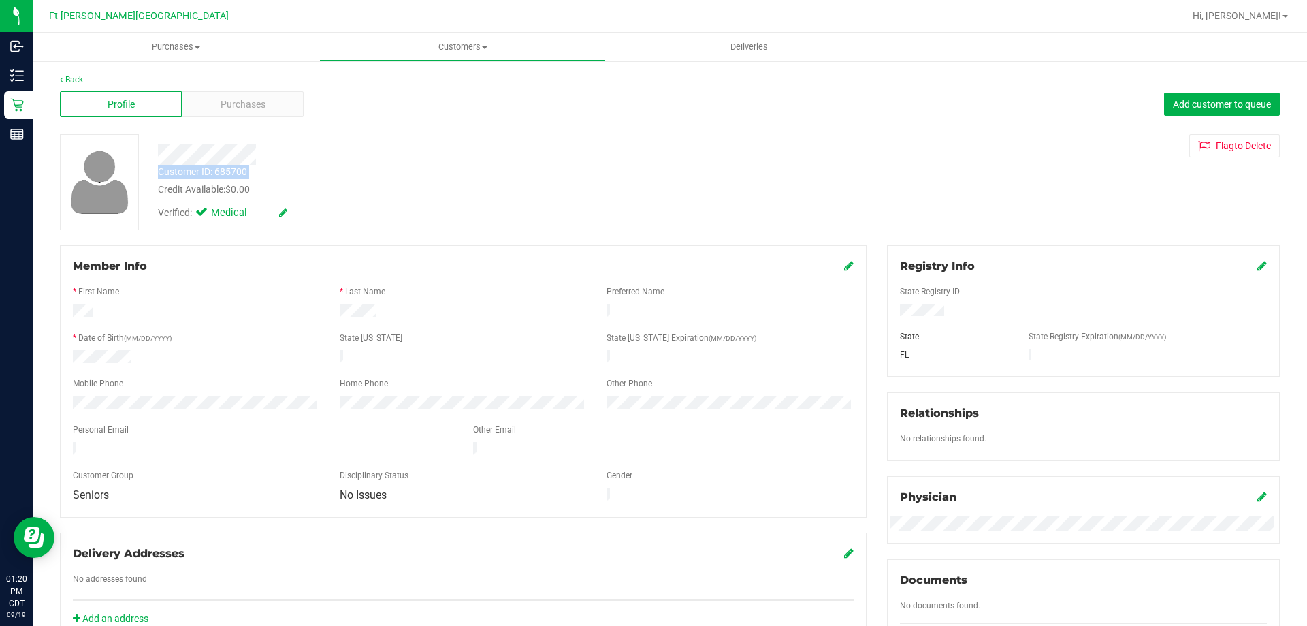
click at [201, 172] on div "Customer ID: 685700" at bounding box center [202, 172] width 89 height 14
copy div "Customer ID: 685700"
click at [79, 75] on link "Back" at bounding box center [71, 80] width 23 height 10
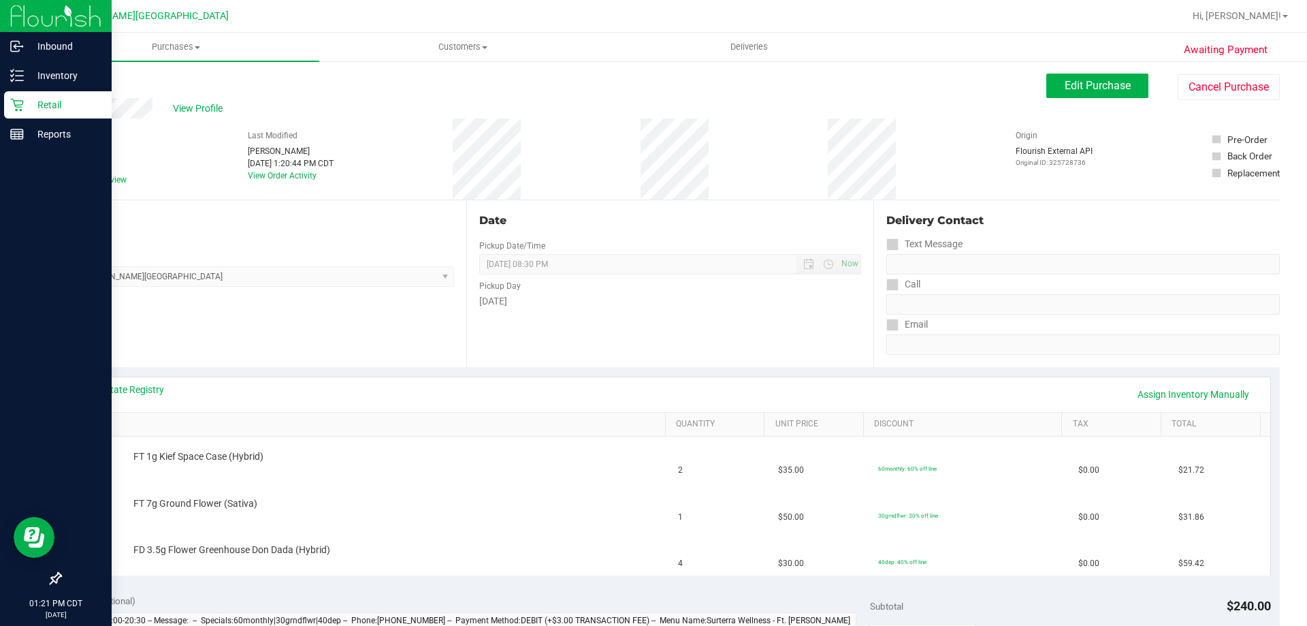
click at [7, 105] on div "Retail" at bounding box center [58, 104] width 108 height 27
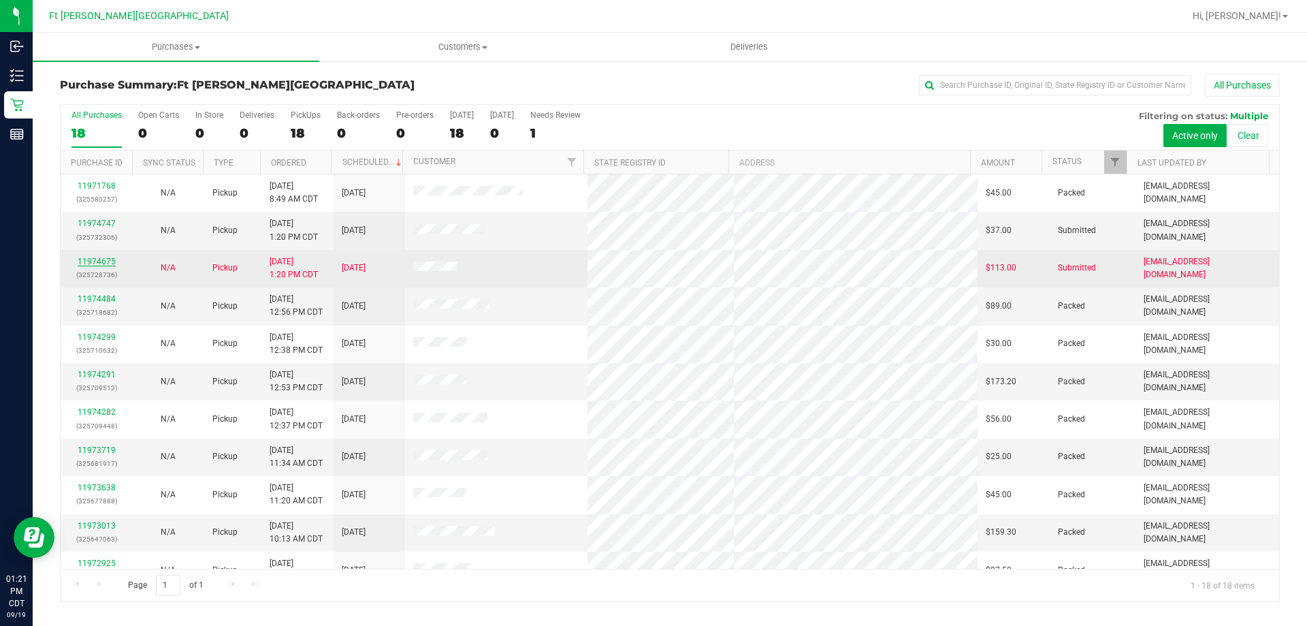
click at [87, 260] on link "11974675" at bounding box center [97, 262] width 38 height 10
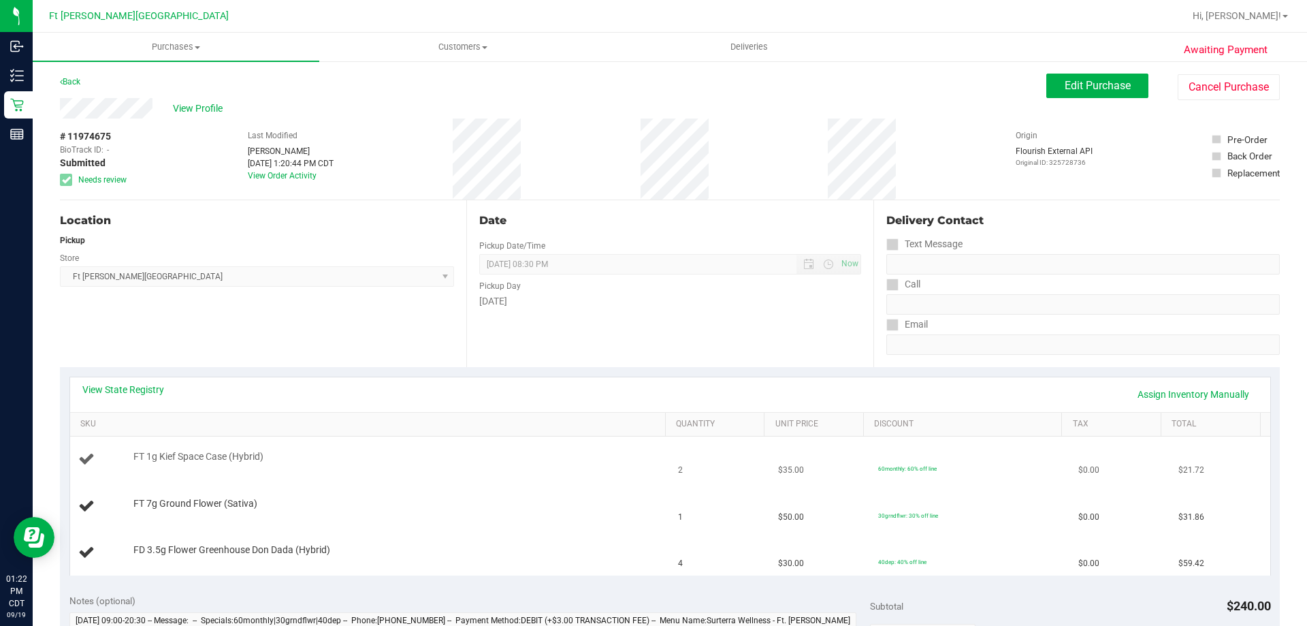
scroll to position [68, 0]
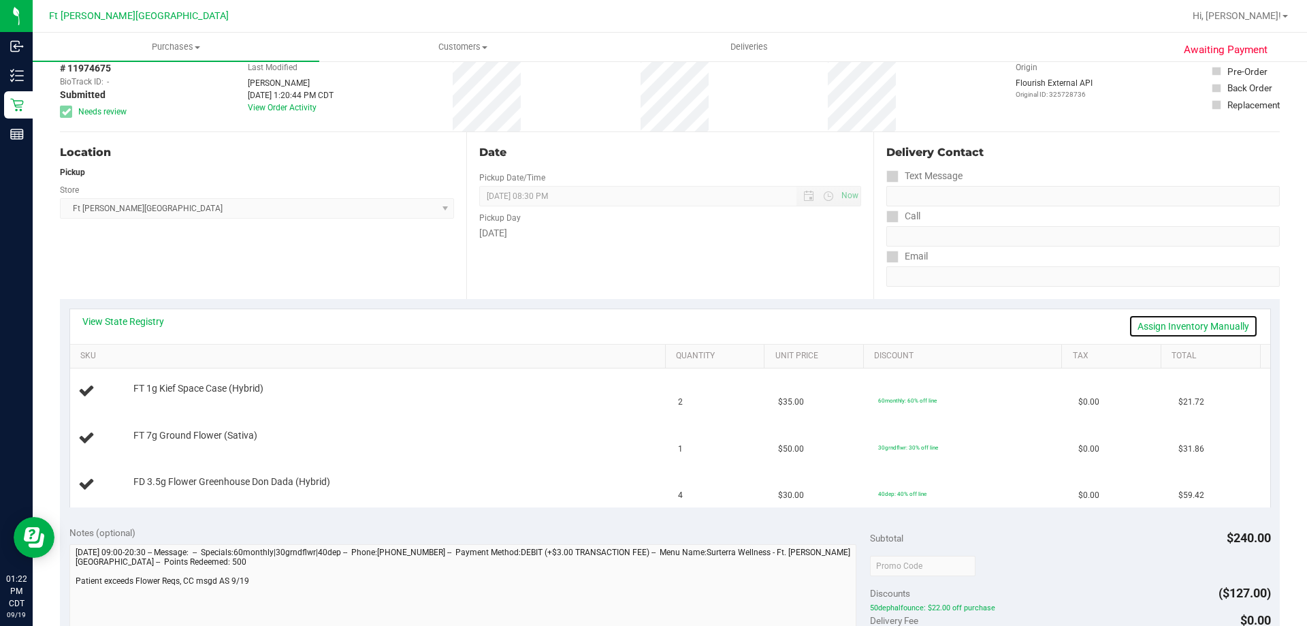
click at [1160, 332] on link "Assign Inventory Manually" at bounding box center [1193, 326] width 129 height 23
click at [1220, 318] on link "Save & Exit" at bounding box center [1226, 326] width 64 height 23
click at [131, 309] on div "View State Registry Assign Inventory Manually" at bounding box center [670, 326] width 1200 height 35
click at [130, 327] on link "View State Registry" at bounding box center [123, 322] width 82 height 14
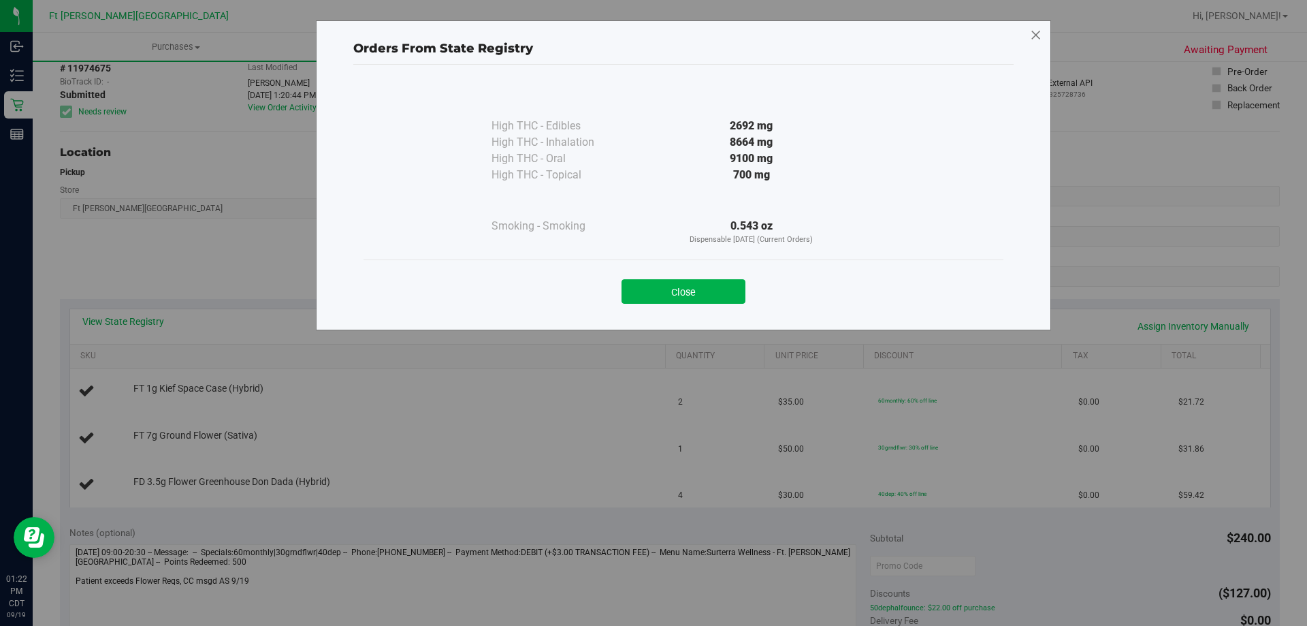
click at [1033, 38] on icon at bounding box center [1036, 36] width 12 height 22
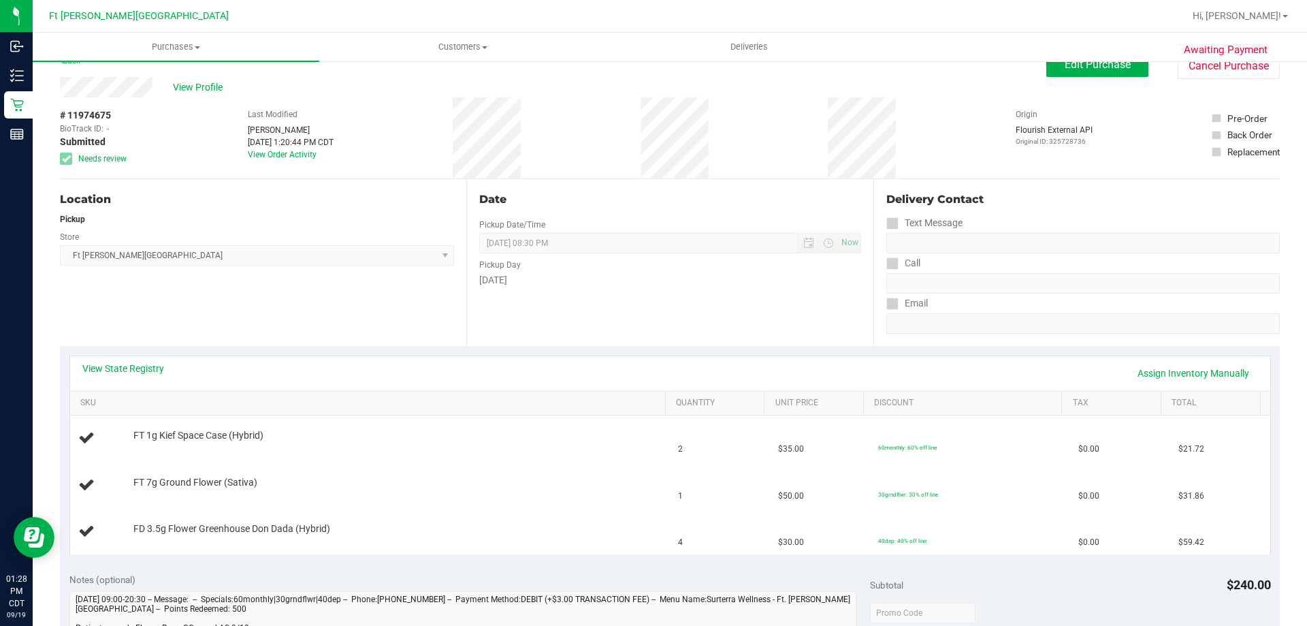
scroll to position [0, 0]
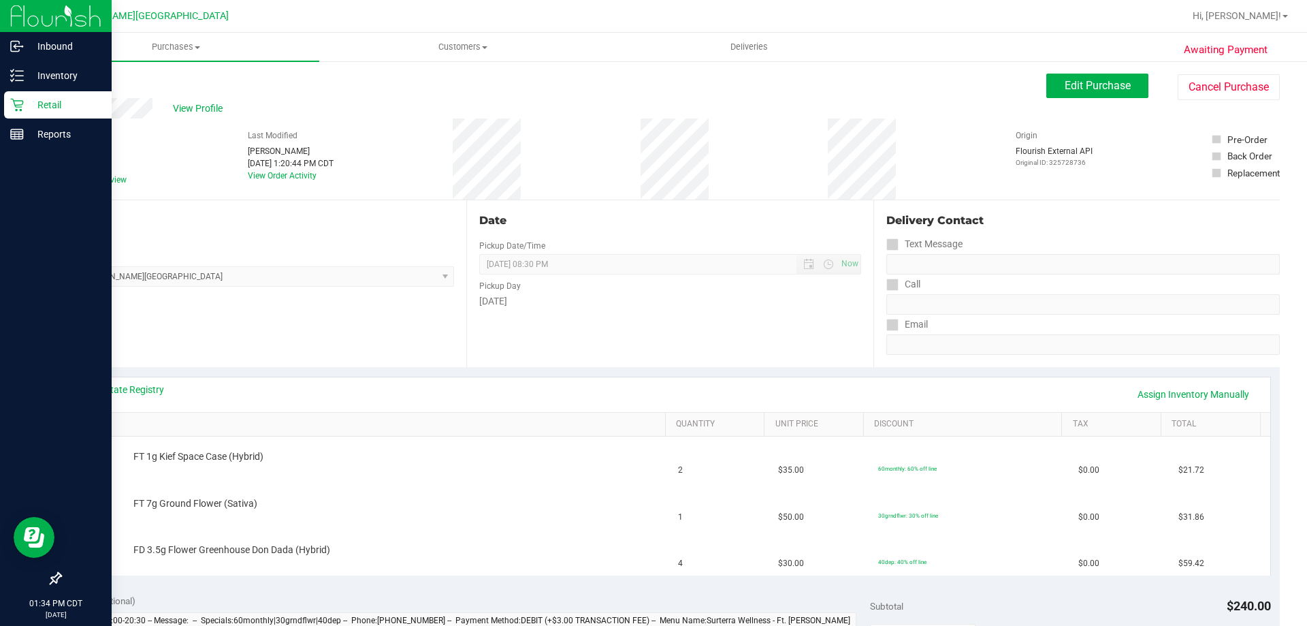
click at [25, 118] on div "Retail" at bounding box center [58, 104] width 108 height 27
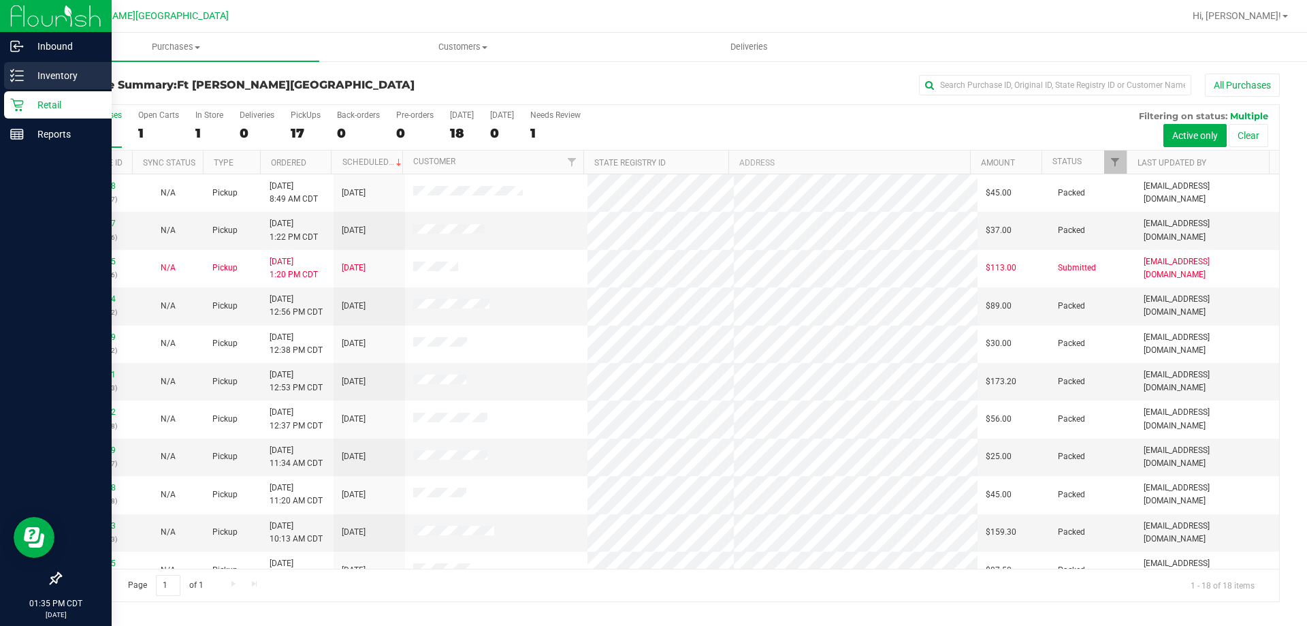
click at [31, 79] on p "Inventory" at bounding box center [65, 75] width 82 height 16
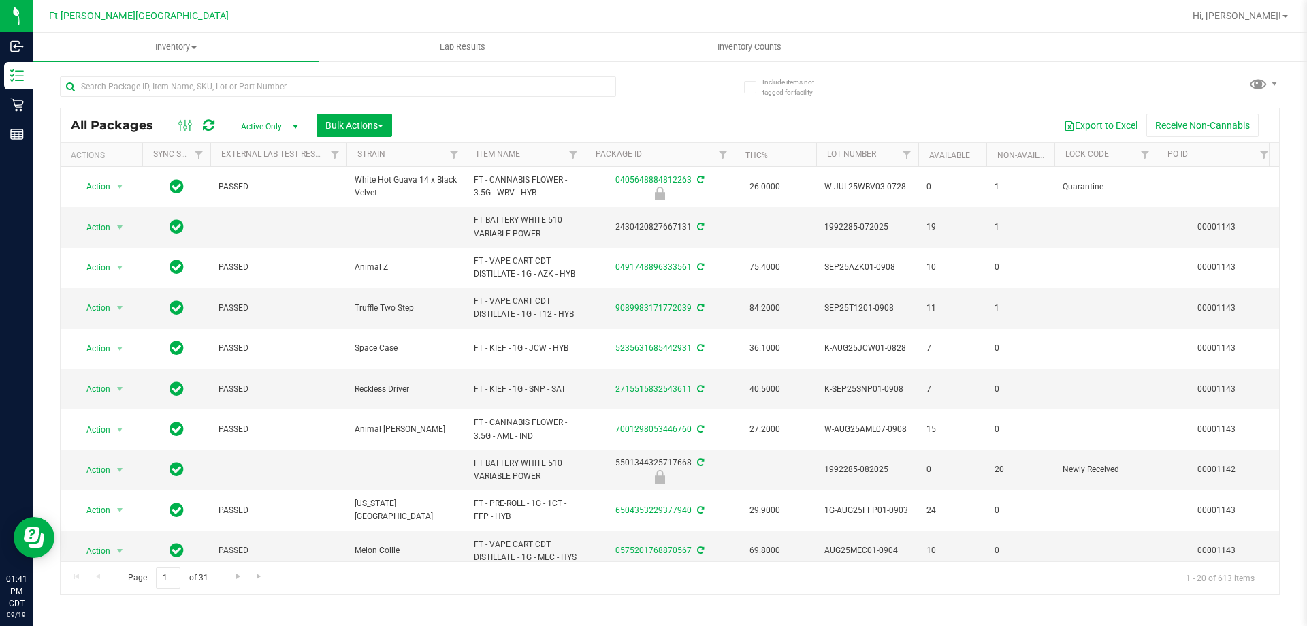
click at [1307, 498] on div "Inventory All packages All inventory Waste log Create inventory Lab Results Inv…" at bounding box center [670, 329] width 1275 height 593
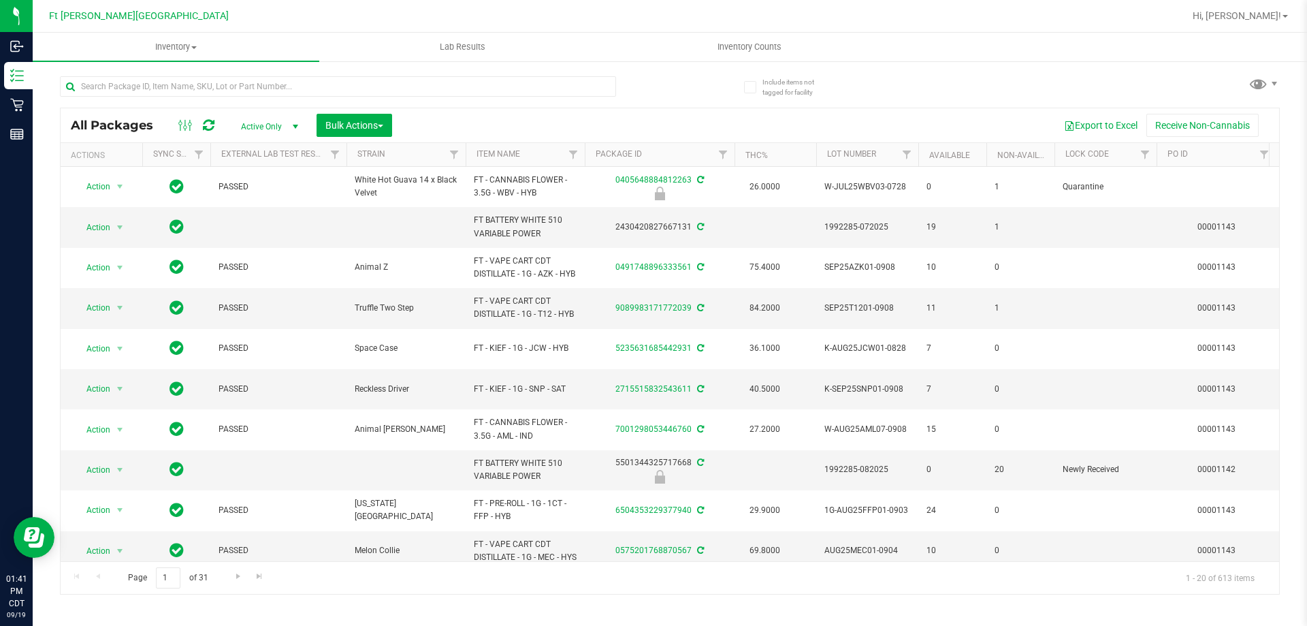
click at [1307, 498] on div "Inventory All packages All inventory Waste log Create inventory Lab Results Inv…" at bounding box center [670, 329] width 1275 height 593
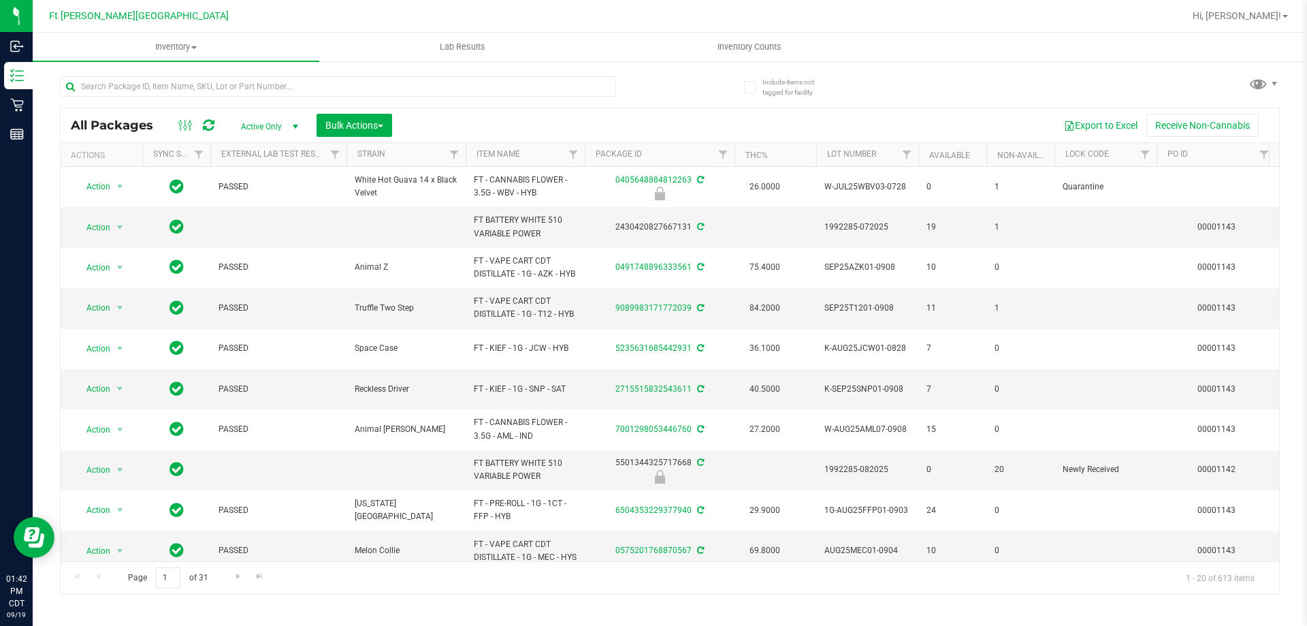
click at [1307, 498] on div "Inventory All packages All inventory Waste log Create inventory Lab Results Inv…" at bounding box center [670, 329] width 1275 height 593
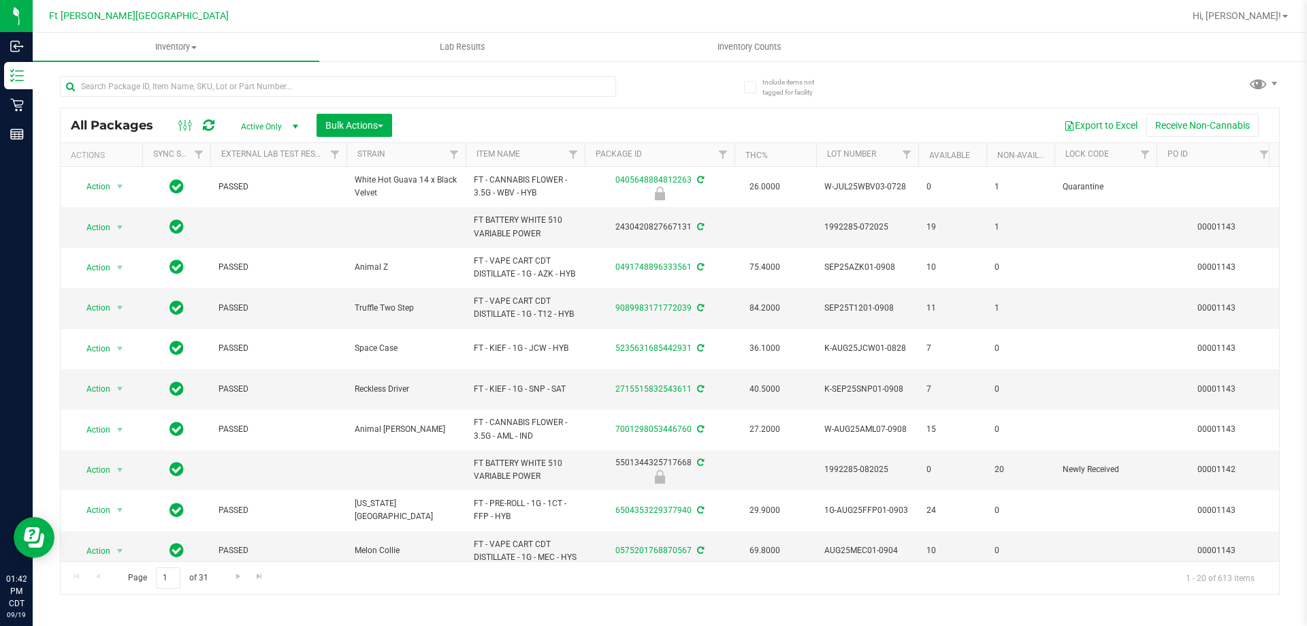
click at [1307, 498] on div "Inventory All packages All inventory Waste log Create inventory Lab Results Inv…" at bounding box center [670, 329] width 1275 height 593
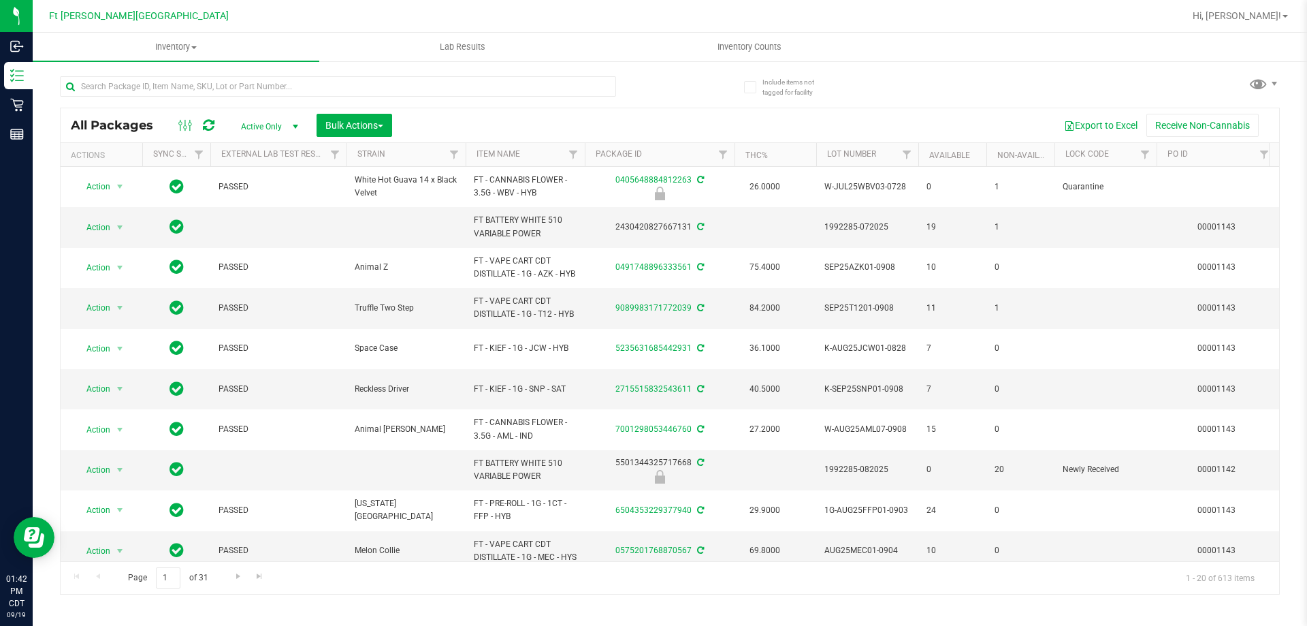
click at [1307, 498] on div "Inventory All packages All inventory Waste log Create inventory Lab Results Inv…" at bounding box center [670, 329] width 1275 height 593
click at [1307, 269] on div "Include items not tagged for facility All Packages Active Only Active Only Lab …" at bounding box center [670, 267] width 1275 height 415
click at [395, 84] on input "text" at bounding box center [338, 86] width 556 height 20
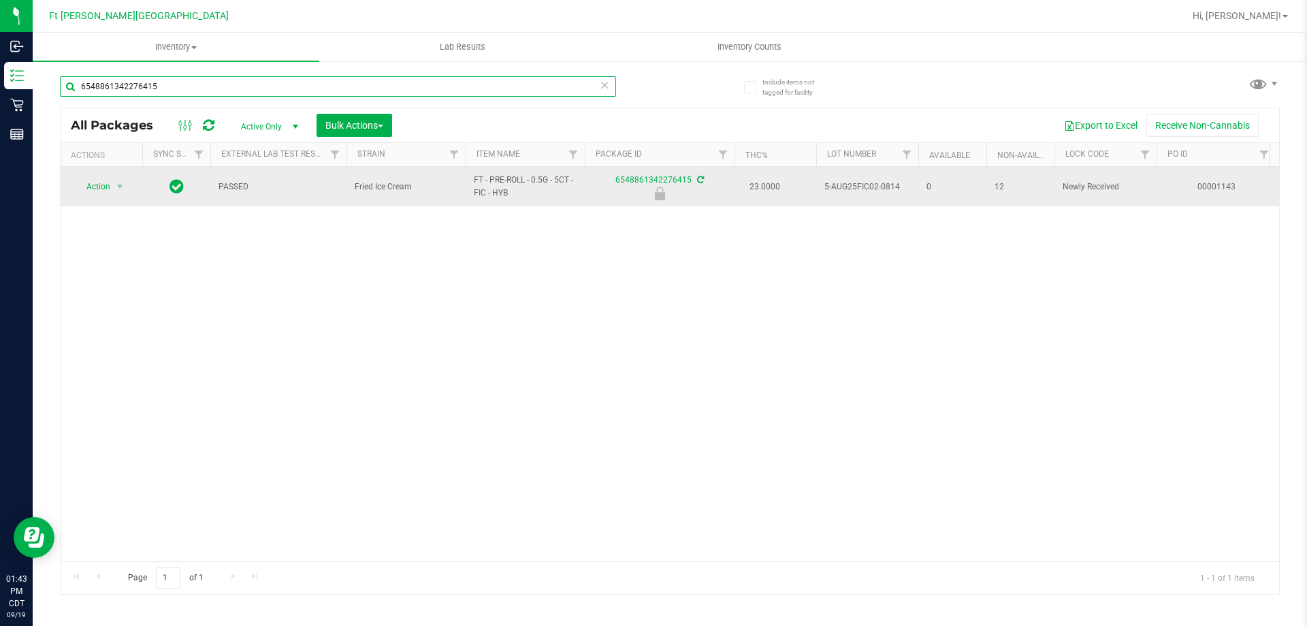
type input "6548861342276415"
click at [110, 195] on span "Action" at bounding box center [92, 186] width 37 height 19
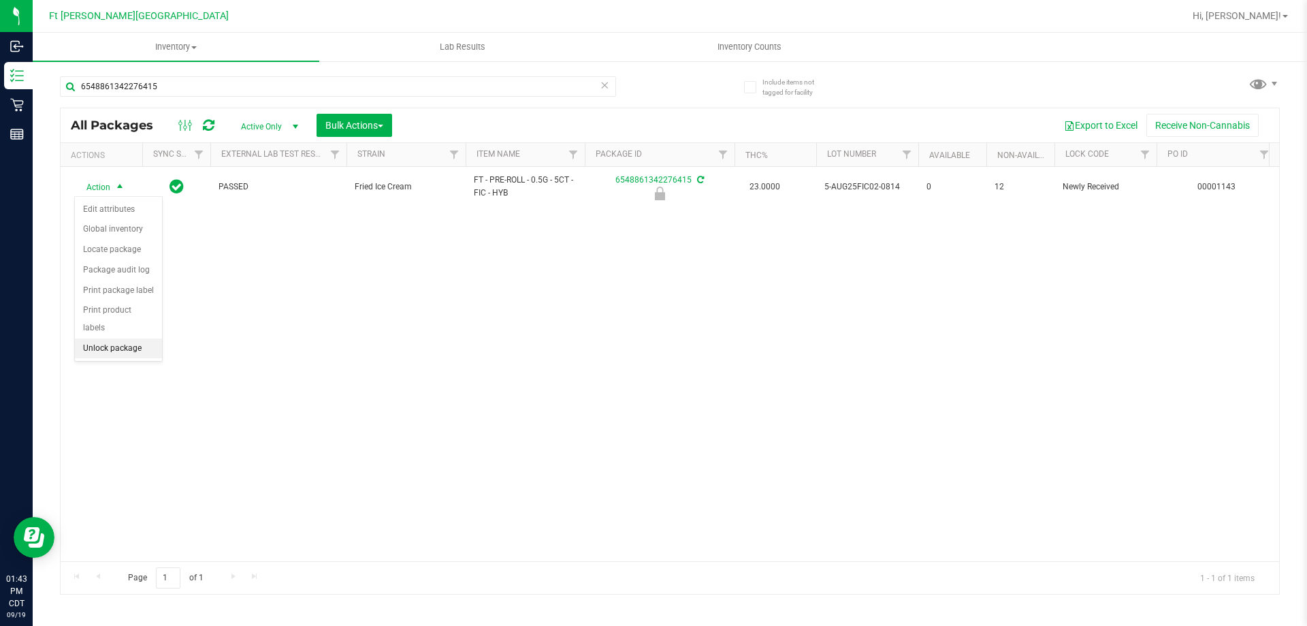
click at [108, 338] on li "Unlock package" at bounding box center [118, 348] width 87 height 20
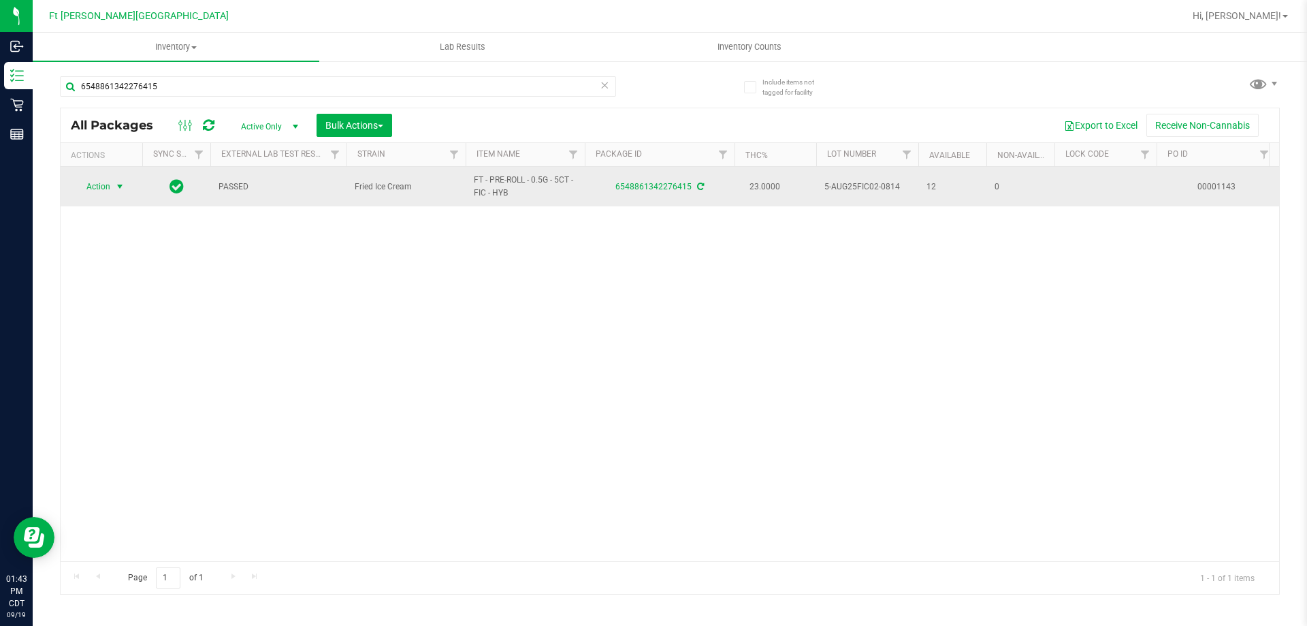
click at [101, 184] on span "Action" at bounding box center [92, 186] width 37 height 19
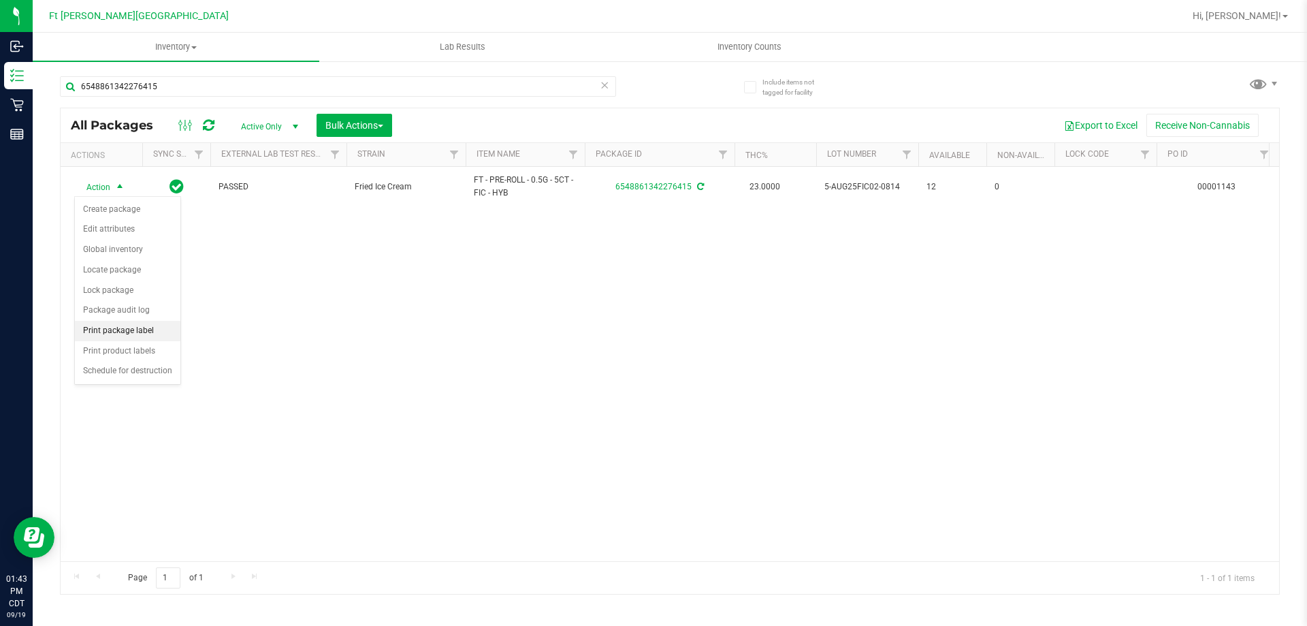
click at [164, 332] on li "Print package label" at bounding box center [128, 331] width 106 height 20
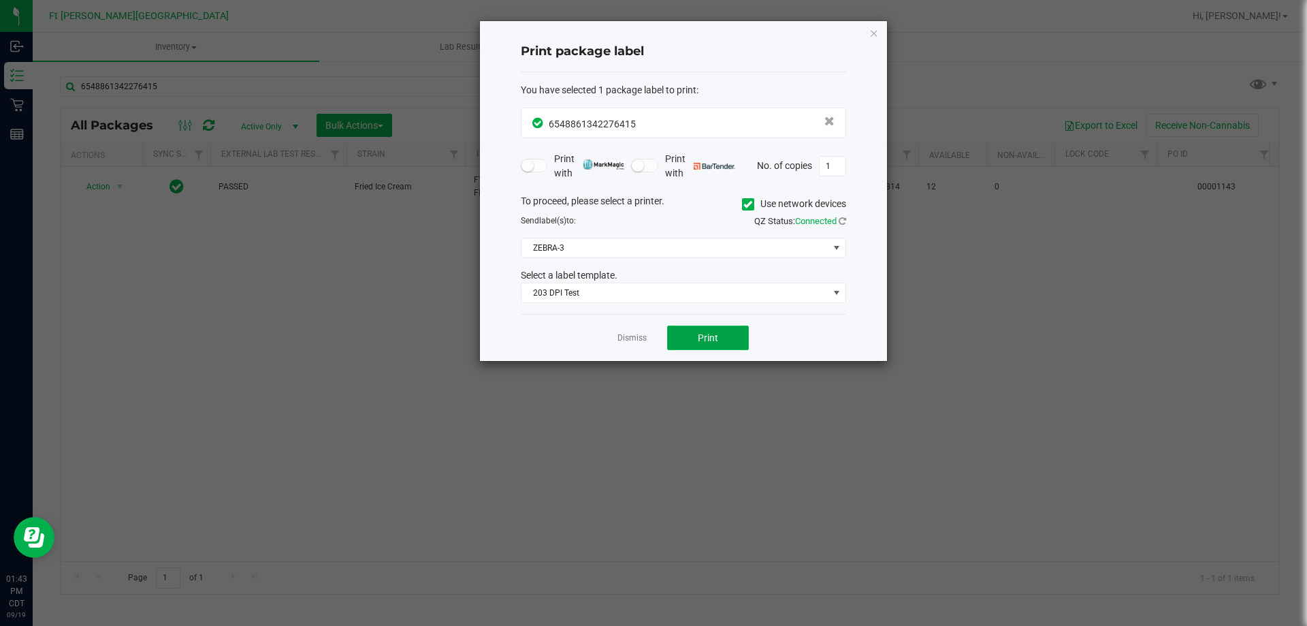
click at [697, 345] on button "Print" at bounding box center [708, 337] width 82 height 25
click at [878, 35] on icon "button" at bounding box center [875, 33] width 10 height 16
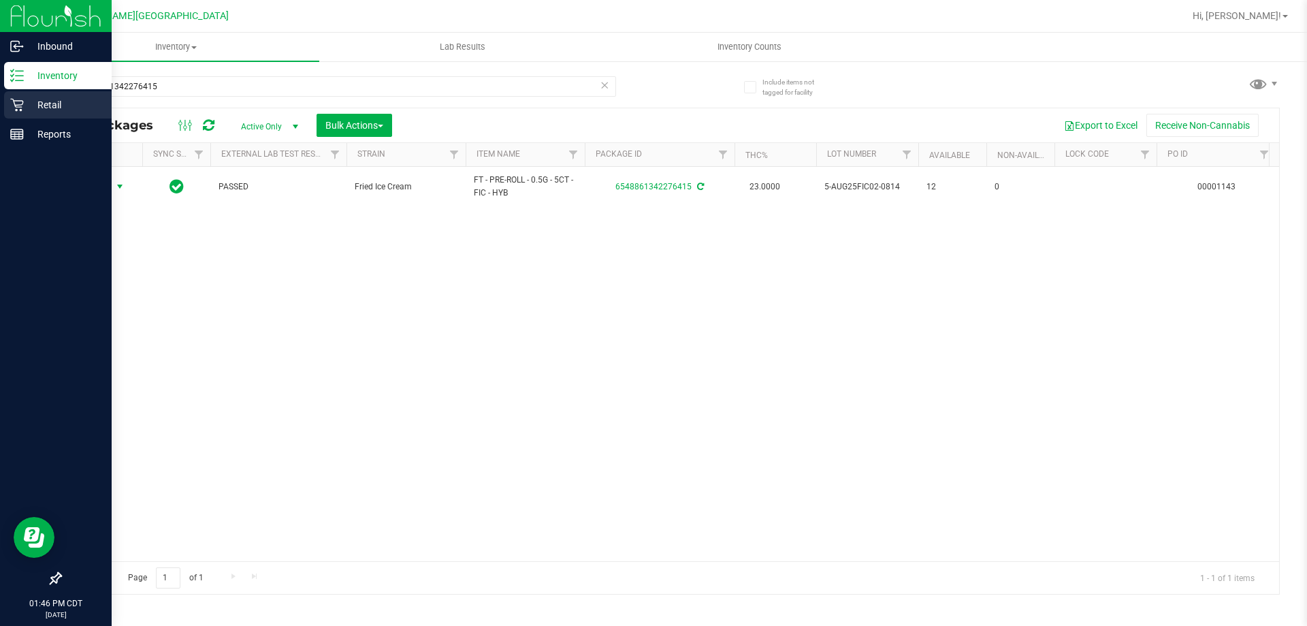
click at [22, 108] on icon at bounding box center [17, 105] width 14 height 14
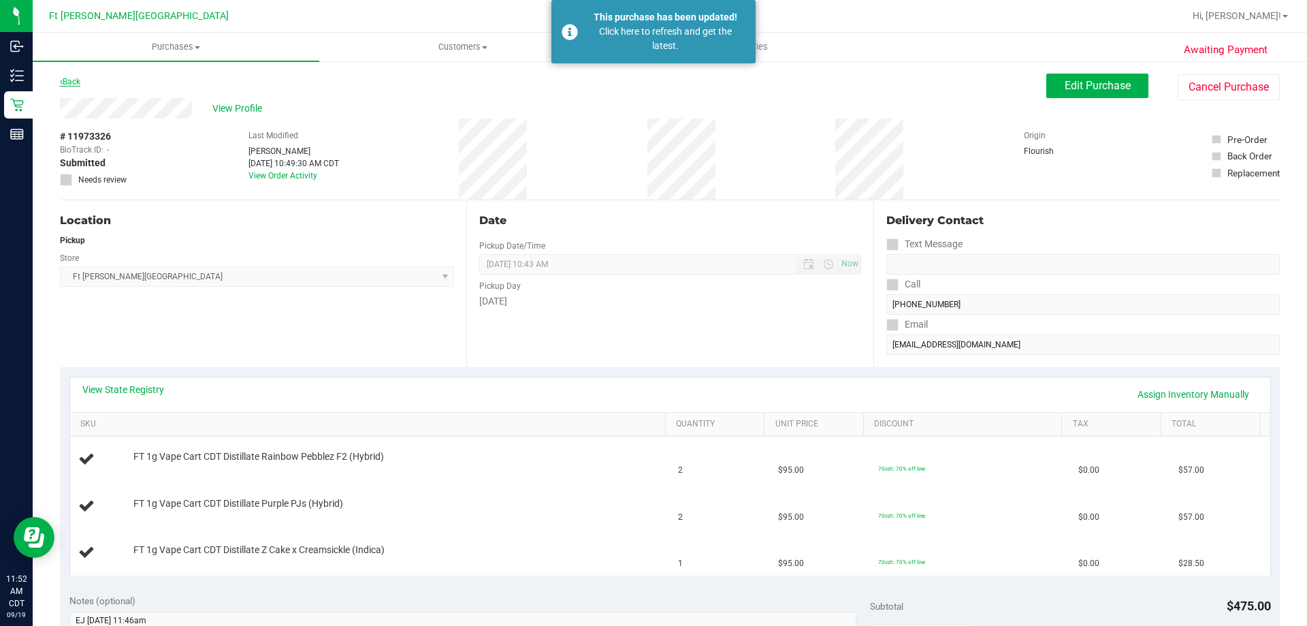
click at [78, 84] on link "Back" at bounding box center [70, 82] width 20 height 10
